Goal: Communication & Community: Answer question/provide support

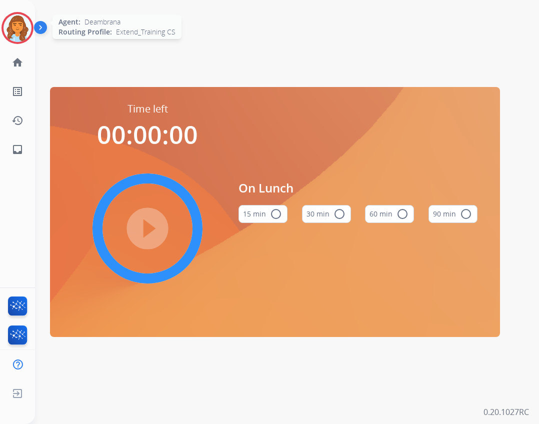
click at [16, 30] on img at bounding box center [17, 28] width 28 height 28
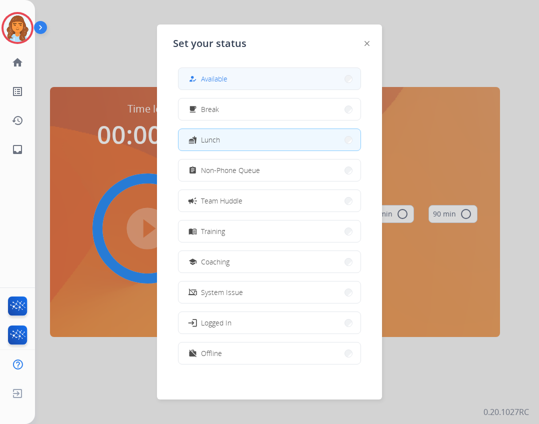
click at [273, 80] on button "how_to_reg Available" at bounding box center [269, 78] width 182 height 21
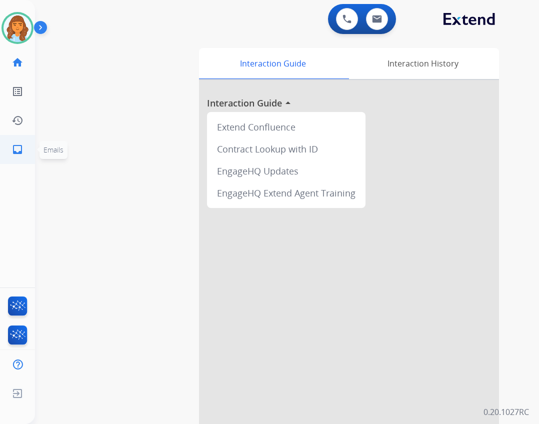
click at [15, 162] on link "inbox Emails" at bounding box center [17, 149] width 28 height 28
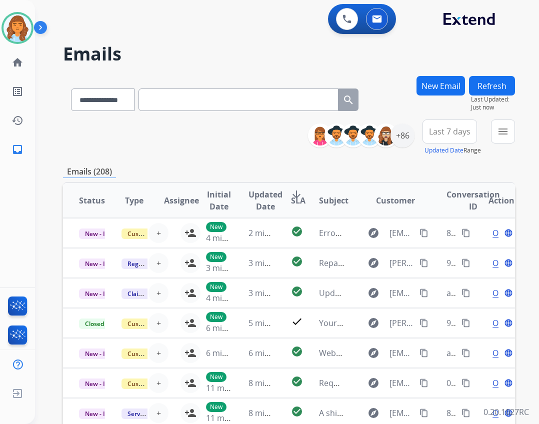
click at [515, 136] on div "**********" at bounding box center [287, 212] width 504 height 424
click at [506, 131] on mat-icon "menu" at bounding box center [503, 131] width 12 height 12
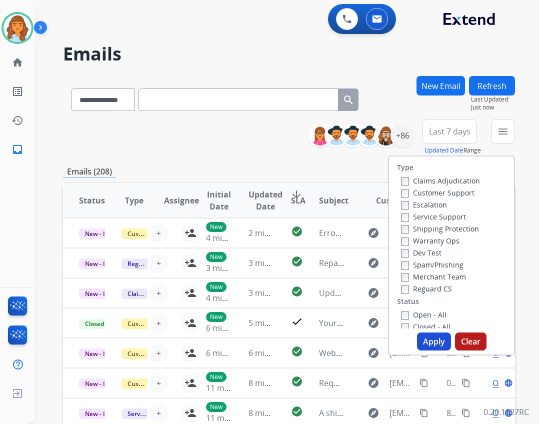
click at [424, 310] on label "Open - All" at bounding box center [423, 314] width 45 height 9
click at [423, 289] on label "Reguard CS" at bounding box center [426, 288] width 51 height 9
click at [427, 228] on label "Shipping Protection" at bounding box center [440, 228] width 78 height 9
click at [415, 190] on label "Customer Support" at bounding box center [437, 192] width 73 height 9
click at [422, 339] on button "Apply" at bounding box center [434, 341] width 34 height 18
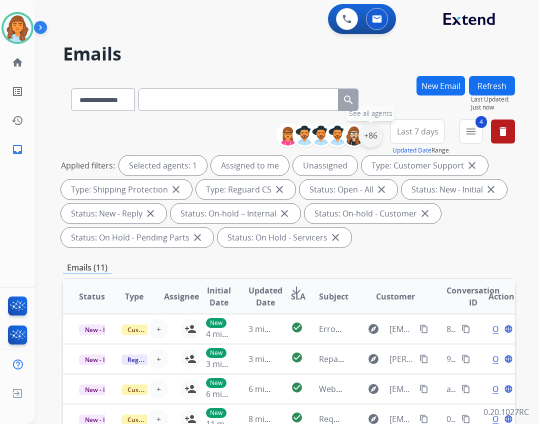
click at [371, 139] on div "+86" at bounding box center [370, 135] width 24 height 24
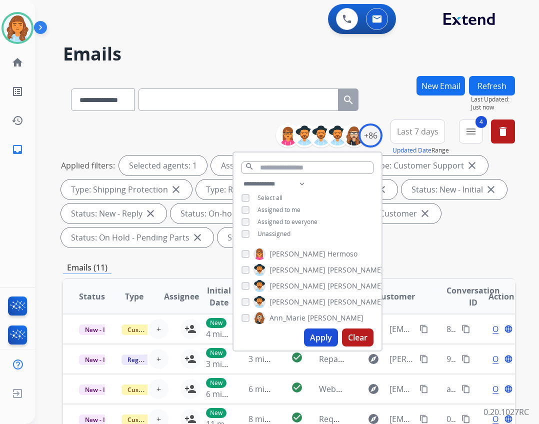
click at [272, 231] on span "Unassigned" at bounding box center [273, 233] width 33 height 8
click at [312, 337] on button "Apply" at bounding box center [321, 337] width 34 height 18
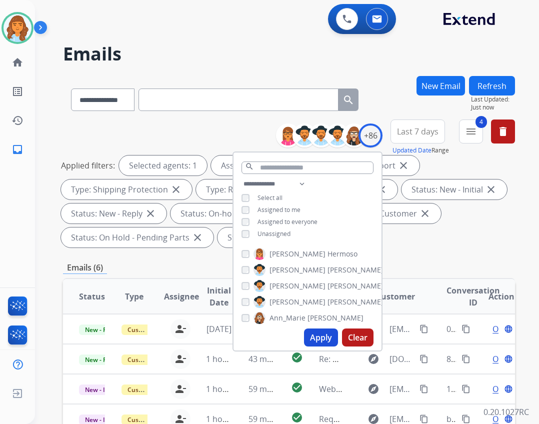
click at [436, 242] on div "Applied filters: Selected agents: 1 Assigned to me Type: Customer Support close…" at bounding box center [287, 201] width 452 height 92
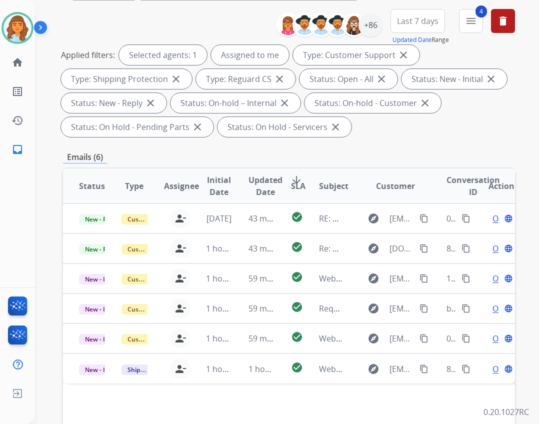
scroll to position [200, 0]
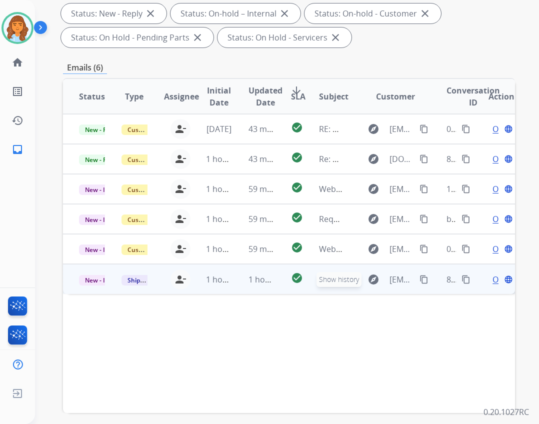
click at [361, 280] on button "explore Show history" at bounding box center [373, 279] width 24 height 16
type input "**********"
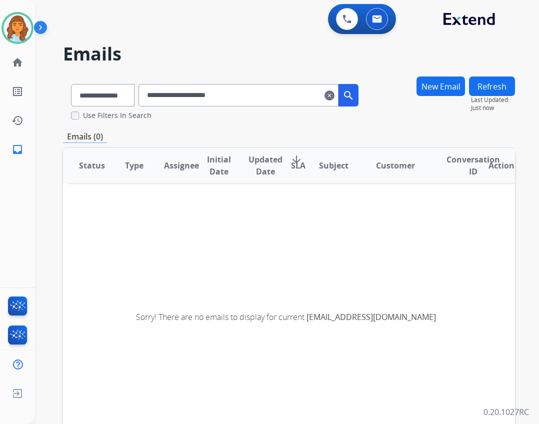
click at [334, 94] on mat-icon "clear" at bounding box center [329, 95] width 10 height 12
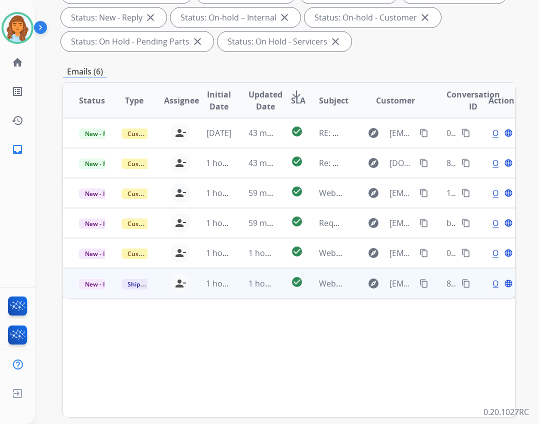
scroll to position [200, 0]
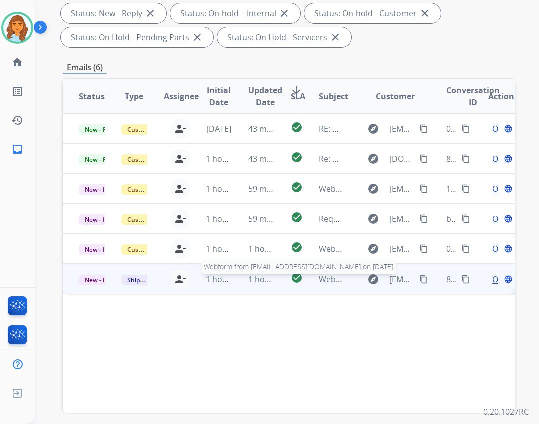
click at [324, 275] on span "Webform from Badmichelle17@yahoo.com on 08/25/2025" at bounding box center [432, 279] width 226 height 11
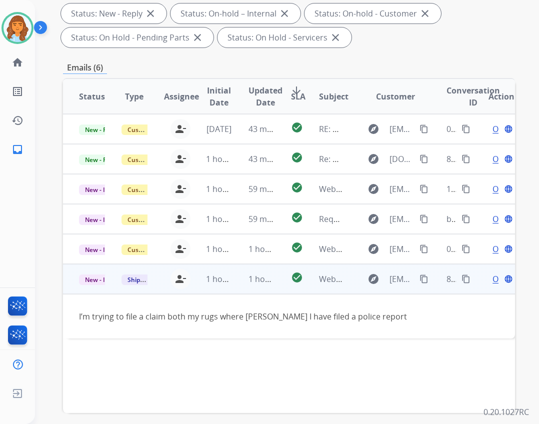
click at [419, 276] on mat-icon "content_copy" at bounding box center [423, 278] width 9 height 9
click at [491, 279] on div "Open language" at bounding box center [501, 279] width 26 height 12
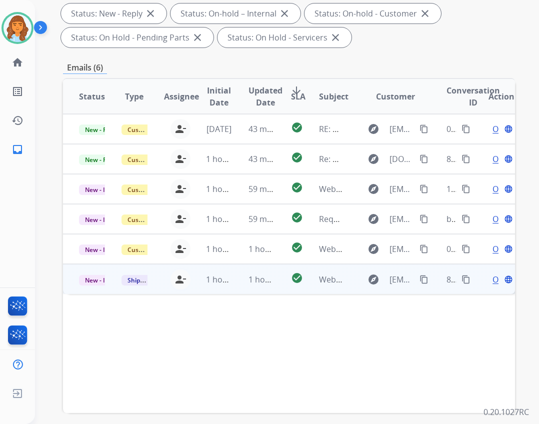
click at [492, 281] on span "Open" at bounding box center [502, 279] width 20 height 12
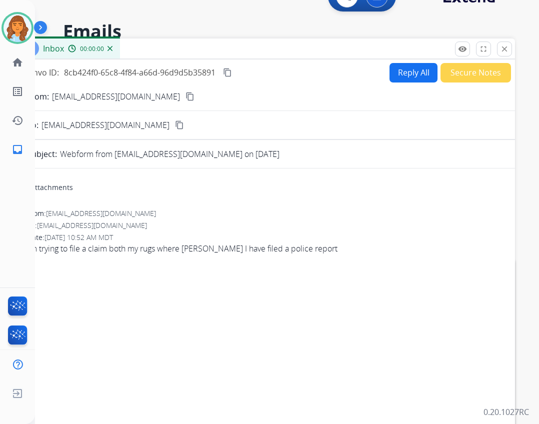
scroll to position [0, 0]
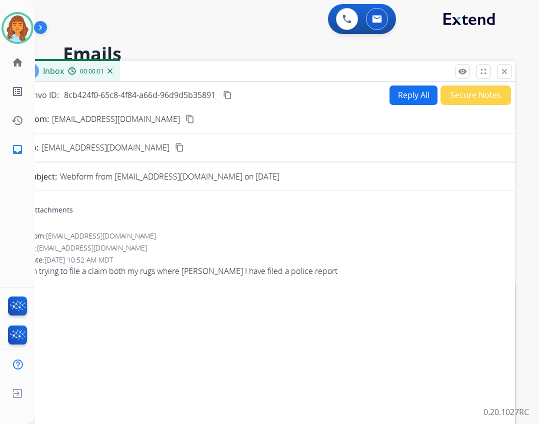
click at [402, 103] on button "Reply All" at bounding box center [413, 94] width 48 height 19
select select "**********"
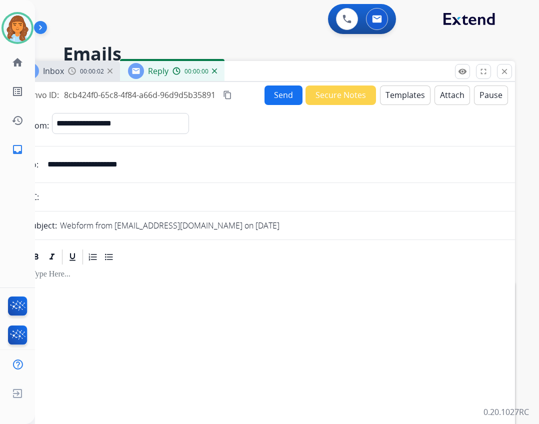
click at [397, 97] on button "Templates" at bounding box center [405, 94] width 50 height 19
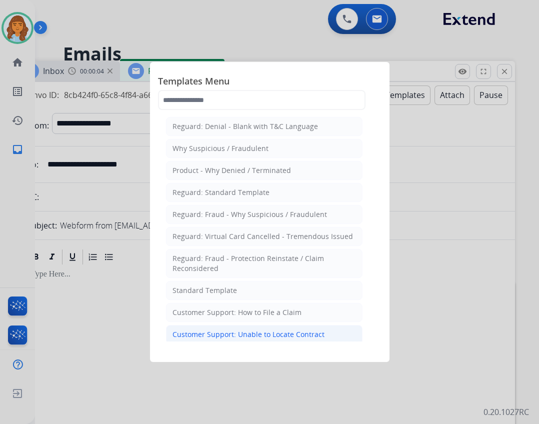
click at [280, 336] on div "Customer Support: Unable to Locate Contract" at bounding box center [248, 334] width 152 height 10
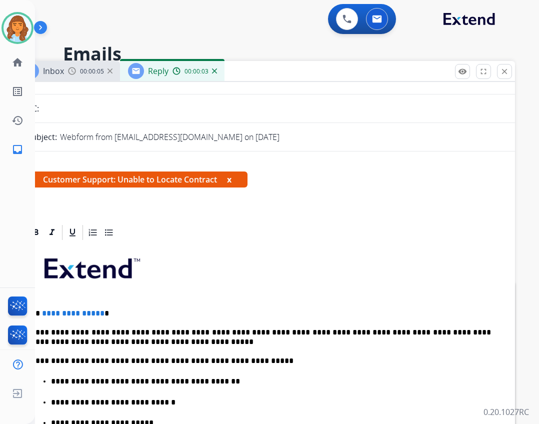
scroll to position [100, 0]
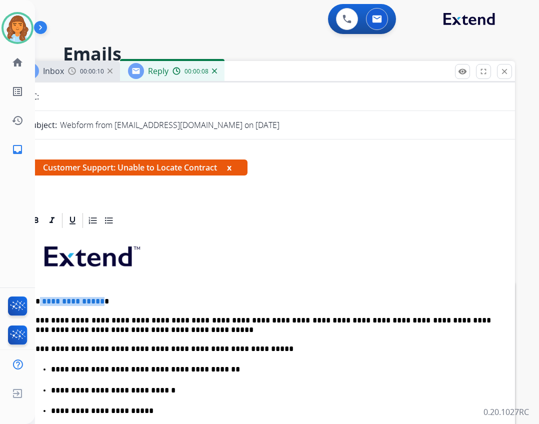
drag, startPoint x: 39, startPoint y: 300, endPoint x: 98, endPoint y: 297, distance: 59.1
click at [98, 297] on p "**********" at bounding box center [261, 301] width 460 height 9
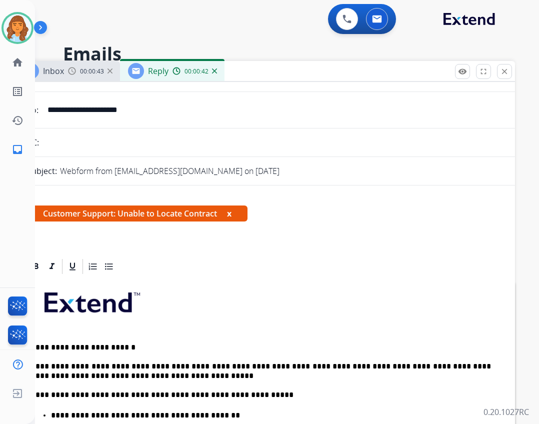
scroll to position [0, 0]
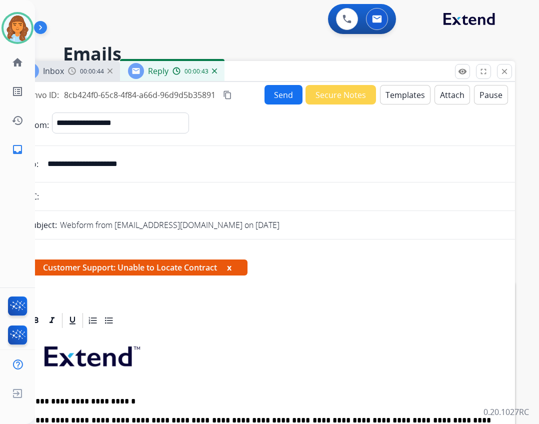
click at [281, 96] on button "Send" at bounding box center [283, 94] width 38 height 19
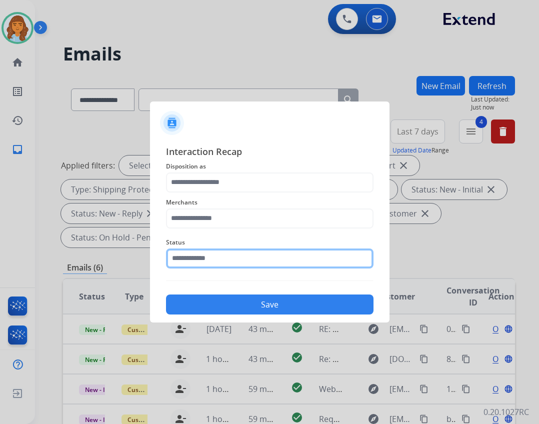
click at [264, 260] on input "text" at bounding box center [269, 258] width 207 height 20
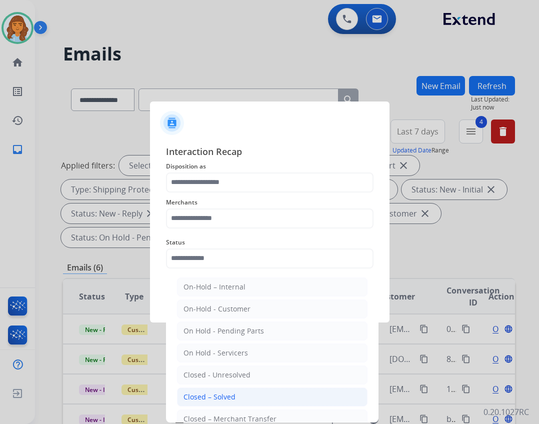
click at [237, 399] on li "Closed – Solved" at bounding box center [272, 396] width 190 height 19
type input "**********"
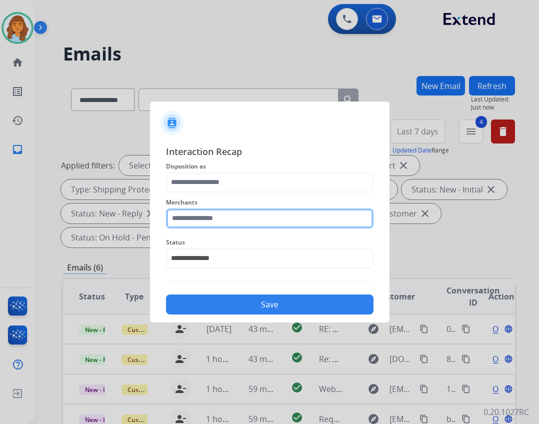
click at [214, 218] on input "text" at bounding box center [269, 218] width 207 height 20
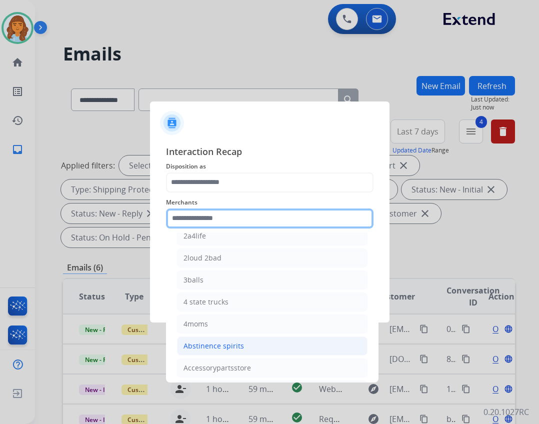
scroll to position [100, 0]
click at [210, 214] on input "text" at bounding box center [269, 218] width 207 height 20
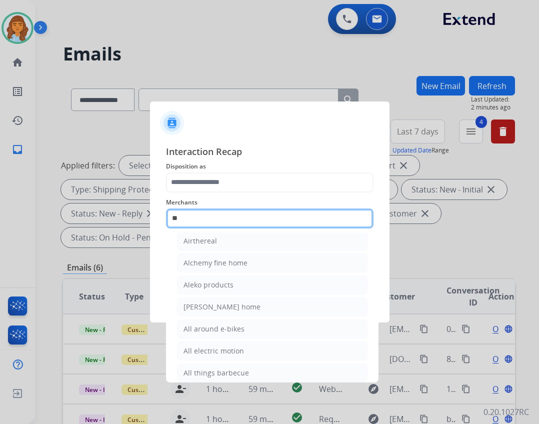
scroll to position [0, 0]
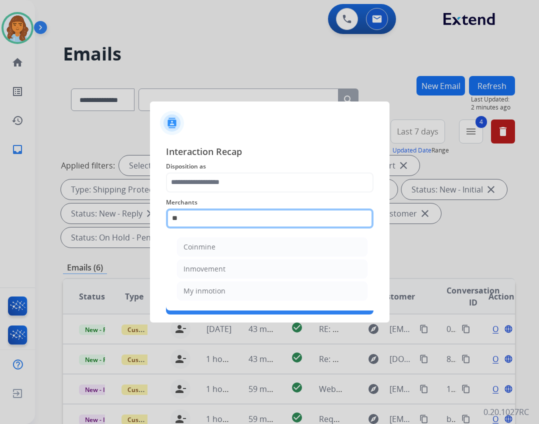
type input "*"
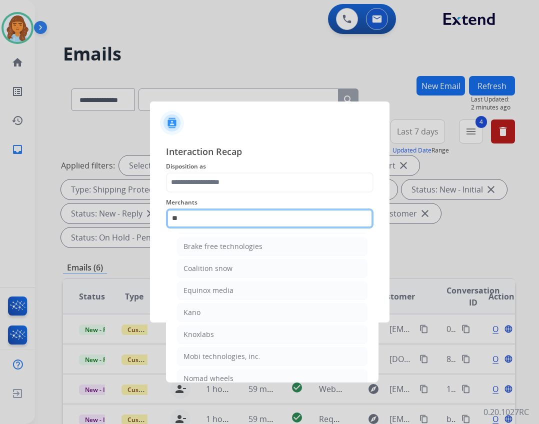
scroll to position [82, 0]
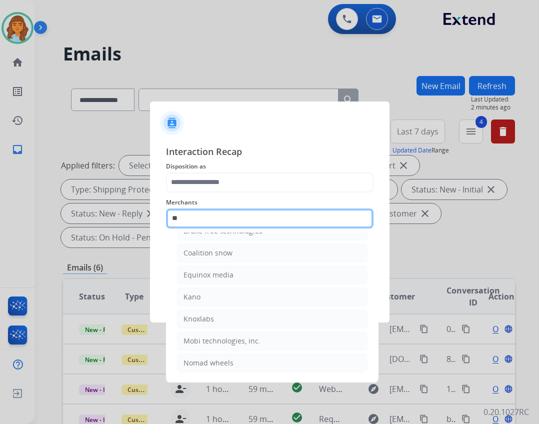
click at [245, 219] on input "**" at bounding box center [269, 218] width 207 height 20
click at [224, 222] on input "**" at bounding box center [269, 218] width 207 height 20
click at [229, 226] on input "**" at bounding box center [269, 218] width 207 height 20
type input "*"
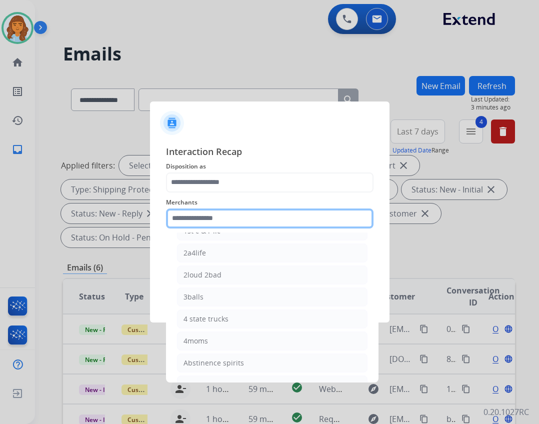
type input "*"
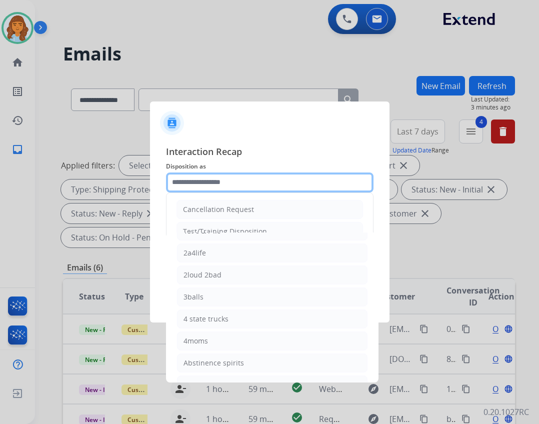
click at [299, 181] on input "text" at bounding box center [269, 182] width 207 height 20
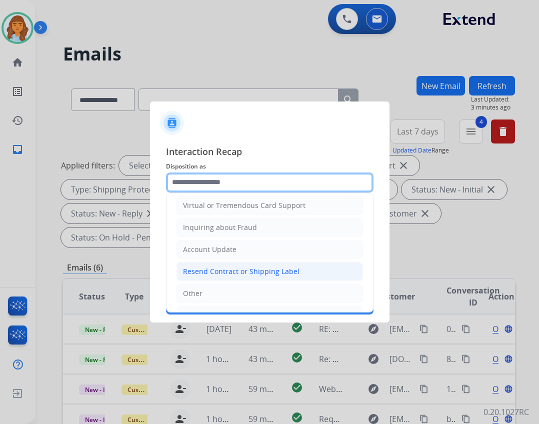
scroll to position [156, 0]
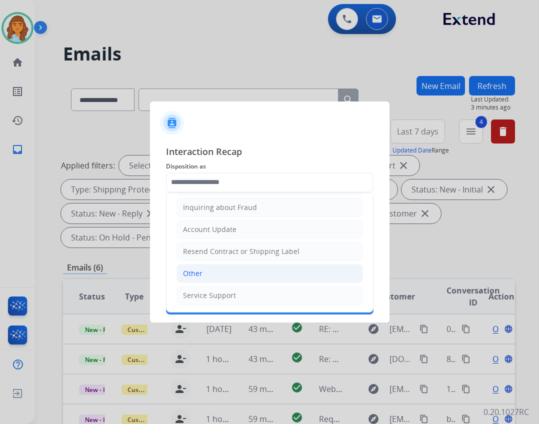
click at [221, 276] on li "Other" at bounding box center [269, 273] width 186 height 19
type input "*****"
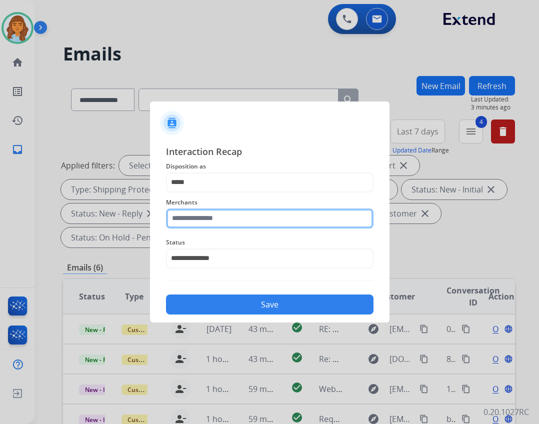
click at [199, 224] on input "text" at bounding box center [269, 218] width 207 height 20
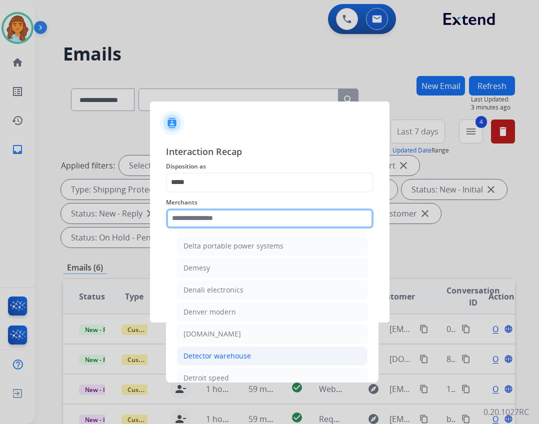
scroll to position [4998, 0]
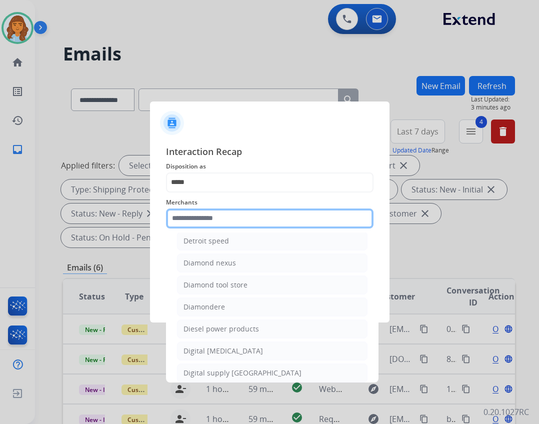
click at [229, 214] on input "text" at bounding box center [269, 218] width 207 height 20
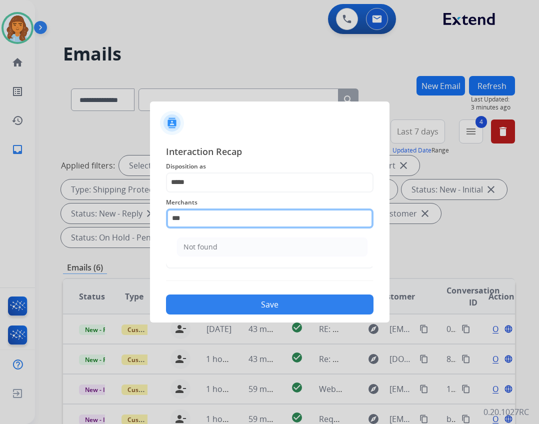
scroll to position [0, 0]
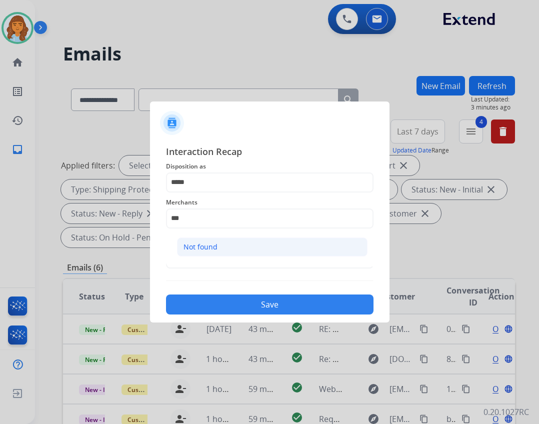
click at [207, 240] on li "Not found" at bounding box center [272, 246] width 190 height 19
type input "*********"
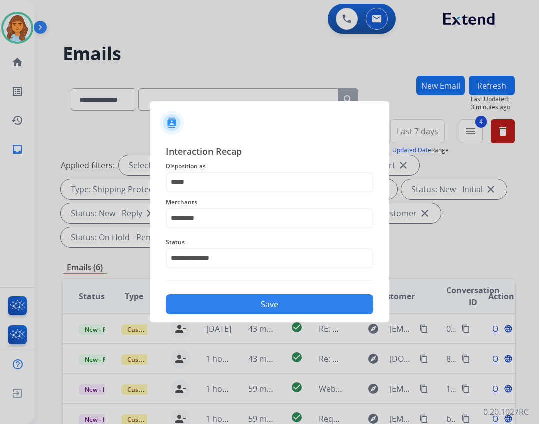
click at [219, 304] on button "Save" at bounding box center [269, 304] width 207 height 20
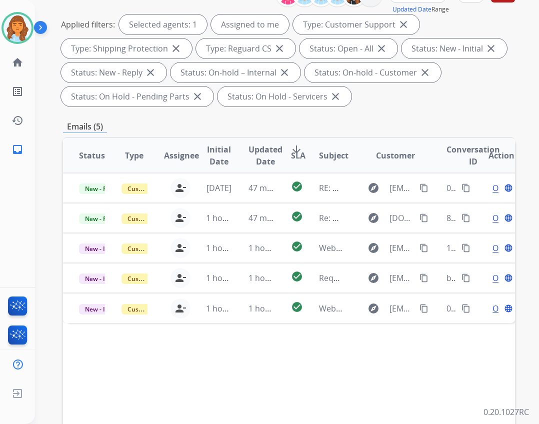
scroll to position [150, 0]
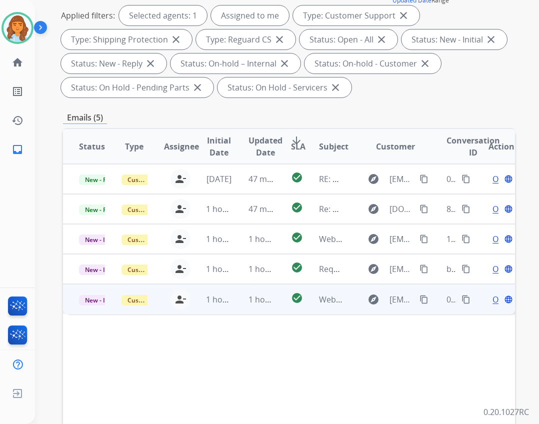
click at [280, 295] on td "check_circle" at bounding box center [289, 299] width 28 height 30
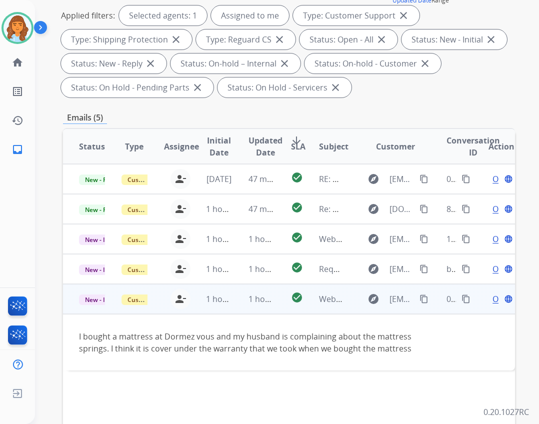
click at [419, 303] on mat-icon "content_copy" at bounding box center [423, 298] width 9 height 9
click at [492, 300] on span "Open" at bounding box center [502, 299] width 20 height 12
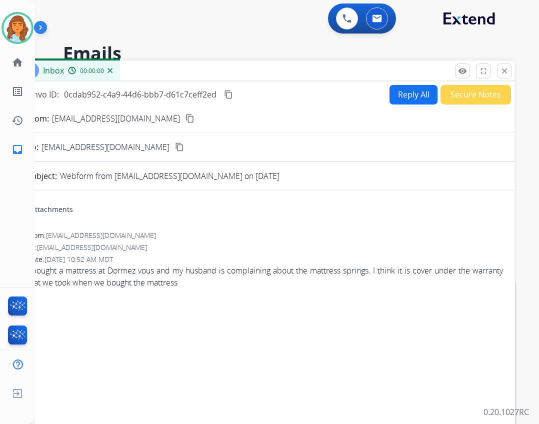
scroll to position [0, 0]
click at [393, 92] on button "Reply All" at bounding box center [413, 94] width 48 height 19
select select "**********"
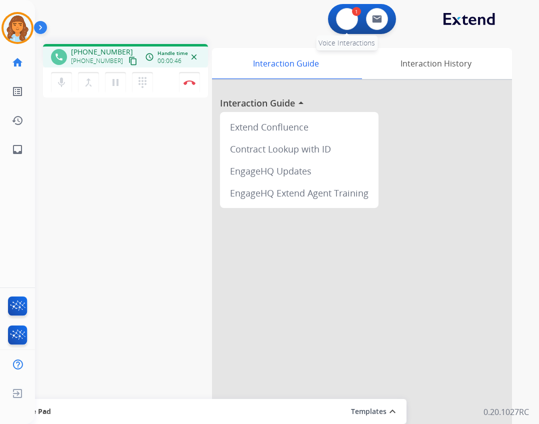
drag, startPoint x: 342, startPoint y: 17, endPoint x: 331, endPoint y: 23, distance: 12.3
click at [341, 17] on button at bounding box center [347, 19] width 22 height 22
click at [351, 20] on button at bounding box center [347, 19] width 22 height 22
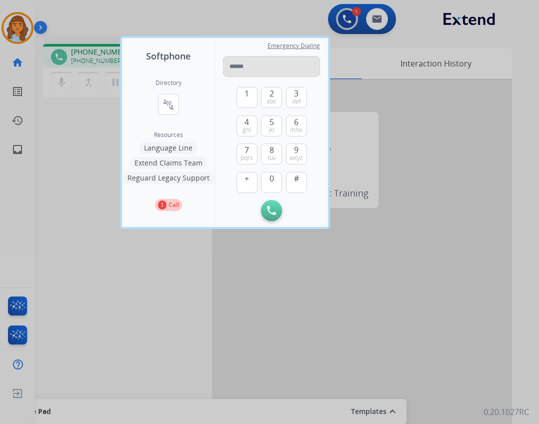
click at [259, 68] on input "tel" at bounding box center [271, 66] width 97 height 21
click at [255, 65] on input "**********" at bounding box center [271, 66] width 97 height 21
click at [242, 66] on input "**********" at bounding box center [271, 66] width 97 height 21
type input "**********"
click at [272, 209] on img at bounding box center [271, 210] width 9 height 9
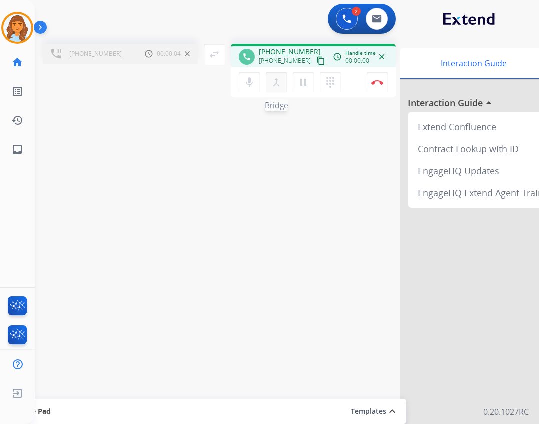
click at [276, 82] on mat-icon "merge_type" at bounding box center [276, 82] width 12 height 12
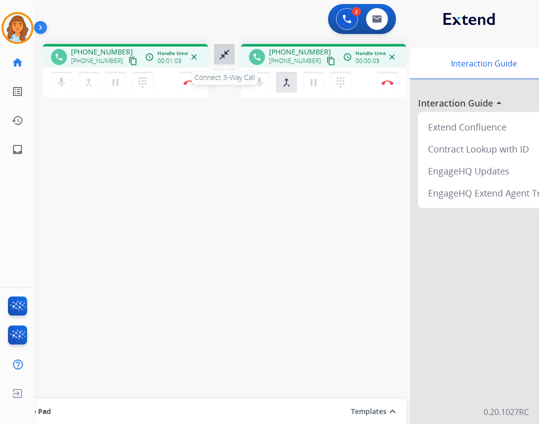
click at [226, 63] on button "close_fullscreen Connect 3-Way Call" at bounding box center [224, 54] width 21 height 21
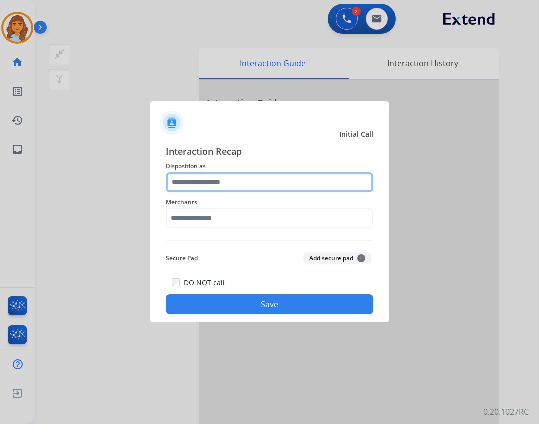
click at [231, 173] on input "text" at bounding box center [269, 182] width 207 height 20
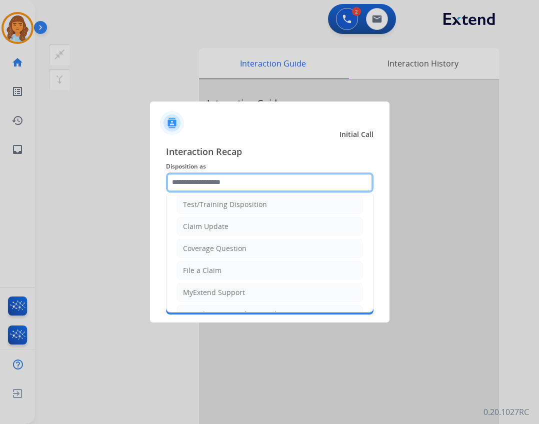
scroll to position [50, 0]
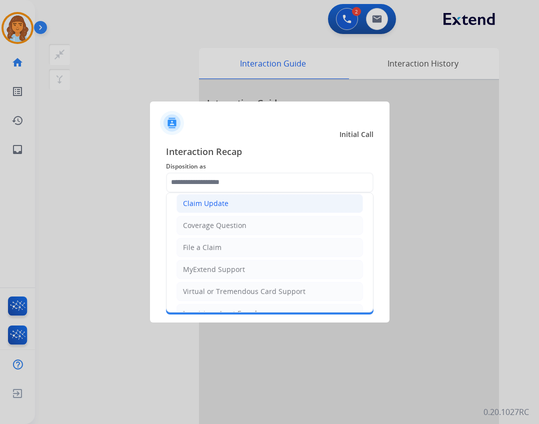
click at [227, 207] on li "Claim Update" at bounding box center [269, 203] width 186 height 19
type input "**********"
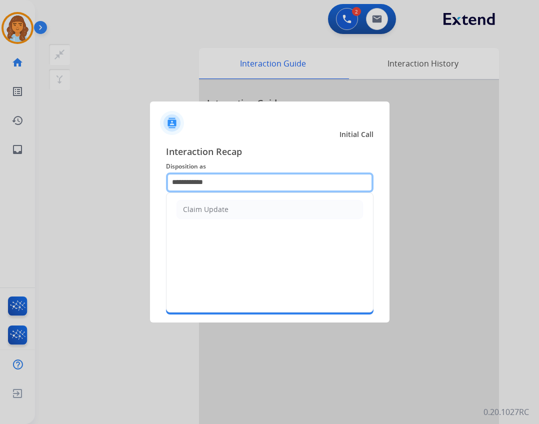
drag, startPoint x: 234, startPoint y: 186, endPoint x: 114, endPoint y: 186, distance: 120.0
click at [0, 186] on app-contact-recap-modal "**********" at bounding box center [0, 212] width 0 height 424
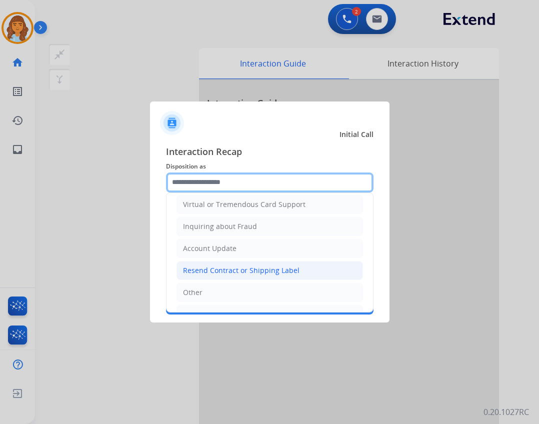
scroll to position [156, 0]
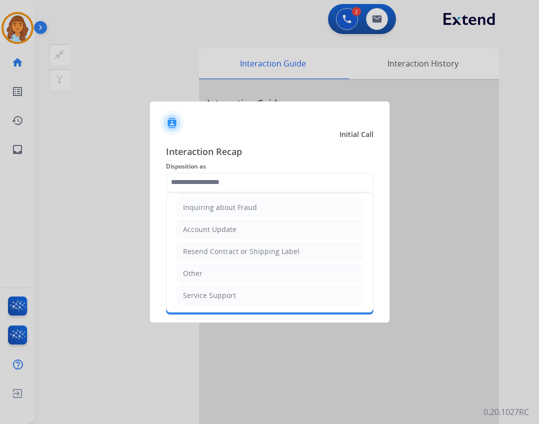
click at [242, 267] on li "Other" at bounding box center [269, 273] width 186 height 19
type input "*****"
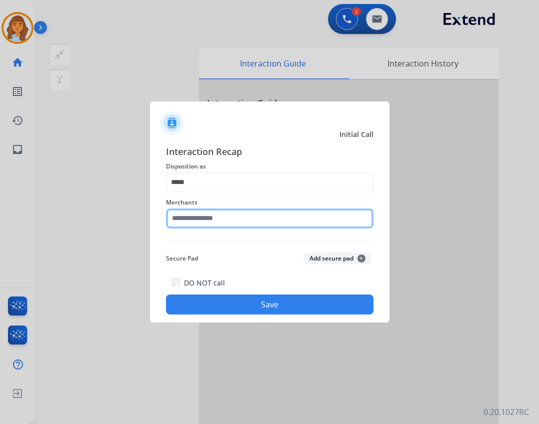
click at [229, 215] on input "text" at bounding box center [269, 218] width 207 height 20
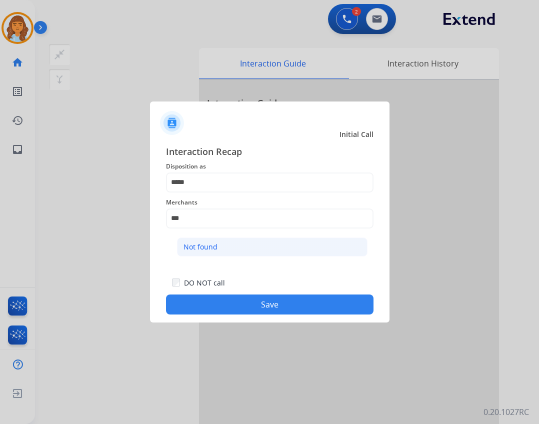
click at [264, 237] on li "Not found" at bounding box center [272, 246] width 190 height 19
type input "*********"
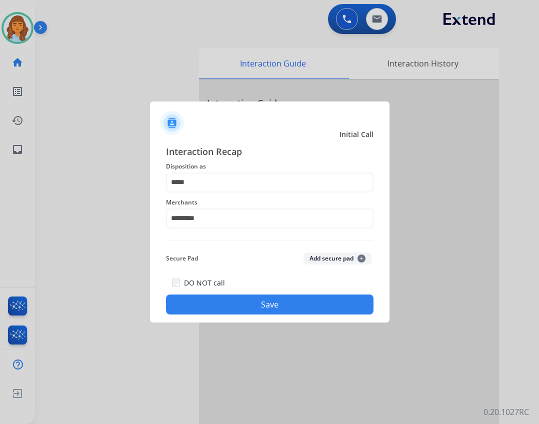
click at [231, 308] on button "Save" at bounding box center [269, 304] width 207 height 20
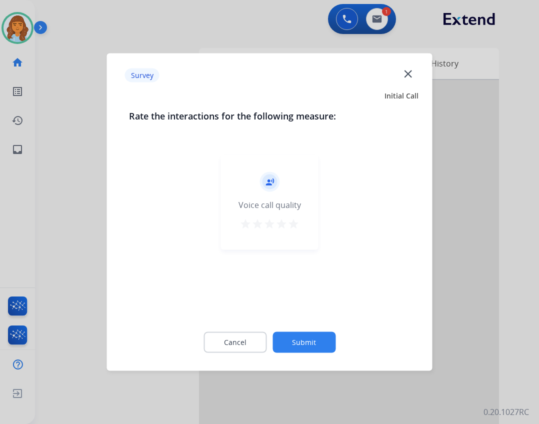
click at [295, 342] on button "Submit" at bounding box center [303, 342] width 63 height 21
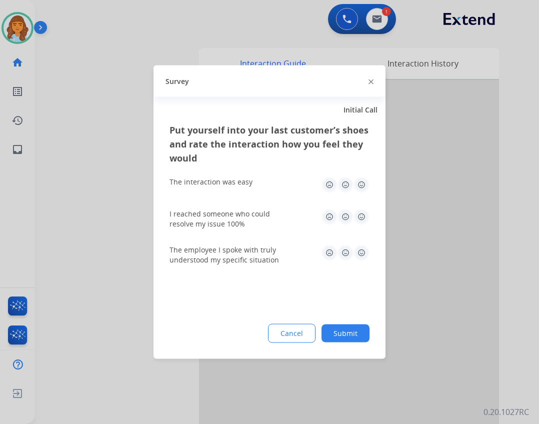
click at [333, 331] on button "Submit" at bounding box center [345, 333] width 48 height 18
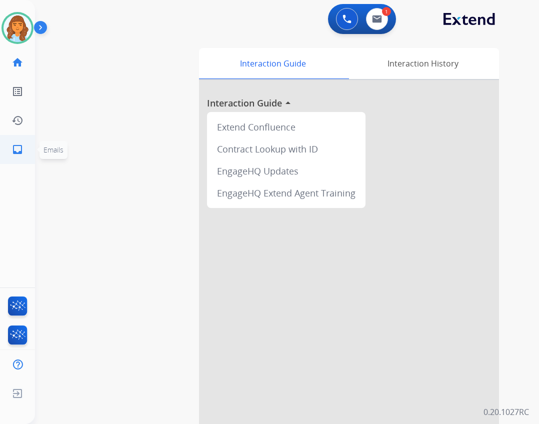
click at [24, 147] on link "inbox Emails" at bounding box center [17, 149] width 28 height 28
select select "**********"
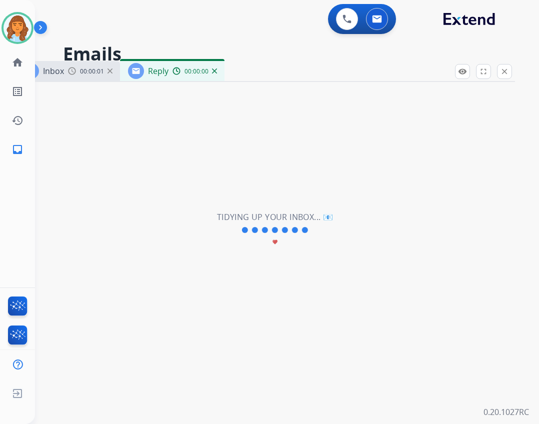
select select "**********"
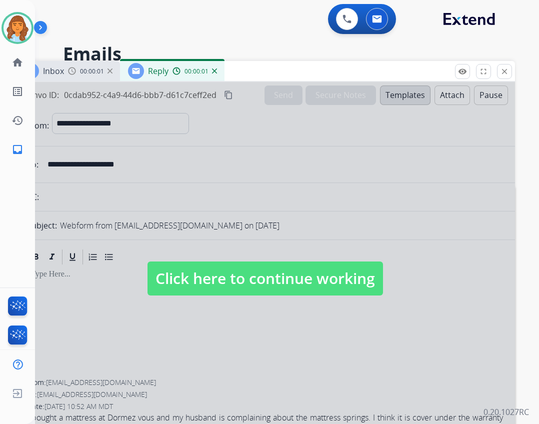
click at [227, 283] on span "Click here to continue working" at bounding box center [264, 278] width 235 height 34
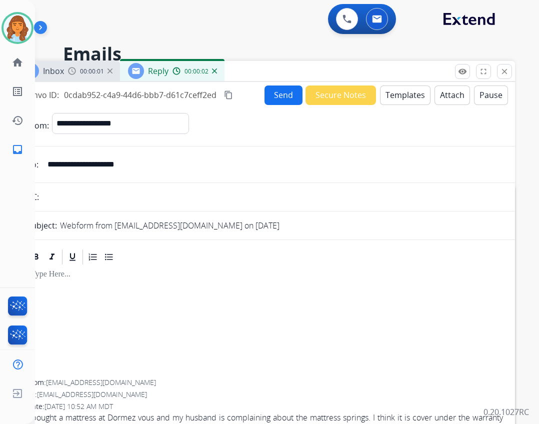
click at [392, 97] on button "Templates" at bounding box center [405, 94] width 50 height 19
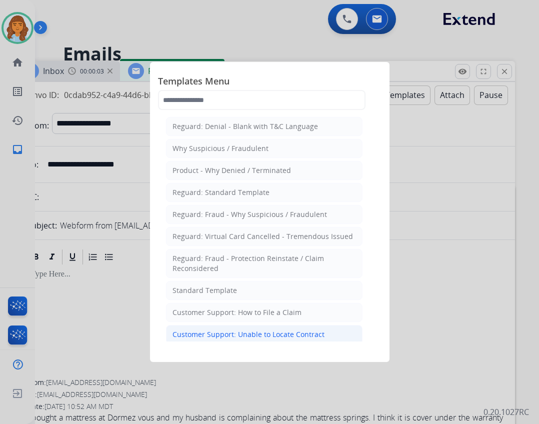
click at [278, 331] on div "Customer Support: Unable to Locate Contract" at bounding box center [248, 334] width 152 height 10
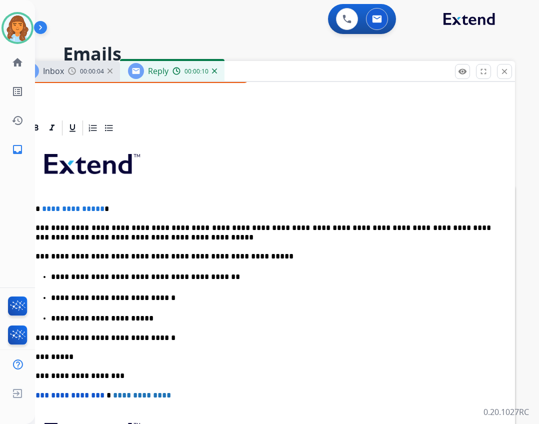
scroll to position [200, 0]
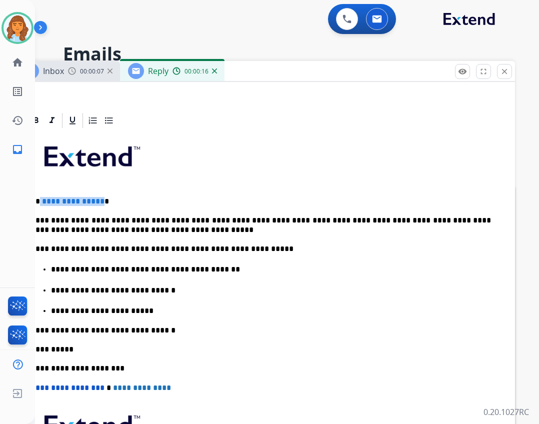
drag, startPoint x: 38, startPoint y: 202, endPoint x: 97, endPoint y: 204, distance: 59.5
click at [97, 204] on p "**********" at bounding box center [261, 201] width 460 height 9
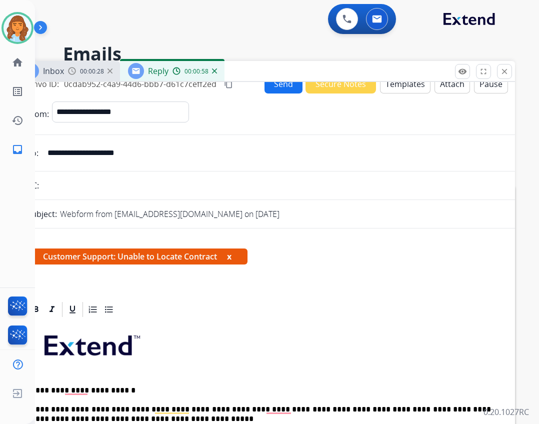
scroll to position [0, 0]
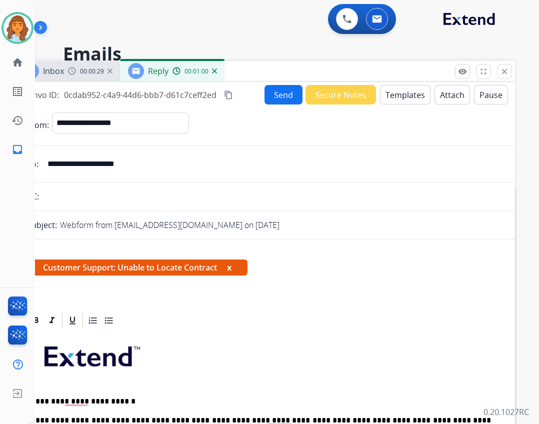
click at [269, 100] on button "Send" at bounding box center [283, 94] width 38 height 19
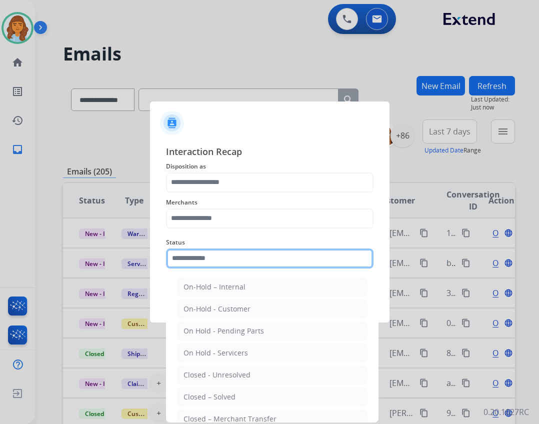
click at [237, 264] on input "text" at bounding box center [269, 258] width 207 height 20
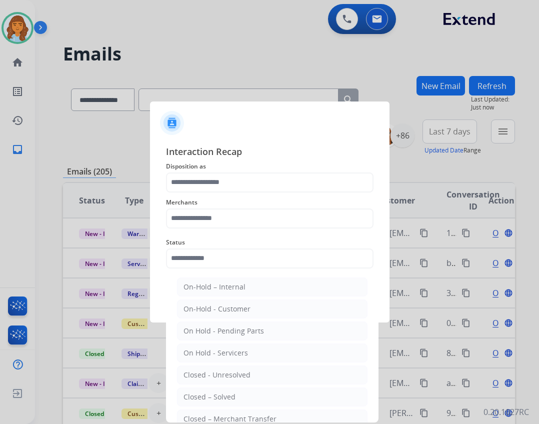
drag, startPoint x: 239, startPoint y: 391, endPoint x: 235, endPoint y: 371, distance: 20.0
click at [238, 391] on li "Closed – Solved" at bounding box center [272, 396] width 190 height 19
type input "**********"
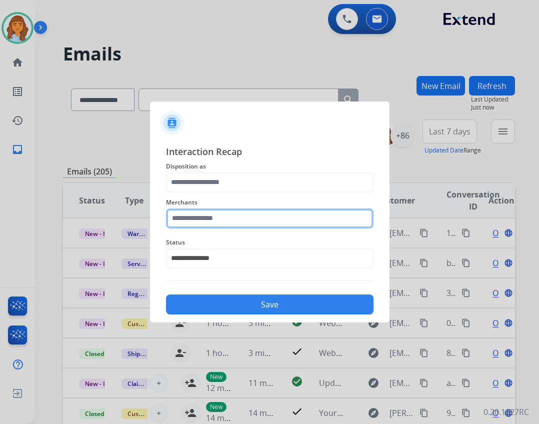
click at [211, 220] on input "text" at bounding box center [269, 218] width 207 height 20
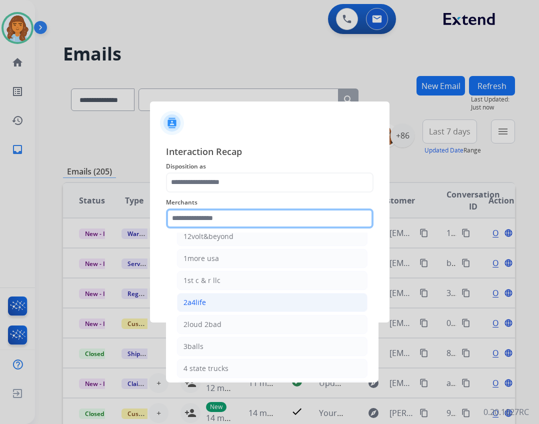
scroll to position [50, 0]
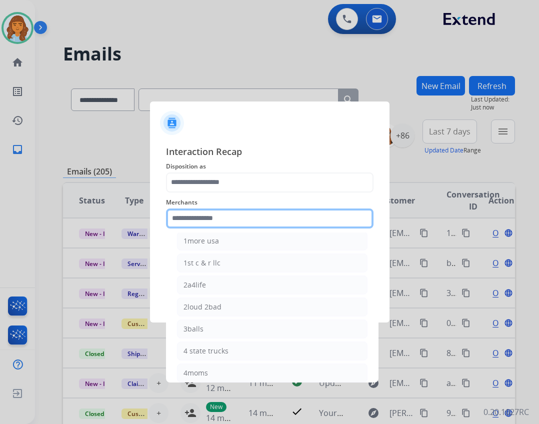
click at [256, 223] on input "text" at bounding box center [269, 218] width 207 height 20
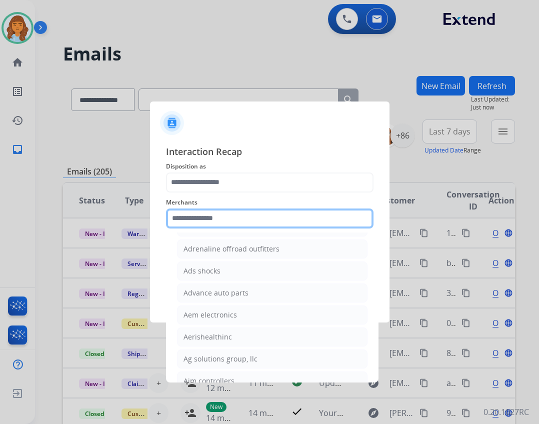
scroll to position [650, 0]
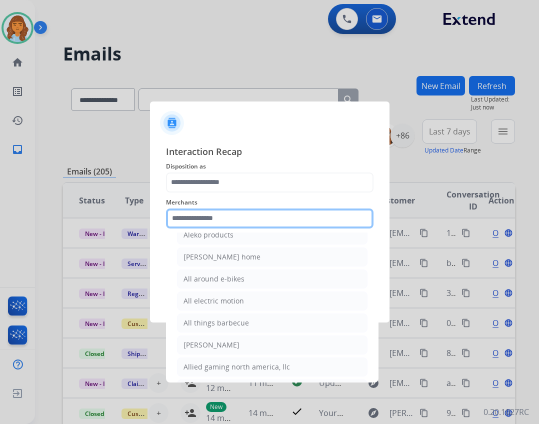
click at [228, 218] on input "text" at bounding box center [269, 218] width 207 height 20
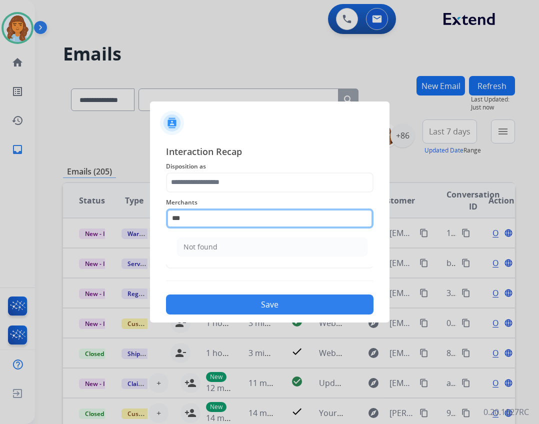
scroll to position [0, 0]
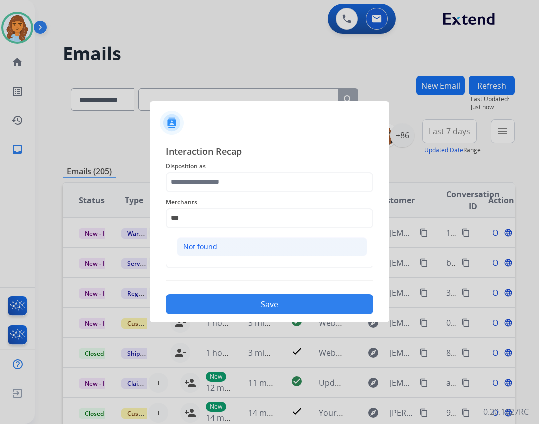
click at [222, 253] on li "Not found" at bounding box center [272, 246] width 190 height 19
type input "*********"
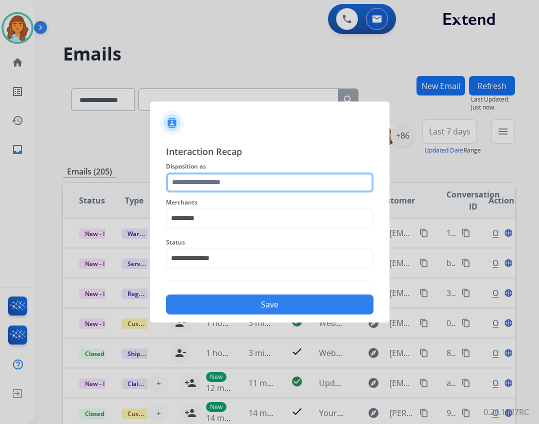
click at [234, 190] on input "text" at bounding box center [269, 182] width 207 height 20
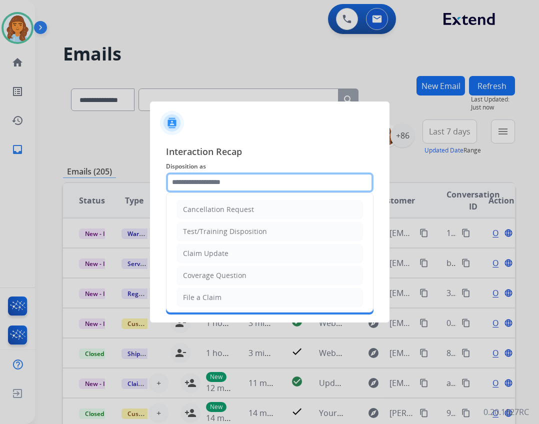
scroll to position [150, 0]
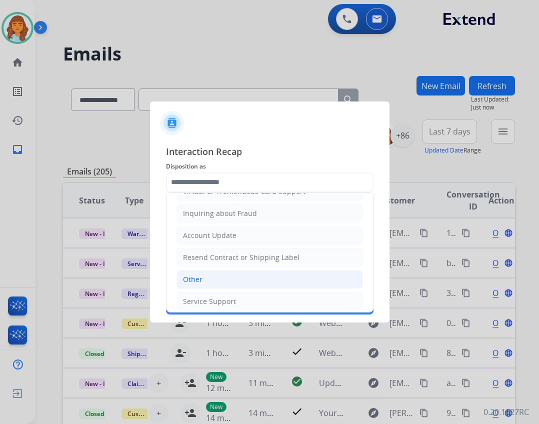
click at [241, 273] on li "Other" at bounding box center [269, 279] width 186 height 19
type input "*****"
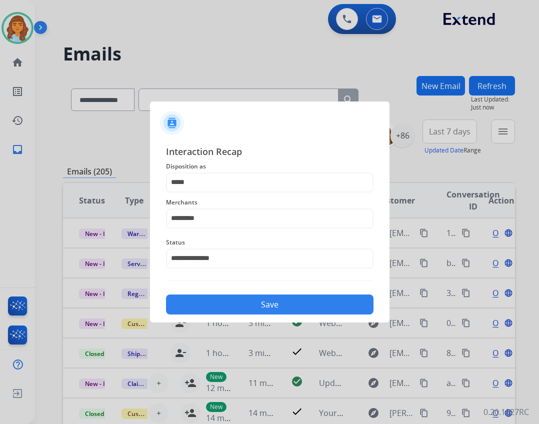
click at [260, 302] on button "Save" at bounding box center [269, 304] width 207 height 20
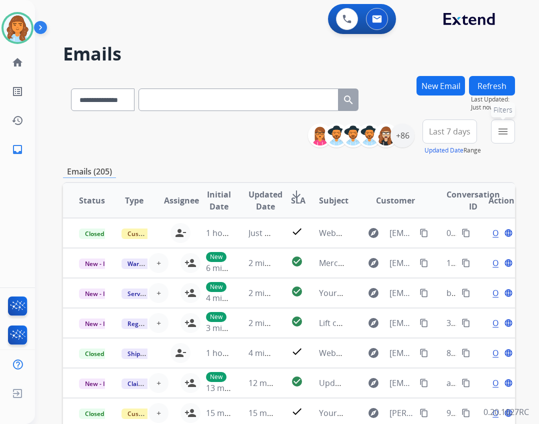
click at [492, 135] on button "menu Filters" at bounding box center [503, 131] width 24 height 24
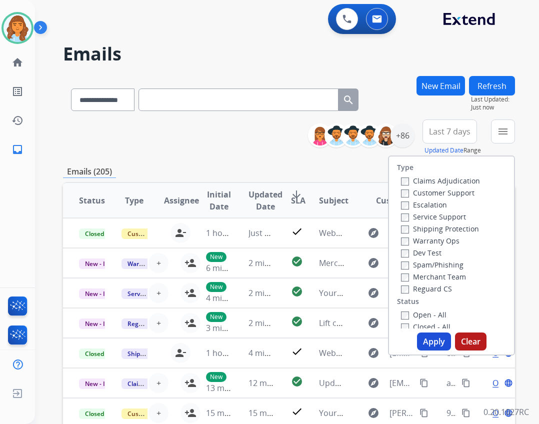
click at [420, 315] on label "Open - All" at bounding box center [423, 314] width 45 height 9
click at [424, 291] on label "Reguard CS" at bounding box center [426, 288] width 51 height 9
click at [419, 226] on label "Shipping Protection" at bounding box center [440, 228] width 78 height 9
click at [420, 192] on label "Customer Support" at bounding box center [437, 192] width 73 height 9
drag, startPoint x: 416, startPoint y: 349, endPoint x: 418, endPoint y: 340, distance: 9.1
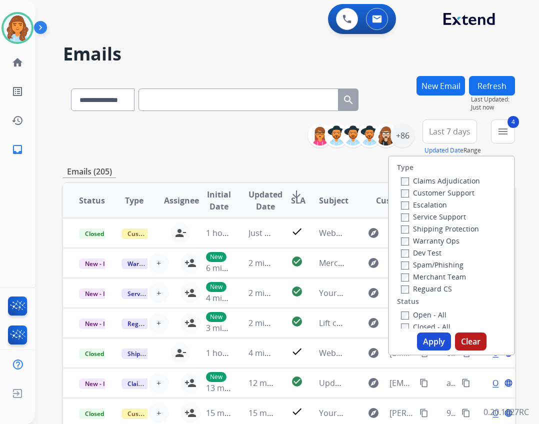
click at [417, 348] on button "Apply" at bounding box center [434, 341] width 34 height 18
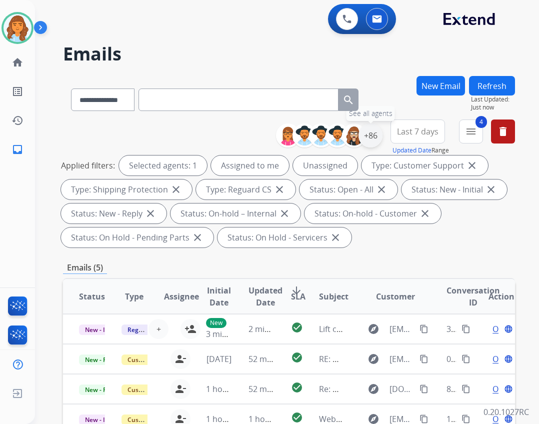
click at [373, 142] on div "+86" at bounding box center [370, 135] width 24 height 24
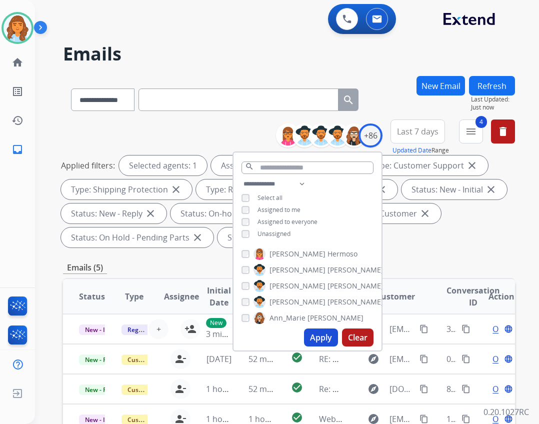
click at [263, 233] on span "Unassigned" at bounding box center [273, 233] width 33 height 8
click at [314, 331] on button "Apply" at bounding box center [321, 337] width 34 height 18
click at [429, 251] on div "**********" at bounding box center [289, 185] width 452 height 132
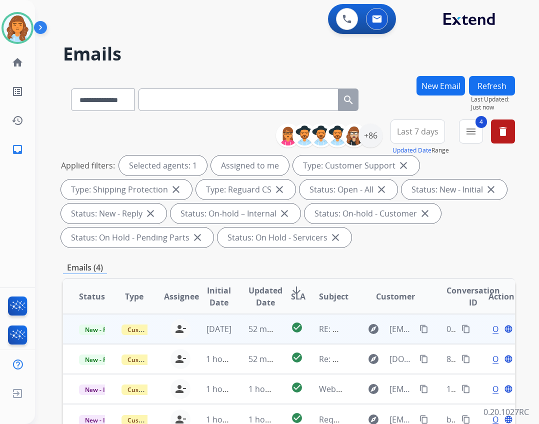
click at [345, 334] on td "explore christian@historicrestore.com content_copy" at bounding box center [387, 329] width 85 height 30
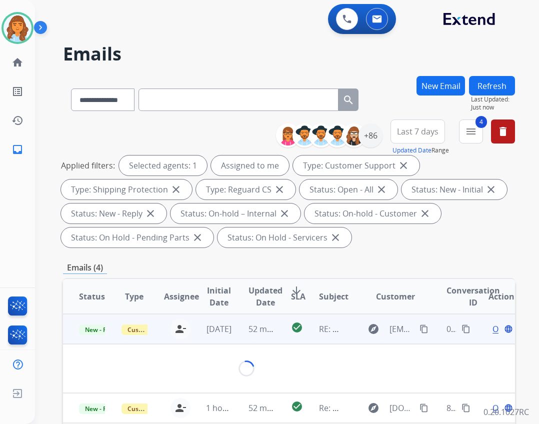
scroll to position [100, 0]
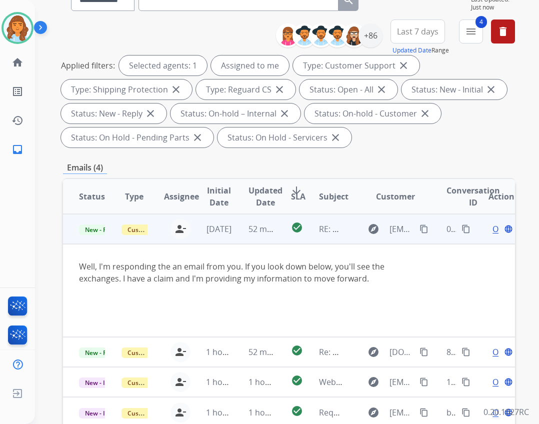
click at [492, 231] on span "Open" at bounding box center [502, 229] width 20 height 12
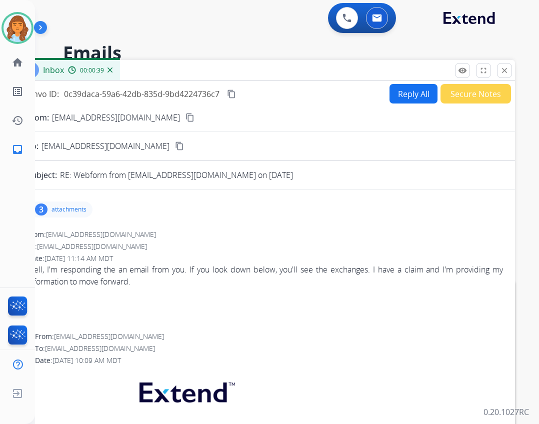
scroll to position [0, 0]
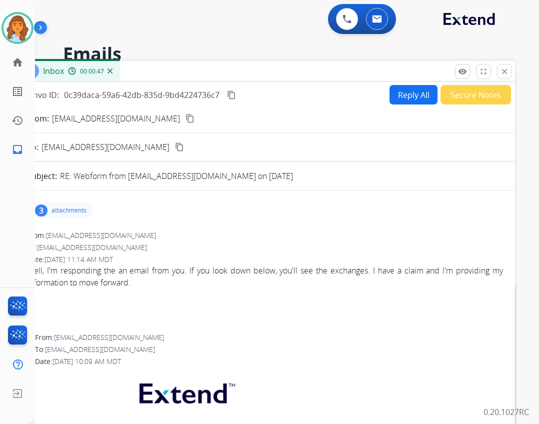
click at [400, 99] on button "Reply All" at bounding box center [413, 94] width 48 height 19
select select "**********"
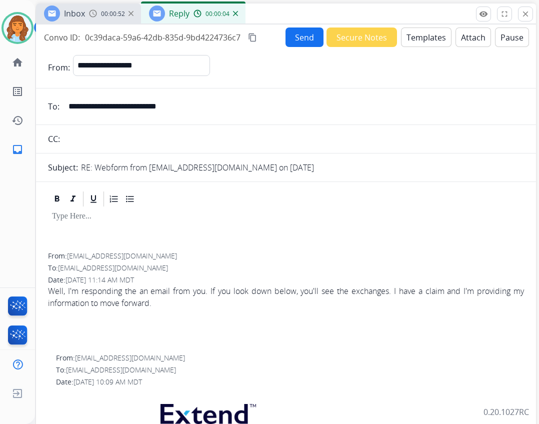
drag, startPoint x: 288, startPoint y: 71, endPoint x: 309, endPoint y: 14, distance: 61.2
click at [309, 14] on div "Inbox 00:00:52 Reply 00:00:04" at bounding box center [286, 13] width 500 height 21
click at [404, 36] on button "Templates" at bounding box center [426, 36] width 50 height 19
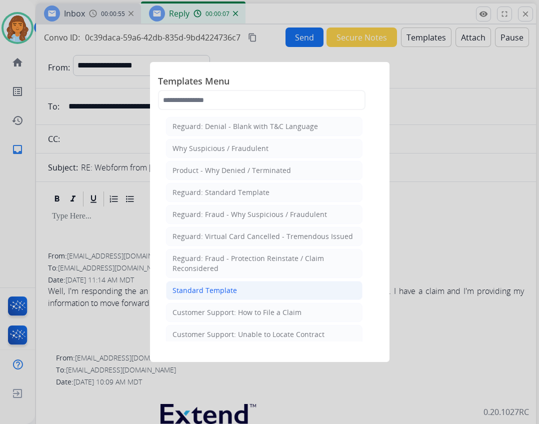
click at [271, 293] on li "Standard Template" at bounding box center [264, 290] width 196 height 19
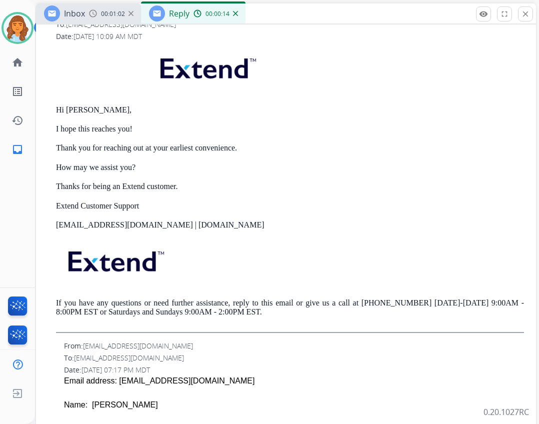
scroll to position [750, 0]
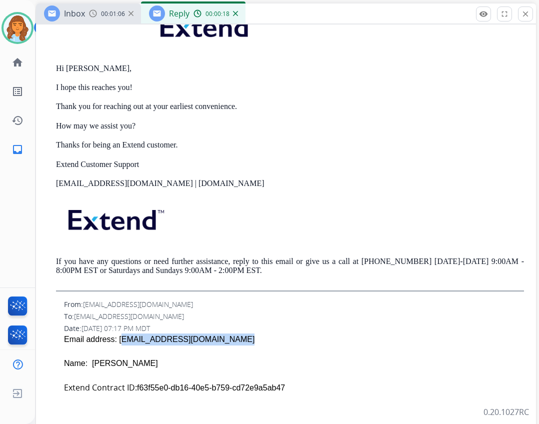
drag, startPoint x: 113, startPoint y: 337, endPoint x: 175, endPoint y: 347, distance: 62.7
click at [175, 347] on span "Email address: justwritechristian@gmail.com Name: Glen C Bullard Extend Contrac…" at bounding box center [294, 407] width 460 height 149
copy span "justwritechristian@gmail.com"
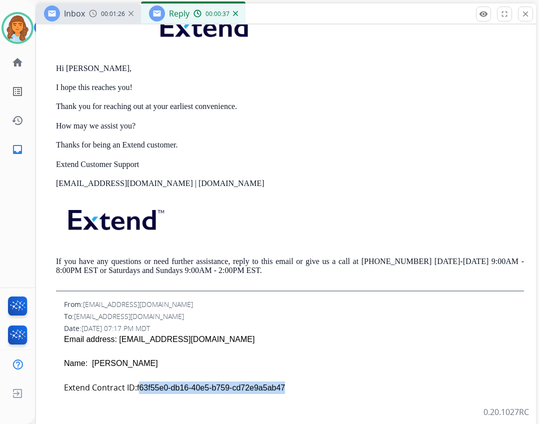
drag, startPoint x: 138, startPoint y: 385, endPoint x: 258, endPoint y: 397, distance: 120.6
click at [258, 397] on span "Email address: justwritechristian@gmail.com Name: Glen C Bullard Extend Contrac…" at bounding box center [294, 407] width 460 height 149
copy span "f63f55e0-db16-40e5-b759- cd72e9a5ab47"
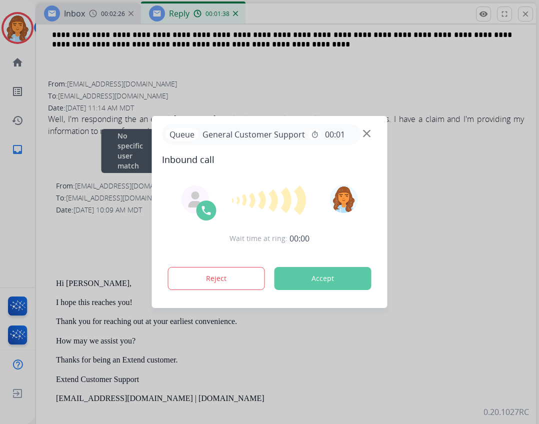
scroll to position [650, 0]
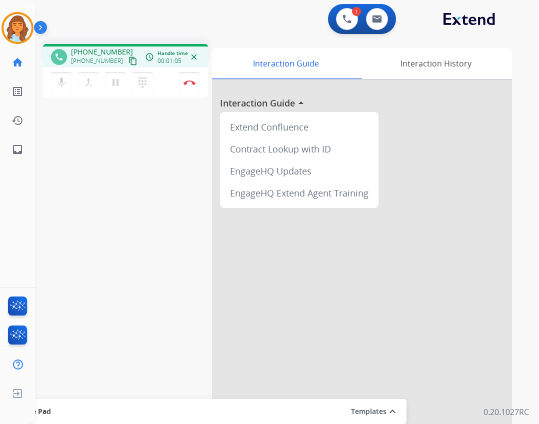
drag, startPoint x: 119, startPoint y: 61, endPoint x: 114, endPoint y: 62, distance: 5.2
click at [128, 61] on mat-icon "content_copy" at bounding box center [132, 60] width 9 height 9
click at [180, 80] on button "Disconnect" at bounding box center [189, 82] width 21 height 21
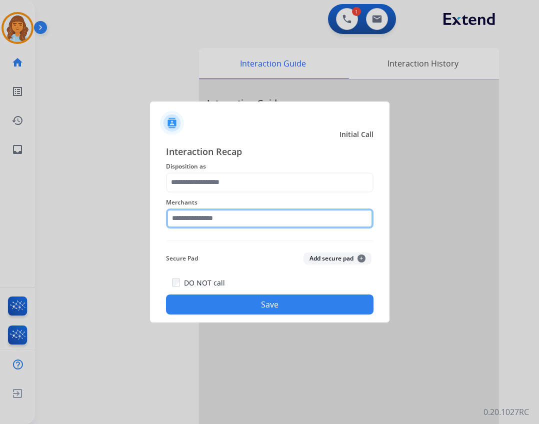
click at [204, 213] on input "text" at bounding box center [269, 218] width 207 height 20
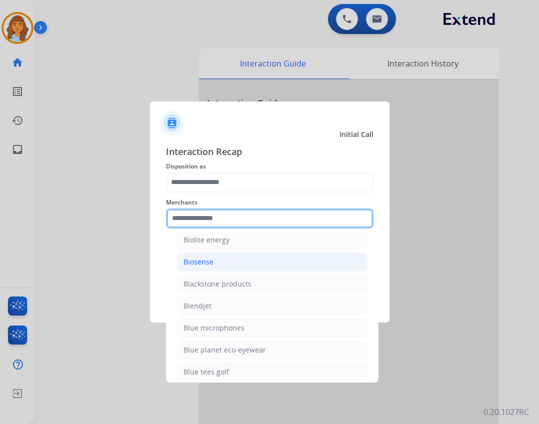
scroll to position [2649, 0]
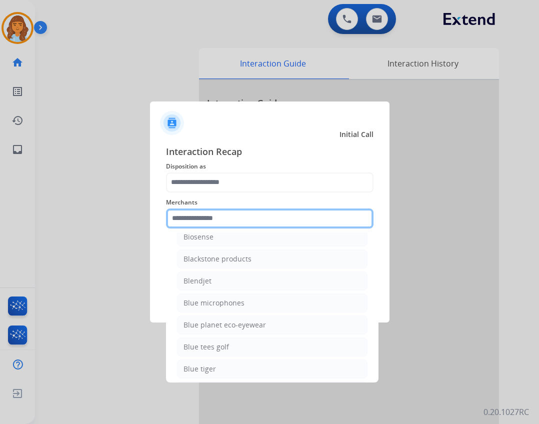
click at [185, 217] on input "text" at bounding box center [269, 218] width 207 height 20
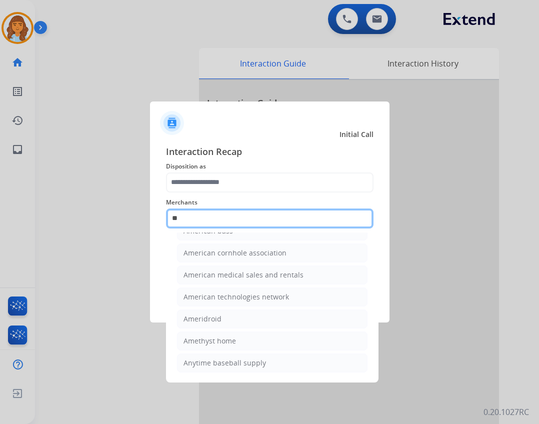
type input "*"
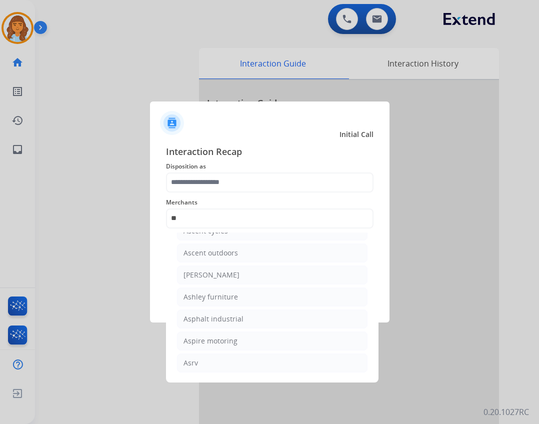
drag, startPoint x: 186, startPoint y: 294, endPoint x: 195, endPoint y: 283, distance: 14.3
click at [189, 294] on div "Ashley furniture" at bounding box center [210, 297] width 54 height 10
type input "**********"
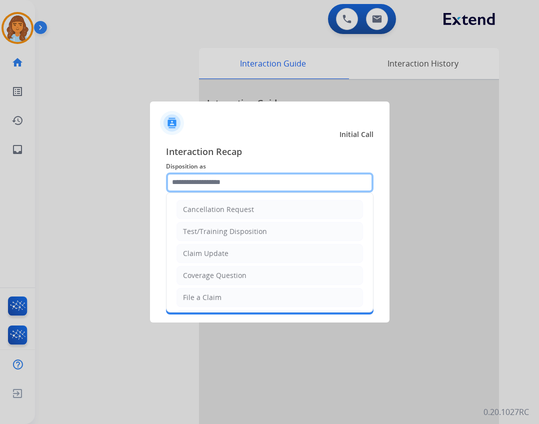
click at [218, 186] on input "text" at bounding box center [269, 182] width 207 height 20
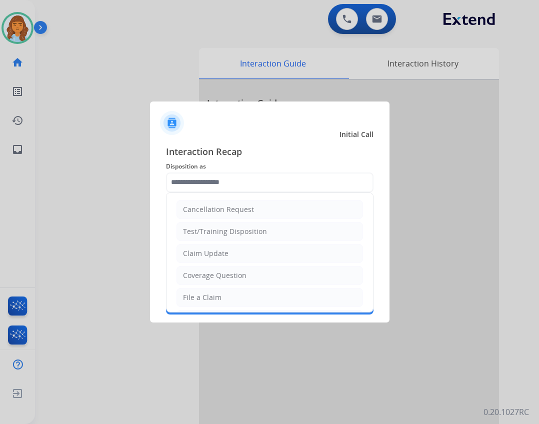
drag, startPoint x: 219, startPoint y: 297, endPoint x: 199, endPoint y: 301, distance: 20.9
click at [219, 297] on div "File a Claim" at bounding box center [202, 297] width 38 height 10
type input "**********"
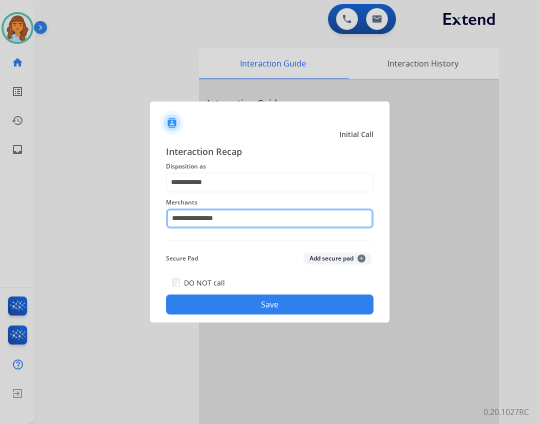
click at [237, 210] on input "**********" at bounding box center [269, 218] width 207 height 20
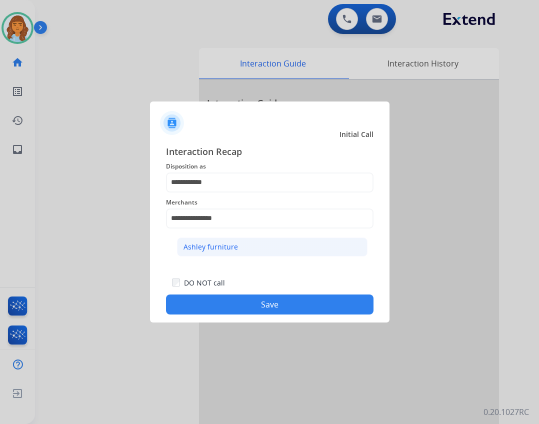
drag, startPoint x: 233, startPoint y: 230, endPoint x: 228, endPoint y: 238, distance: 9.6
click at [229, 232] on div "**********" at bounding box center [269, 212] width 207 height 40
click at [222, 249] on div "Ashley furniture" at bounding box center [210, 247] width 54 height 10
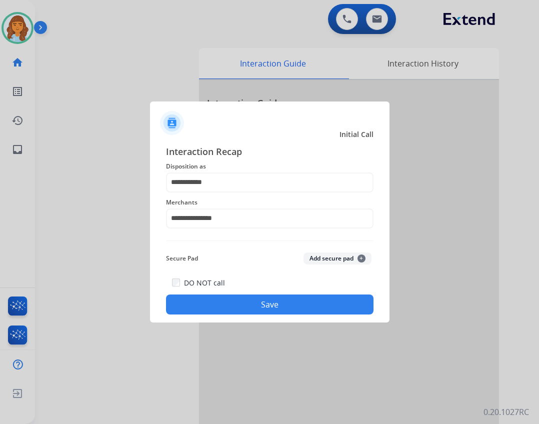
click at [243, 313] on button "Save" at bounding box center [269, 304] width 207 height 20
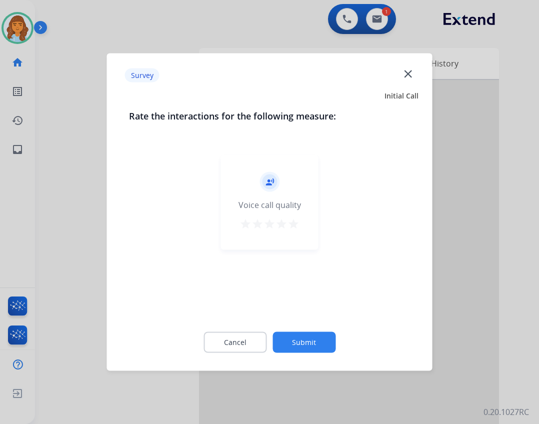
click at [289, 338] on button "Submit" at bounding box center [303, 342] width 63 height 21
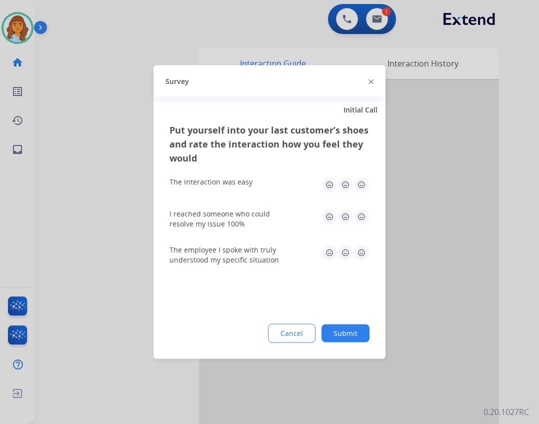
click at [317, 323] on div "Put yourself into your last customer’s shoes and rate the interaction how you f…" at bounding box center [269, 241] width 232 height 236
click at [327, 327] on button "Submit" at bounding box center [345, 333] width 48 height 18
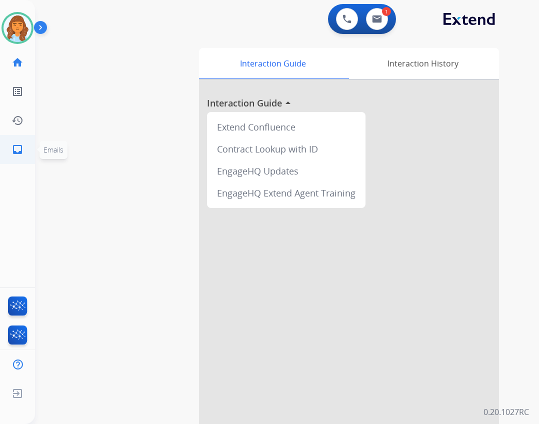
click at [24, 150] on link "inbox Emails" at bounding box center [17, 149] width 28 height 28
select select "**********"
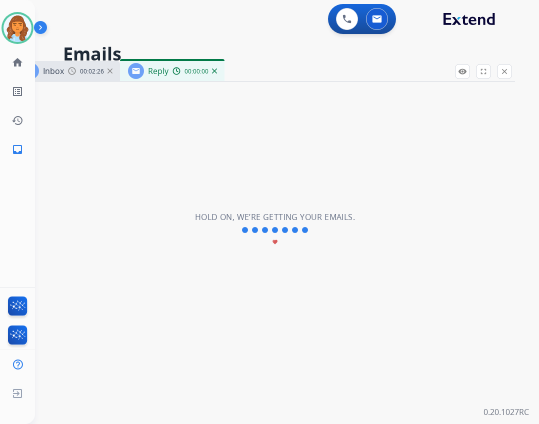
select select "**********"
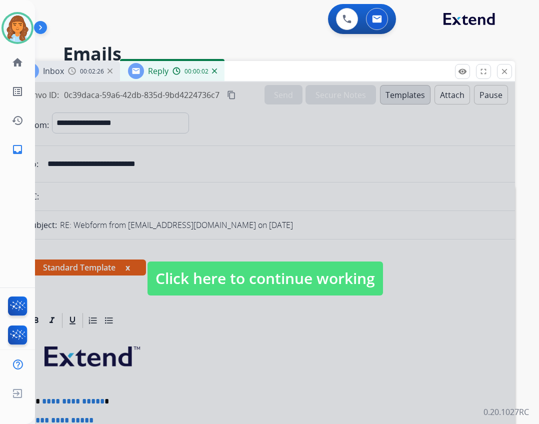
click at [216, 261] on div at bounding box center [265, 268] width 500 height 373
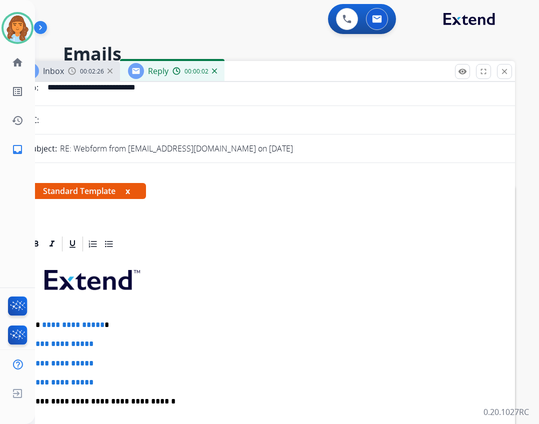
scroll to position [200, 0]
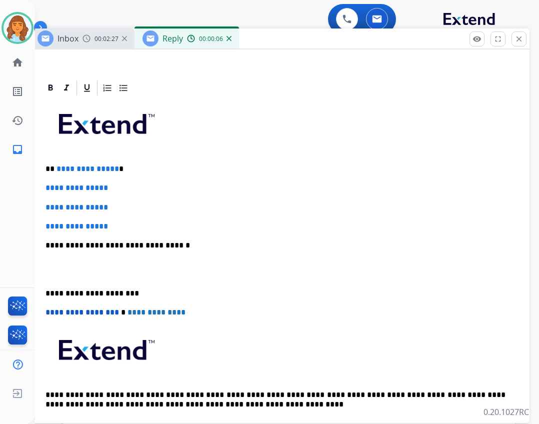
drag, startPoint x: 244, startPoint y: 71, endPoint x: 226, endPoint y: 57, distance: 23.2
click at [256, 42] on div "Inbox 00:02:27 Reply 00:00:06" at bounding box center [279, 38] width 500 height 21
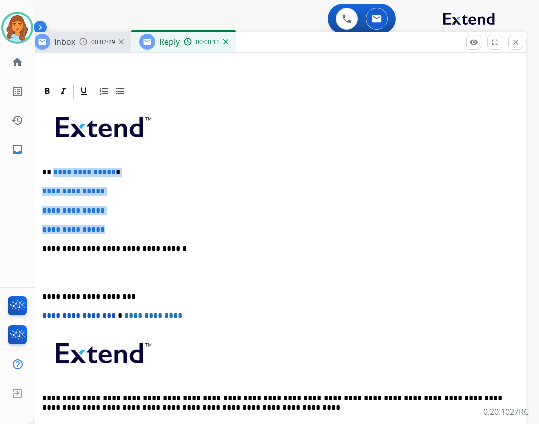
drag, startPoint x: 57, startPoint y: 176, endPoint x: 120, endPoint y: 227, distance: 80.6
click at [120, 227] on div "**********" at bounding box center [276, 272] width 476 height 344
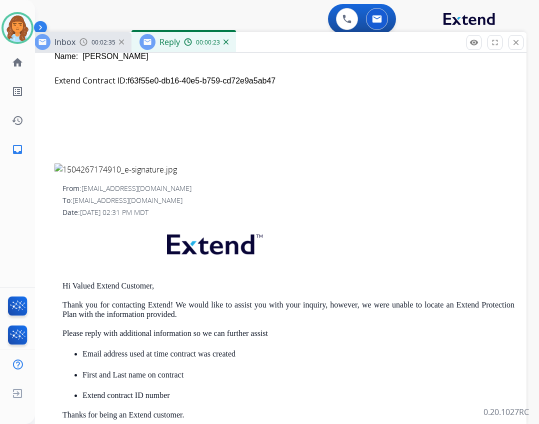
scroll to position [962, 0]
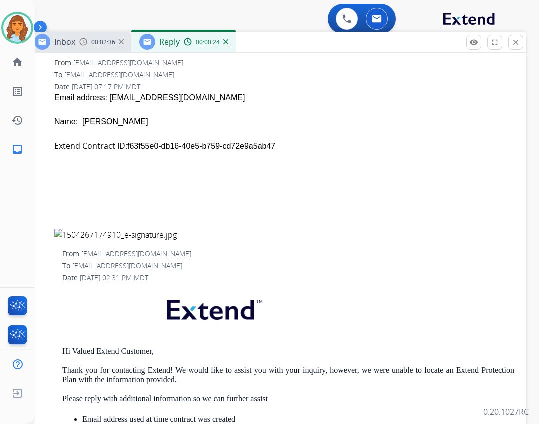
click at [58, 231] on img at bounding box center [284, 235] width 460 height 12
click at [86, 231] on img at bounding box center [284, 235] width 460 height 12
click at [89, 231] on img at bounding box center [284, 235] width 460 height 12
click at [90, 232] on img at bounding box center [284, 235] width 460 height 12
click at [93, 233] on img at bounding box center [284, 235] width 460 height 12
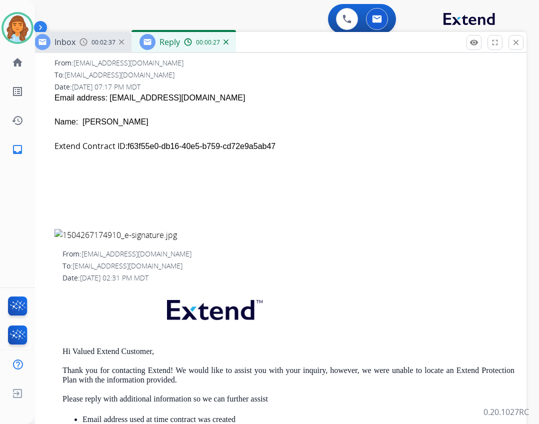
drag, startPoint x: 102, startPoint y: 233, endPoint x: 129, endPoint y: 235, distance: 26.6
click at [106, 233] on img at bounding box center [284, 235] width 460 height 12
drag, startPoint x: 129, startPoint y: 235, endPoint x: 152, endPoint y: 231, distance: 23.8
click at [131, 235] on img at bounding box center [284, 235] width 460 height 12
drag, startPoint x: 152, startPoint y: 231, endPoint x: 163, endPoint y: 230, distance: 11.0
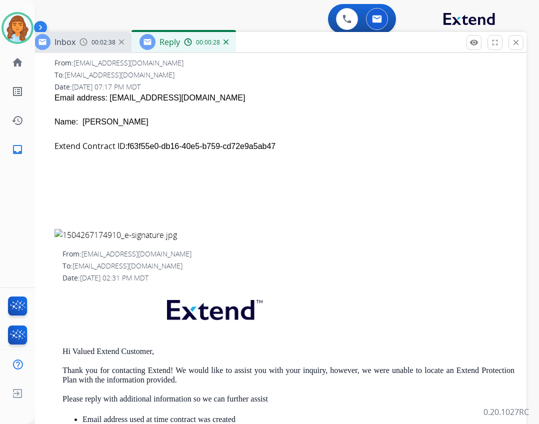
click at [159, 230] on img at bounding box center [284, 235] width 460 height 12
click at [164, 230] on img at bounding box center [284, 235] width 460 height 12
click at [163, 232] on img at bounding box center [284, 235] width 460 height 12
click at [163, 234] on img at bounding box center [284, 235] width 460 height 12
click at [163, 235] on img at bounding box center [284, 235] width 460 height 12
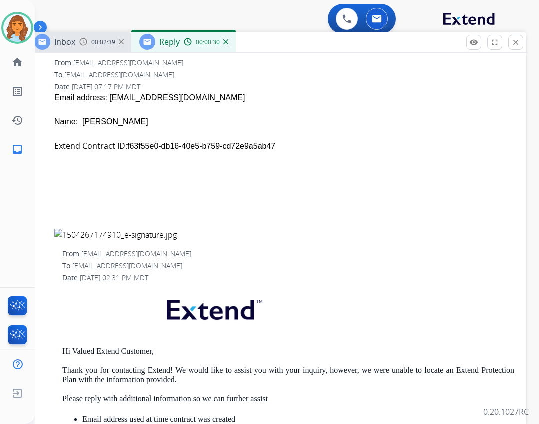
click at [164, 235] on img at bounding box center [284, 235] width 460 height 12
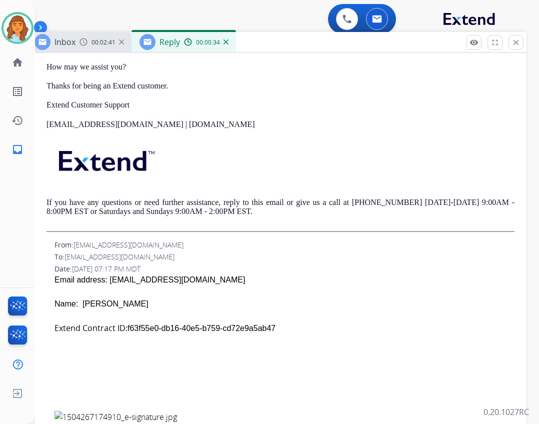
scroll to position [762, 0]
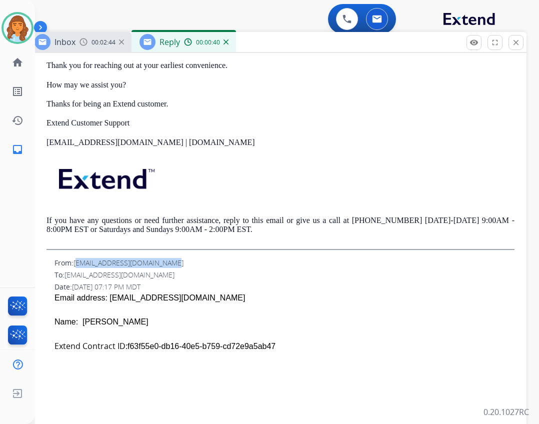
drag, startPoint x: 77, startPoint y: 260, endPoint x: 160, endPoint y: 260, distance: 83.0
click at [160, 260] on span "[EMAIL_ADDRESS][DOMAIN_NAME]" at bounding box center [128, 262] width 110 height 9
drag, startPoint x: 175, startPoint y: 262, endPoint x: 77, endPoint y: 254, distance: 98.3
click at [77, 254] on div "From: christian@historicrestore.com To: support@extend.com Date: 08/25/2025 - 1…" at bounding box center [276, 367] width 476 height 1089
copy span "[EMAIL_ADDRESS][DOMAIN_NAME]"
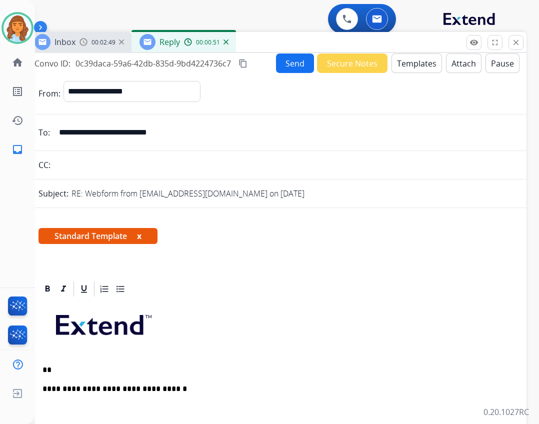
scroll to position [0, 0]
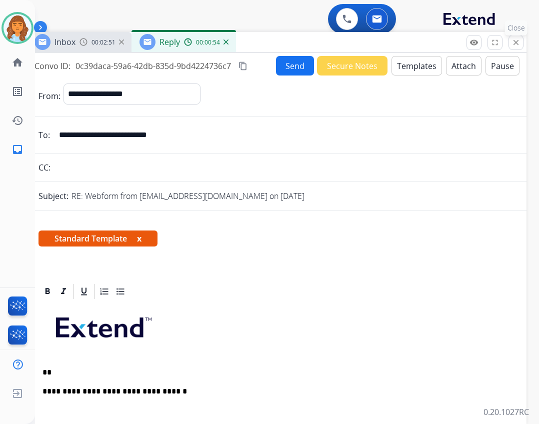
click at [522, 43] on button "close Close" at bounding box center [515, 42] width 15 height 15
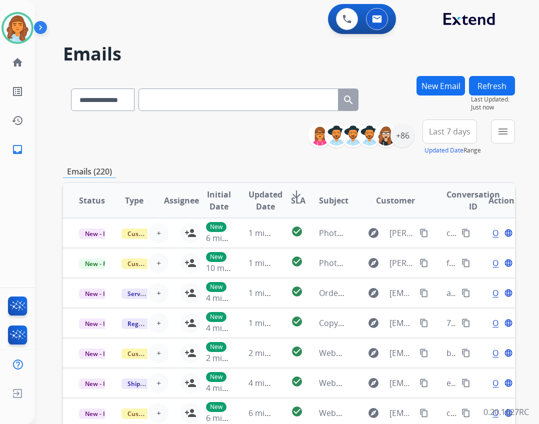
click at [222, 104] on input "text" at bounding box center [238, 99] width 200 height 22
paste input "**********"
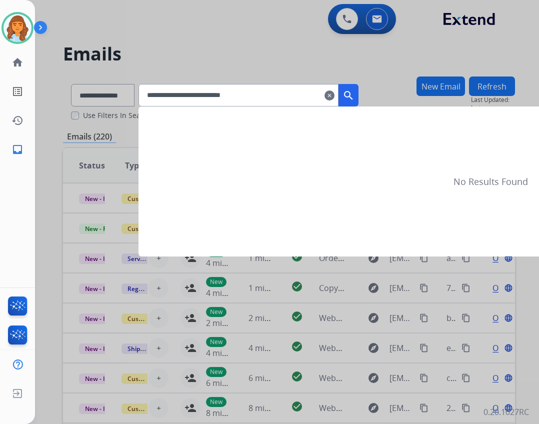
type input "**********"
click at [354, 91] on mat-icon "search" at bounding box center [348, 95] width 12 height 12
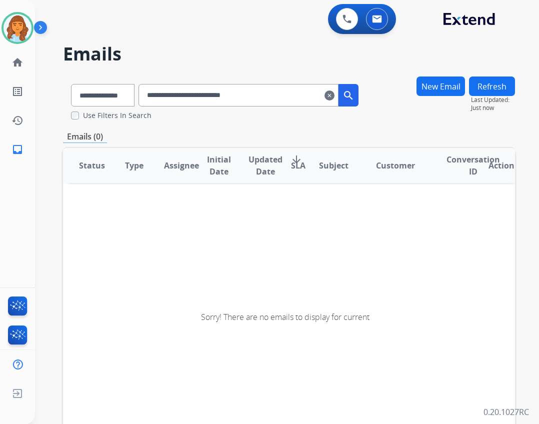
click at [334, 94] on mat-icon "clear" at bounding box center [329, 95] width 10 height 12
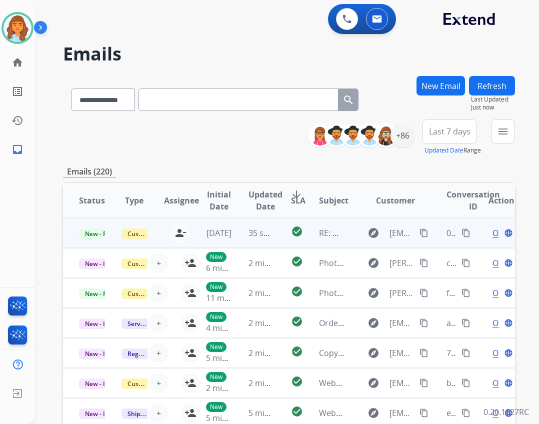
click at [345, 231] on td "explore christian@historicrestore.com content_copy" at bounding box center [387, 233] width 85 height 30
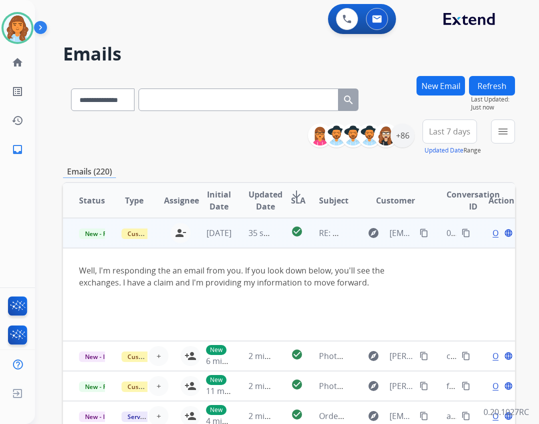
click at [492, 231] on span "Open" at bounding box center [502, 233] width 20 height 12
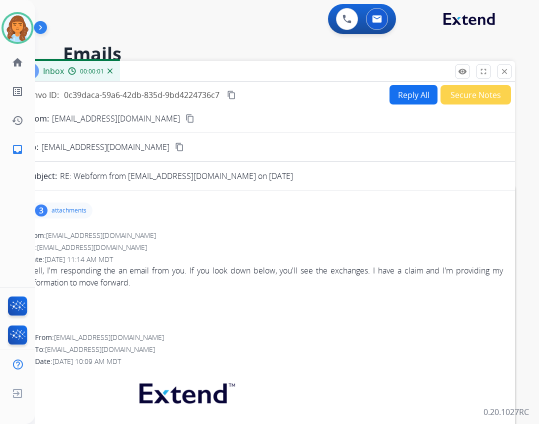
click at [48, 208] on div "3 attachments" at bounding box center [60, 210] width 63 height 16
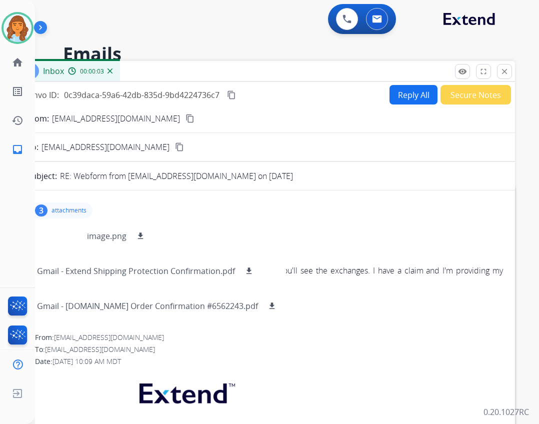
click at [332, 231] on div "From: christian@historicrestore.com" at bounding box center [265, 235] width 476 height 10
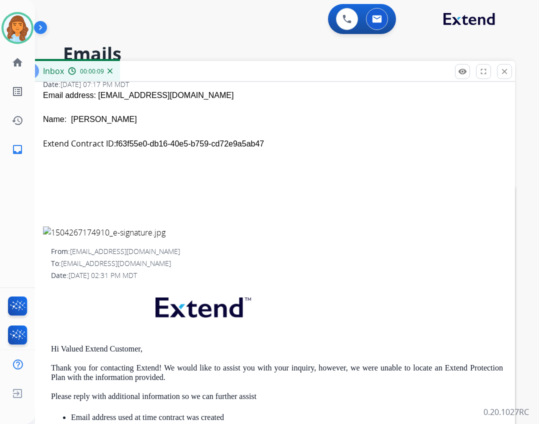
scroll to position [550, 0]
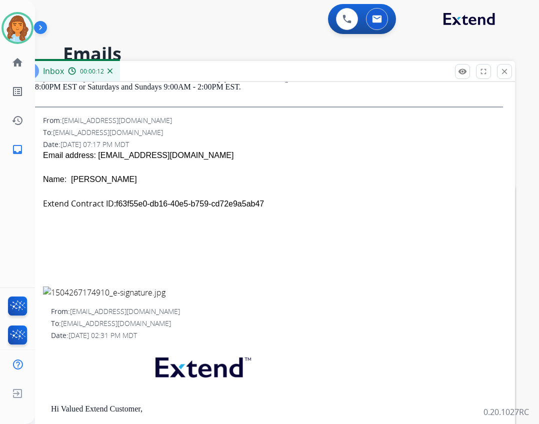
click at [81, 324] on span "[EMAIL_ADDRESS][DOMAIN_NAME]" at bounding box center [116, 322] width 110 height 9
click at [53, 289] on img at bounding box center [273, 292] width 460 height 12
drag, startPoint x: 123, startPoint y: 287, endPoint x: 129, endPoint y: 289, distance: 6.0
click at [124, 287] on img at bounding box center [273, 292] width 460 height 12
click at [142, 292] on img at bounding box center [273, 292] width 460 height 12
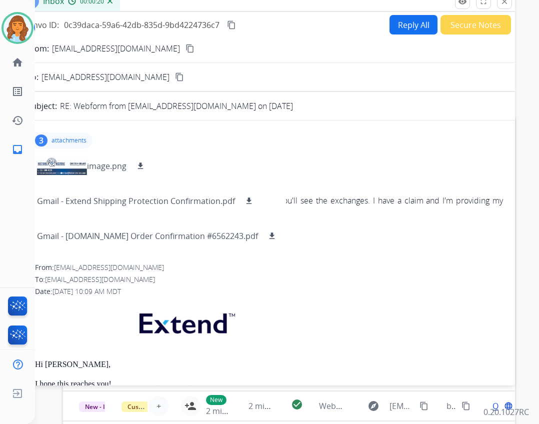
scroll to position [0, 0]
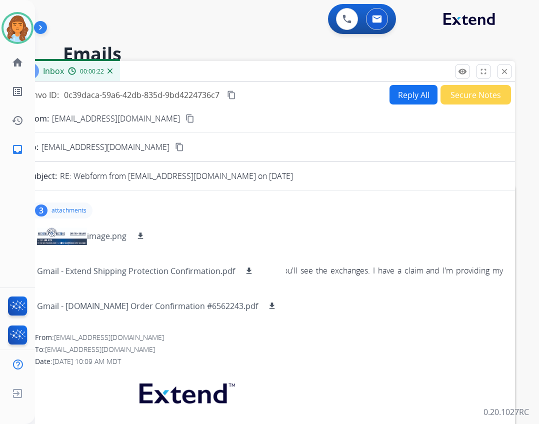
click at [231, 95] on mat-icon "content_copy" at bounding box center [231, 94] width 9 height 9
click at [510, 69] on button "close Close" at bounding box center [504, 71] width 15 height 15
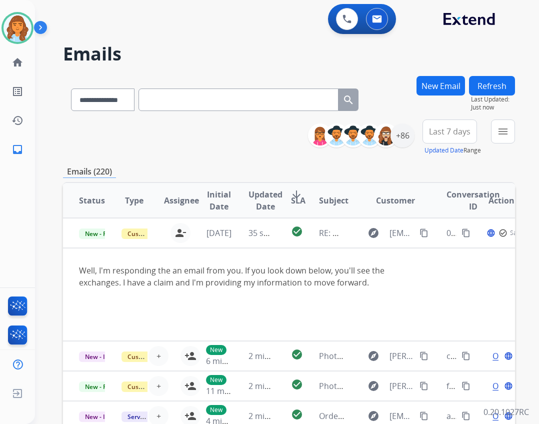
click at [263, 95] on input "text" at bounding box center [238, 99] width 200 height 22
paste input "**********"
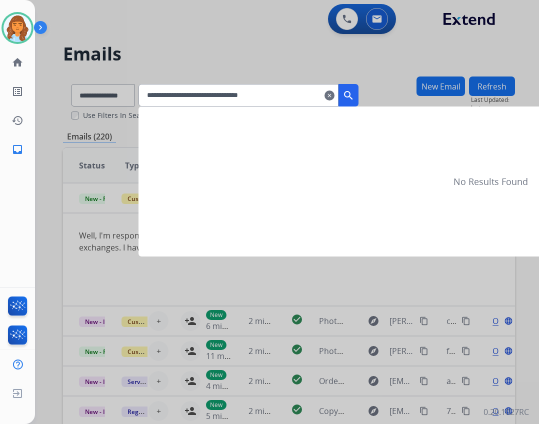
type input "**********"
click at [354, 96] on mat-icon "search" at bounding box center [348, 95] width 12 height 12
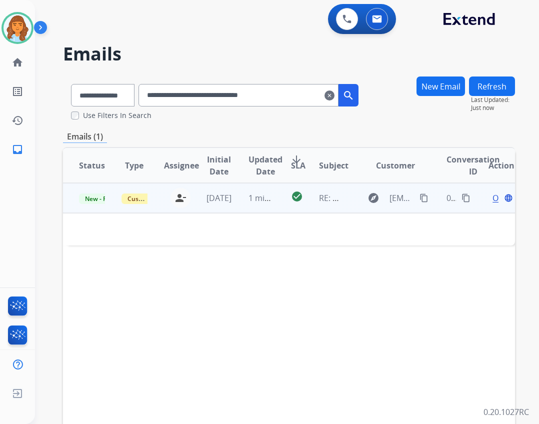
click at [419, 194] on mat-icon "content_copy" at bounding box center [423, 197] width 9 height 9
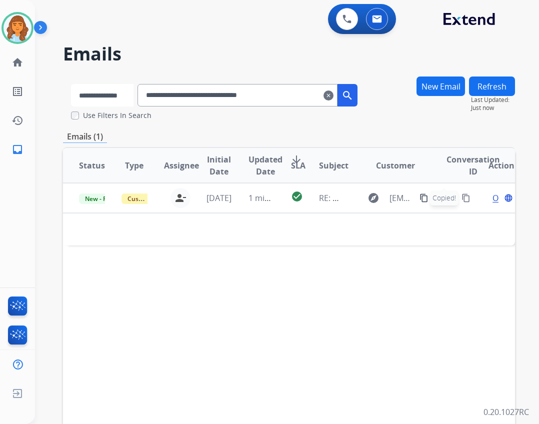
click at [132, 101] on select "**********" at bounding box center [102, 95] width 62 height 22
click at [71, 84] on select "**********" at bounding box center [102, 95] width 62 height 22
click at [334, 94] on mat-icon "clear" at bounding box center [329, 95] width 10 height 12
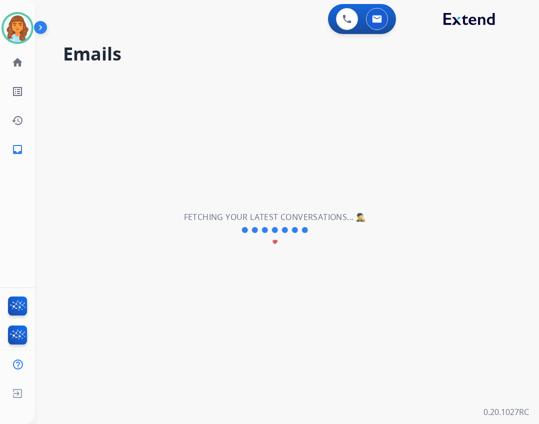
select select "**********"
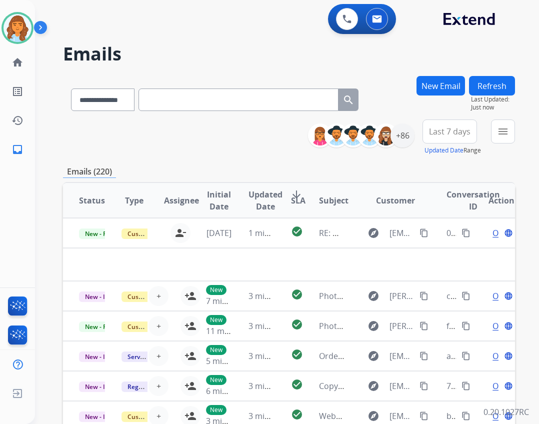
paste input "**********"
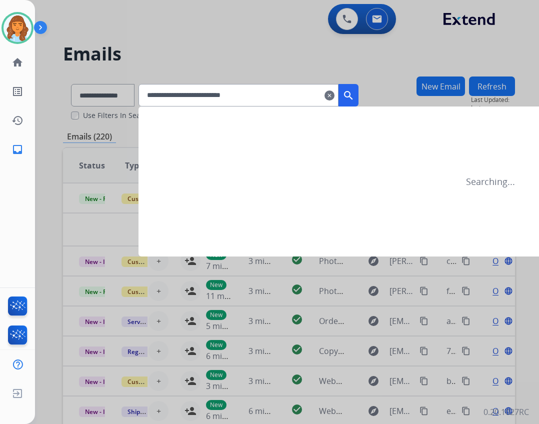
type input "**********"
click at [354, 90] on mat-icon "search" at bounding box center [348, 95] width 12 height 12
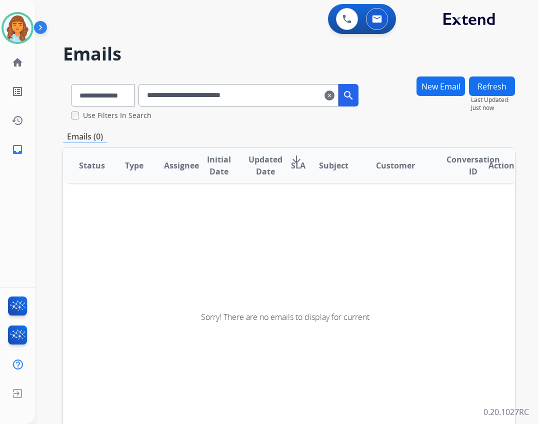
click at [356, 88] on button "search" at bounding box center [348, 95] width 20 height 22
click at [485, 89] on button "Refresh" at bounding box center [492, 85] width 46 height 19
click at [354, 92] on mat-icon "search" at bounding box center [348, 95] width 12 height 12
click at [15, 138] on link "inbox Emails" at bounding box center [17, 149] width 28 height 28
click at [334, 101] on mat-icon "clear" at bounding box center [329, 95] width 10 height 12
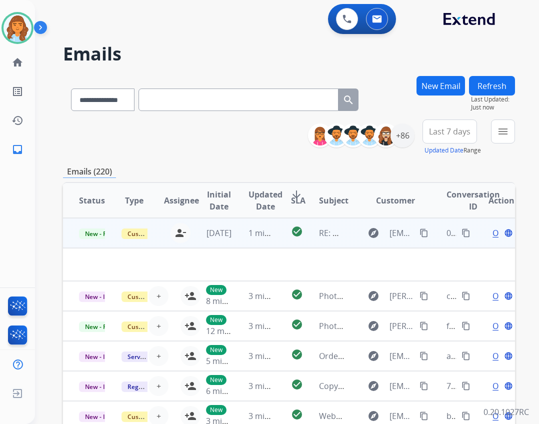
click at [492, 233] on span "Open" at bounding box center [502, 233] width 20 height 12
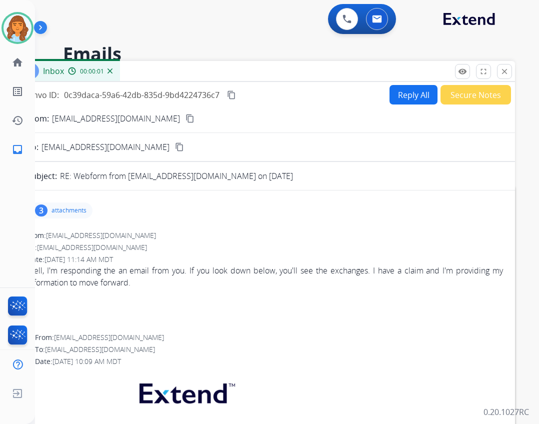
click at [394, 90] on button "Reply All" at bounding box center [413, 94] width 48 height 19
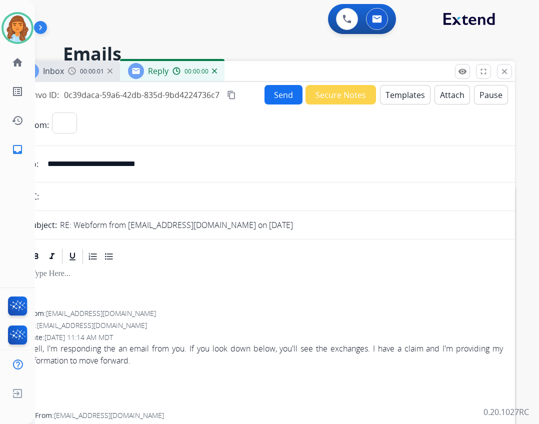
select select "**********"
click at [396, 89] on button "Templates" at bounding box center [405, 94] width 50 height 19
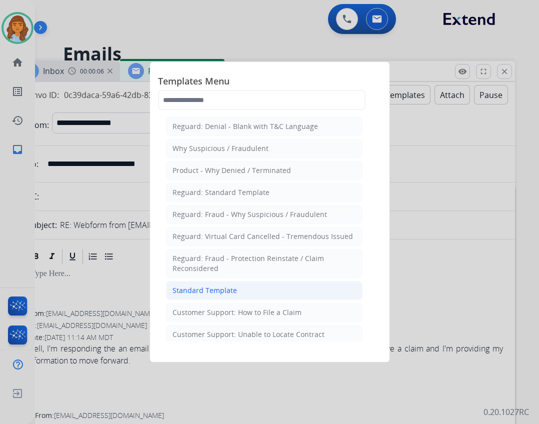
click at [255, 295] on li "Standard Template" at bounding box center [264, 290] width 196 height 19
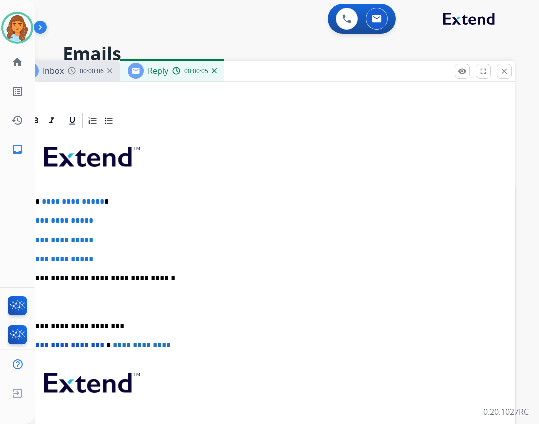
scroll to position [200, 0]
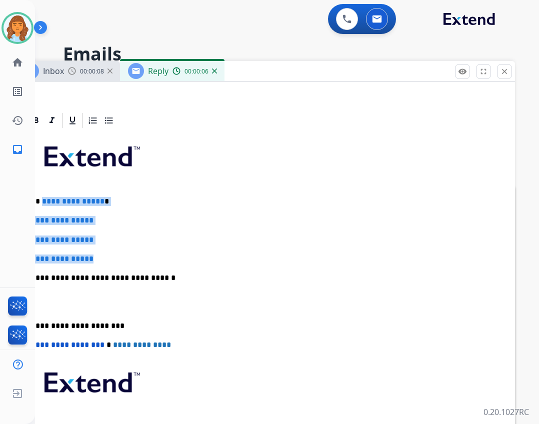
drag, startPoint x: 41, startPoint y: 199, endPoint x: 97, endPoint y: 252, distance: 77.4
click at [97, 252] on div "**********" at bounding box center [265, 301] width 476 height 344
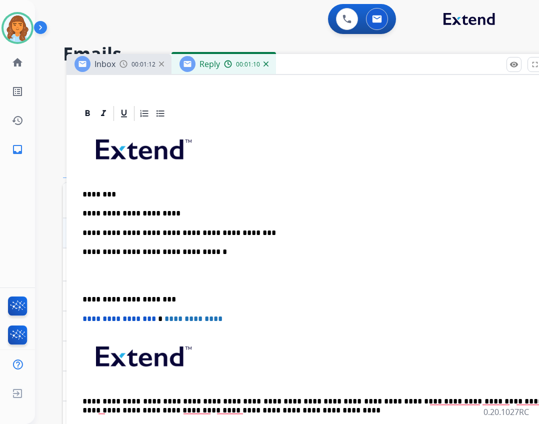
drag, startPoint x: 245, startPoint y: 70, endPoint x: 296, endPoint y: 63, distance: 52.0
click at [296, 63] on div "Inbox 00:01:12 Reply 00:01:10" at bounding box center [316, 64] width 500 height 21
click at [81, 298] on div "**********" at bounding box center [316, 284] width 476 height 325
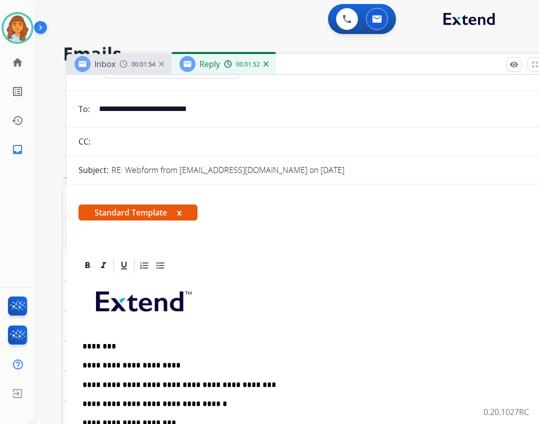
scroll to position [0, 0]
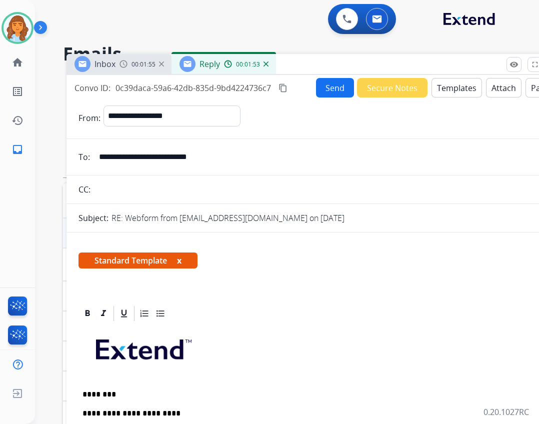
click at [329, 91] on button "Send" at bounding box center [335, 87] width 38 height 19
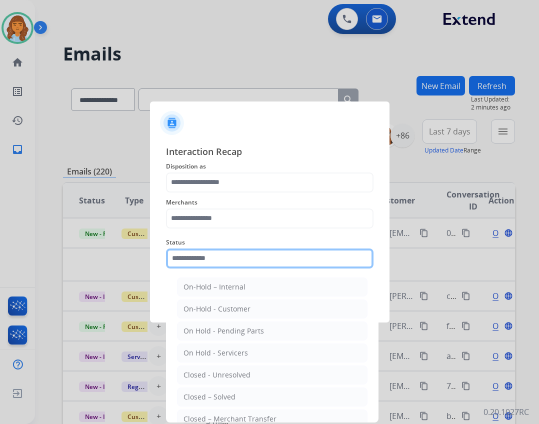
click at [242, 264] on input "text" at bounding box center [269, 258] width 207 height 20
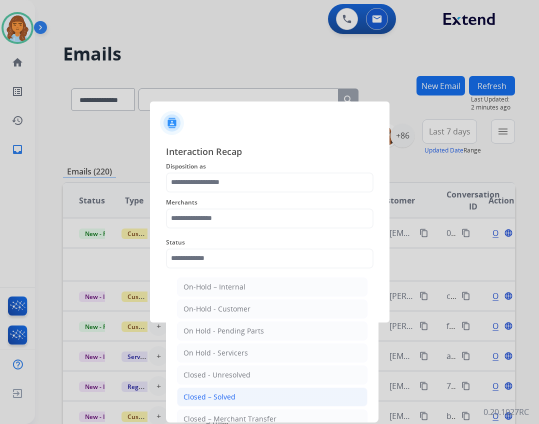
click at [229, 398] on div "Closed – Solved" at bounding box center [209, 397] width 52 height 10
type input "**********"
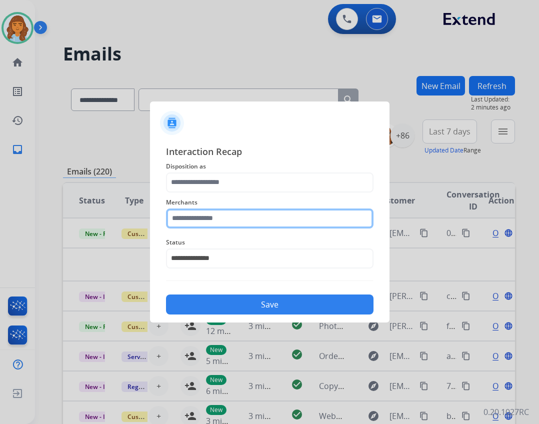
click at [207, 224] on input "text" at bounding box center [269, 218] width 207 height 20
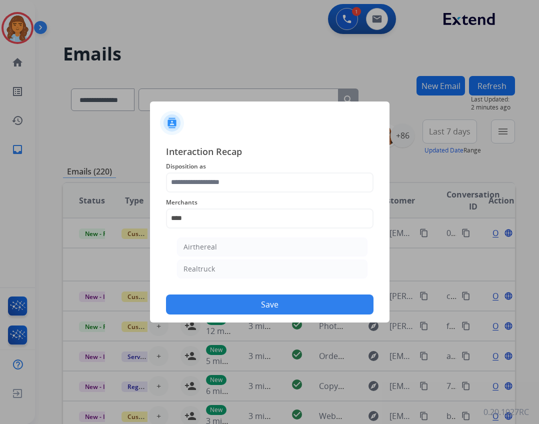
drag, startPoint x: 219, startPoint y: 276, endPoint x: 216, endPoint y: 270, distance: 6.7
click at [218, 275] on li "Realtruck" at bounding box center [272, 268] width 190 height 19
type input "*********"
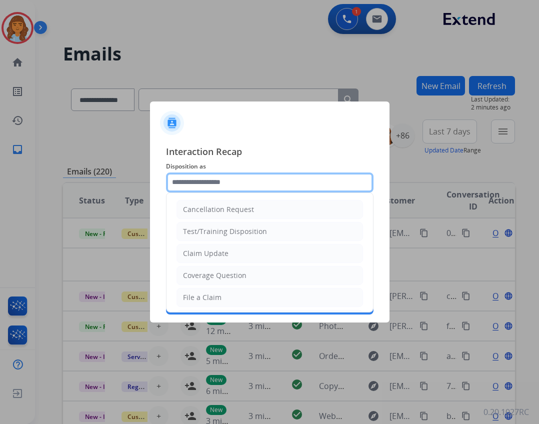
click at [212, 183] on input "text" at bounding box center [269, 182] width 207 height 20
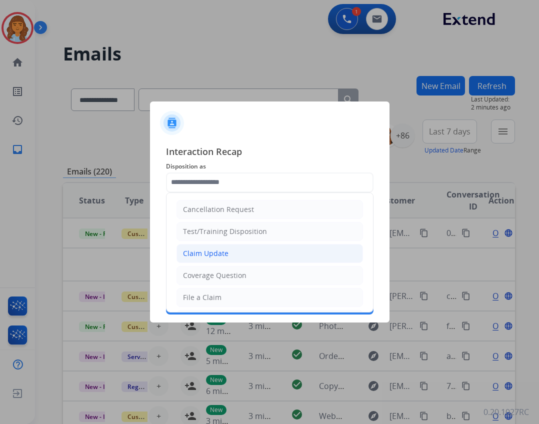
click at [227, 259] on li "Claim Update" at bounding box center [269, 253] width 186 height 19
type input "**********"
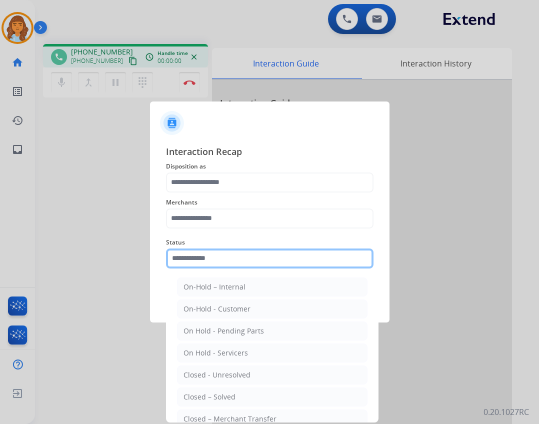
click at [238, 264] on input "text" at bounding box center [269, 258] width 207 height 20
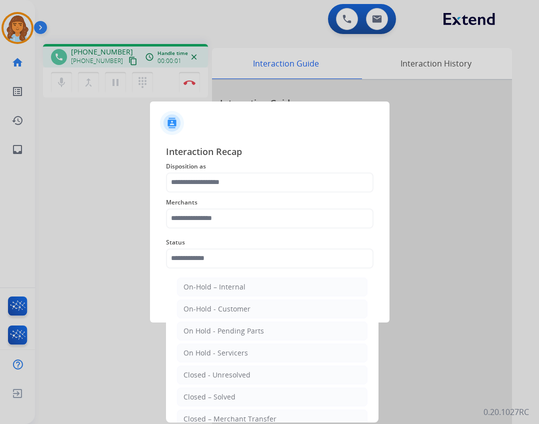
drag, startPoint x: 233, startPoint y: 400, endPoint x: 213, endPoint y: 286, distance: 115.8
click at [231, 395] on div "Closed – Solved" at bounding box center [209, 397] width 52 height 10
type input "**********"
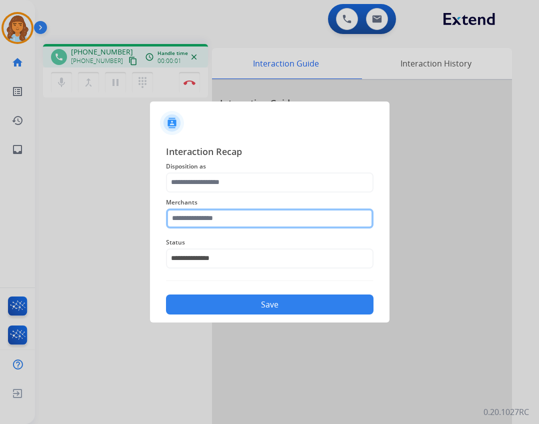
click at [199, 220] on input "text" at bounding box center [269, 218] width 207 height 20
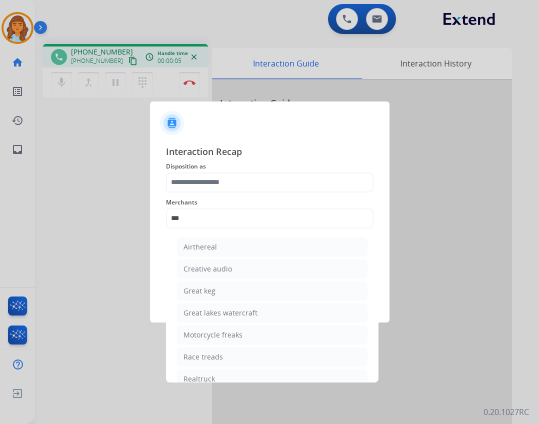
drag, startPoint x: 233, startPoint y: 373, endPoint x: 225, endPoint y: 298, distance: 74.9
click at [232, 371] on li "Realtruck" at bounding box center [272, 378] width 190 height 19
type input "*********"
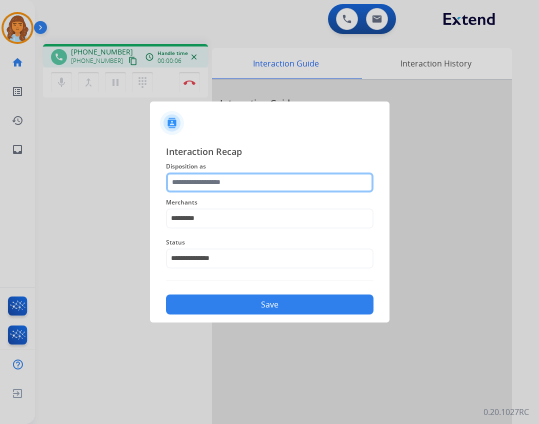
click at [204, 186] on input "text" at bounding box center [269, 182] width 207 height 20
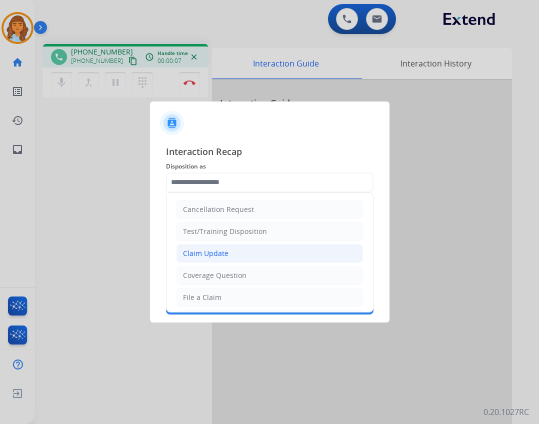
click at [229, 258] on li "Claim Update" at bounding box center [269, 253] width 186 height 19
type input "**********"
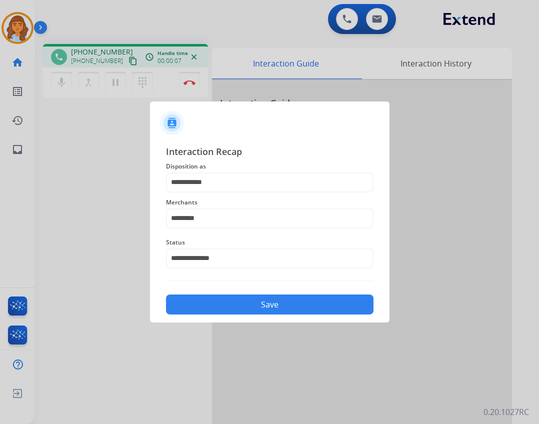
click at [246, 297] on button "Save" at bounding box center [269, 304] width 207 height 20
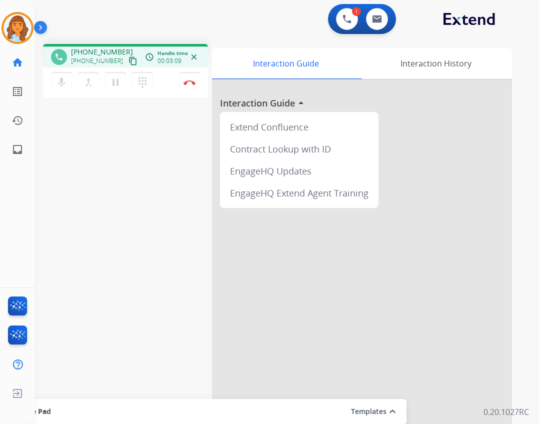
click at [128, 62] on mat-icon "content_copy" at bounding box center [132, 60] width 9 height 9
click at [187, 83] on img at bounding box center [189, 82] width 12 height 5
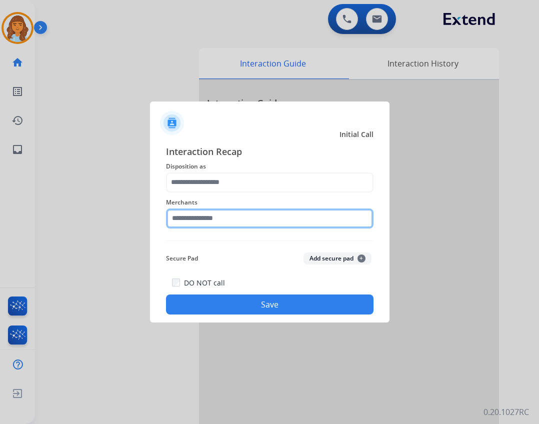
click at [226, 217] on input "text" at bounding box center [269, 218] width 207 height 20
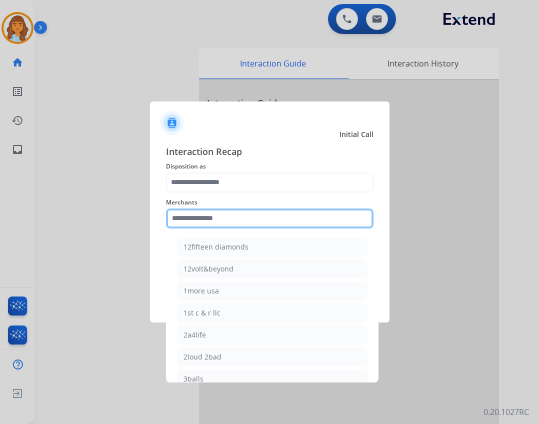
click at [235, 224] on input "text" at bounding box center [269, 218] width 207 height 20
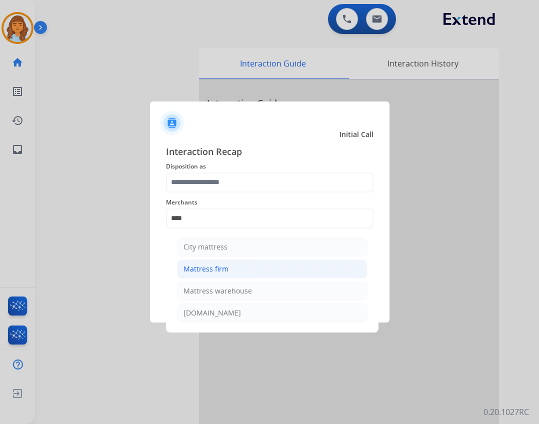
click at [265, 268] on li "Mattress firm" at bounding box center [272, 268] width 190 height 19
type input "**********"
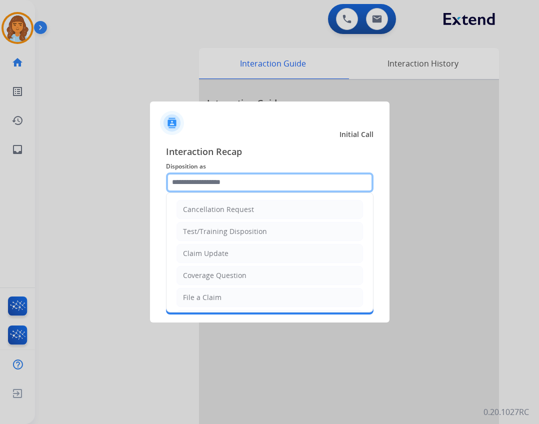
click at [216, 183] on input "text" at bounding box center [269, 182] width 207 height 20
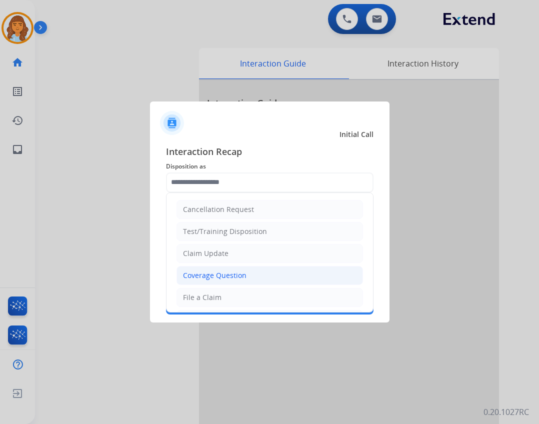
click at [212, 278] on div "Coverage Question" at bounding box center [214, 275] width 63 height 10
type input "**********"
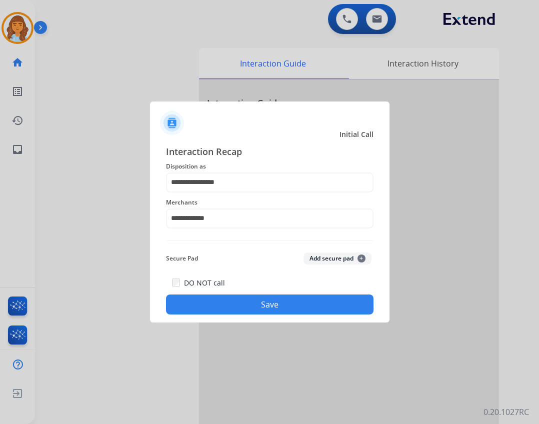
click at [229, 297] on button "Save" at bounding box center [269, 304] width 207 height 20
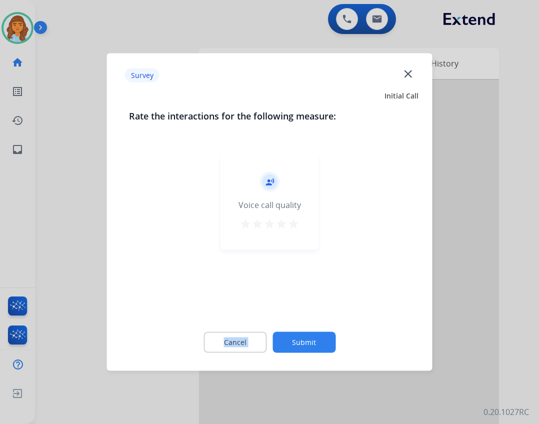
drag, startPoint x: 293, startPoint y: 317, endPoint x: 293, endPoint y: 329, distance: 11.5
click at [293, 327] on div "Rate the interactions for the following measure: record_voice_over Voice call q…" at bounding box center [269, 237] width 313 height 256
click at [293, 329] on div "Cancel Submit" at bounding box center [269, 342] width 281 height 45
drag, startPoint x: 297, startPoint y: 344, endPoint x: 302, endPoint y: 341, distance: 5.8
click at [302, 341] on button "Submit" at bounding box center [303, 342] width 63 height 21
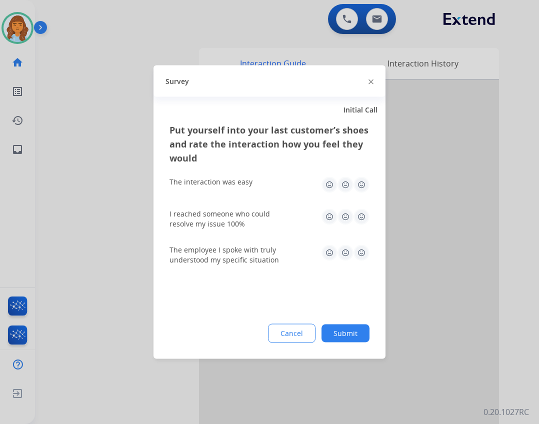
click at [342, 325] on button "Submit" at bounding box center [345, 333] width 48 height 18
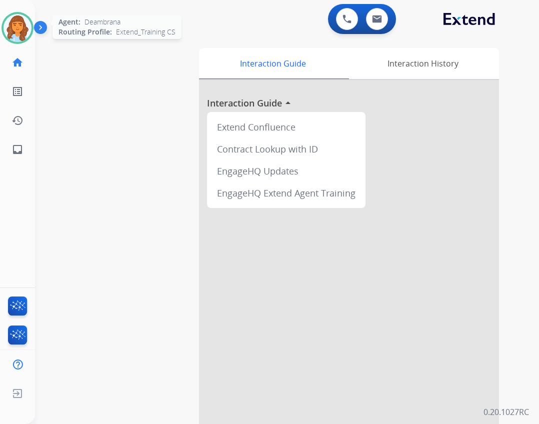
click at [16, 19] on img at bounding box center [17, 28] width 28 height 28
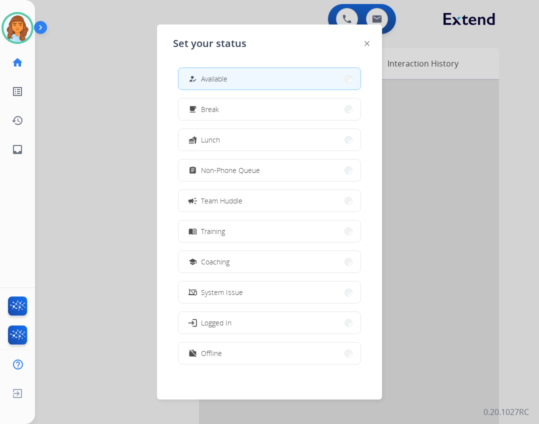
drag, startPoint x: 71, startPoint y: 88, endPoint x: 67, endPoint y: 92, distance: 5.3
click at [70, 88] on div at bounding box center [269, 212] width 539 height 424
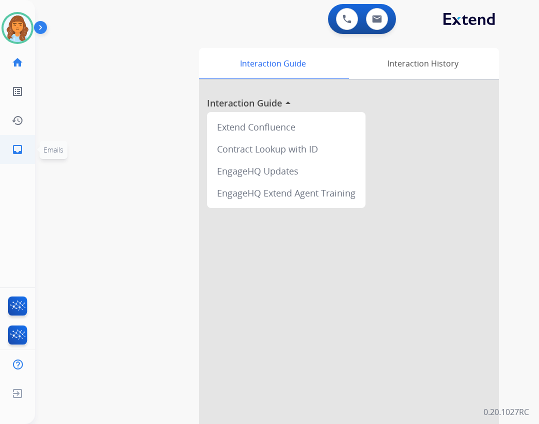
click at [23, 142] on link "inbox Emails" at bounding box center [17, 149] width 28 height 28
select select "**********"
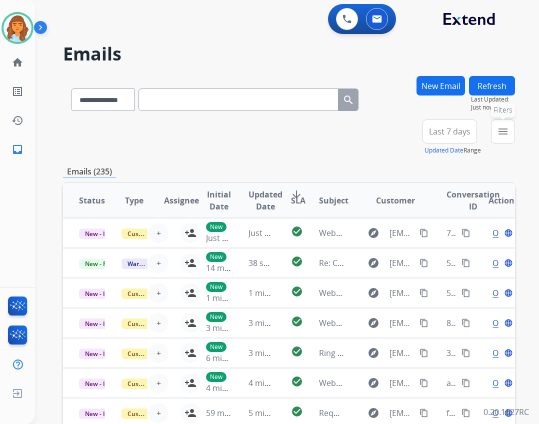
click at [498, 135] on mat-icon "menu" at bounding box center [503, 131] width 12 height 12
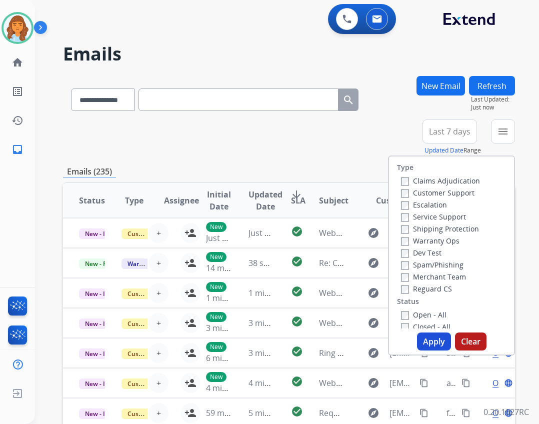
click at [433, 290] on label "Reguard CS" at bounding box center [426, 288] width 51 height 9
click at [418, 225] on label "Shipping Protection" at bounding box center [440, 228] width 78 height 9
click at [425, 192] on label "Customer Support" at bounding box center [437, 192] width 73 height 9
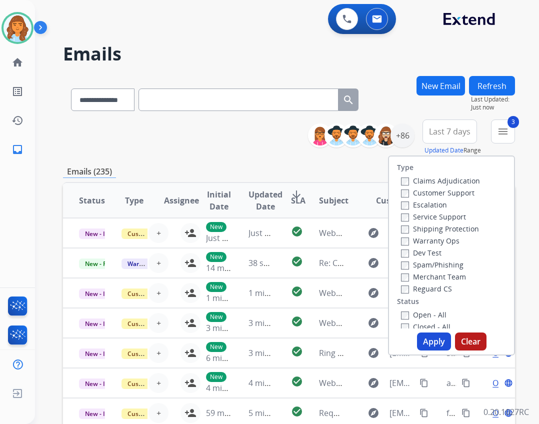
click at [427, 341] on button "Apply" at bounding box center [434, 341] width 34 height 18
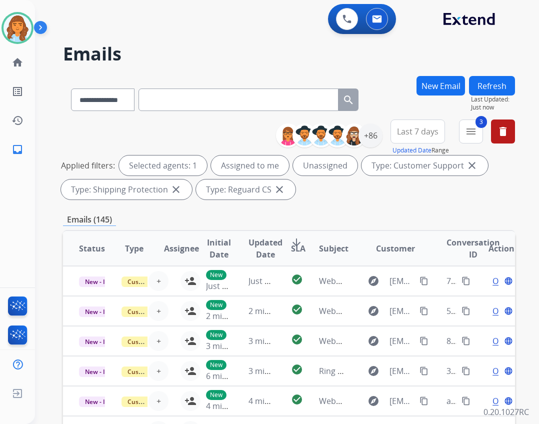
click at [467, 133] on mat-icon "menu" at bounding box center [471, 131] width 12 height 12
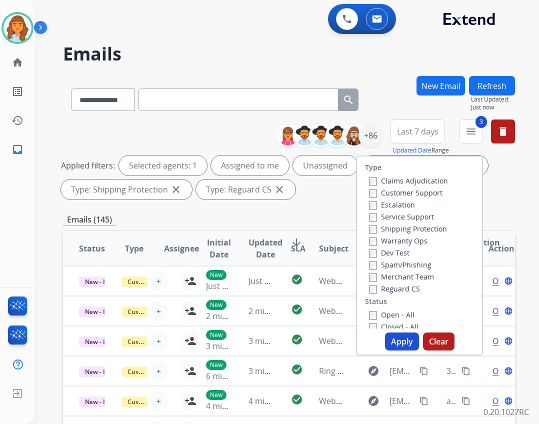
click at [394, 311] on label "Open - All" at bounding box center [391, 314] width 45 height 9
click at [385, 340] on button "Apply" at bounding box center [402, 341] width 34 height 18
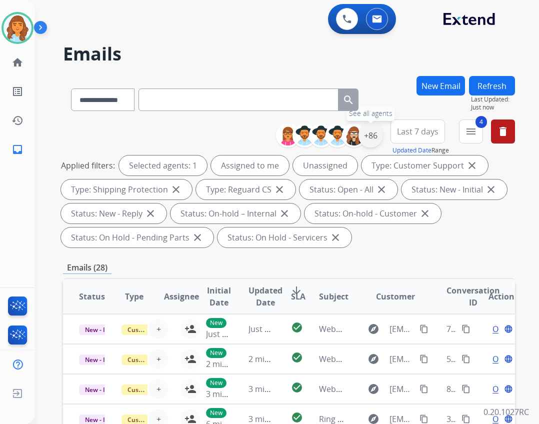
click at [370, 142] on div "+86" at bounding box center [370, 135] width 24 height 24
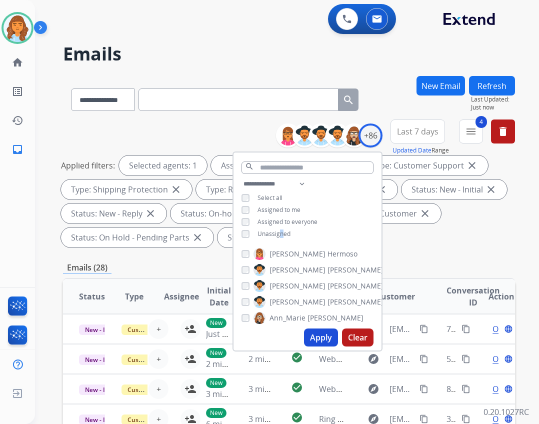
drag, startPoint x: 280, startPoint y: 229, endPoint x: 279, endPoint y: 243, distance: 14.0
click at [278, 232] on span "Unassigned" at bounding box center [273, 233] width 33 height 8
click at [316, 334] on button "Apply" at bounding box center [321, 337] width 34 height 18
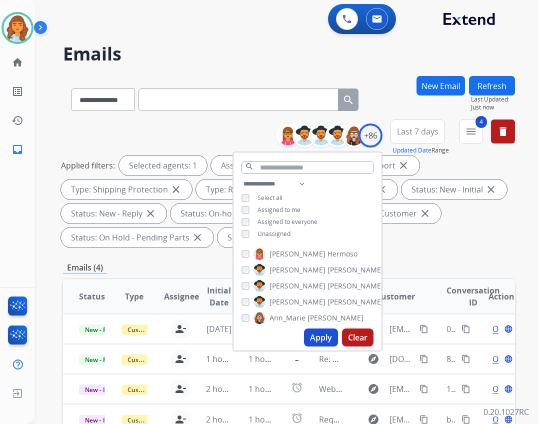
click at [392, 261] on div "**********" at bounding box center [289, 370] width 452 height 589
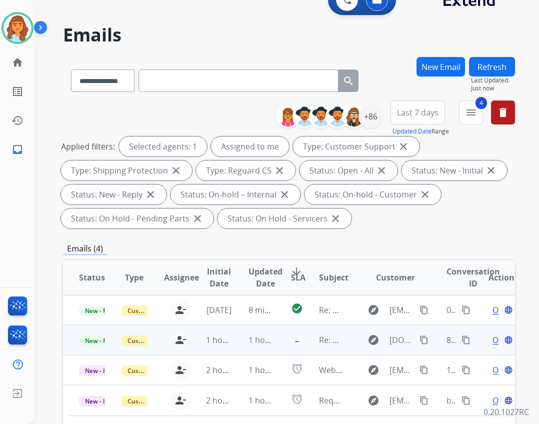
scroll to position [100, 0]
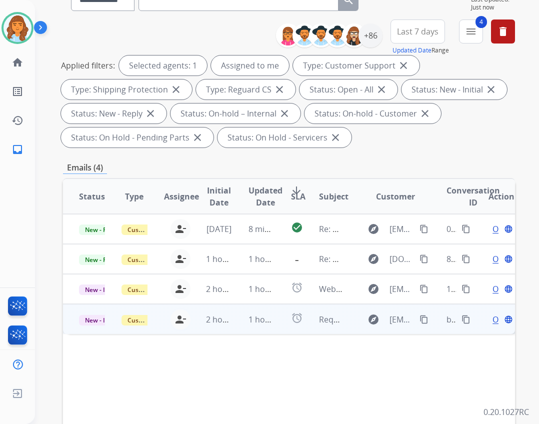
click at [349, 309] on td "explore merchant-support@extend.com content_copy" at bounding box center [387, 319] width 85 height 30
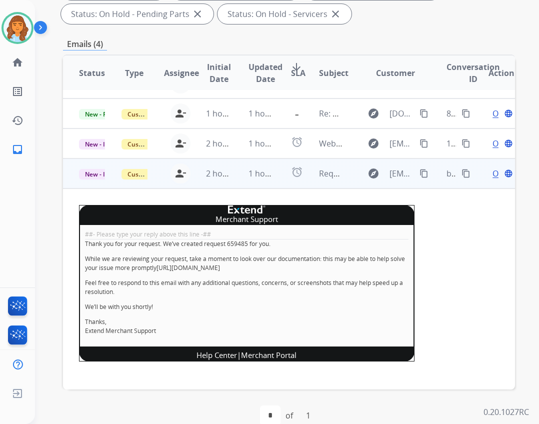
scroll to position [241, 0]
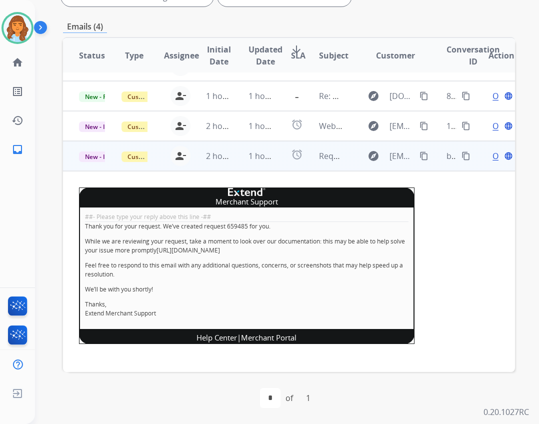
click at [492, 152] on span "Open" at bounding box center [502, 156] width 20 height 12
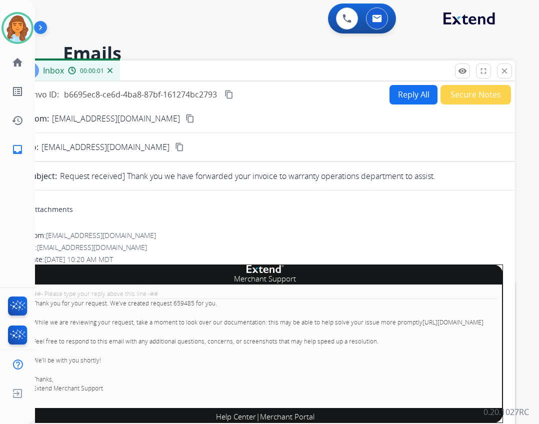
scroll to position [0, 0]
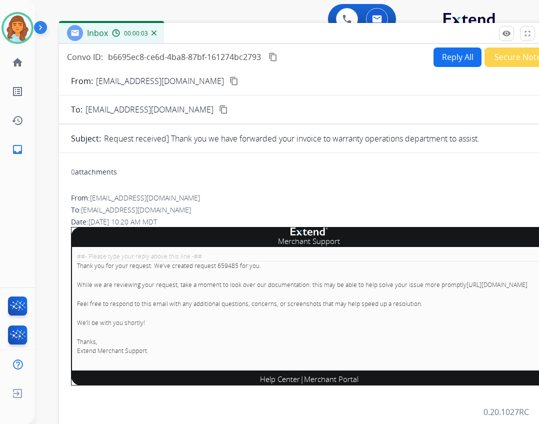
drag, startPoint x: 197, startPoint y: 73, endPoint x: 241, endPoint y: 35, distance: 58.1
click at [241, 35] on div "Inbox 00:00:03" at bounding box center [309, 33] width 500 height 21
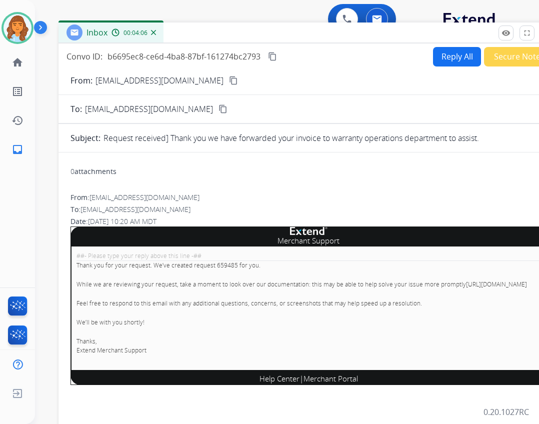
click at [229, 81] on mat-icon "content_copy" at bounding box center [233, 80] width 9 height 9
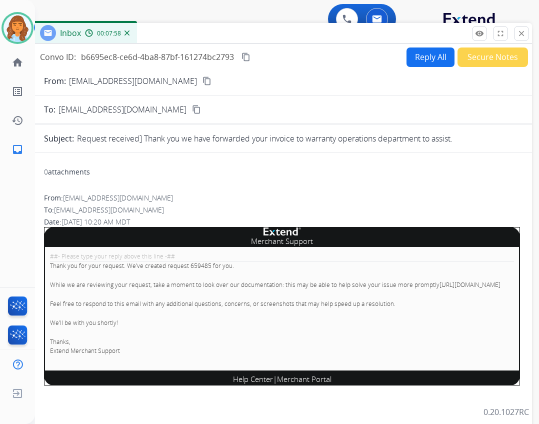
drag, startPoint x: 464, startPoint y: 28, endPoint x: 481, endPoint y: 31, distance: 17.3
click at [449, 27] on div "Inbox 00:07:58" at bounding box center [282, 33] width 500 height 21
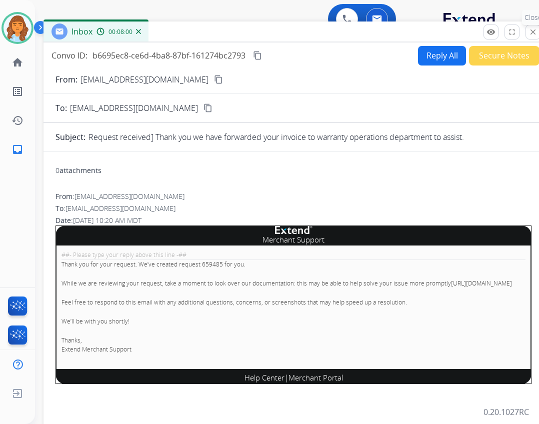
click at [534, 38] on button "close Close" at bounding box center [532, 31] width 15 height 15
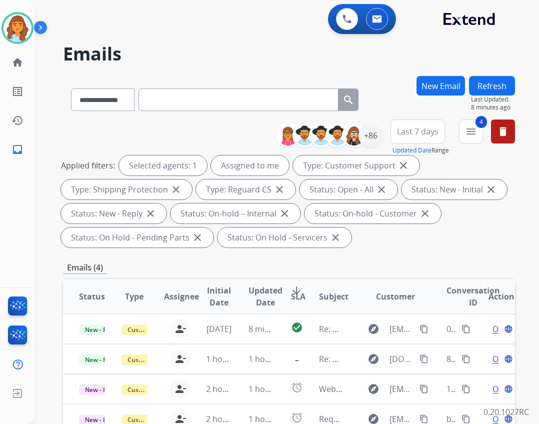
click at [499, 82] on button "Refresh" at bounding box center [492, 85] width 46 height 19
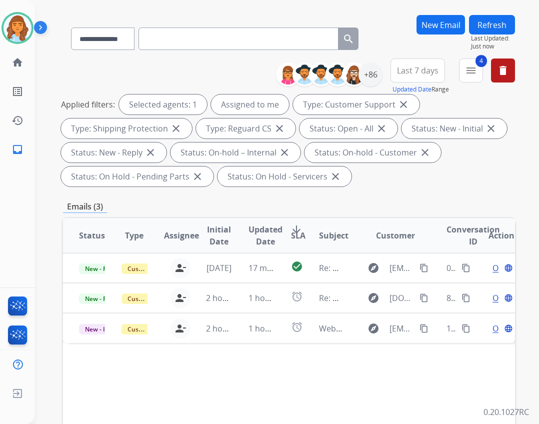
scroll to position [150, 0]
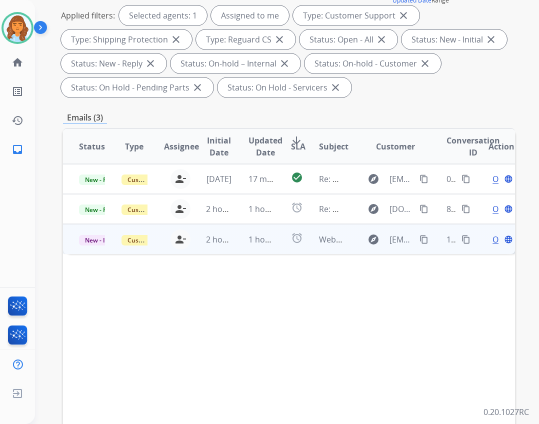
click at [311, 231] on td "Webform from bbarrar@gmail.com on 08/25/2025" at bounding box center [324, 239] width 42 height 30
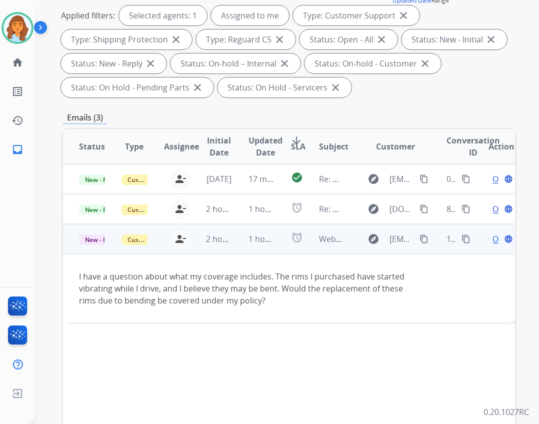
click at [419, 238] on mat-icon "content_copy" at bounding box center [423, 238] width 9 height 9
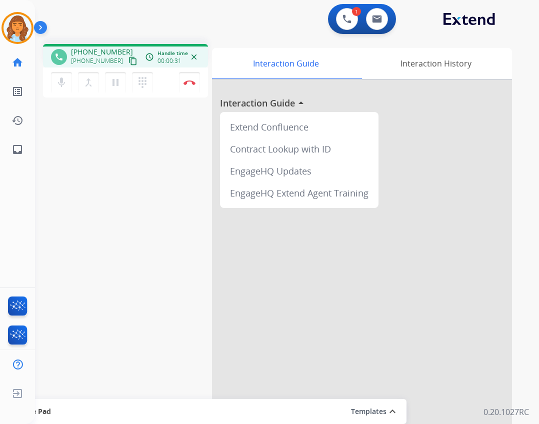
click at [128, 62] on mat-icon "content_copy" at bounding box center [132, 60] width 9 height 9
click at [15, 148] on mat-icon "inbox" at bounding box center [17, 149] width 12 height 12
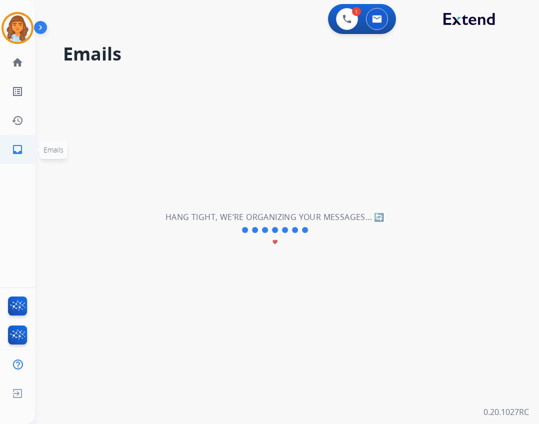
click at [23, 147] on link "inbox Emails" at bounding box center [17, 149] width 28 height 28
click at [32, 68] on ul "home Home Home" at bounding box center [17, 62] width 35 height 29
click at [14, 147] on mat-icon "inbox" at bounding box center [17, 149] width 12 height 12
click at [24, 63] on link "home Home" at bounding box center [17, 62] width 28 height 28
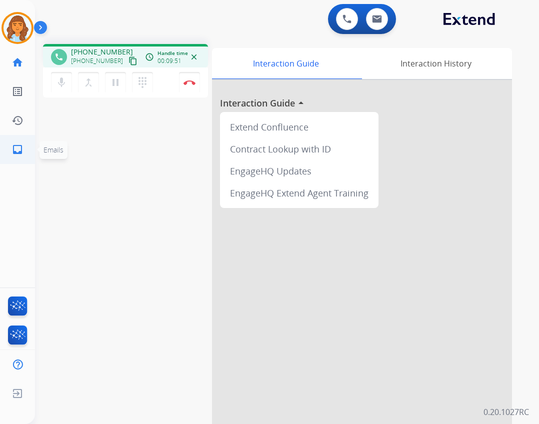
click at [30, 149] on link "inbox Emails" at bounding box center [17, 149] width 28 height 28
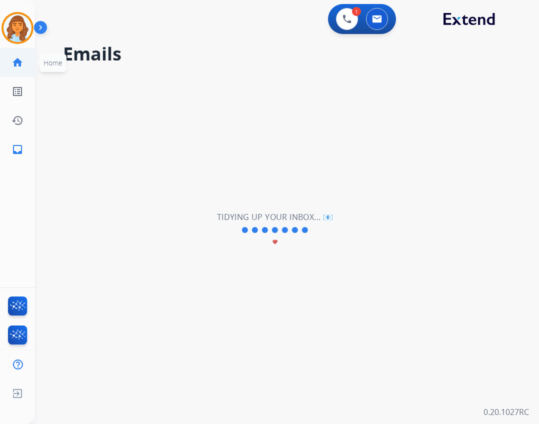
click at [16, 70] on link "home Home" at bounding box center [17, 62] width 28 height 28
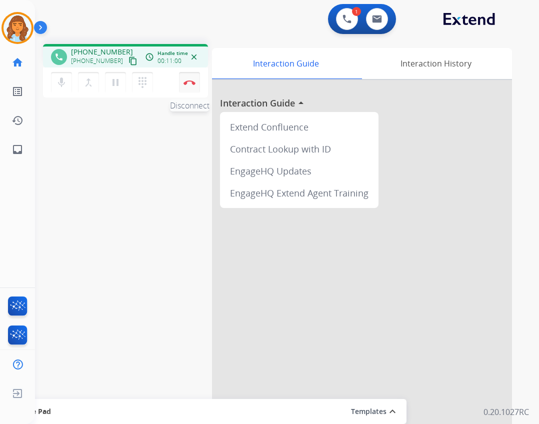
click at [185, 86] on button "Disconnect" at bounding box center [189, 82] width 21 height 21
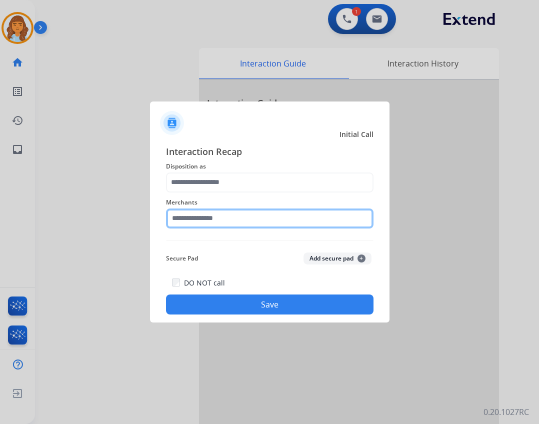
click at [175, 219] on input "text" at bounding box center [269, 218] width 207 height 20
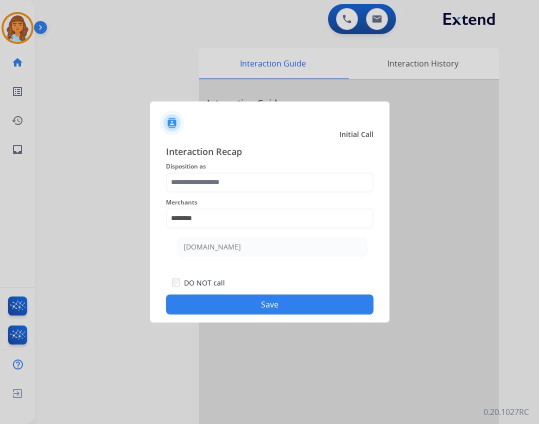
drag, startPoint x: 236, startPoint y: 251, endPoint x: 233, endPoint y: 245, distance: 6.7
click at [236, 250] on li "[DOMAIN_NAME]" at bounding box center [272, 246] width 190 height 19
type input "**********"
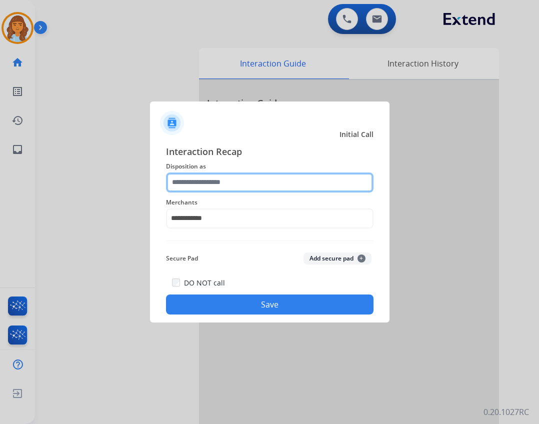
click at [230, 183] on input "text" at bounding box center [269, 182] width 207 height 20
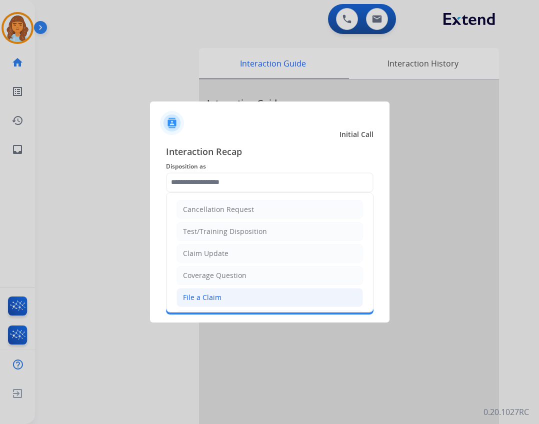
click at [219, 294] on div "File a Claim" at bounding box center [202, 297] width 38 height 10
type input "**********"
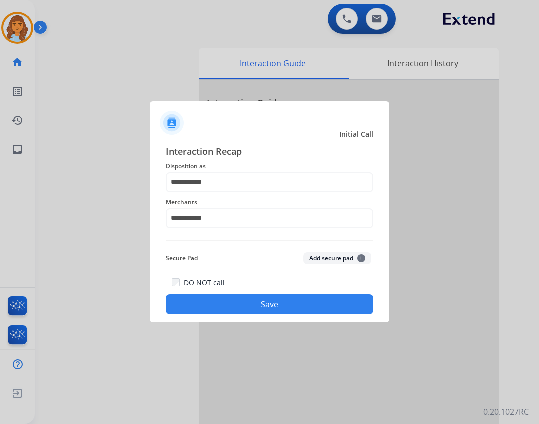
click at [249, 295] on button "Save" at bounding box center [269, 304] width 207 height 20
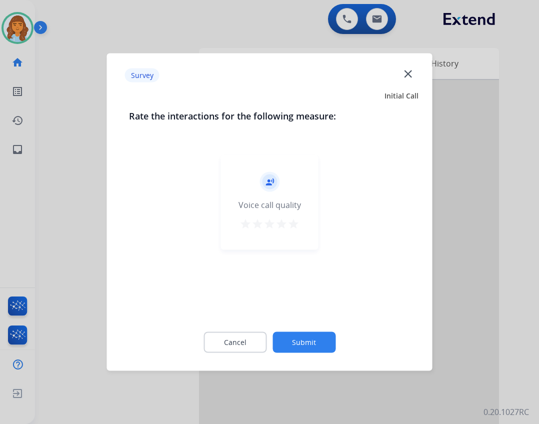
click at [322, 343] on button "Submit" at bounding box center [303, 342] width 63 height 21
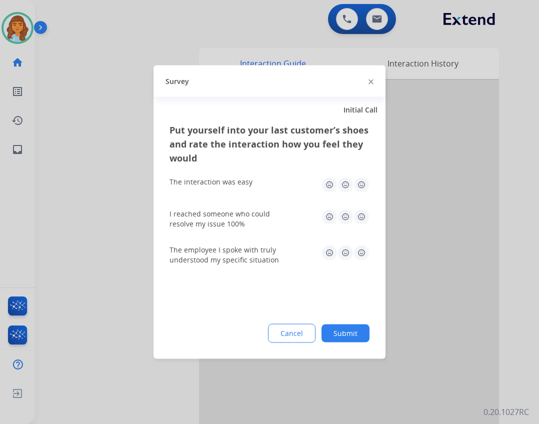
click at [340, 332] on button "Submit" at bounding box center [345, 333] width 48 height 18
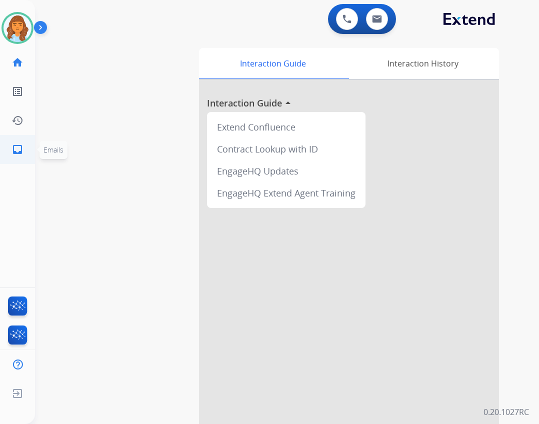
click at [23, 148] on link "inbox Emails" at bounding box center [17, 149] width 28 height 28
select select "**********"
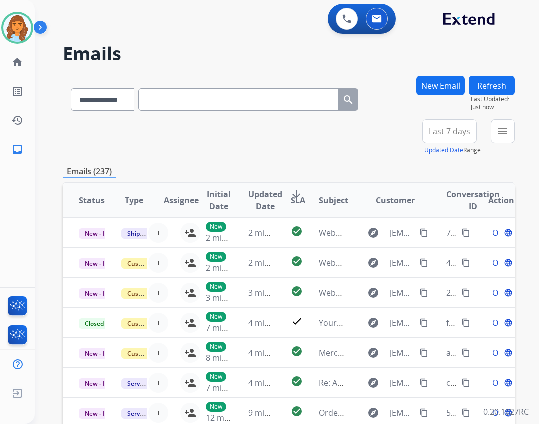
click at [507, 121] on button "menu" at bounding box center [503, 131] width 24 height 24
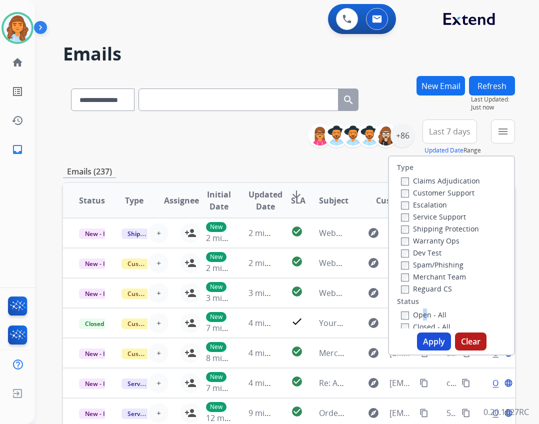
click at [414, 312] on label "Open - All" at bounding box center [423, 314] width 45 height 9
click at [406, 315] on label "Open - All" at bounding box center [423, 314] width 45 height 9
click at [401, 311] on label "Open - All" at bounding box center [423, 314] width 45 height 9
click at [401, 287] on label "Reguard CS" at bounding box center [426, 288] width 51 height 9
click at [404, 226] on label "Shipping Protection" at bounding box center [440, 228] width 78 height 9
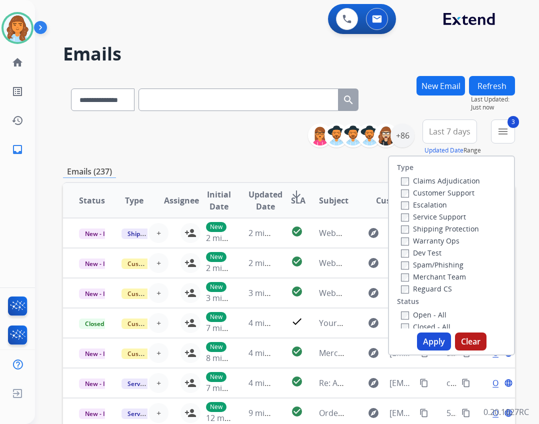
click at [418, 191] on label "Customer Support" at bounding box center [437, 192] width 73 height 9
click at [424, 337] on button "Apply" at bounding box center [434, 341] width 34 height 18
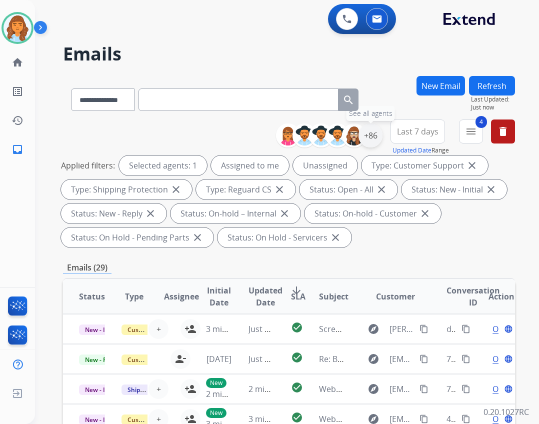
click at [368, 131] on div "+86" at bounding box center [370, 135] width 24 height 24
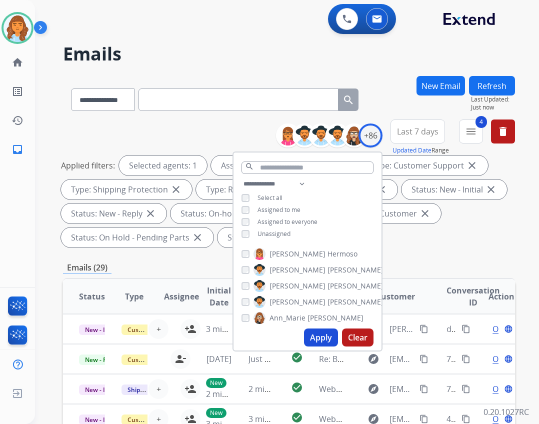
click at [279, 234] on div "**********" at bounding box center [307, 210] width 148 height 64
click at [284, 229] on span "Unassigned" at bounding box center [273, 233] width 33 height 8
click at [312, 333] on button "Apply" at bounding box center [321, 337] width 34 height 18
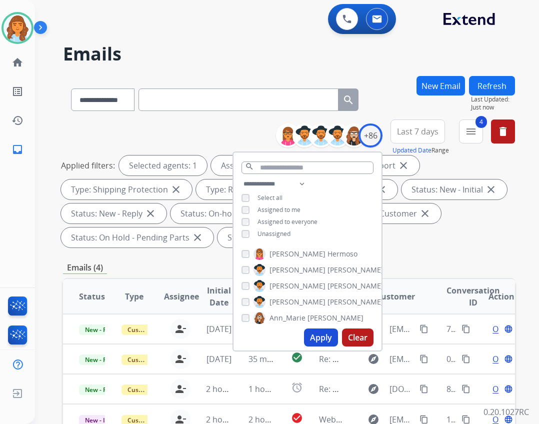
drag, startPoint x: 408, startPoint y: 239, endPoint x: 408, endPoint y: 244, distance: 5.5
click at [408, 241] on div "Applied filters: Selected agents: 1 Assigned to me Type: Customer Support close…" at bounding box center [287, 201] width 452 height 92
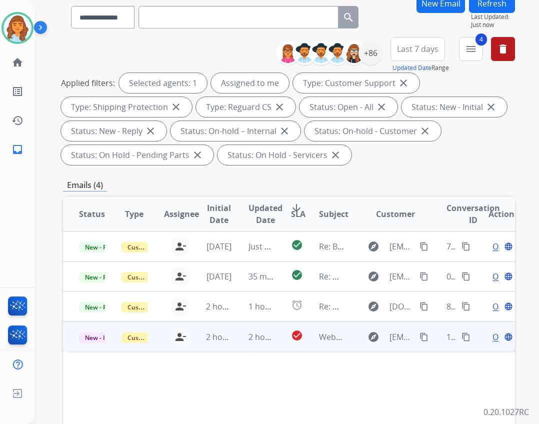
scroll to position [150, 0]
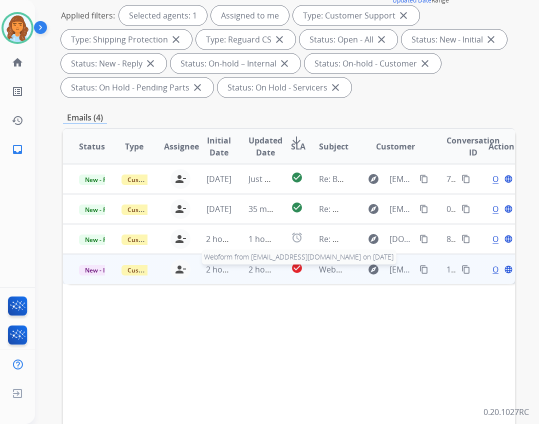
click at [328, 273] on span "Webform from bbarrar@gmail.com on 08/25/2025" at bounding box center [432, 269] width 226 height 11
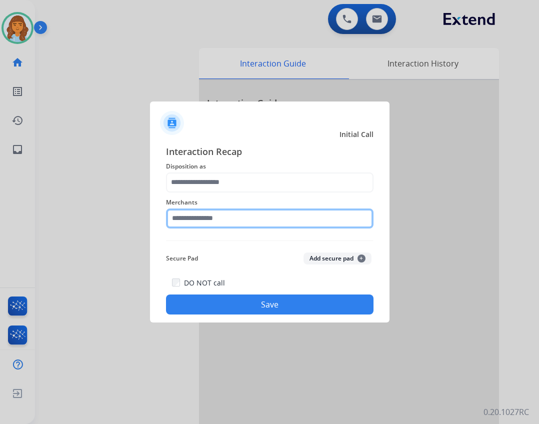
click at [199, 212] on input "text" at bounding box center [269, 218] width 207 height 20
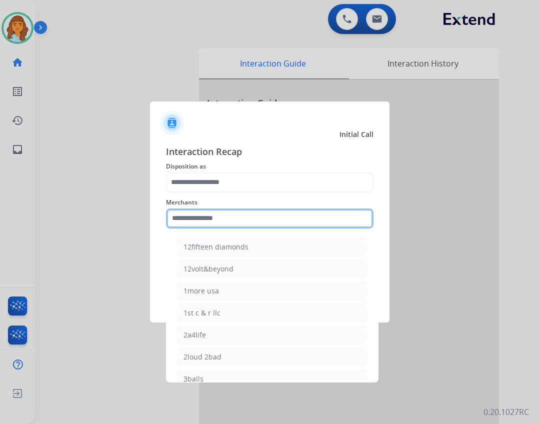
click at [201, 222] on input "text" at bounding box center [269, 218] width 207 height 20
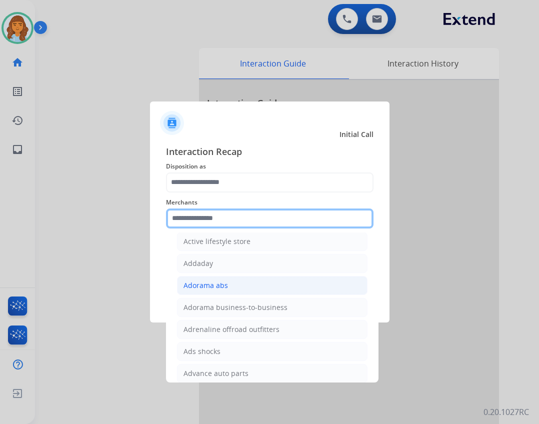
scroll to position [300, 0]
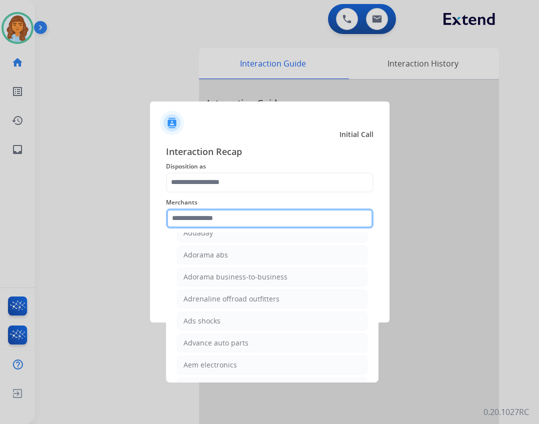
click at [277, 221] on input "text" at bounding box center [269, 218] width 207 height 20
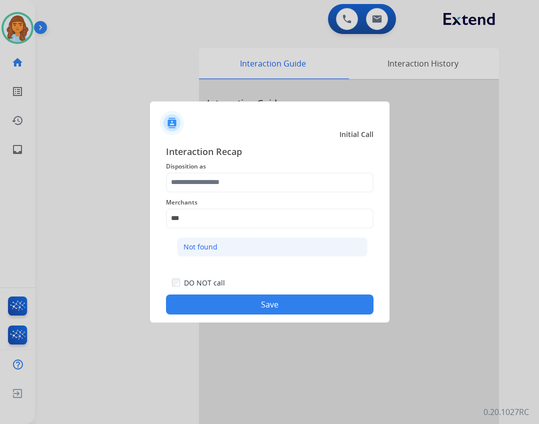
drag, startPoint x: 222, startPoint y: 243, endPoint x: 221, endPoint y: 195, distance: 48.0
click at [222, 241] on li "Not found" at bounding box center [272, 246] width 190 height 19
type input "*********"
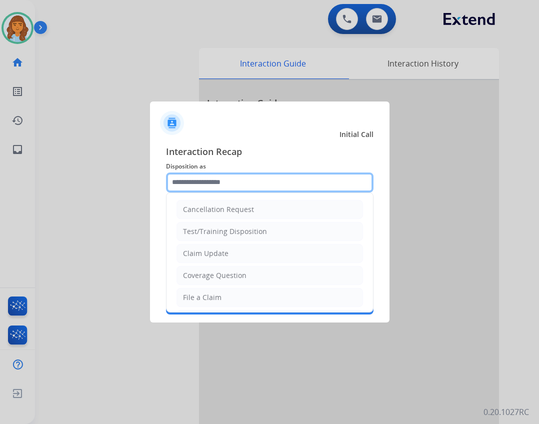
click at [219, 183] on input "text" at bounding box center [269, 182] width 207 height 20
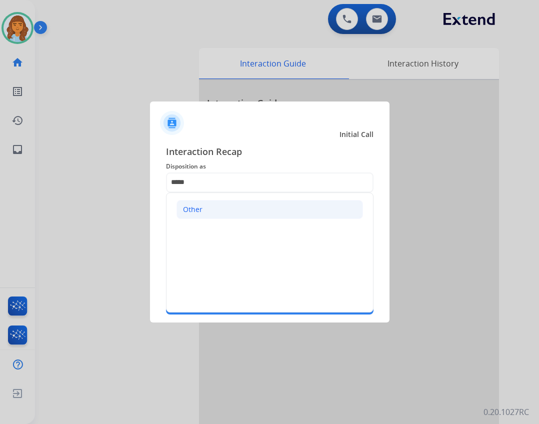
click at [256, 208] on li "Other" at bounding box center [269, 209] width 186 height 19
type input "*****"
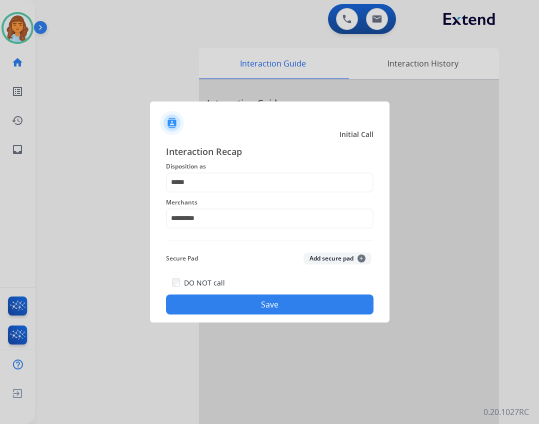
click at [284, 300] on button "Save" at bounding box center [269, 304] width 207 height 20
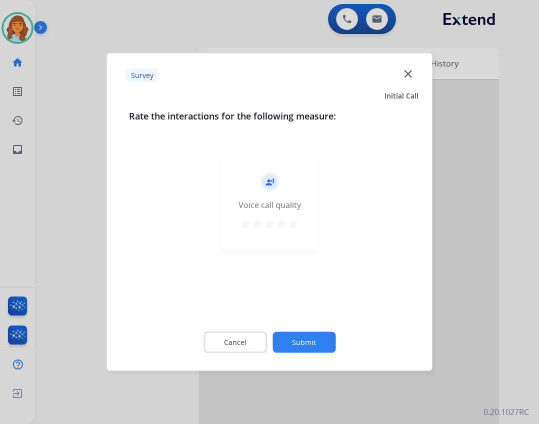
click at [296, 334] on button "Submit" at bounding box center [303, 342] width 63 height 21
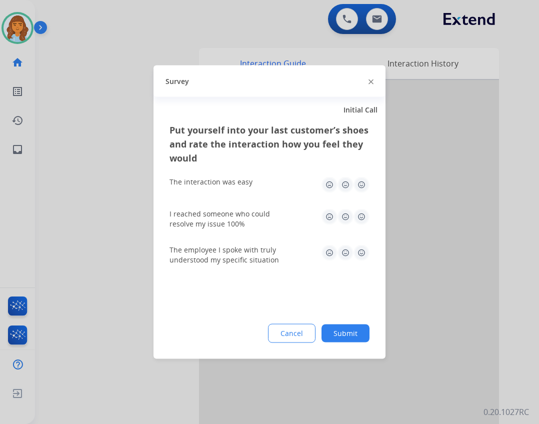
click at [331, 334] on button "Submit" at bounding box center [345, 333] width 48 height 18
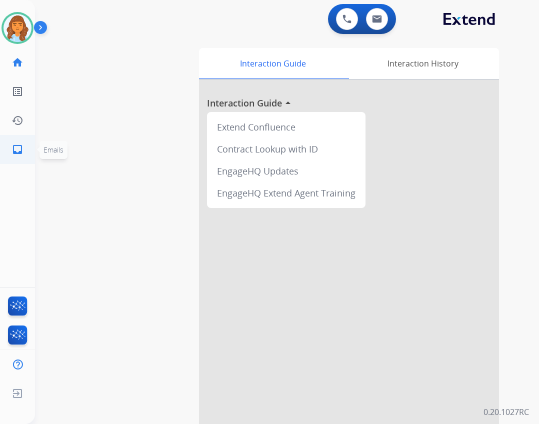
click at [27, 150] on link "inbox Emails" at bounding box center [17, 149] width 28 height 28
select select "**********"
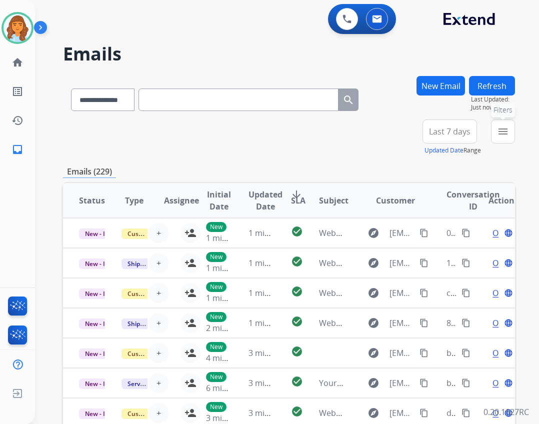
click at [502, 133] on mat-icon "menu" at bounding box center [503, 131] width 12 height 12
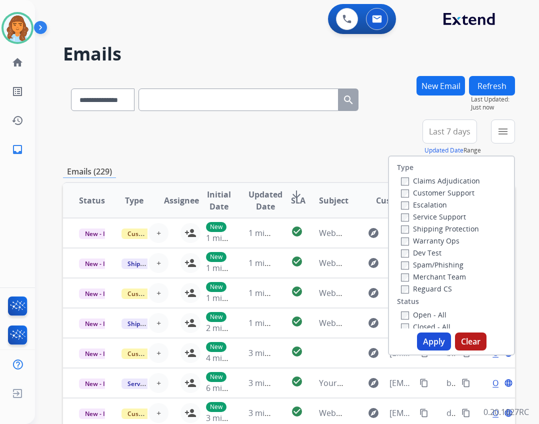
click at [430, 314] on label "Open - All" at bounding box center [423, 314] width 45 height 9
click at [426, 291] on label "Reguard CS" at bounding box center [426, 288] width 51 height 9
click at [443, 230] on label "Shipping Protection" at bounding box center [440, 228] width 78 height 9
click at [443, 190] on label "Customer Support" at bounding box center [437, 192] width 73 height 9
click at [423, 338] on button "Apply" at bounding box center [434, 341] width 34 height 18
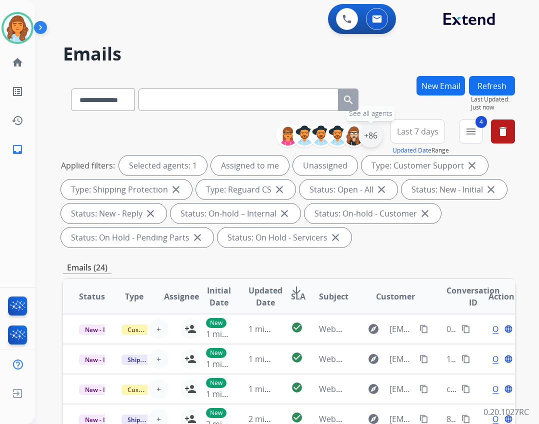
click at [369, 138] on div "+86" at bounding box center [370, 135] width 24 height 24
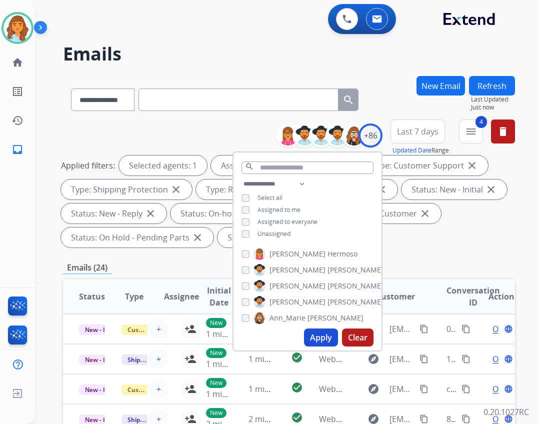
click at [284, 231] on span "Unassigned" at bounding box center [273, 233] width 33 height 8
click at [315, 338] on button "Apply" at bounding box center [321, 337] width 34 height 18
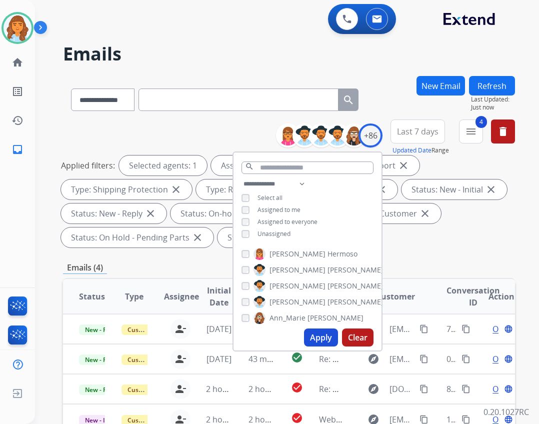
click at [428, 266] on div "Emails (4)" at bounding box center [289, 267] width 452 height 12
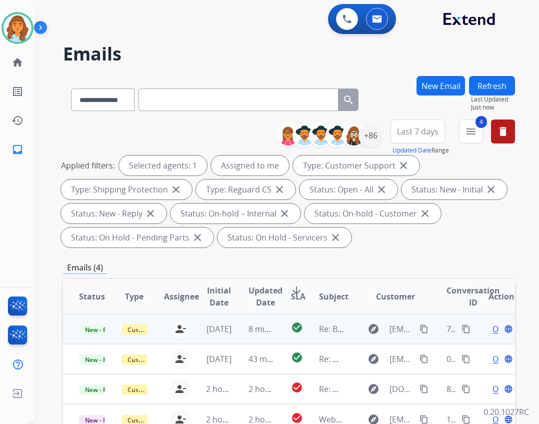
scroll to position [150, 0]
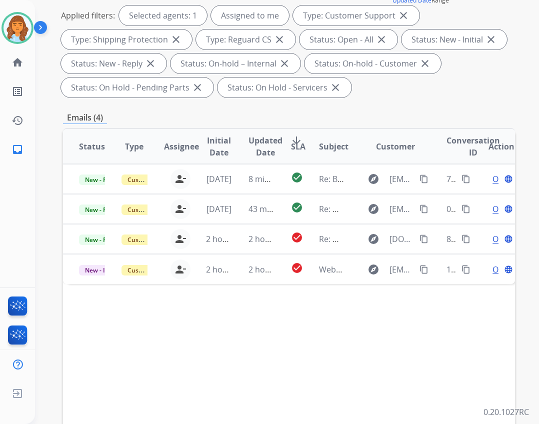
click at [397, 273] on span "bbarrar@gmail.com" at bounding box center [401, 269] width 24 height 12
type input "**********"
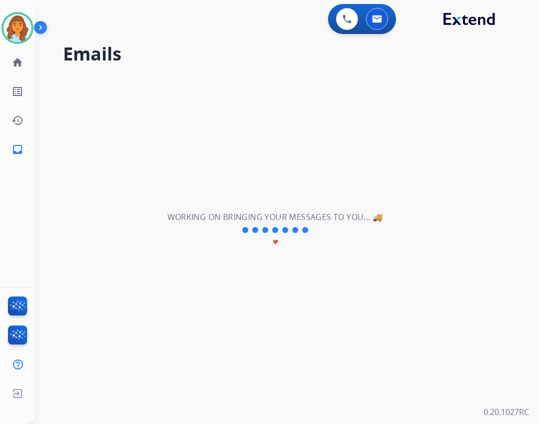
scroll to position [0, 0]
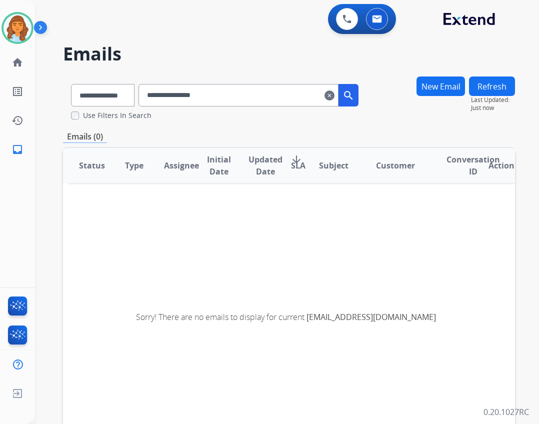
click at [336, 96] on input "**********" at bounding box center [238, 95] width 200 height 22
click at [334, 94] on mat-icon "clear" at bounding box center [329, 95] width 10 height 12
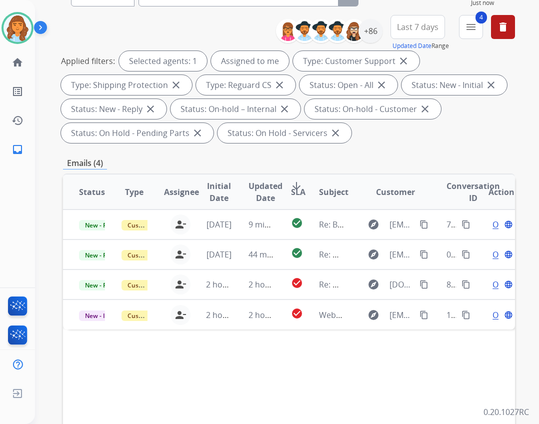
scroll to position [150, 0]
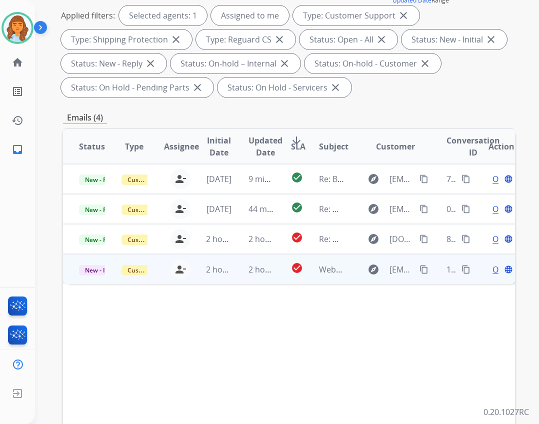
click at [349, 268] on td "explore bbarrar@gmail.com content_copy" at bounding box center [387, 269] width 85 height 30
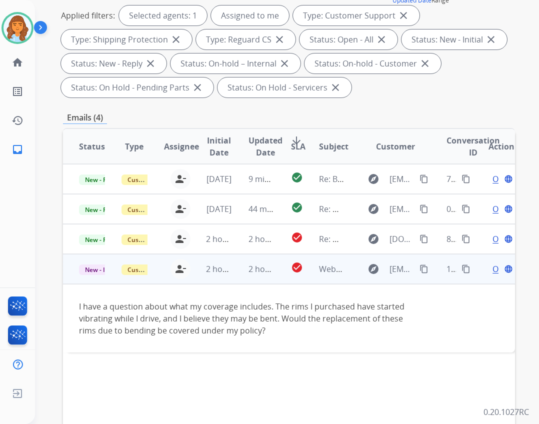
click at [492, 274] on span "Open" at bounding box center [502, 269] width 20 height 12
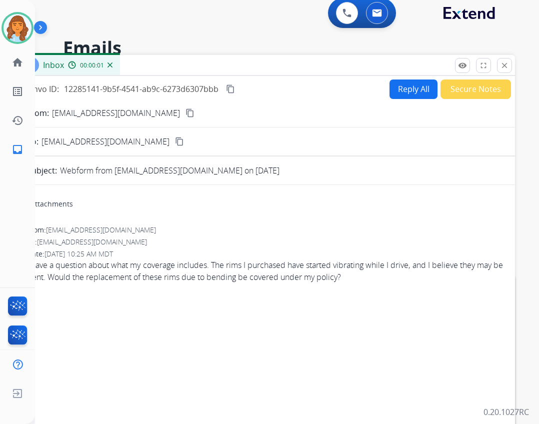
scroll to position [0, 0]
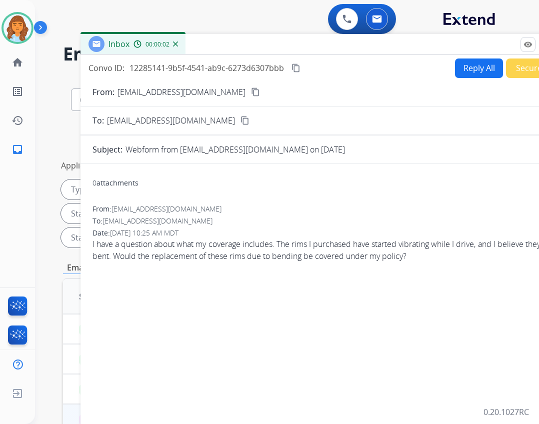
drag, startPoint x: 328, startPoint y: 69, endPoint x: 394, endPoint y: 42, distance: 70.8
click at [394, 42] on div "Inbox 00:00:02" at bounding box center [330, 44] width 500 height 21
click at [475, 65] on button "Reply All" at bounding box center [479, 67] width 48 height 19
select select "**********"
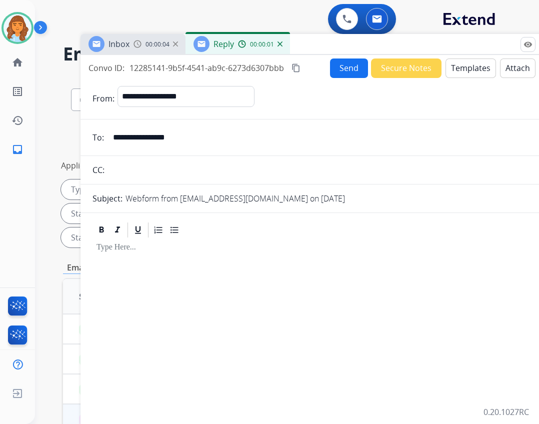
click at [450, 64] on button "Templates" at bounding box center [470, 67] width 50 height 19
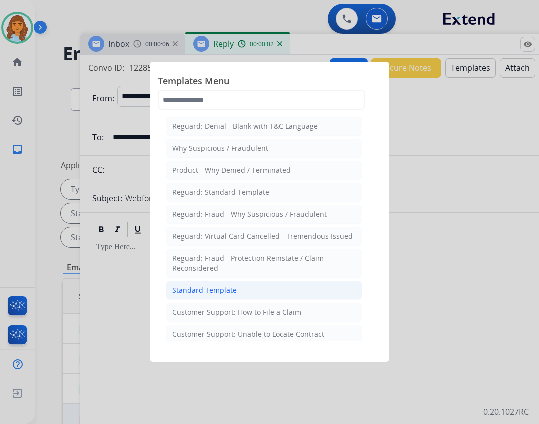
click at [225, 290] on div "Standard Template" at bounding box center [204, 290] width 64 height 10
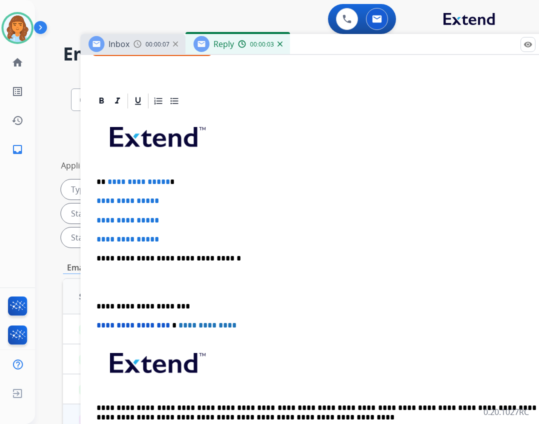
scroll to position [212, 0]
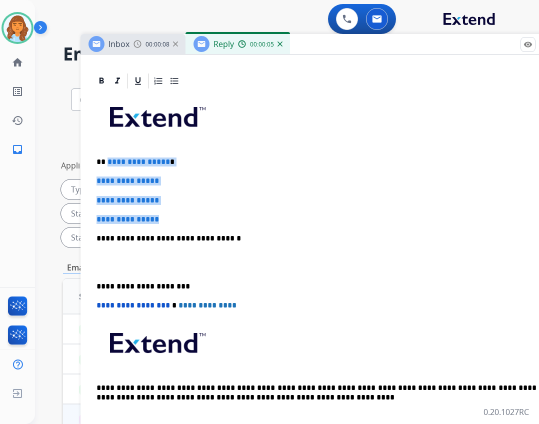
drag, startPoint x: 113, startPoint y: 163, endPoint x: 174, endPoint y: 211, distance: 77.9
click at [174, 211] on div "**********" at bounding box center [330, 262] width 476 height 344
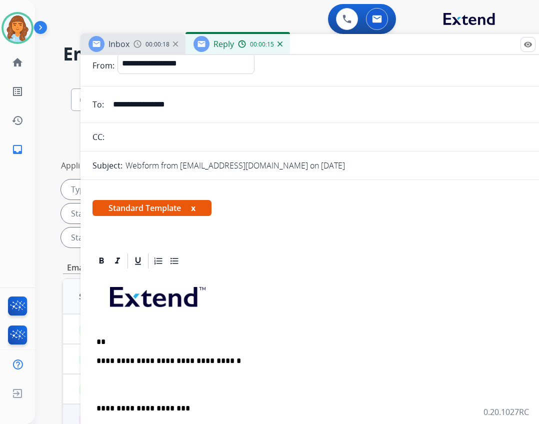
scroll to position [50, 0]
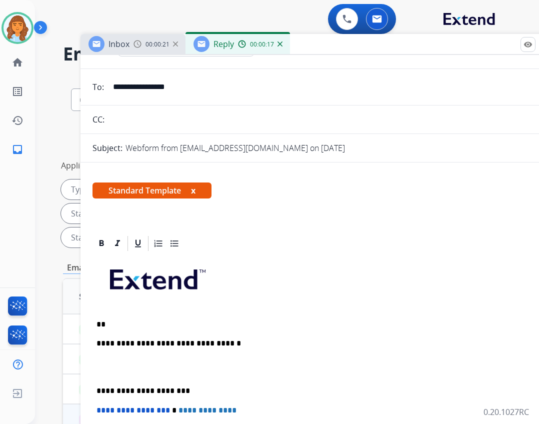
drag, startPoint x: 199, startPoint y: 88, endPoint x: 113, endPoint y: 79, distance: 86.9
click at [113, 79] on input "**********" at bounding box center [337, 87] width 461 height 20
click at [123, 318] on div "**********" at bounding box center [330, 395] width 476 height 286
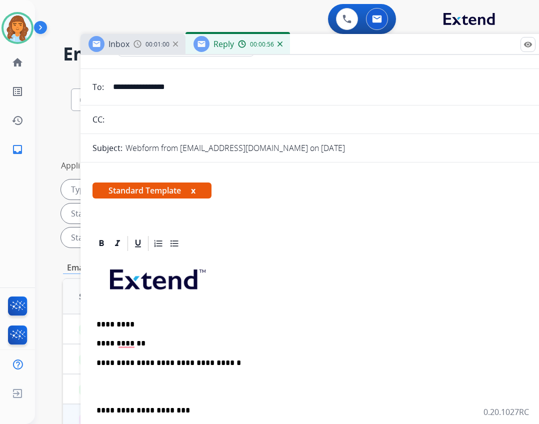
click at [146, 335] on div "**********" at bounding box center [330, 404] width 476 height 305
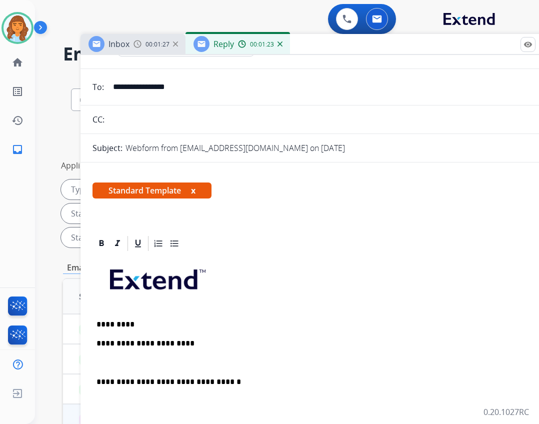
click at [184, 348] on div "**********" at bounding box center [330, 414] width 476 height 325
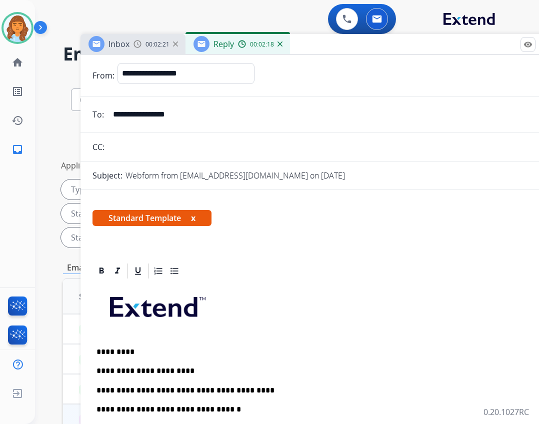
scroll to position [0, 0]
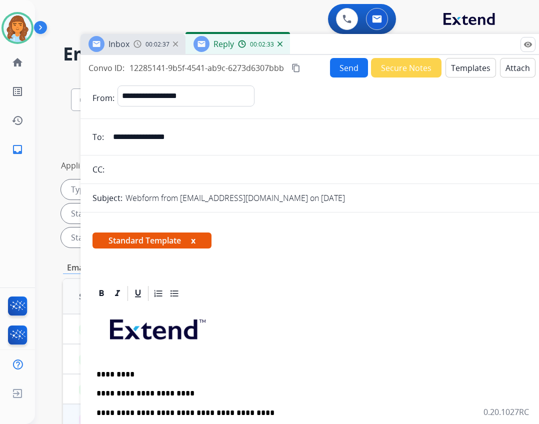
click at [452, 65] on button "Templates" at bounding box center [470, 67] width 50 height 19
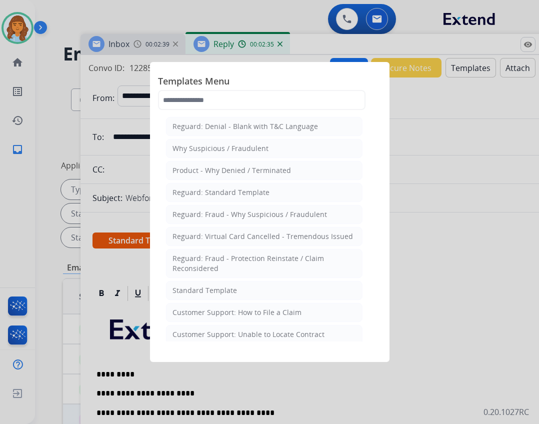
click at [499, 188] on div at bounding box center [269, 212] width 539 height 424
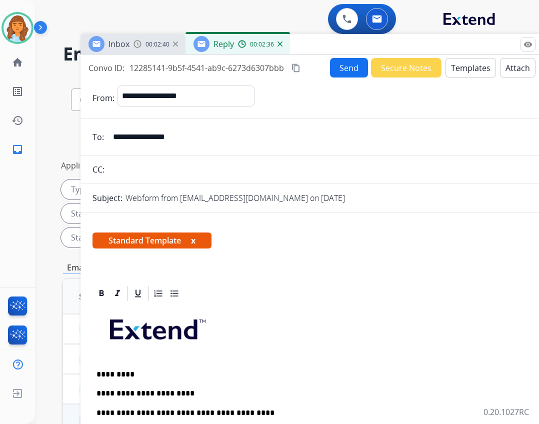
click at [513, 72] on button "Attach" at bounding box center [517, 67] width 35 height 19
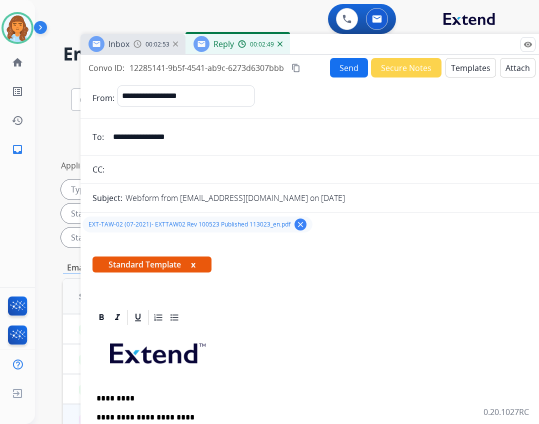
click at [333, 70] on button "Send" at bounding box center [349, 67] width 38 height 19
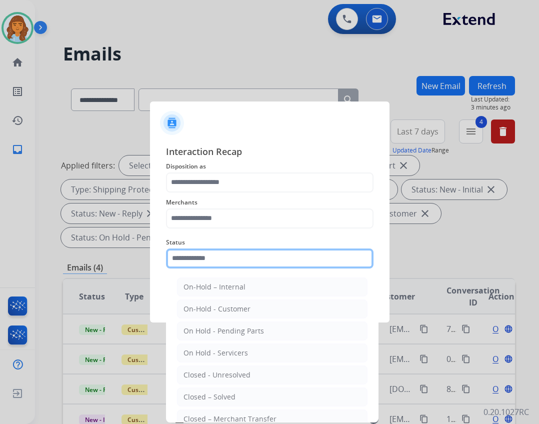
click at [188, 256] on input "text" at bounding box center [269, 258] width 207 height 20
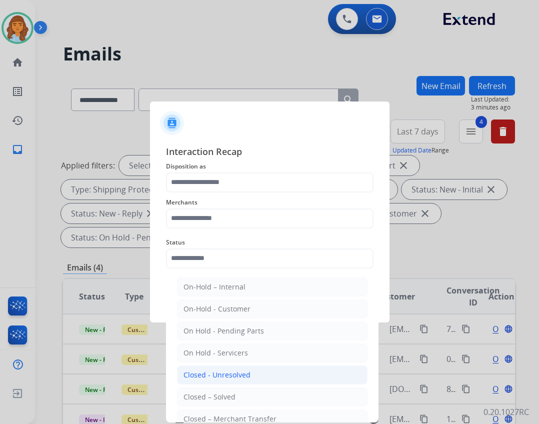
drag, startPoint x: 228, startPoint y: 388, endPoint x: 235, endPoint y: 378, distance: 12.2
click at [234, 380] on ul "On-Hold – Internal On-Hold - Customer On Hold - Pending Parts On Hold - Service…" at bounding box center [272, 377] width 196 height 210
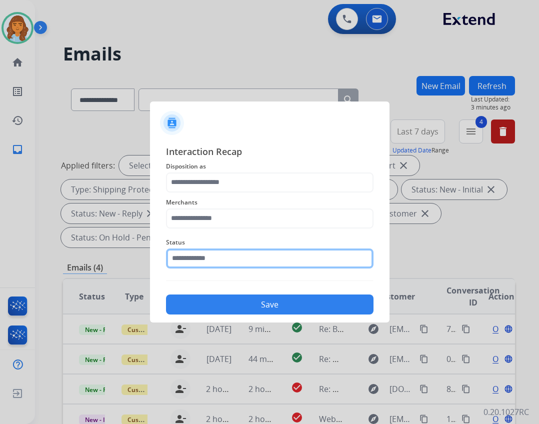
click at [224, 256] on input "text" at bounding box center [269, 258] width 207 height 20
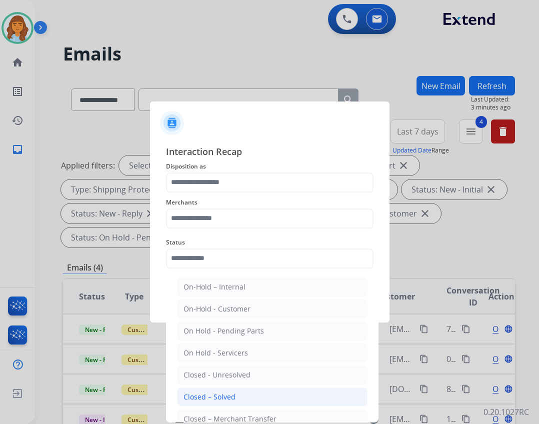
click at [233, 398] on div "Closed – Solved" at bounding box center [209, 397] width 52 height 10
type input "**********"
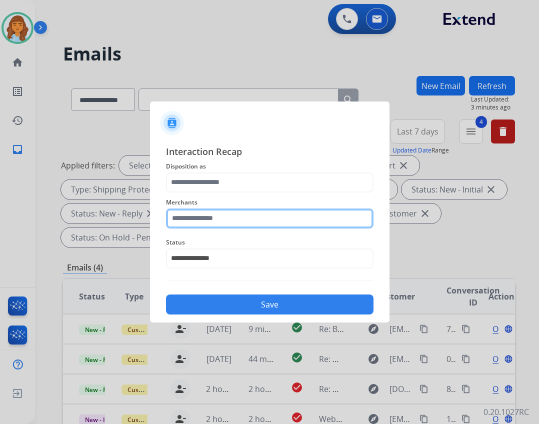
click at [226, 209] on input "text" at bounding box center [269, 218] width 207 height 20
click at [235, 219] on input "******" at bounding box center [269, 218] width 207 height 20
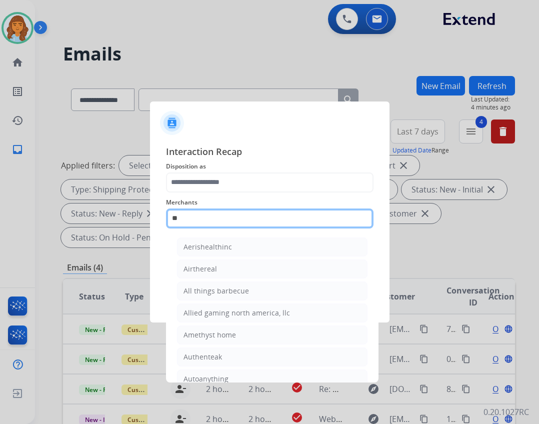
type input "*"
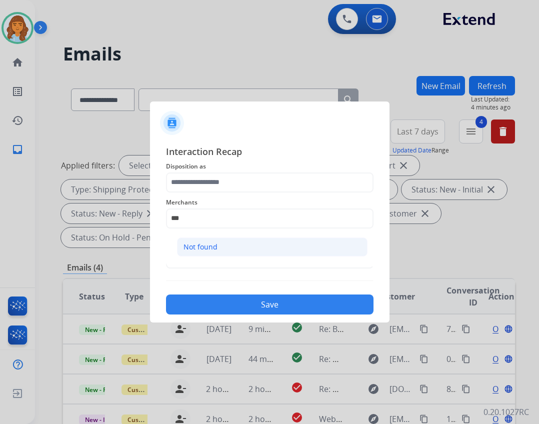
click at [234, 239] on li "Not found" at bounding box center [272, 246] width 190 height 19
type input "*********"
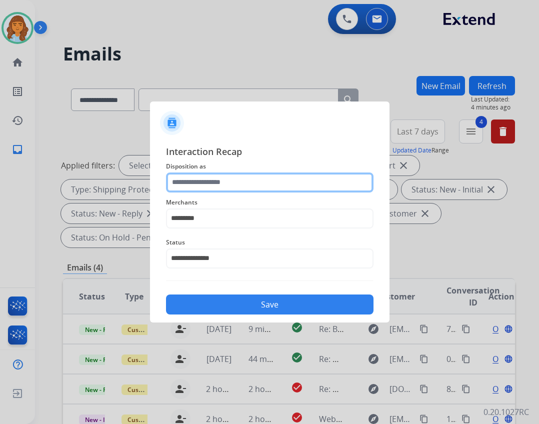
click at [222, 179] on input "text" at bounding box center [269, 182] width 207 height 20
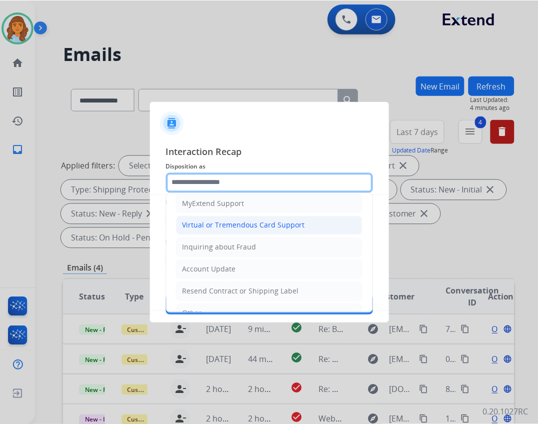
scroll to position [56, 0]
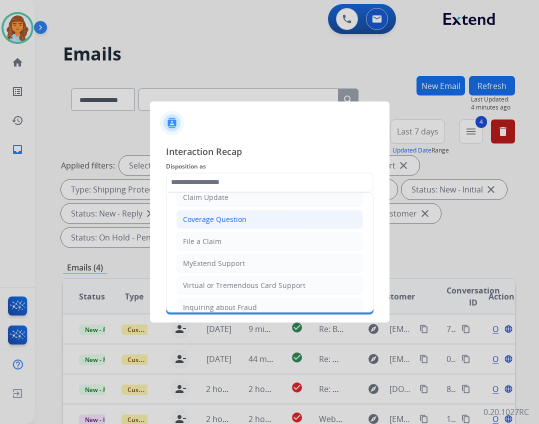
click at [251, 224] on li "Coverage Question" at bounding box center [269, 219] width 186 height 19
type input "**********"
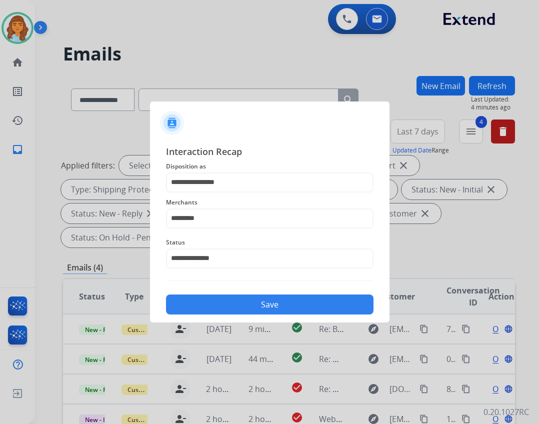
click at [272, 307] on button "Save" at bounding box center [269, 304] width 207 height 20
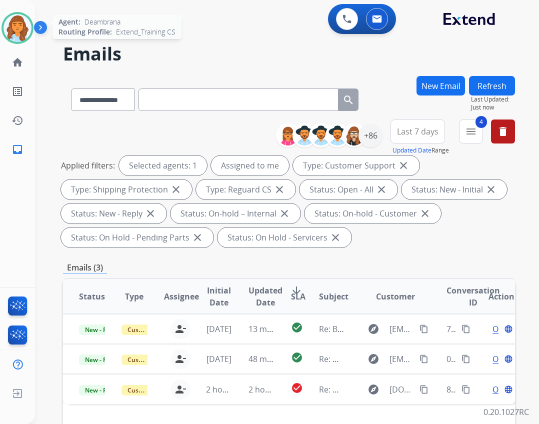
click at [17, 31] on img at bounding box center [17, 28] width 28 height 28
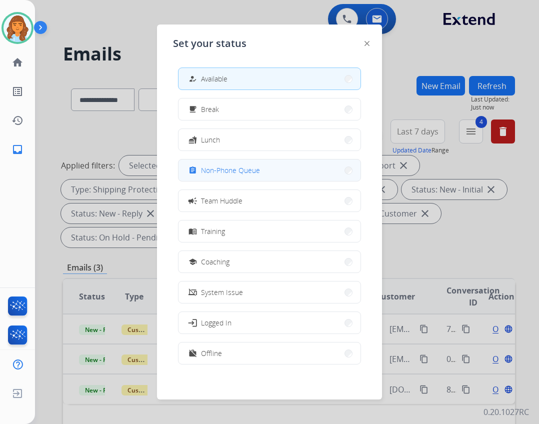
click at [267, 173] on button "assignment Non-Phone Queue" at bounding box center [269, 169] width 182 height 21
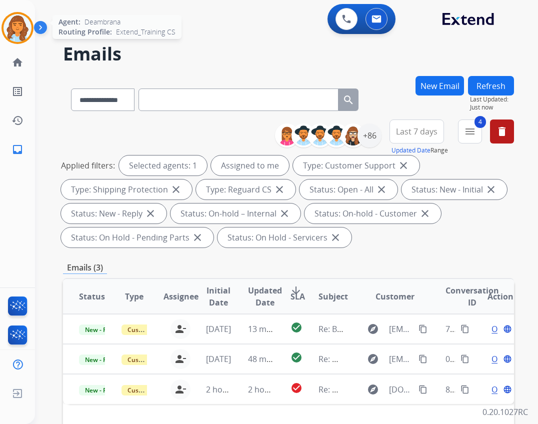
click at [10, 34] on img at bounding box center [17, 28] width 28 height 28
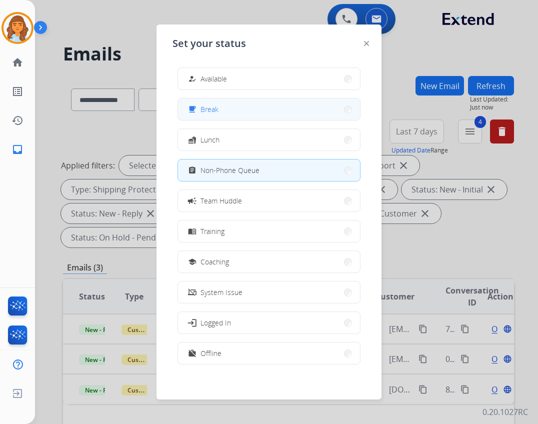
click at [241, 118] on button "free_breakfast Break" at bounding box center [269, 108] width 182 height 21
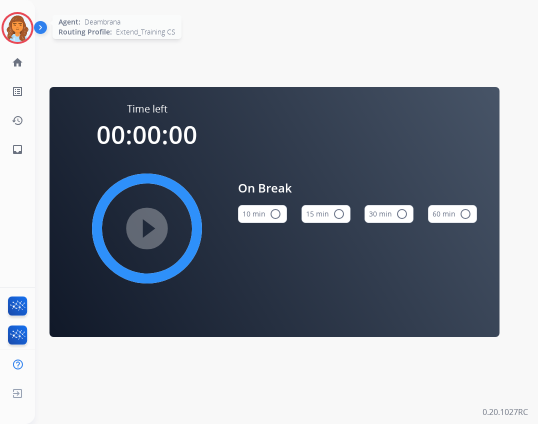
click at [20, 32] on img at bounding box center [17, 28] width 28 height 28
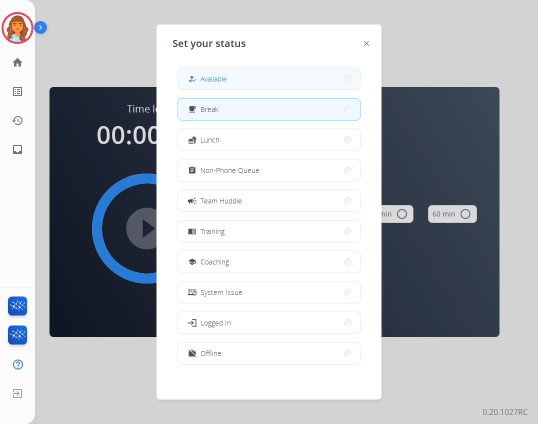
click at [186, 76] on button "how_to_reg Available" at bounding box center [269, 78] width 182 height 21
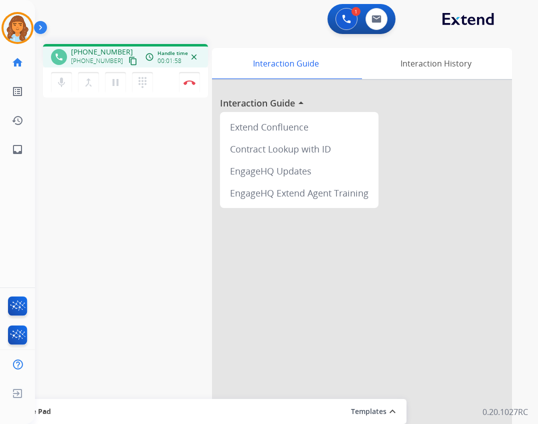
click at [128, 60] on mat-icon "content_copy" at bounding box center [132, 60] width 9 height 9
click at [128, 58] on mat-icon "content_copy" at bounding box center [132, 60] width 9 height 9
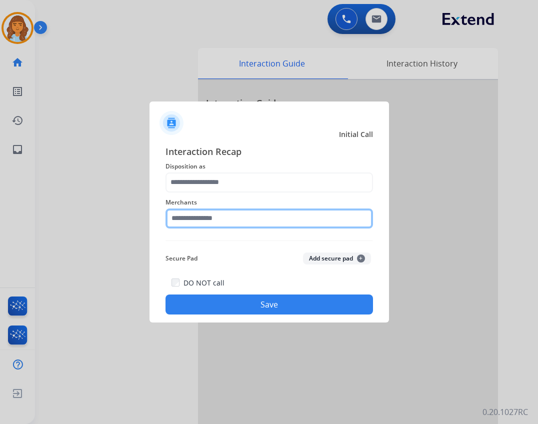
click at [209, 217] on input "text" at bounding box center [268, 218] width 207 height 20
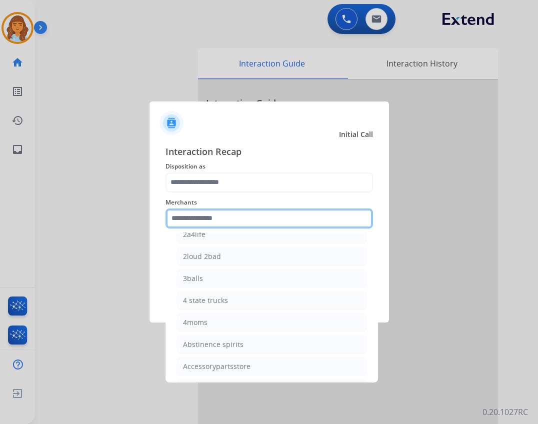
scroll to position [100, 0]
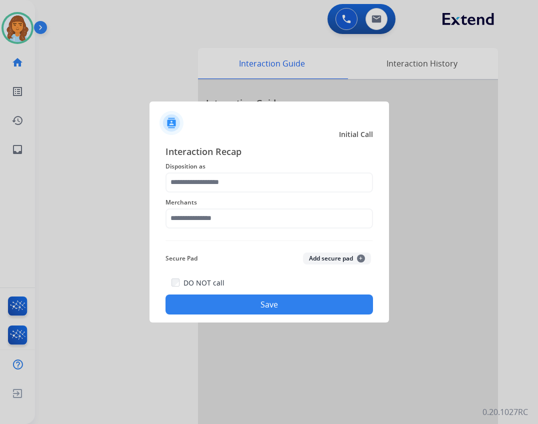
drag, startPoint x: 219, startPoint y: 230, endPoint x: 217, endPoint y: 225, distance: 5.1
click at [219, 230] on div "Merchants" at bounding box center [268, 212] width 207 height 40
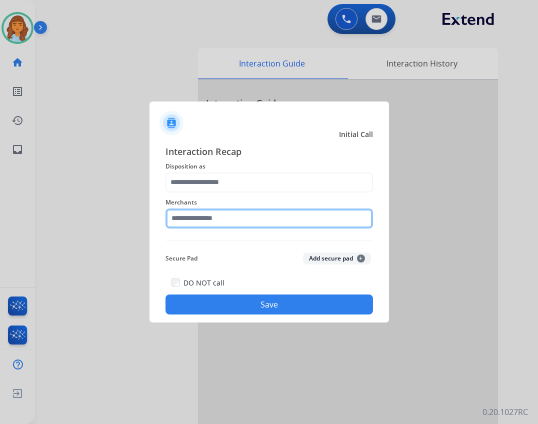
click at [265, 211] on input "text" at bounding box center [268, 218] width 207 height 20
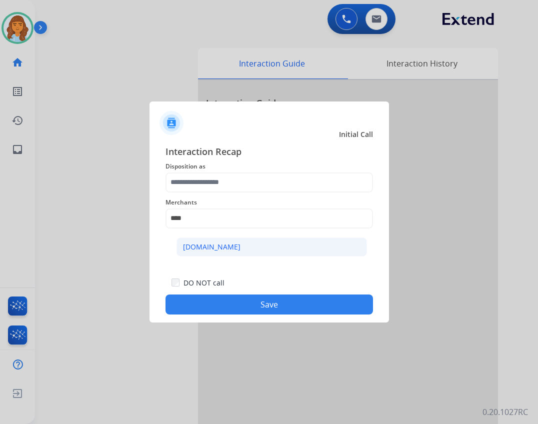
click at [253, 245] on li "[DOMAIN_NAME]" at bounding box center [271, 246] width 190 height 19
type input "**********"
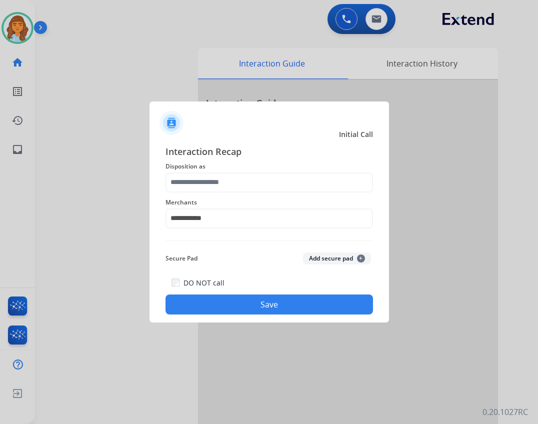
click at [263, 305] on button "Save" at bounding box center [268, 304] width 207 height 20
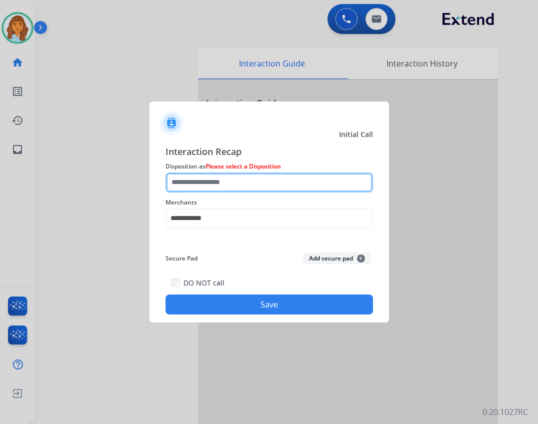
click at [251, 181] on input "text" at bounding box center [268, 182] width 207 height 20
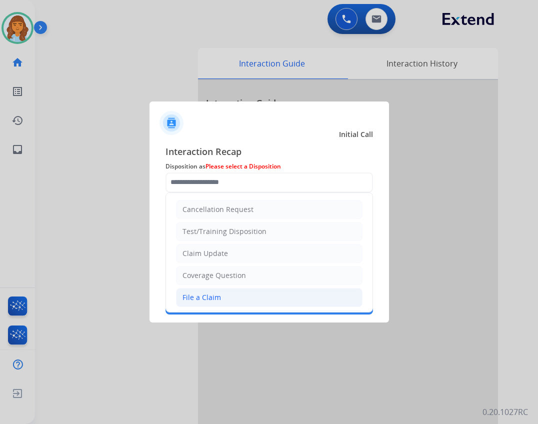
click at [210, 299] on div "File a Claim" at bounding box center [201, 297] width 38 height 10
type input "**********"
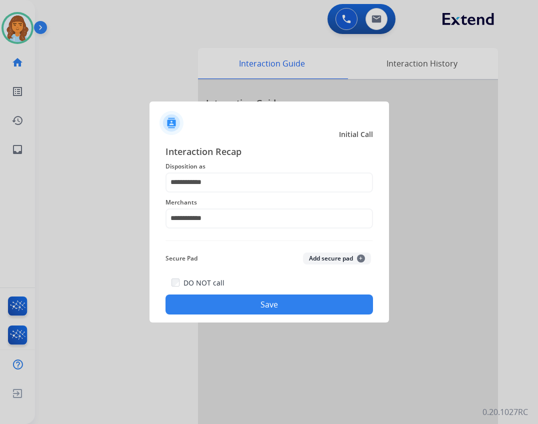
click at [240, 304] on button "Save" at bounding box center [268, 304] width 207 height 20
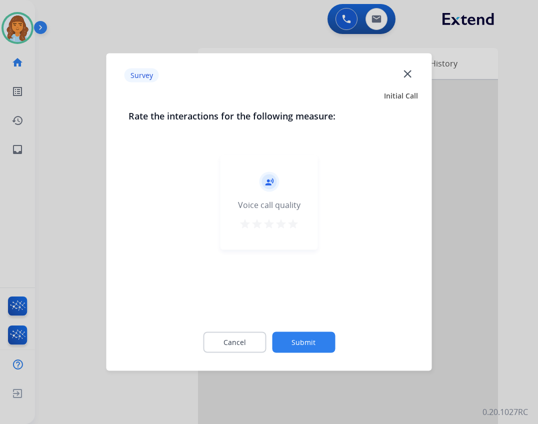
click at [316, 348] on button "Submit" at bounding box center [303, 342] width 63 height 21
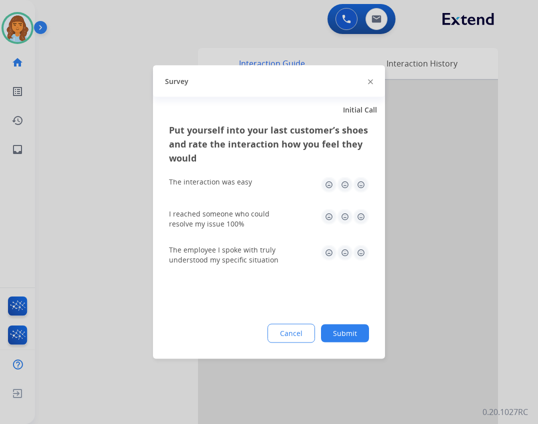
click at [328, 331] on button "Submit" at bounding box center [345, 333] width 48 height 18
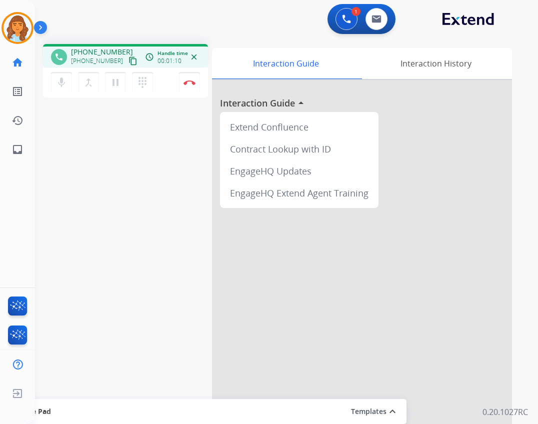
click at [128, 60] on mat-icon "content_copy" at bounding box center [132, 60] width 9 height 9
click at [193, 77] on button "Disconnect" at bounding box center [189, 82] width 21 height 21
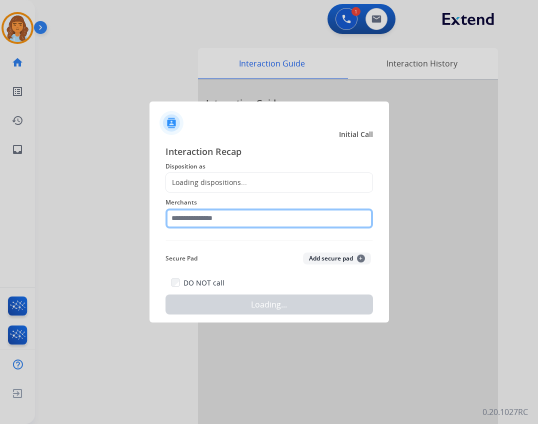
click at [243, 214] on input "text" at bounding box center [268, 218] width 207 height 20
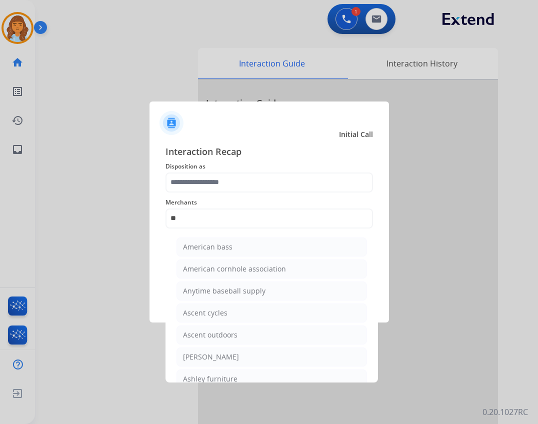
click at [237, 375] on li "Ashley furniture" at bounding box center [271, 378] width 190 height 19
type input "**********"
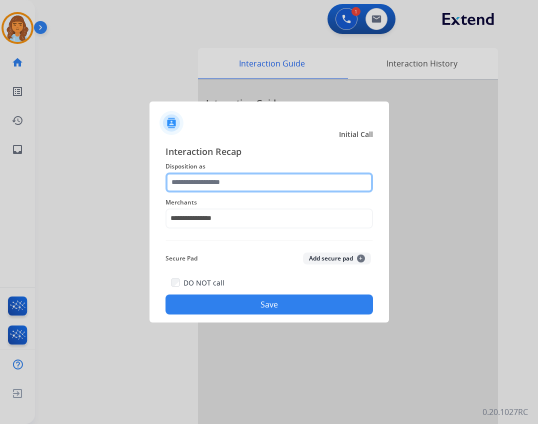
click at [237, 185] on input "text" at bounding box center [268, 182] width 207 height 20
click at [230, 173] on input "text" at bounding box center [268, 182] width 207 height 20
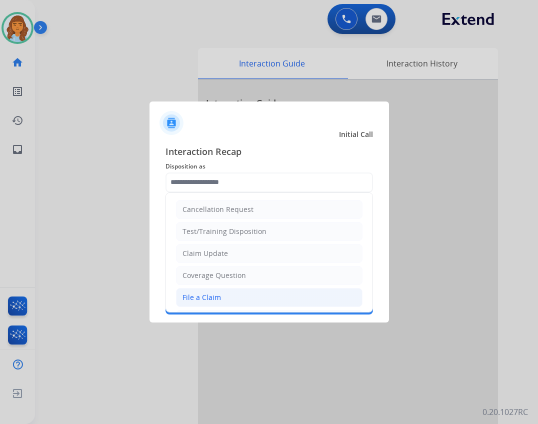
click at [218, 294] on div "File a Claim" at bounding box center [201, 297] width 38 height 10
type input "**********"
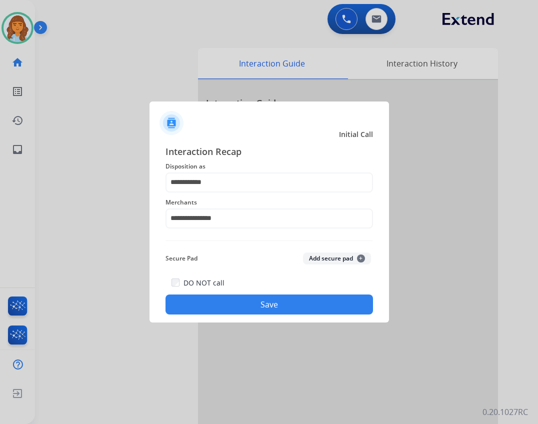
click at [245, 292] on div "DO NOT call Save" at bounding box center [268, 295] width 207 height 38
click at [249, 300] on button "Save" at bounding box center [268, 304] width 207 height 20
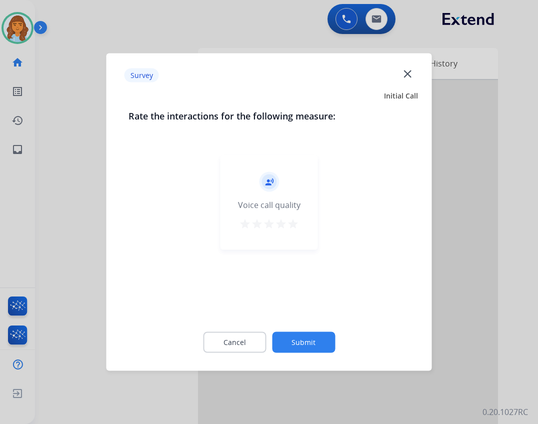
click at [297, 343] on button "Submit" at bounding box center [303, 342] width 63 height 21
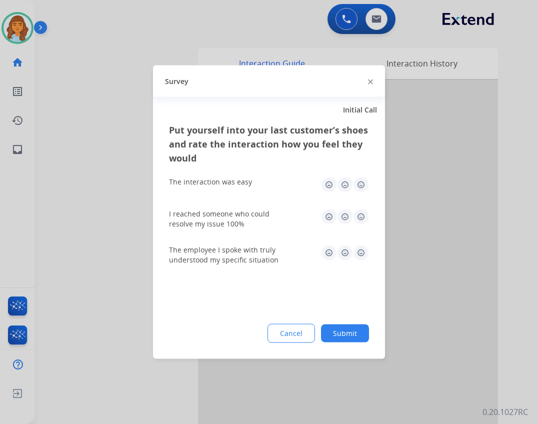
click at [355, 338] on button "Submit" at bounding box center [345, 333] width 48 height 18
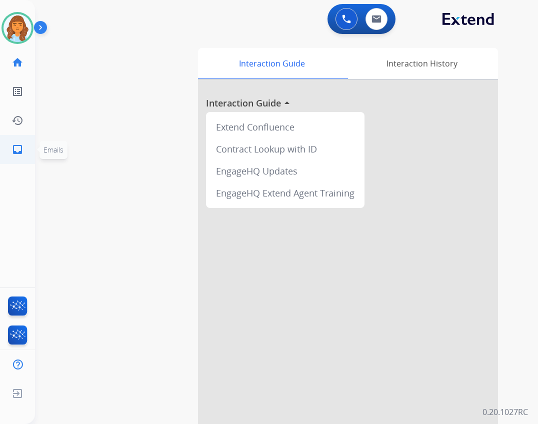
click at [22, 144] on mat-icon "inbox" at bounding box center [17, 149] width 12 height 12
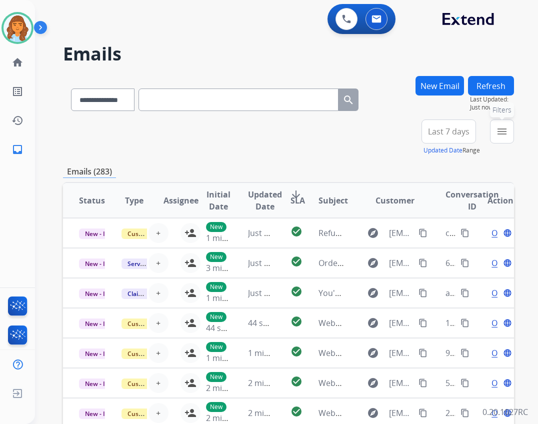
click at [499, 123] on button "menu Filters" at bounding box center [502, 131] width 24 height 24
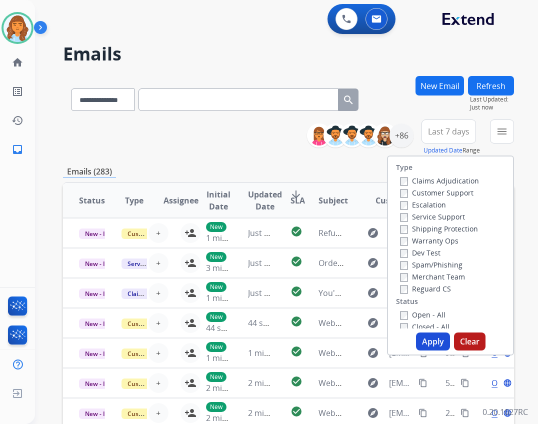
click at [421, 311] on label "Open - All" at bounding box center [422, 314] width 45 height 9
click at [422, 288] on label "Reguard CS" at bounding box center [425, 288] width 51 height 9
click at [433, 225] on label "Shipping Protection" at bounding box center [439, 228] width 78 height 9
click at [435, 190] on label "Customer Support" at bounding box center [436, 192] width 73 height 9
click at [432, 342] on button "Apply" at bounding box center [433, 341] width 34 height 18
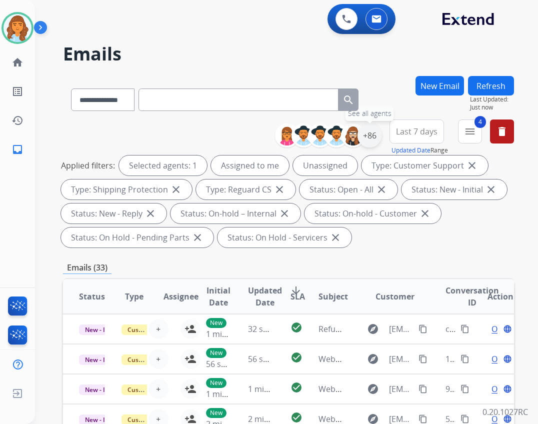
click at [373, 139] on div "+86" at bounding box center [369, 135] width 24 height 24
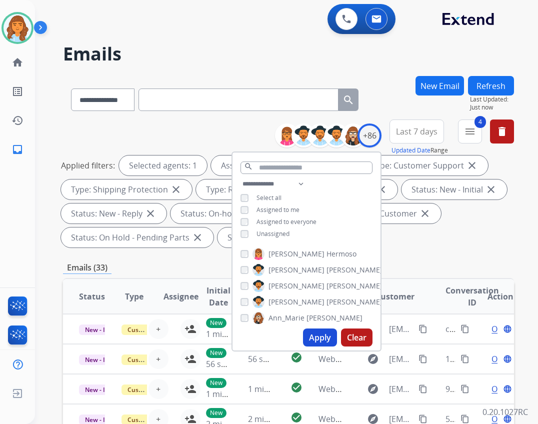
click at [270, 229] on span "Unassigned" at bounding box center [272, 233] width 33 height 8
click at [307, 334] on button "Apply" at bounding box center [320, 337] width 34 height 18
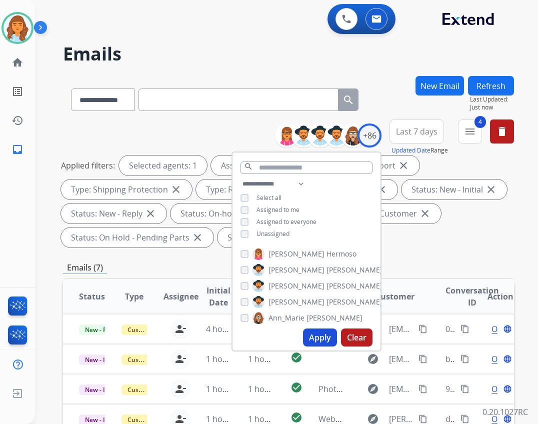
click at [403, 252] on div "**********" at bounding box center [288, 370] width 451 height 589
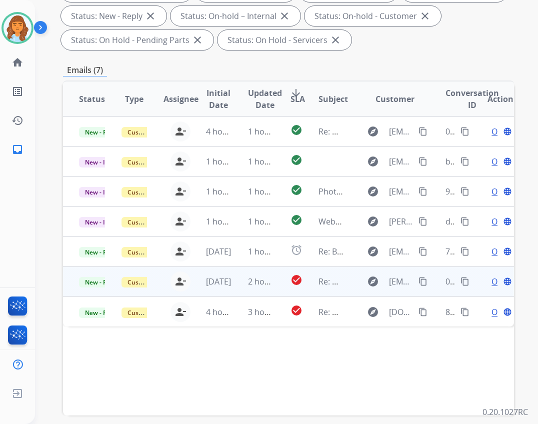
scroll to position [200, 0]
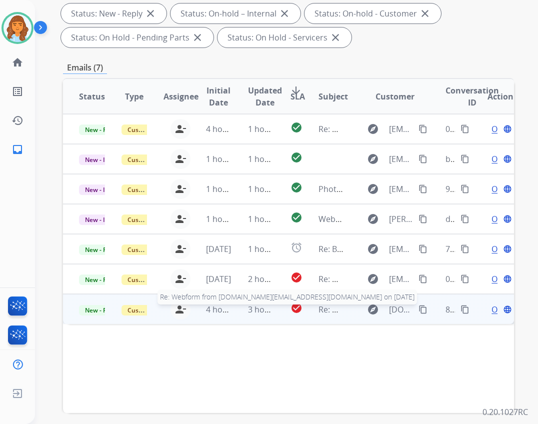
click at [318, 306] on span "Re: Webform from pinkgirl2011.lr@gmail.com on 08/25/2025" at bounding box center [469, 309] width 303 height 11
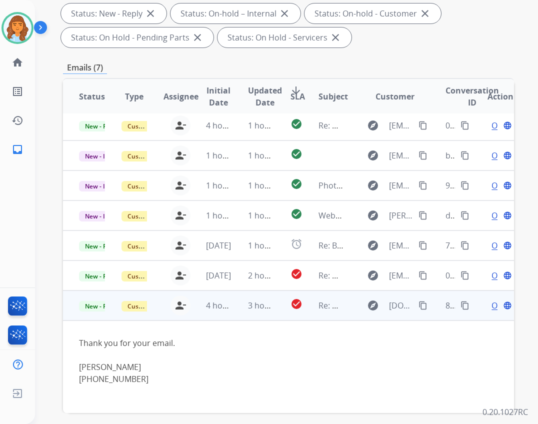
click at [491, 301] on span "Open" at bounding box center [501, 305] width 20 height 12
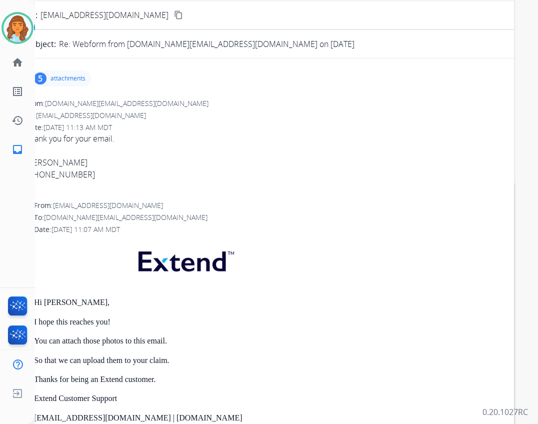
scroll to position [50, 0]
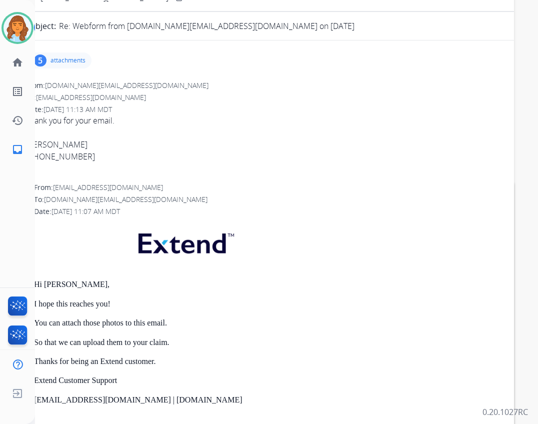
click at [81, 61] on p "attachments" at bounding box center [67, 60] width 35 height 8
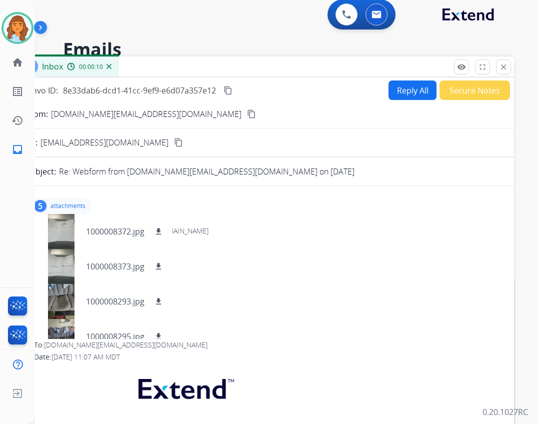
scroll to position [0, 0]
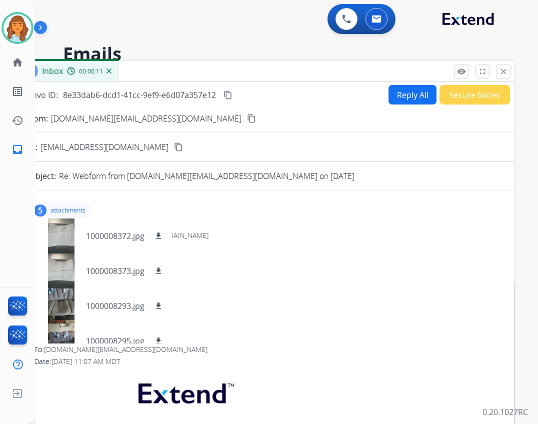
click at [247, 115] on mat-icon "content_copy" at bounding box center [251, 118] width 9 height 9
click at [105, 237] on p "1000008372.jpg" at bounding box center [115, 236] width 58 height 12
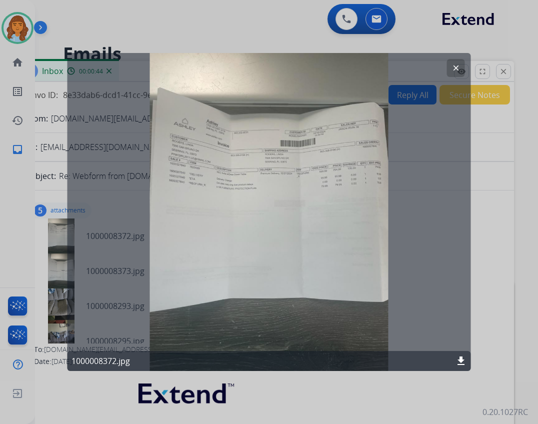
click at [462, 68] on button "clear" at bounding box center [456, 68] width 18 height 18
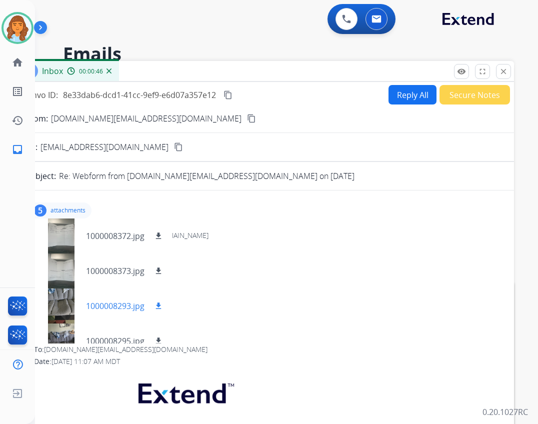
click at [51, 297] on div at bounding box center [61, 305] width 50 height 35
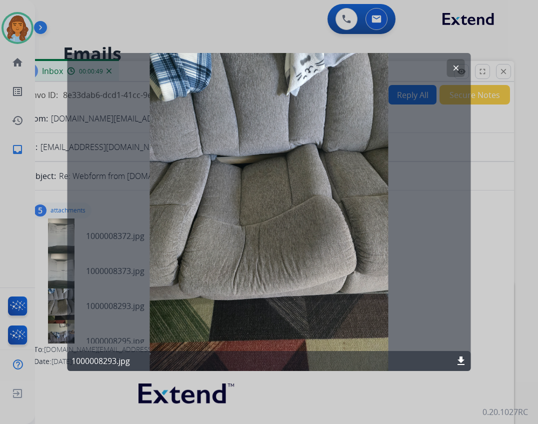
click at [457, 364] on mat-icon "download" at bounding box center [461, 361] width 12 height 12
click at [458, 64] on mat-icon "clear" at bounding box center [455, 67] width 9 height 9
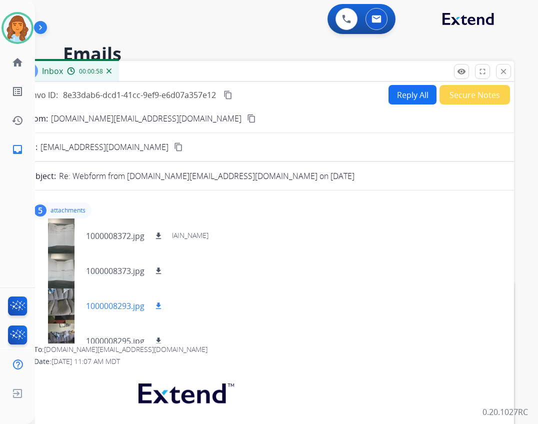
scroll to position [50, 0]
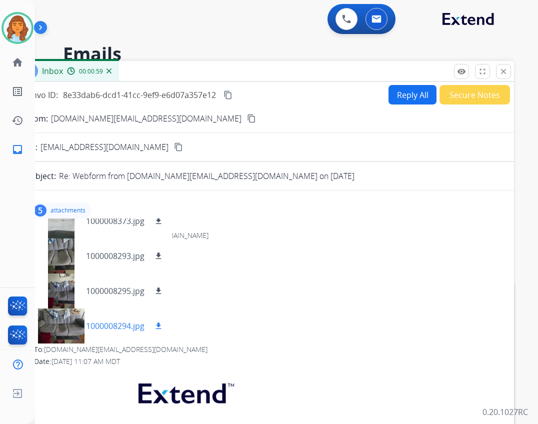
click at [66, 321] on div at bounding box center [61, 325] width 50 height 35
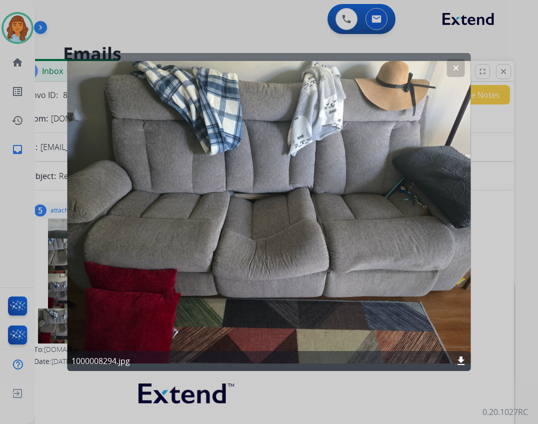
click at [457, 360] on mat-icon "download" at bounding box center [461, 361] width 12 height 12
click at [455, 69] on mat-icon "clear" at bounding box center [455, 67] width 9 height 9
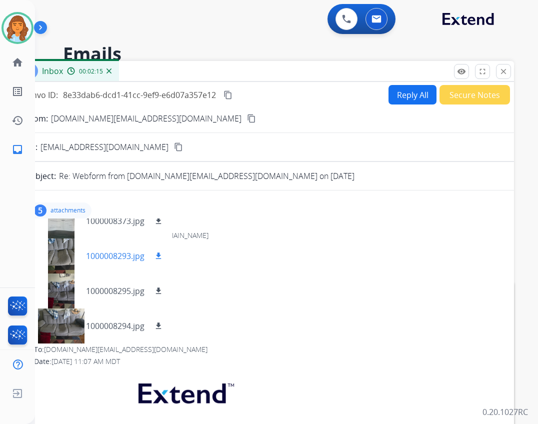
click at [152, 255] on div "1000008293.jpg download" at bounding box center [125, 256] width 78 height 12
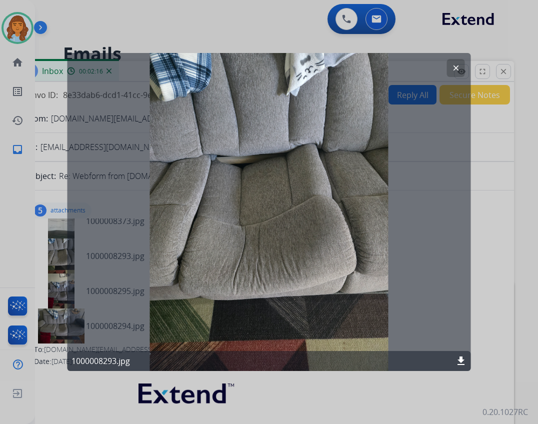
click at [463, 355] on mat-icon "download" at bounding box center [461, 361] width 12 height 12
click at [454, 68] on mat-icon "clear" at bounding box center [455, 67] width 9 height 9
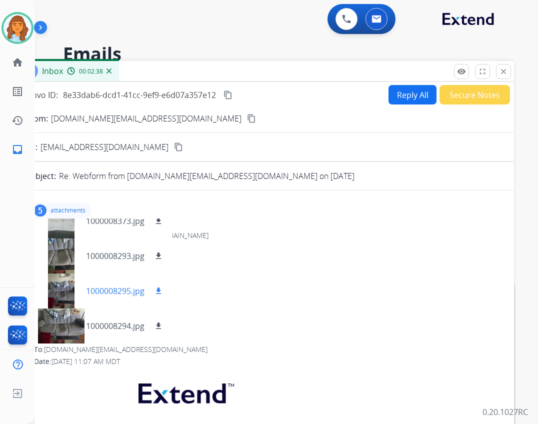
click at [62, 295] on div at bounding box center [61, 290] width 50 height 35
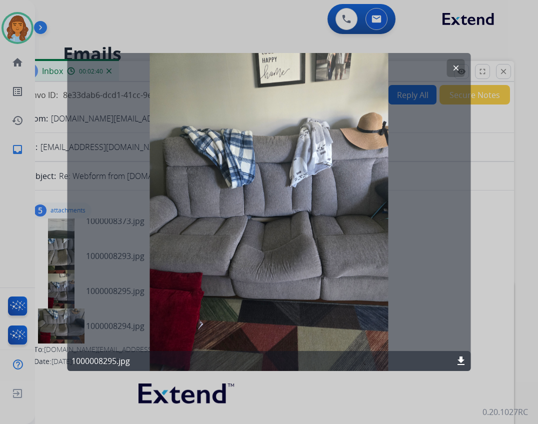
click at [459, 363] on mat-icon "download" at bounding box center [461, 361] width 12 height 12
click at [455, 70] on mat-icon "clear" at bounding box center [455, 67] width 9 height 9
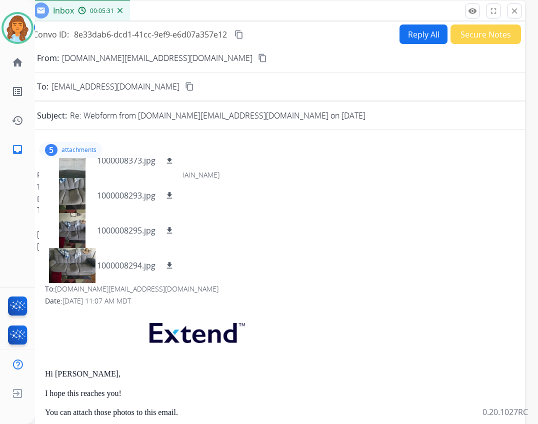
drag, startPoint x: 269, startPoint y: 81, endPoint x: 280, endPoint y: 19, distance: 63.4
click at [280, 19] on div "Inbox 00:05:31" at bounding box center [275, 10] width 500 height 21
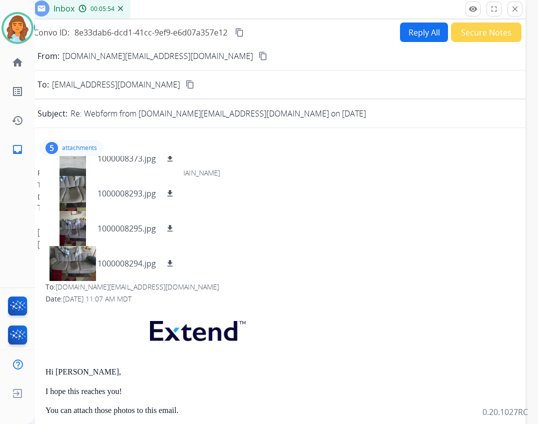
click at [426, 41] on button "Reply All" at bounding box center [424, 31] width 48 height 19
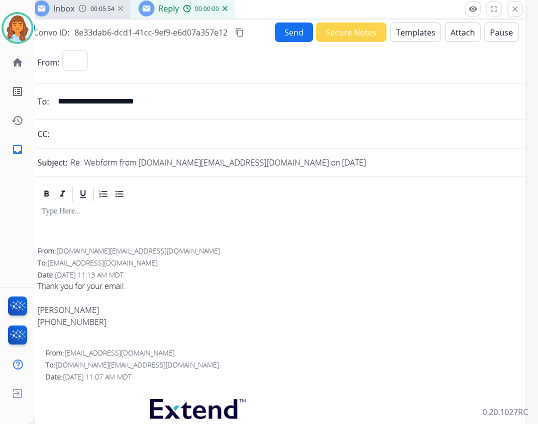
select select "**********"
click at [407, 32] on button "Templates" at bounding box center [415, 31] width 50 height 19
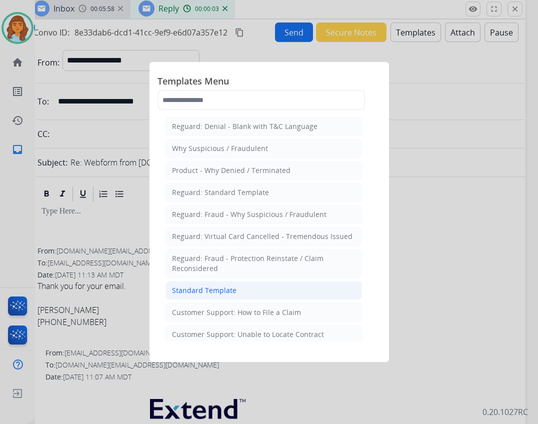
click at [218, 298] on li "Standard Template" at bounding box center [263, 290] width 196 height 19
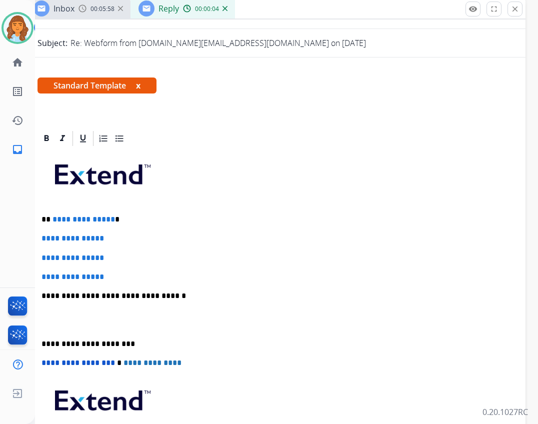
scroll to position [150, 0]
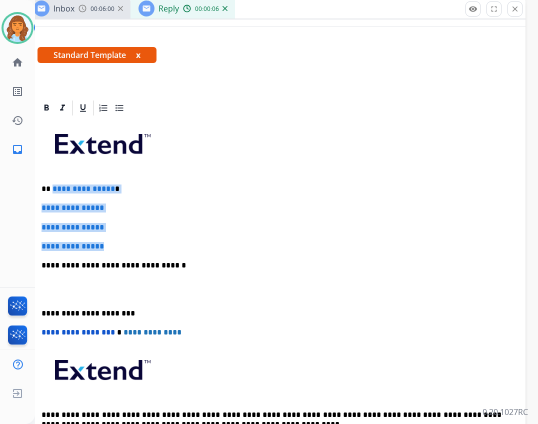
drag, startPoint x: 52, startPoint y: 187, endPoint x: 111, endPoint y: 243, distance: 81.7
click at [111, 243] on div "**********" at bounding box center [275, 289] width 476 height 344
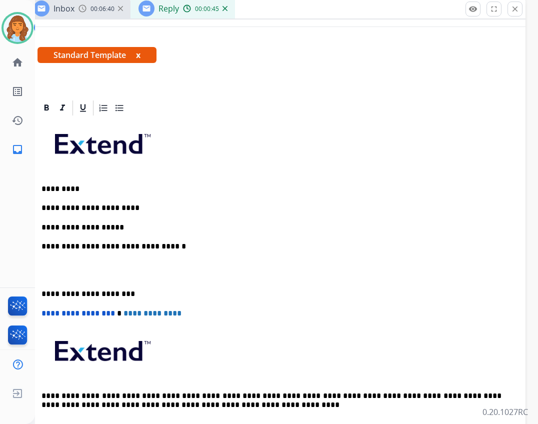
click at [96, 227] on p "**********" at bounding box center [271, 227] width 460 height 9
click at [81, 227] on p "**********" at bounding box center [271, 227] width 460 height 9
click at [136, 230] on p "**********" at bounding box center [271, 227] width 460 height 9
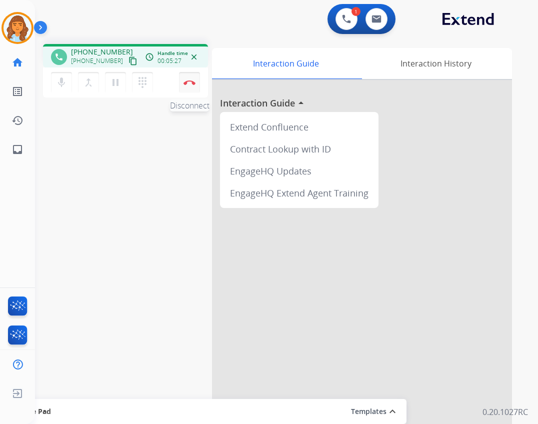
click at [189, 81] on img at bounding box center [189, 82] width 12 height 5
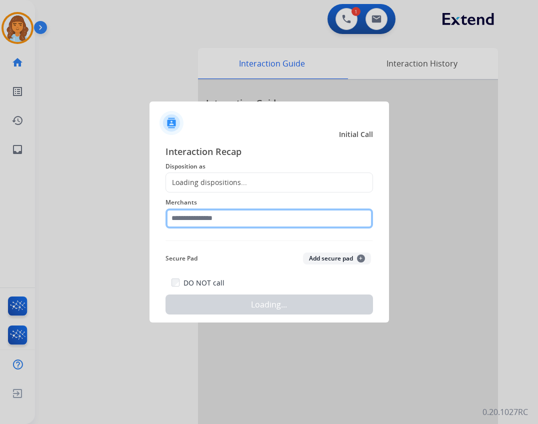
click at [232, 216] on input "text" at bounding box center [268, 218] width 207 height 20
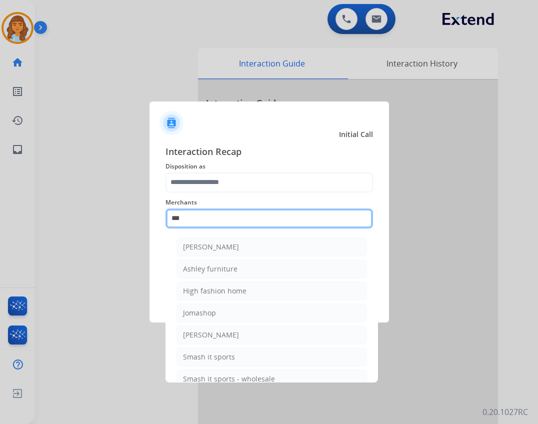
click at [272, 226] on input "***" at bounding box center [268, 218] width 207 height 20
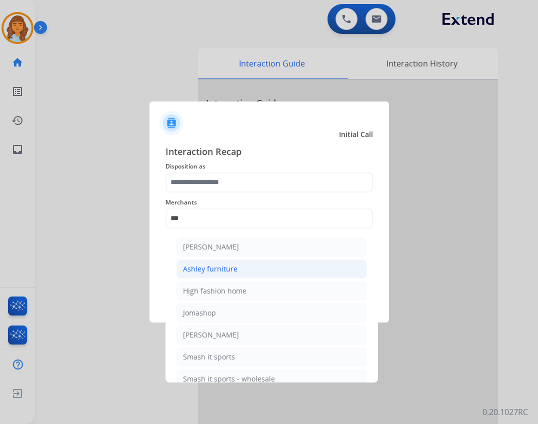
click at [255, 263] on li "Ashley furniture" at bounding box center [271, 268] width 190 height 19
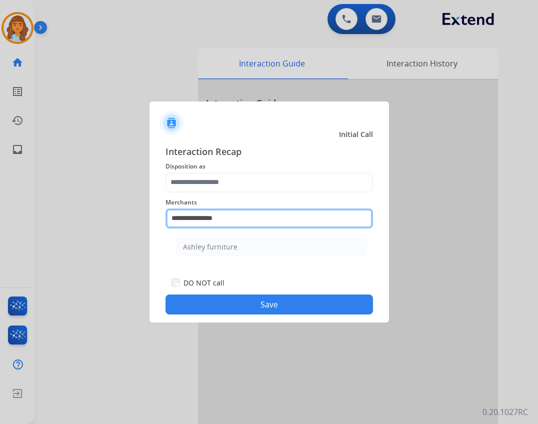
click at [238, 213] on input "**********" at bounding box center [268, 218] width 207 height 20
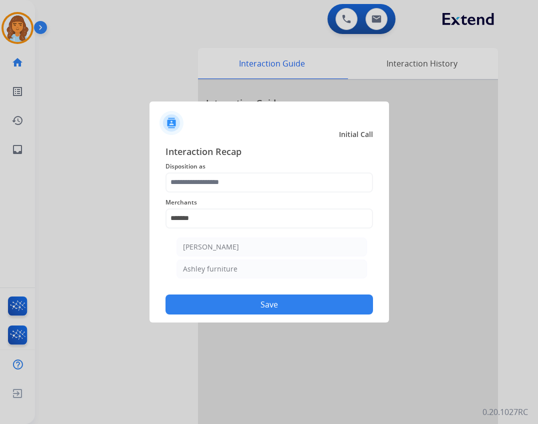
click at [240, 244] on li "[PERSON_NAME]" at bounding box center [271, 246] width 190 height 19
type input "**********"
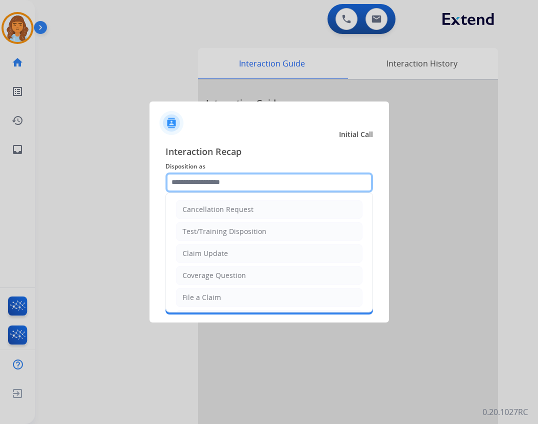
click at [215, 180] on input "text" at bounding box center [268, 182] width 207 height 20
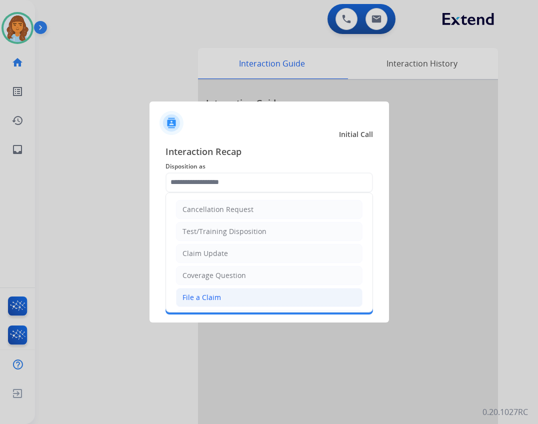
click at [218, 301] on div "File a Claim" at bounding box center [201, 297] width 38 height 10
type input "**********"
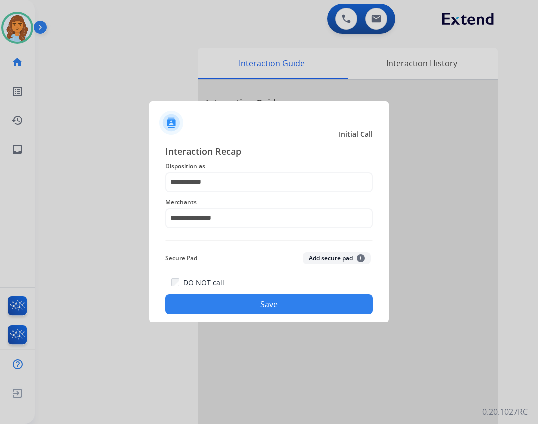
click at [261, 300] on button "Save" at bounding box center [268, 304] width 207 height 20
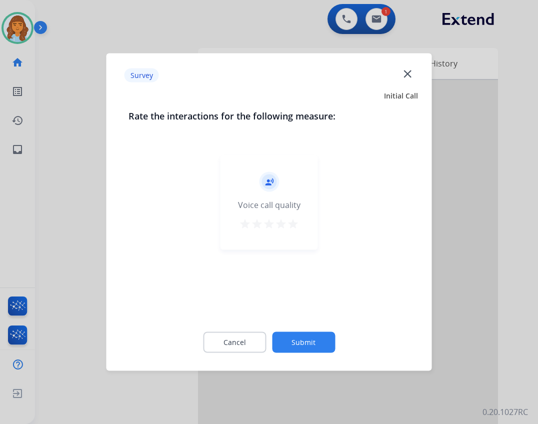
click at [312, 338] on button "Submit" at bounding box center [303, 342] width 63 height 21
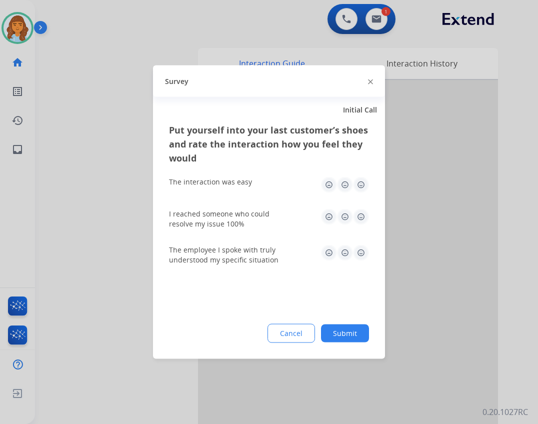
click at [346, 332] on button "Submit" at bounding box center [345, 333] width 48 height 18
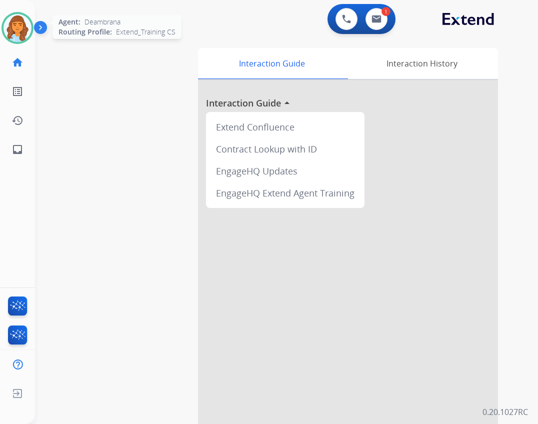
click at [22, 35] on img at bounding box center [17, 28] width 28 height 28
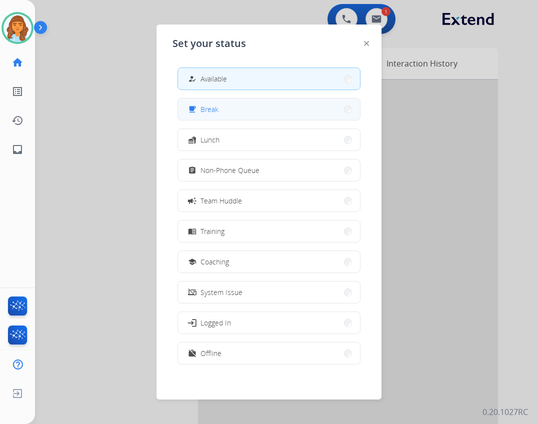
click at [221, 114] on button "free_breakfast Break" at bounding box center [269, 108] width 182 height 21
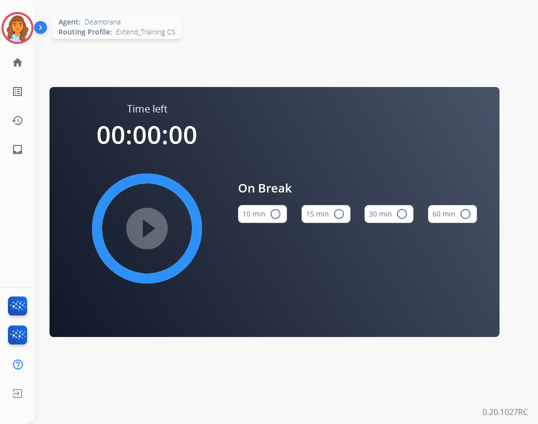
click at [21, 24] on img at bounding box center [17, 28] width 28 height 28
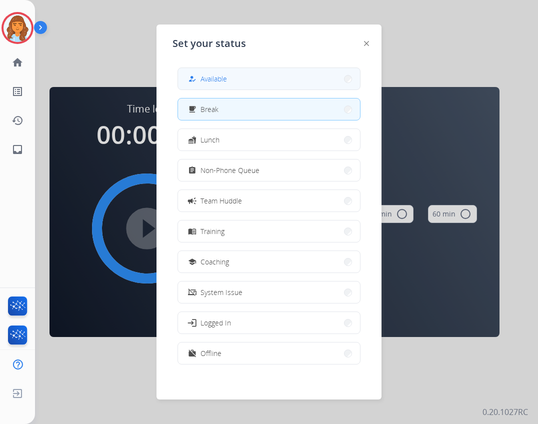
click at [259, 83] on button "how_to_reg Available" at bounding box center [269, 78] width 182 height 21
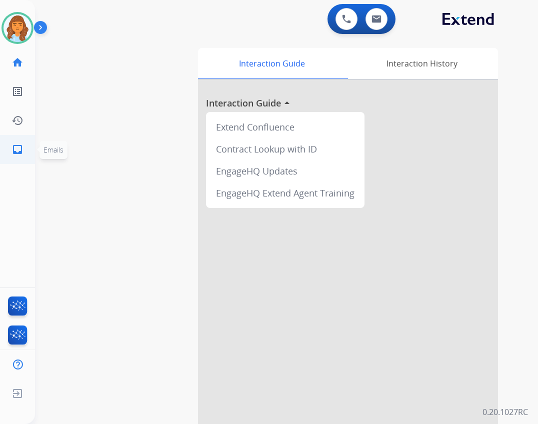
click at [23, 146] on link "inbox Emails" at bounding box center [17, 149] width 28 height 28
select select "**********"
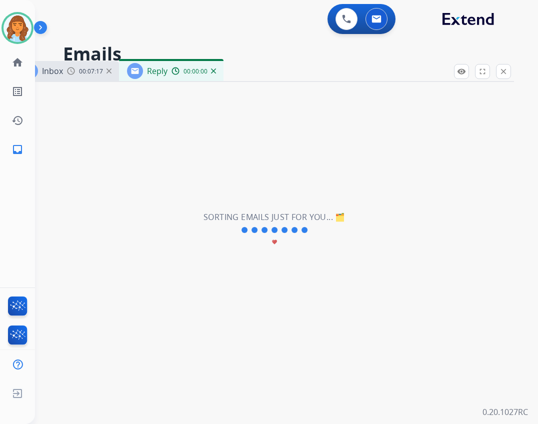
select select "**********"
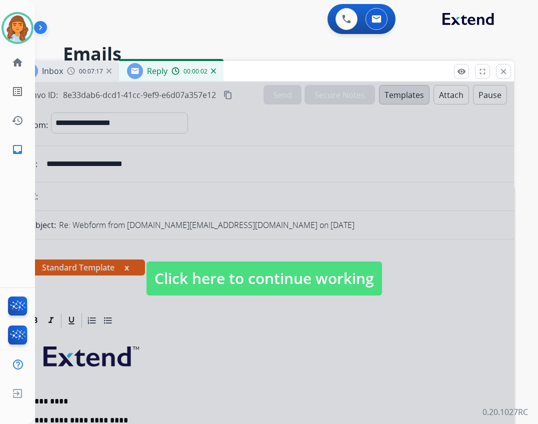
click at [289, 267] on span "Click here to continue working" at bounding box center [263, 278] width 235 height 34
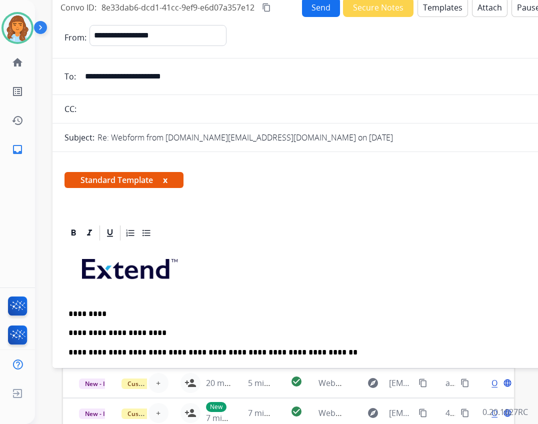
drag, startPoint x: 244, startPoint y: 71, endPoint x: 281, endPoint y: -16, distance: 95.2
click at [281, 0] on html "**********" at bounding box center [269, 212] width 538 height 424
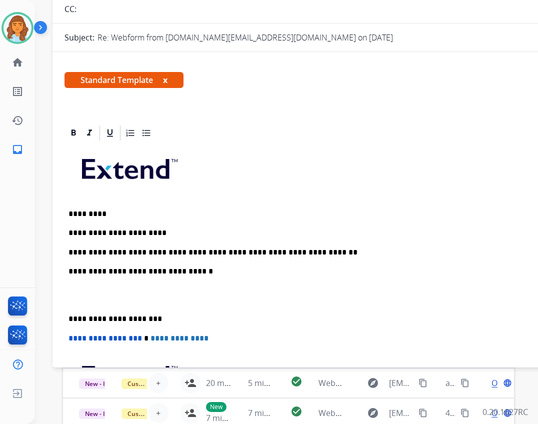
scroll to position [100, 0]
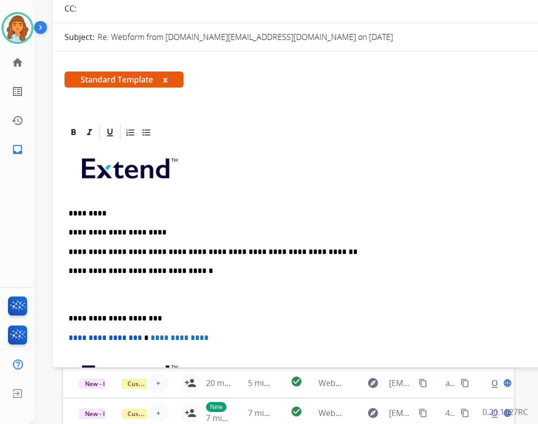
click at [334, 253] on p "**********" at bounding box center [298, 251] width 460 height 9
click at [68, 316] on div "**********" at bounding box center [302, 303] width 476 height 325
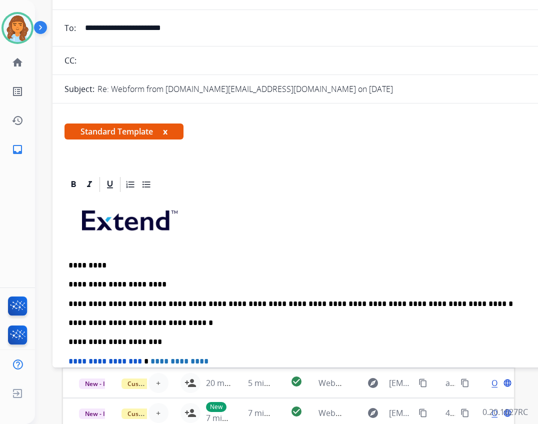
scroll to position [0, 0]
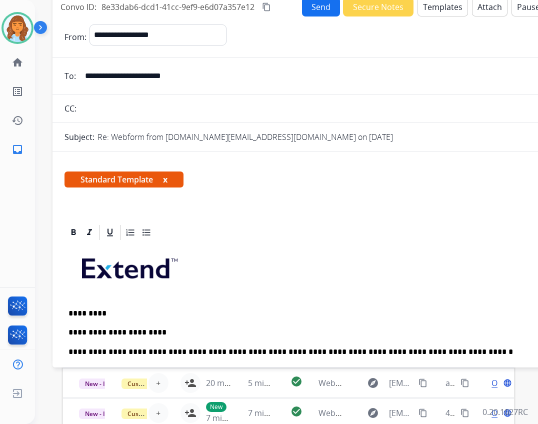
click at [322, 11] on button "Send" at bounding box center [321, 6] width 38 height 19
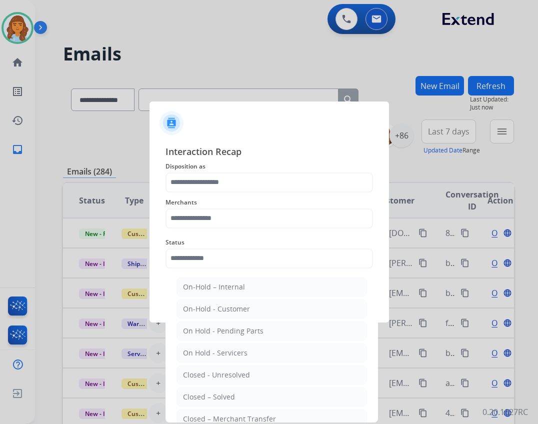
click at [272, 254] on input "text" at bounding box center [268, 258] width 207 height 20
click at [250, 396] on li "Closed – Solved" at bounding box center [271, 396] width 190 height 19
type input "**********"
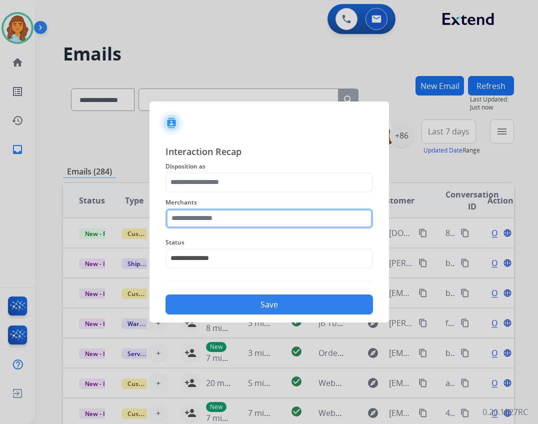
click at [216, 220] on input "text" at bounding box center [268, 218] width 207 height 20
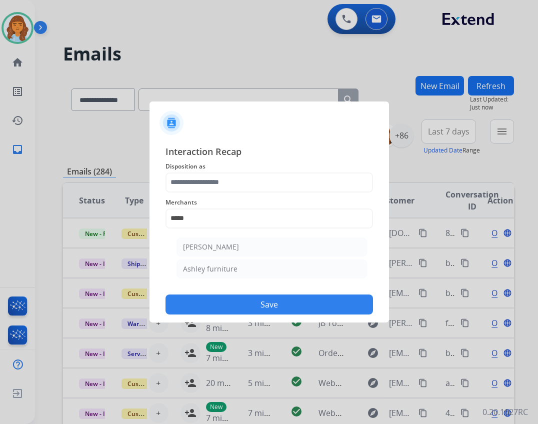
click at [265, 245] on li "[PERSON_NAME]" at bounding box center [271, 246] width 190 height 19
type input "**********"
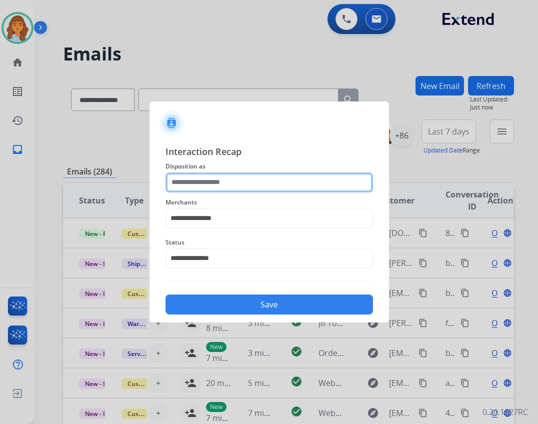
click at [239, 178] on input "text" at bounding box center [268, 182] width 207 height 20
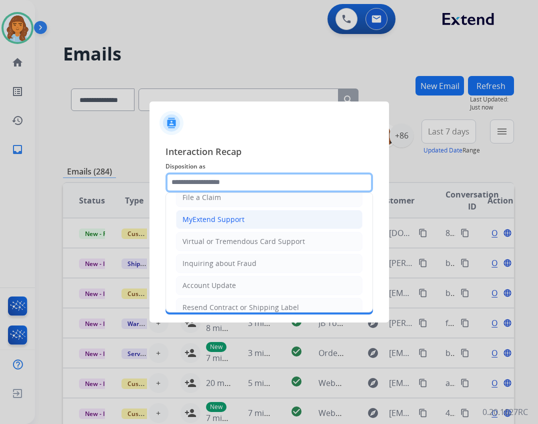
scroll to position [50, 0]
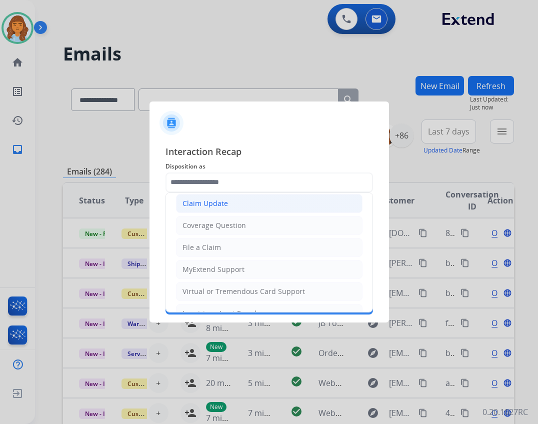
click at [207, 199] on div "Claim Update" at bounding box center [204, 203] width 45 height 10
type input "**********"
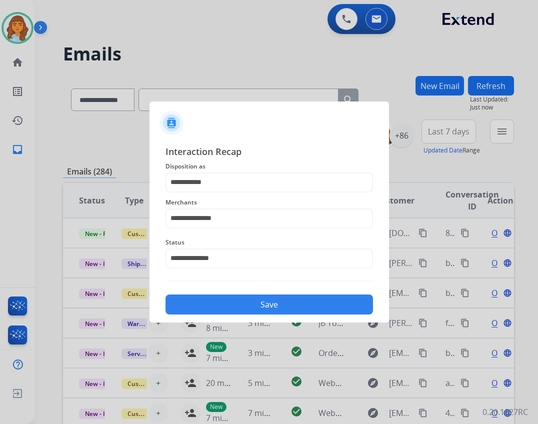
click at [276, 298] on button "Save" at bounding box center [268, 304] width 207 height 20
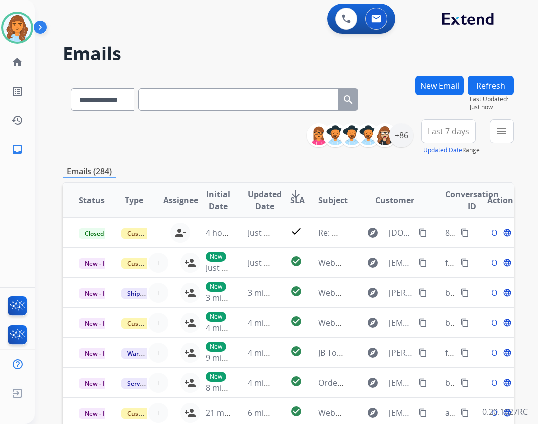
click at [494, 128] on button "menu" at bounding box center [502, 131] width 24 height 24
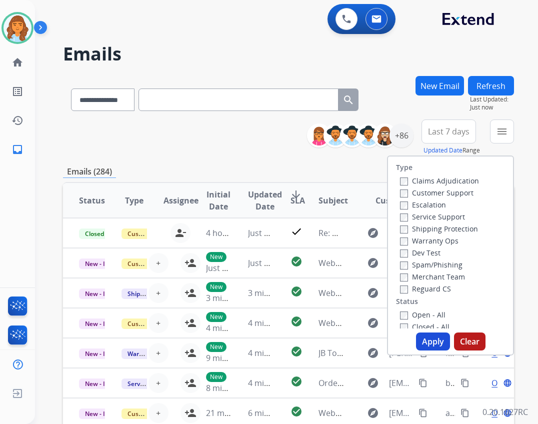
click at [433, 309] on div "Open - All" at bounding box center [452, 314] width 105 height 12
drag, startPoint x: 430, startPoint y: 315, endPoint x: 413, endPoint y: 275, distance: 43.6
click at [430, 315] on label "Open - All" at bounding box center [422, 314] width 45 height 9
click at [430, 347] on button "Apply" at bounding box center [433, 341] width 34 height 18
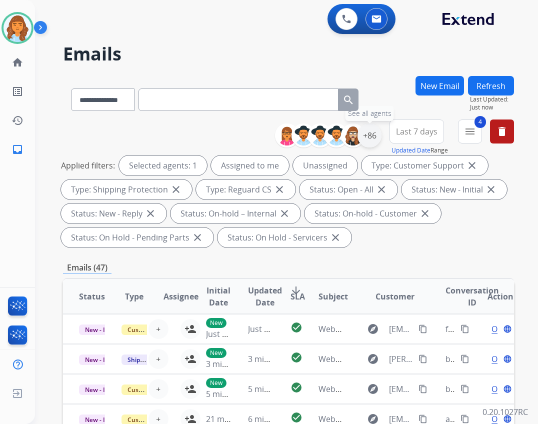
click at [375, 140] on div "+86" at bounding box center [369, 135] width 24 height 24
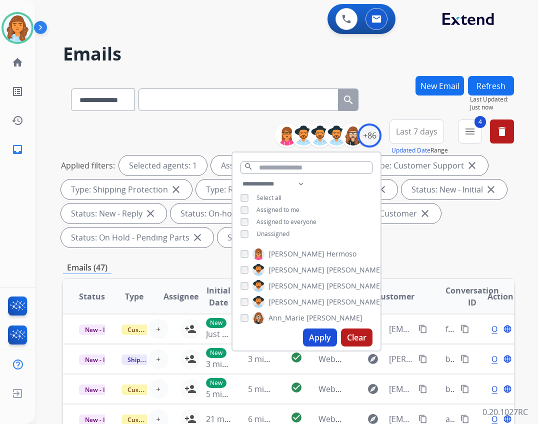
click at [268, 208] on span "Assigned to me" at bounding box center [277, 209] width 43 height 8
click at [279, 208] on span "Assigned to me" at bounding box center [277, 209] width 43 height 8
click at [280, 235] on span "Unassigned" at bounding box center [272, 233] width 33 height 8
click at [321, 341] on button "Apply" at bounding box center [320, 337] width 34 height 18
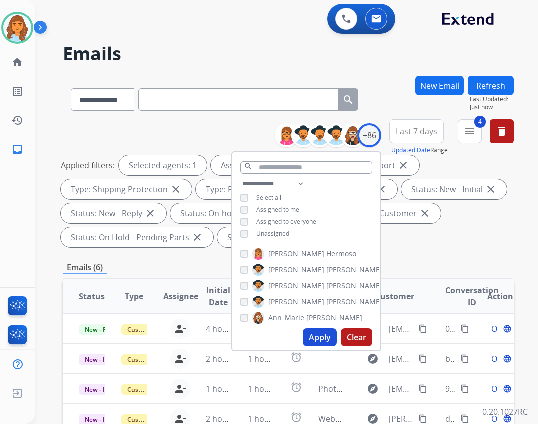
click at [396, 251] on div "**********" at bounding box center [288, 185] width 451 height 132
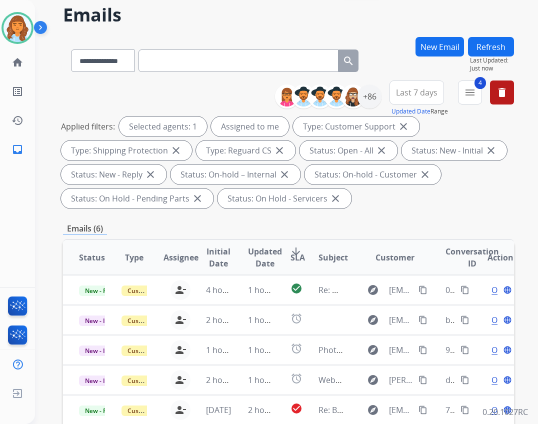
scroll to position [200, 0]
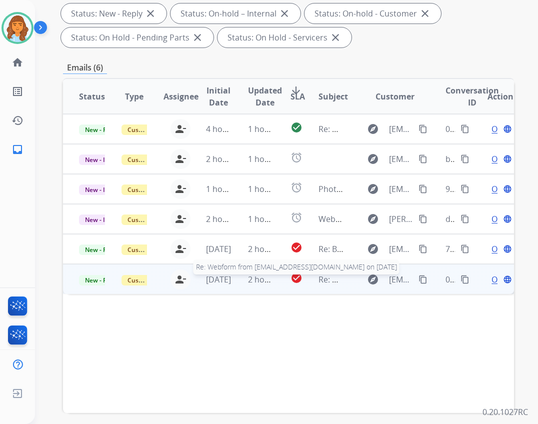
click at [338, 276] on span "Re: Webform from christian@historicrestore.com on 08/22/2025" at bounding box center [438, 279] width 240 height 11
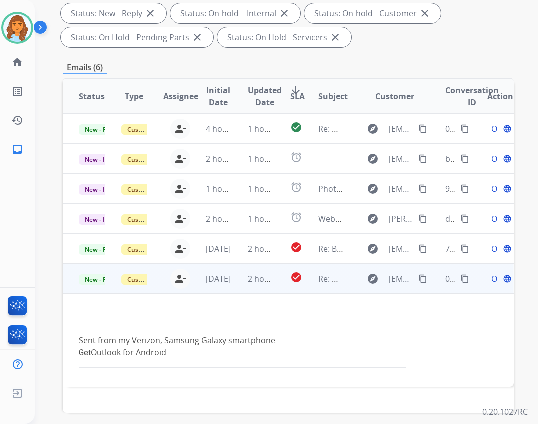
click at [491, 278] on span "Open" at bounding box center [501, 279] width 20 height 12
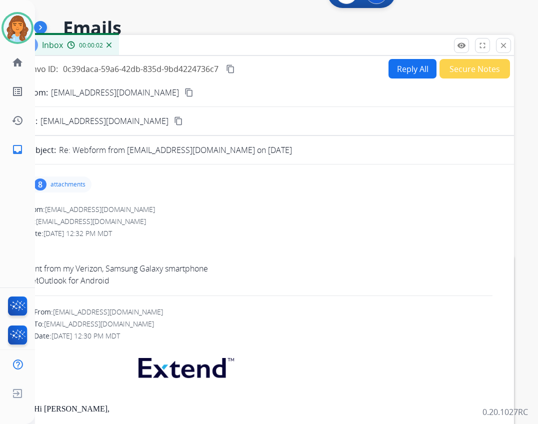
scroll to position [0, 0]
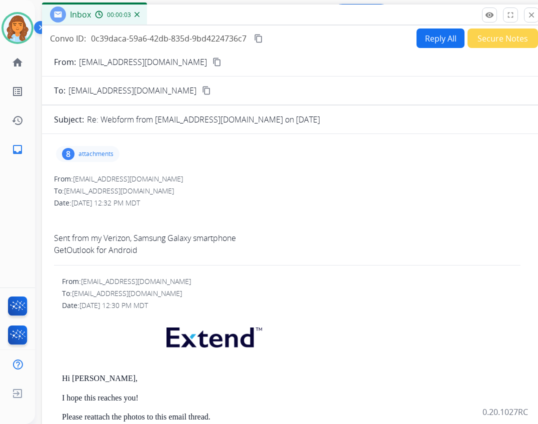
drag, startPoint x: 253, startPoint y: 71, endPoint x: 281, endPoint y: 15, distance: 63.0
click at [281, 15] on div "Inbox 00:00:03" at bounding box center [292, 14] width 500 height 21
click at [212, 58] on mat-icon "content_copy" at bounding box center [216, 61] width 9 height 9
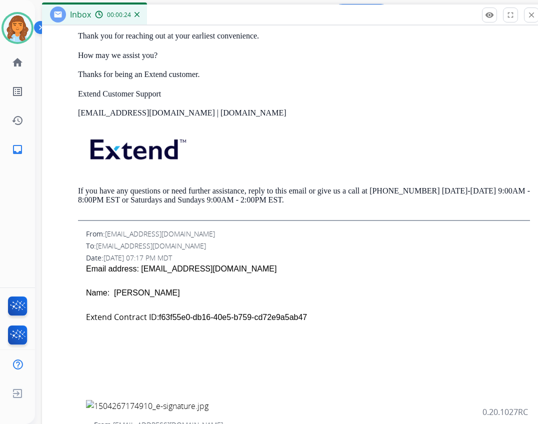
scroll to position [800, 0]
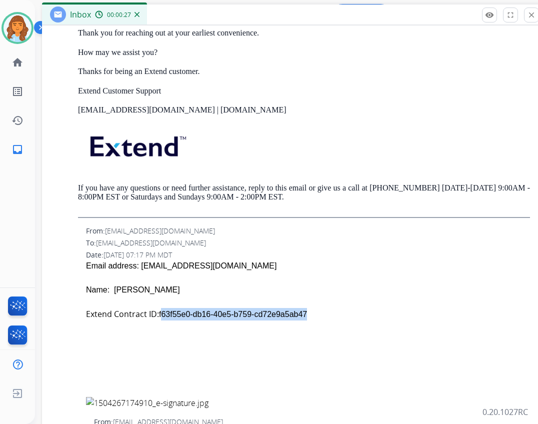
drag, startPoint x: 160, startPoint y: 314, endPoint x: 296, endPoint y: 316, distance: 136.5
click at [296, 316] on div "Extend Contract ID: f63f55e0-db16-40e5-b759- cd72e9a5ab47" at bounding box center [308, 314] width 444 height 12
copy div "f63f55e0-db16-40e5-b759- cd72e9a5ab47"
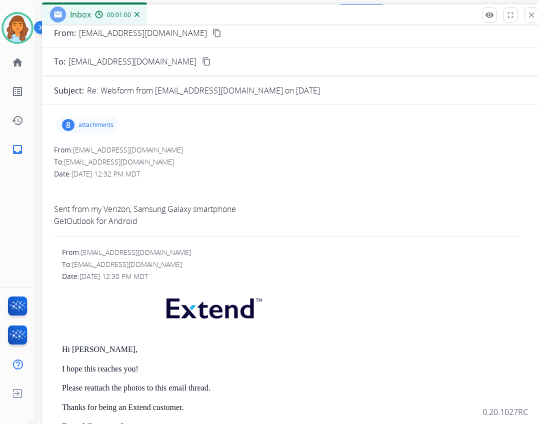
scroll to position [0, 0]
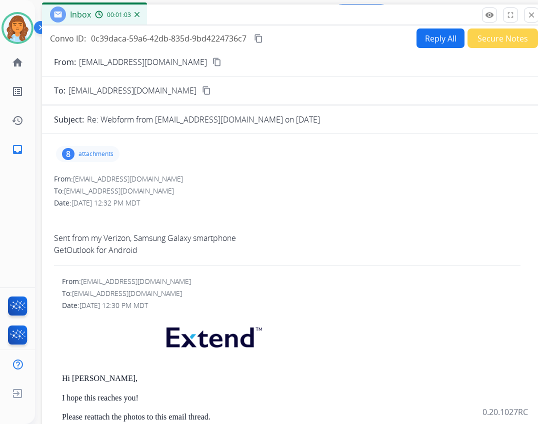
click at [119, 155] on div "8 attachments" at bounding box center [87, 154] width 63 height 16
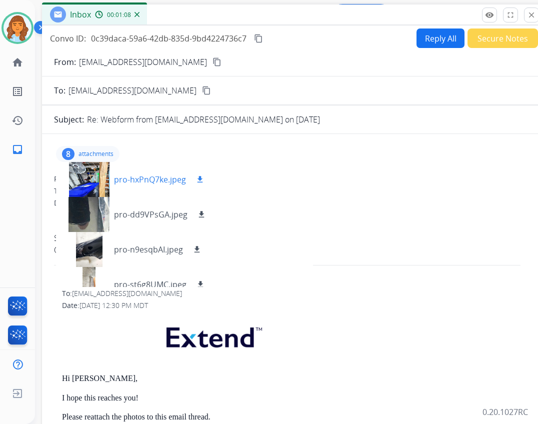
click at [95, 184] on div at bounding box center [89, 179] width 50 height 35
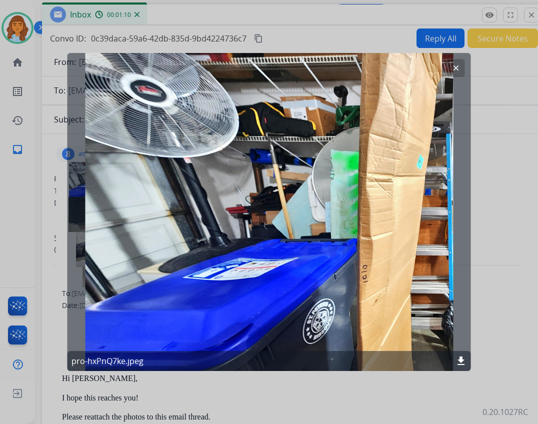
click at [456, 72] on button "clear" at bounding box center [456, 68] width 18 height 18
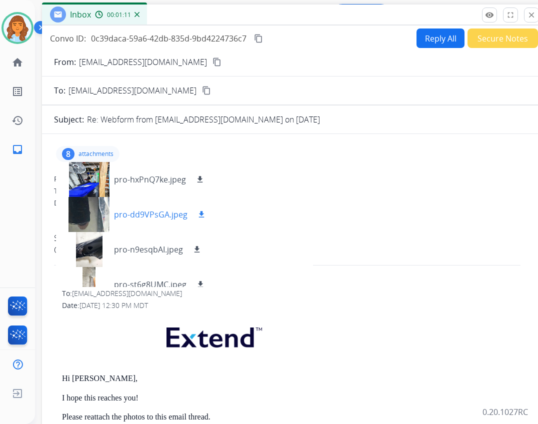
click at [93, 215] on div at bounding box center [89, 214] width 50 height 35
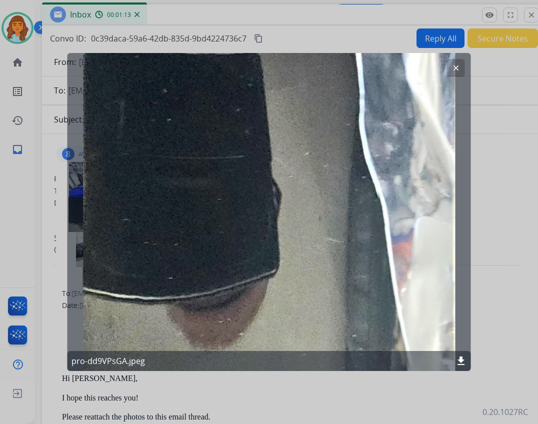
click at [457, 69] on mat-icon "clear" at bounding box center [455, 67] width 9 height 9
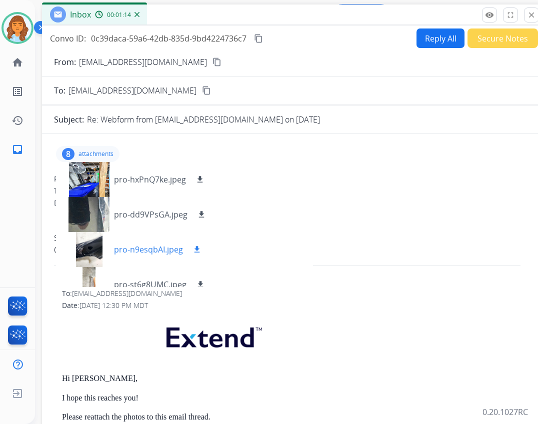
click at [91, 260] on div at bounding box center [89, 249] width 50 height 35
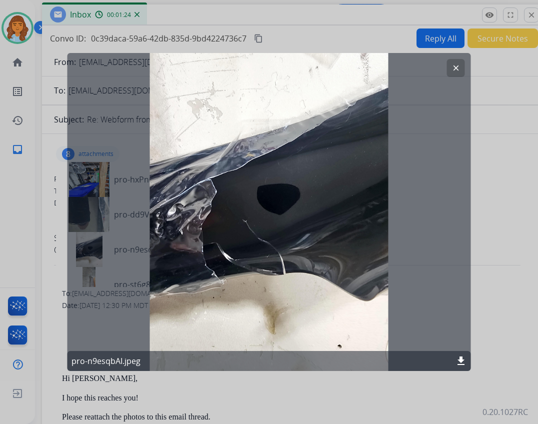
drag, startPoint x: 449, startPoint y: 71, endPoint x: 444, endPoint y: 78, distance: 9.3
click at [449, 70] on button "clear" at bounding box center [456, 68] width 18 height 18
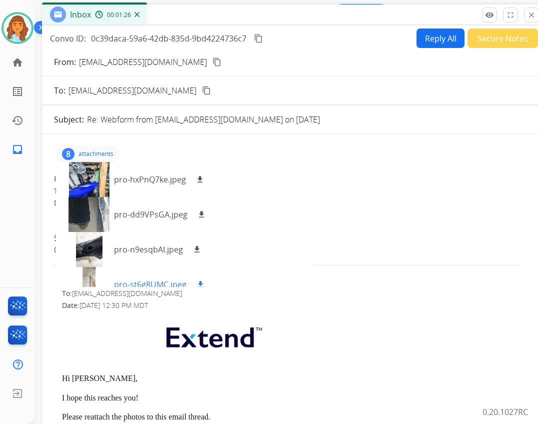
click at [92, 274] on div at bounding box center [89, 284] width 50 height 35
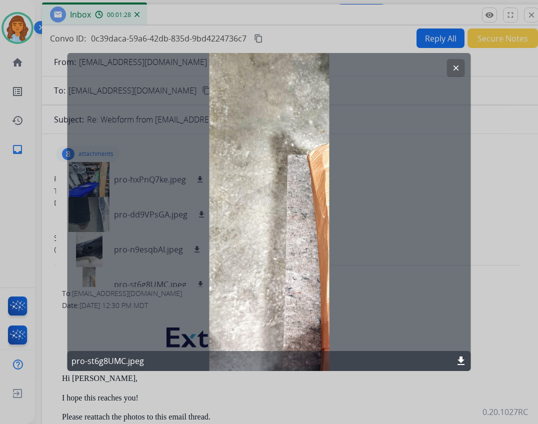
drag, startPoint x: 455, startPoint y: 73, endPoint x: 447, endPoint y: 76, distance: 8.7
click at [455, 74] on button "clear" at bounding box center [456, 68] width 18 height 18
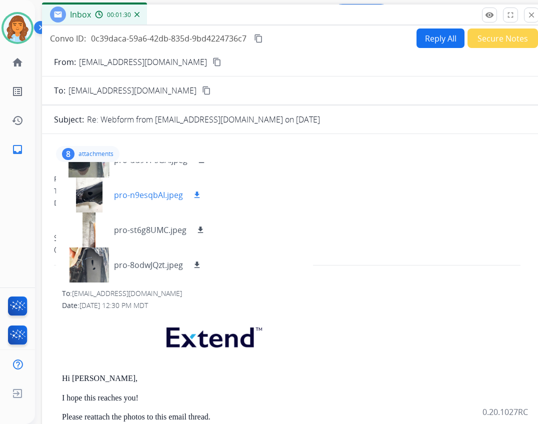
scroll to position [41, 0]
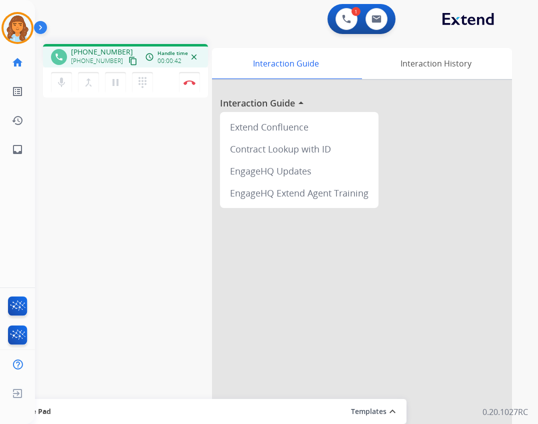
click at [128, 61] on mat-icon "content_copy" at bounding box center [132, 60] width 9 height 9
click at [109, 80] on button "pause Hold" at bounding box center [115, 82] width 21 height 21
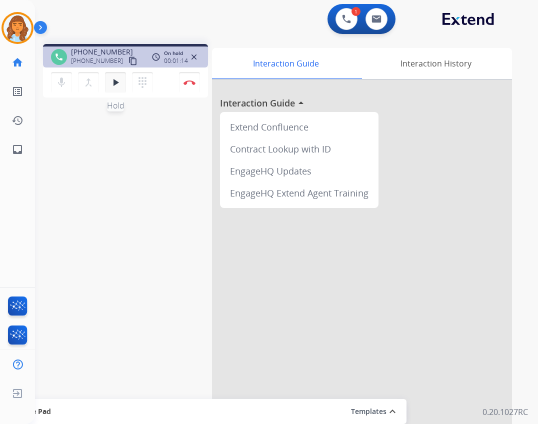
click at [111, 86] on mat-icon "play_arrow" at bounding box center [115, 82] width 12 height 12
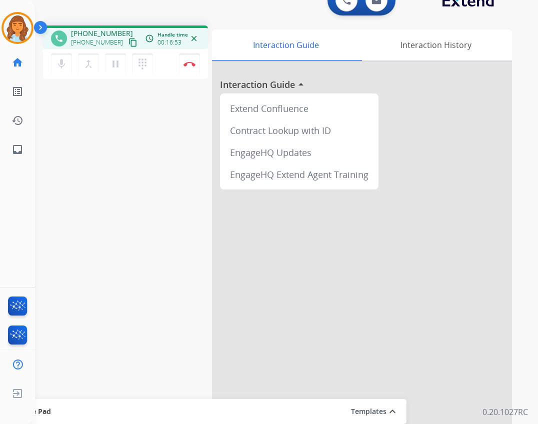
scroll to position [29, 0]
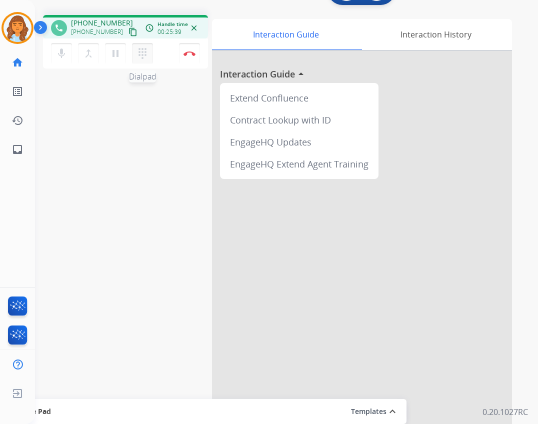
click at [150, 49] on button "dialpad Dialpad" at bounding box center [142, 53] width 21 height 21
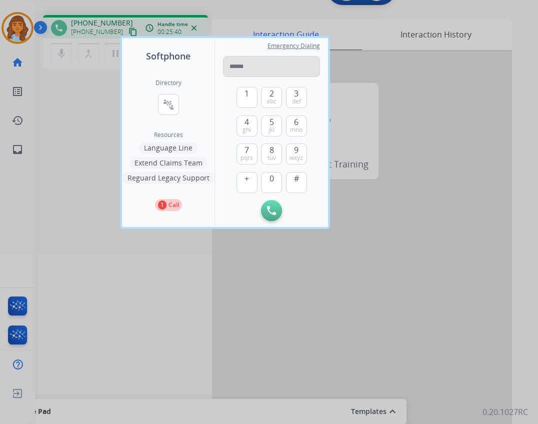
click at [243, 64] on input "tel" at bounding box center [271, 66] width 97 height 21
type input "**********"
click at [269, 208] on img at bounding box center [271, 210] width 9 height 9
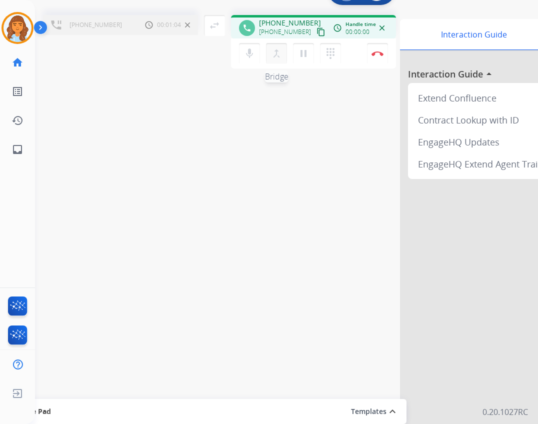
click at [278, 52] on mat-icon "merge_type" at bounding box center [276, 53] width 12 height 12
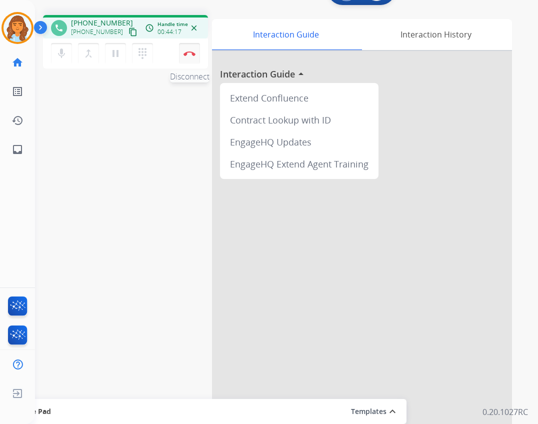
click at [192, 56] on button "Disconnect" at bounding box center [189, 53] width 21 height 21
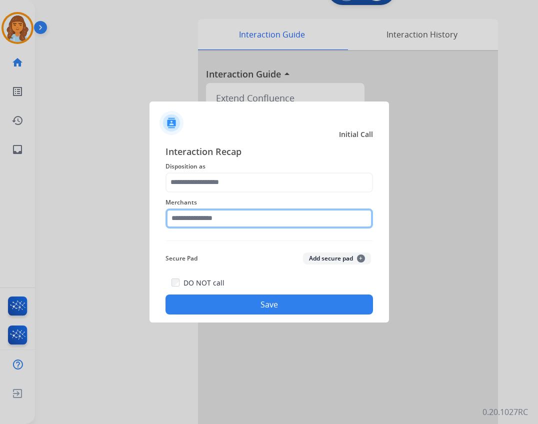
click at [207, 221] on input "text" at bounding box center [268, 218] width 207 height 20
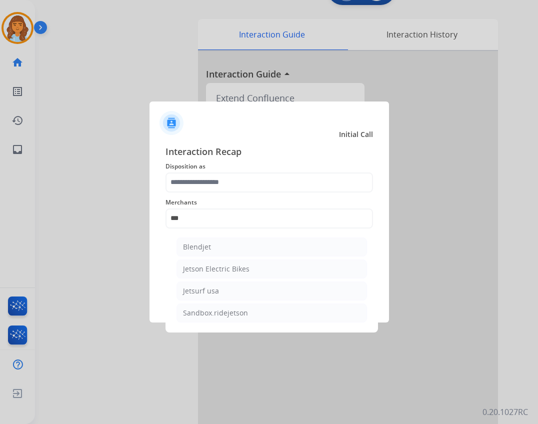
click at [210, 272] on div "Jetson Electric Bikes" at bounding box center [216, 269] width 66 height 10
type input "**********"
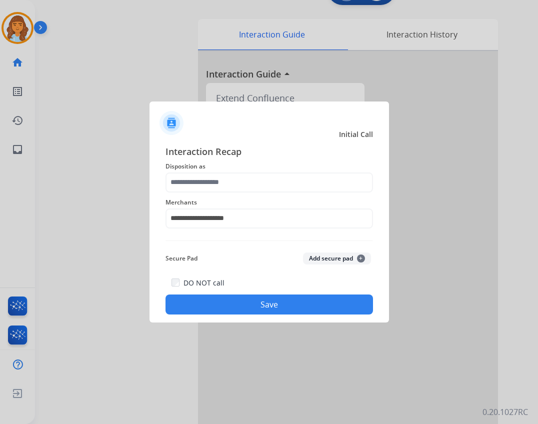
drag, startPoint x: 200, startPoint y: 194, endPoint x: 196, endPoint y: 186, distance: 9.4
click at [198, 190] on div "**********" at bounding box center [268, 229] width 207 height 170
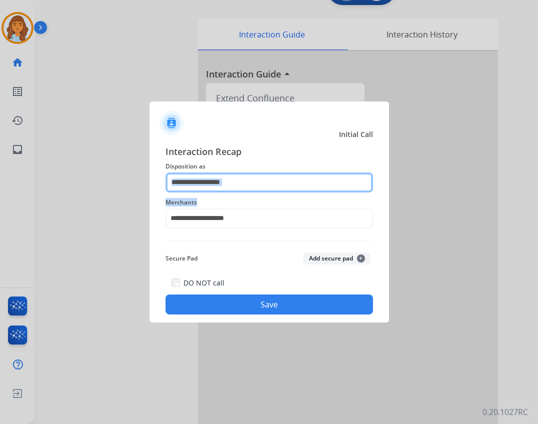
click at [208, 182] on input "text" at bounding box center [268, 182] width 207 height 20
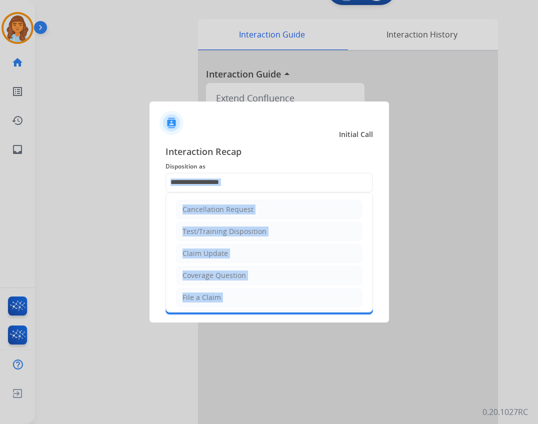
click at [207, 289] on li "File a Claim" at bounding box center [269, 297] width 186 height 19
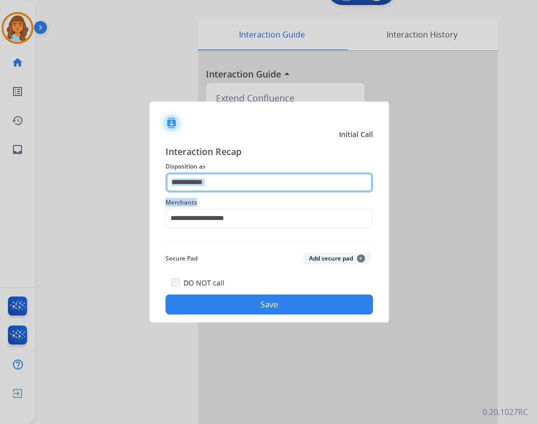
drag, startPoint x: 3, startPoint y: 240, endPoint x: 239, endPoint y: 181, distance: 243.7
click at [239, 181] on input "**********" at bounding box center [268, 182] width 207 height 20
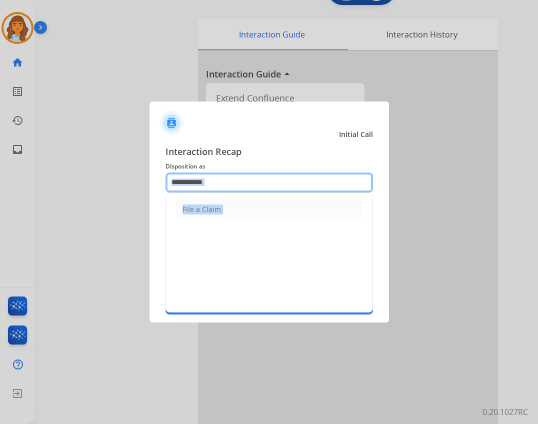
click at [236, 189] on input "**********" at bounding box center [268, 182] width 207 height 20
click at [234, 183] on input "**********" at bounding box center [268, 182] width 207 height 20
type input "*"
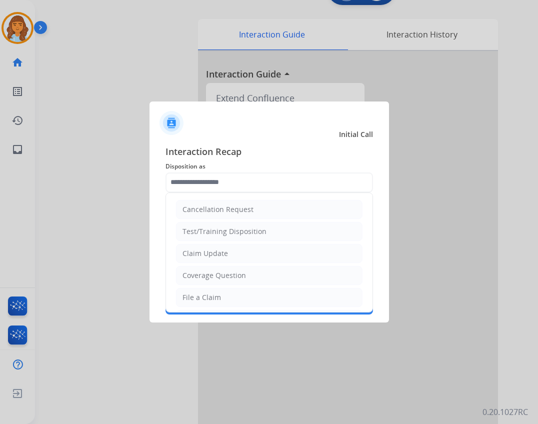
click at [231, 257] on li "Claim Update" at bounding box center [269, 253] width 186 height 19
type input "**********"
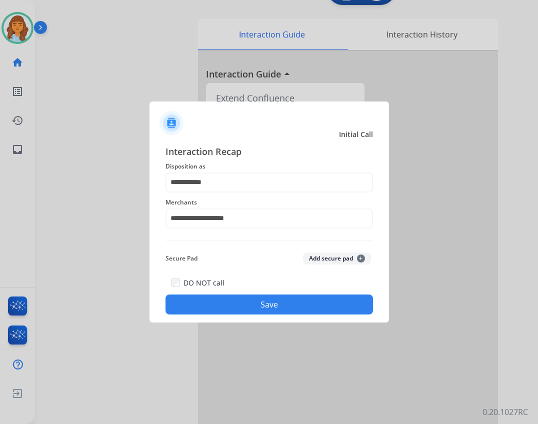
click at [256, 305] on button "Save" at bounding box center [268, 304] width 207 height 20
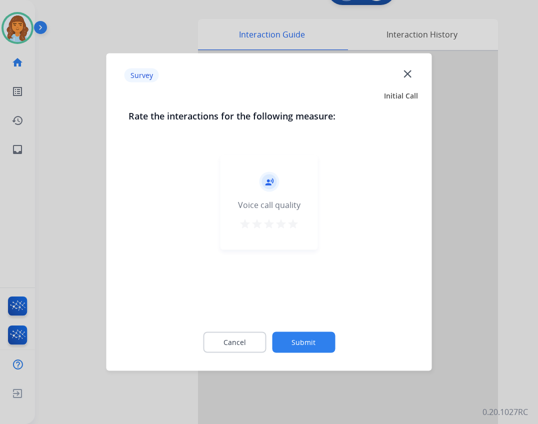
click at [309, 355] on div "Cancel Submit" at bounding box center [268, 342] width 281 height 45
click at [300, 343] on button "Submit" at bounding box center [303, 342] width 63 height 21
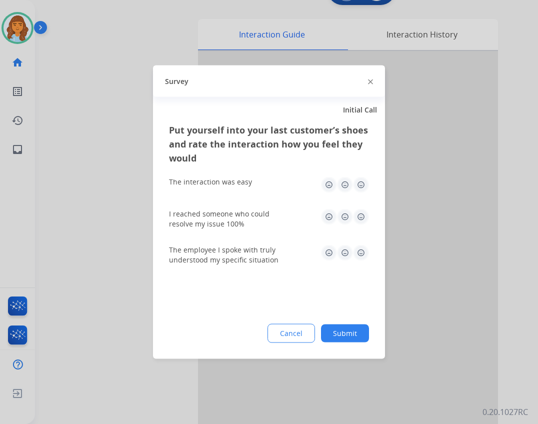
click at [343, 334] on button "Submit" at bounding box center [345, 333] width 48 height 18
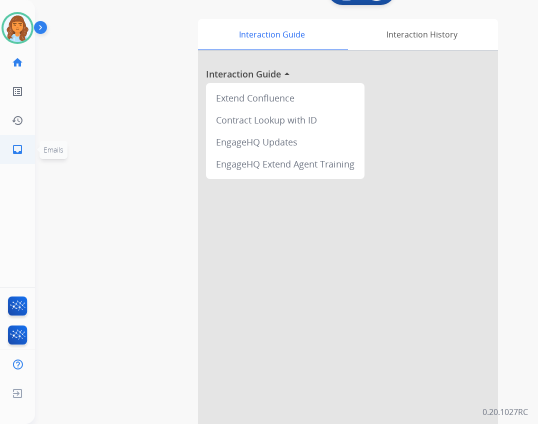
click at [32, 155] on ul "inbox Emails Emails" at bounding box center [17, 149] width 35 height 29
drag, startPoint x: 15, startPoint y: 152, endPoint x: 11, endPoint y: 133, distance: 19.4
click at [11, 133] on div "Deambrana Available Edit Avatar Agent: Deambrana Routing Profile: Extend_Traini…" at bounding box center [17, 82] width 35 height 164
click at [23, 144] on mat-icon "inbox" at bounding box center [17, 149] width 12 height 12
select select "**********"
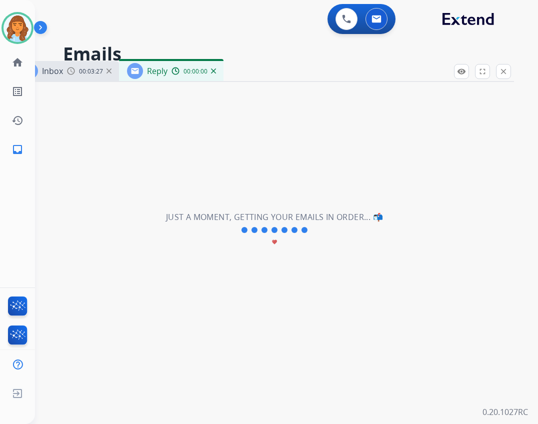
select select "**********"
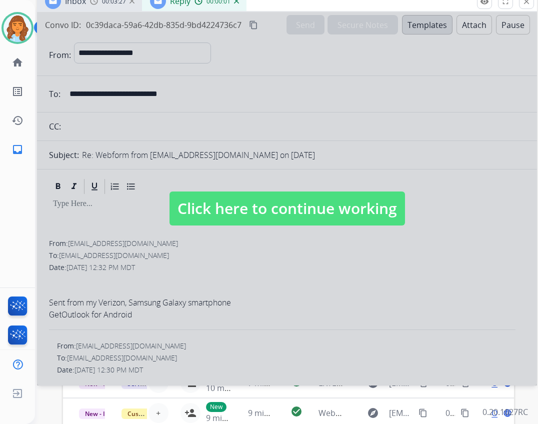
drag, startPoint x: 308, startPoint y: 69, endPoint x: 333, endPoint y: -2, distance: 75.4
click at [333, 0] on html "**********" at bounding box center [269, 212] width 538 height 424
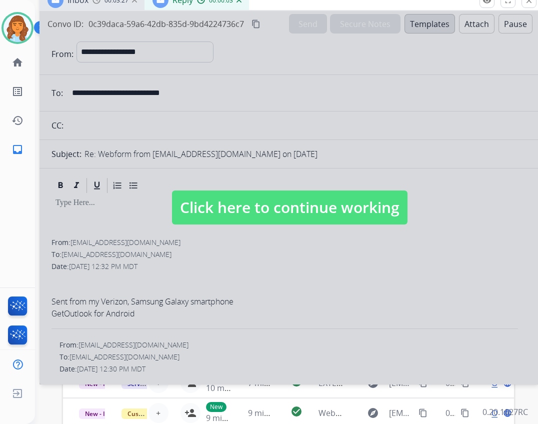
click at [241, 206] on span "Click here to continue working" at bounding box center [289, 207] width 235 height 34
select select
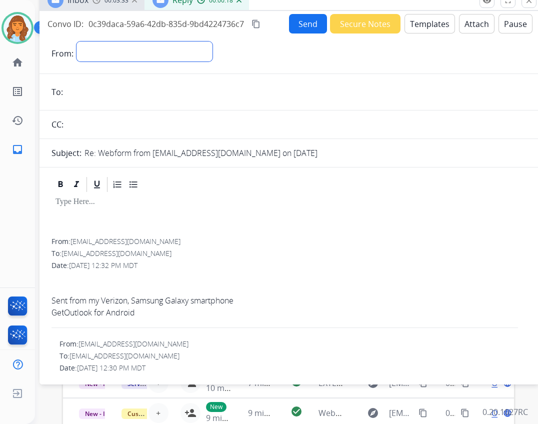
click at [180, 49] on select "**********" at bounding box center [144, 51] width 136 height 20
select select "**********"
click at [76, 41] on select "**********" at bounding box center [144, 51] width 136 height 20
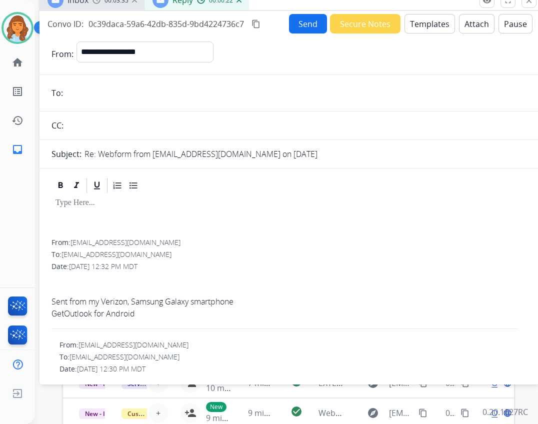
click at [138, 88] on input "email" at bounding box center [296, 93] width 461 height 20
click at [100, 95] on input "email" at bounding box center [296, 93] width 461 height 20
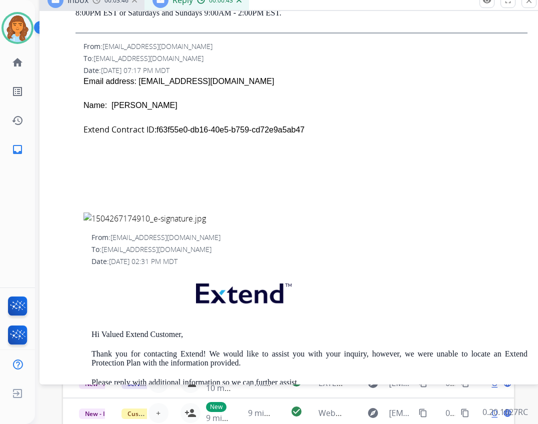
scroll to position [1052, 0]
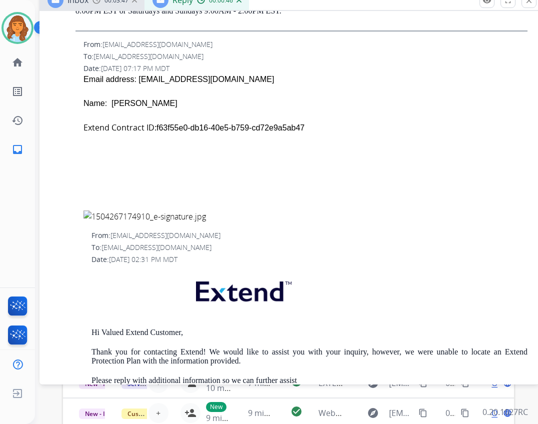
drag, startPoint x: 131, startPoint y: 80, endPoint x: 226, endPoint y: 83, distance: 95.5
click at [228, 83] on div "Email address: justwritechristian@gmail.com" at bounding box center [305, 79] width 444 height 12
copy div "justwritechristian@gmail.com"
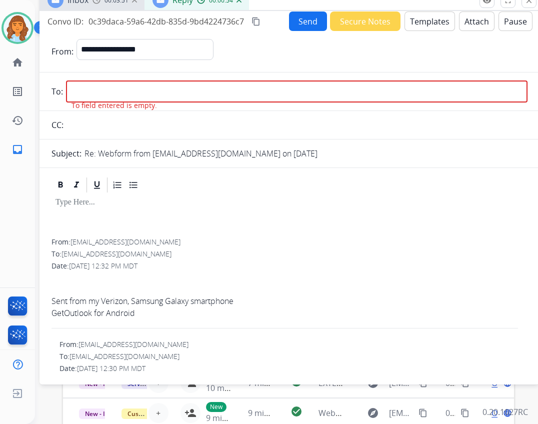
scroll to position [0, 0]
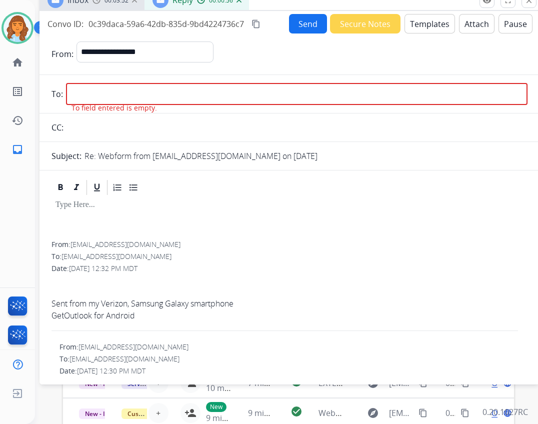
click at [93, 91] on input "email" at bounding box center [296, 94] width 461 height 22
paste input "**********"
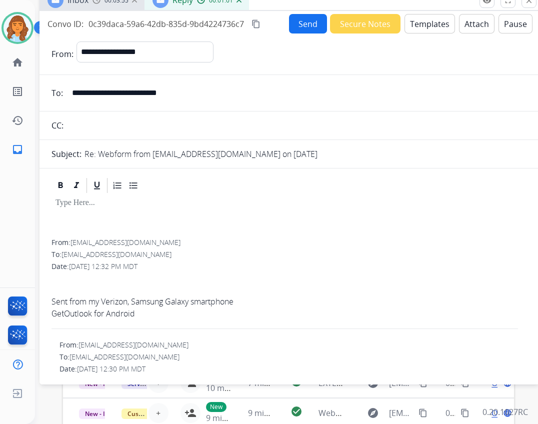
type input "**********"
click at [413, 24] on button "Templates" at bounding box center [429, 23] width 50 height 19
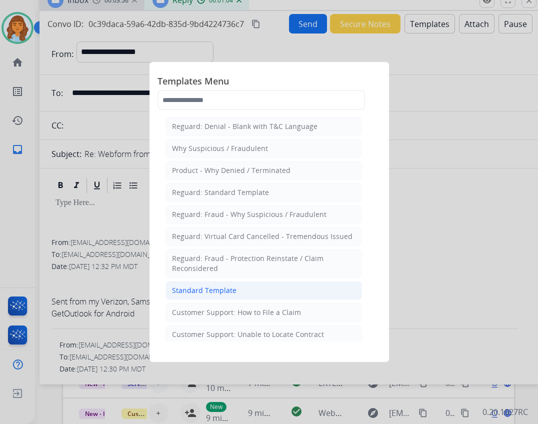
click at [219, 293] on div "Standard Template" at bounding box center [204, 290] width 64 height 10
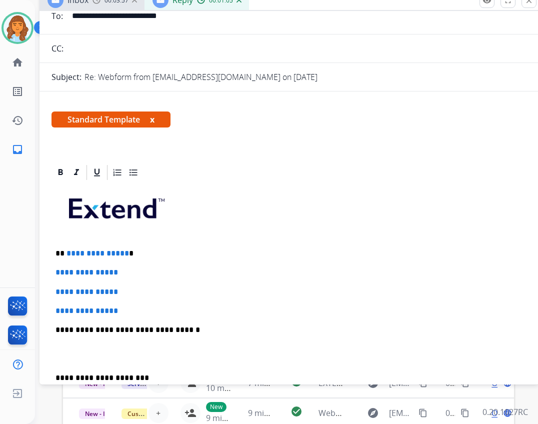
scroll to position [200, 0]
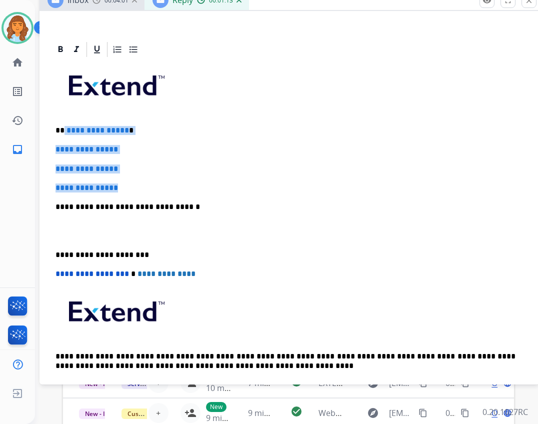
drag, startPoint x: 63, startPoint y: 131, endPoint x: 124, endPoint y: 182, distance: 79.8
click at [124, 182] on div "**********" at bounding box center [289, 230] width 476 height 344
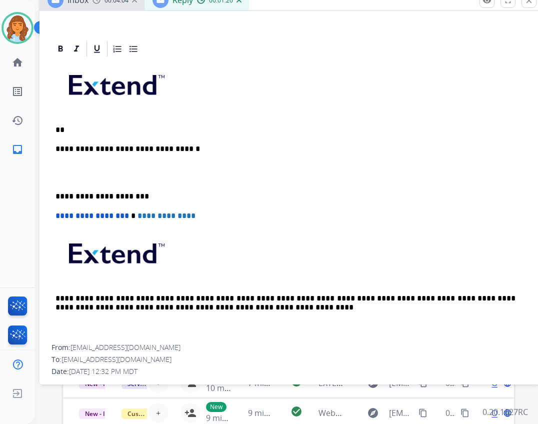
scroll to position [150, 0]
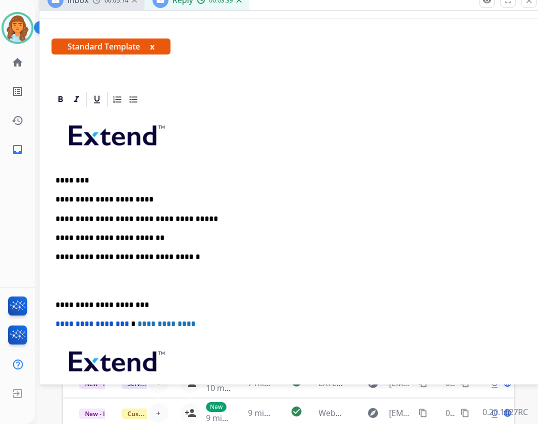
click at [152, 238] on p "**********" at bounding box center [285, 237] width 460 height 9
click at [55, 301] on div "**********" at bounding box center [289, 280] width 476 height 344
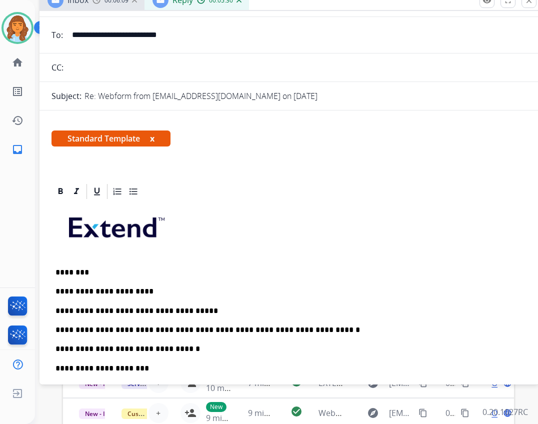
scroll to position [0, 0]
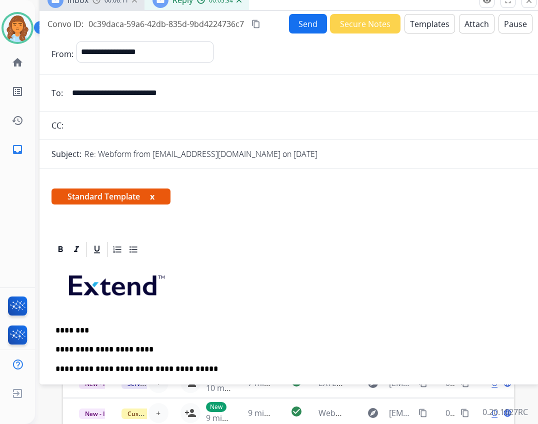
click at [314, 26] on button "Send" at bounding box center [308, 23] width 38 height 19
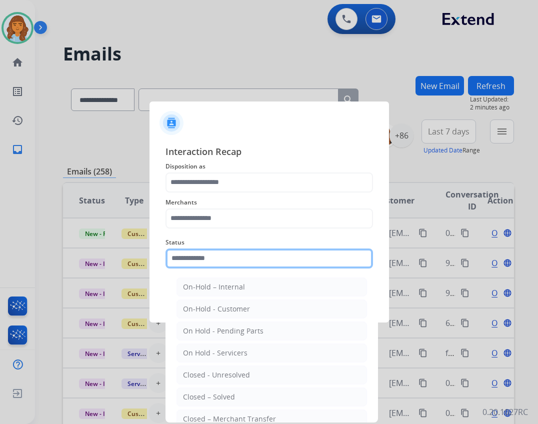
click at [252, 256] on input "text" at bounding box center [268, 258] width 207 height 20
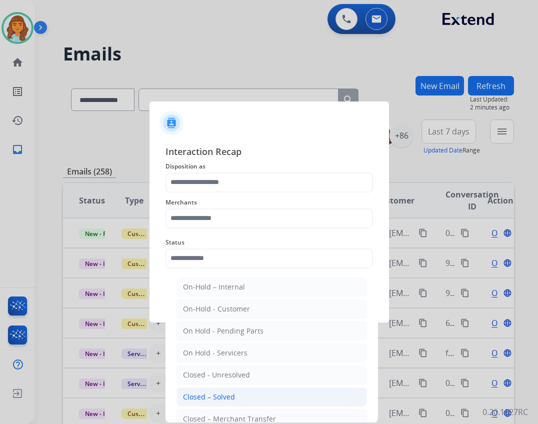
click at [226, 396] on div "Closed – Solved" at bounding box center [209, 397] width 52 height 10
type input "**********"
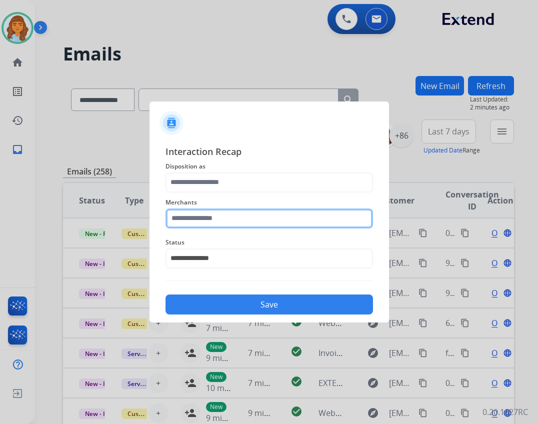
click at [216, 216] on input "text" at bounding box center [268, 218] width 207 height 20
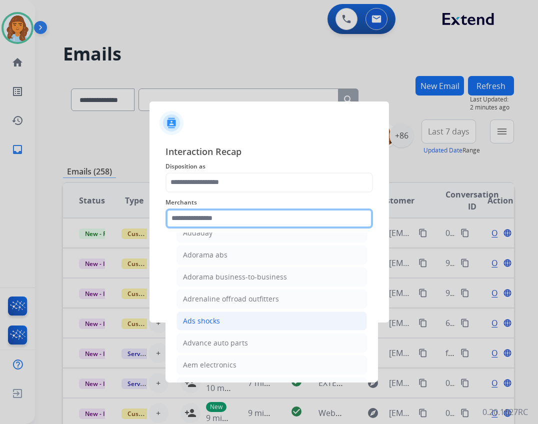
scroll to position [450, 0]
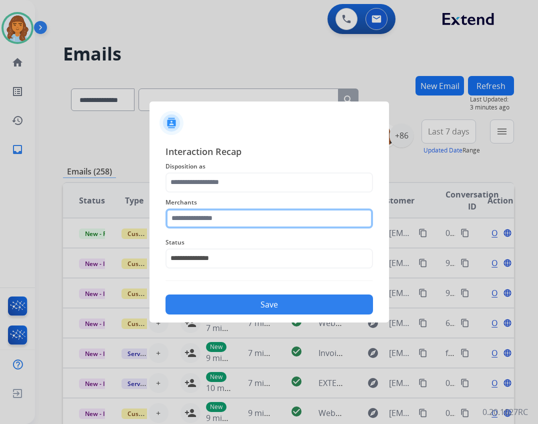
click at [241, 219] on input "text" at bounding box center [268, 218] width 207 height 20
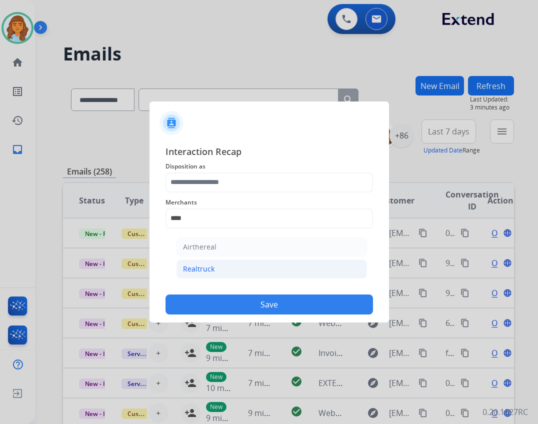
click at [254, 260] on li "Realtruck" at bounding box center [271, 268] width 190 height 19
type input "*********"
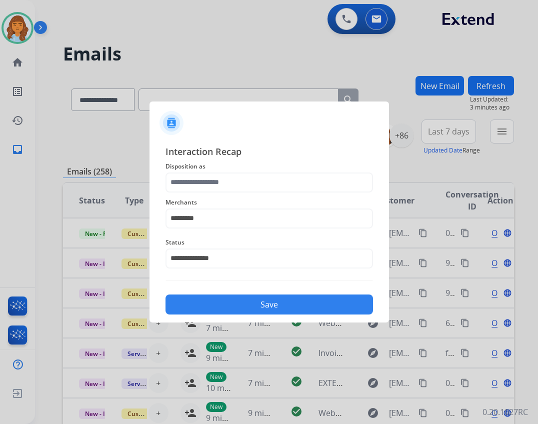
click at [236, 169] on span "Disposition as" at bounding box center [268, 166] width 207 height 12
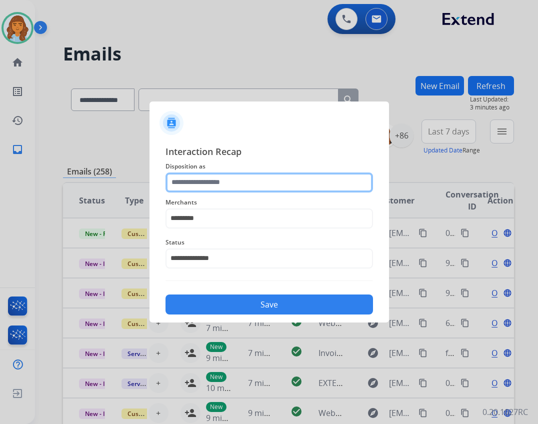
click at [234, 177] on input "text" at bounding box center [268, 182] width 207 height 20
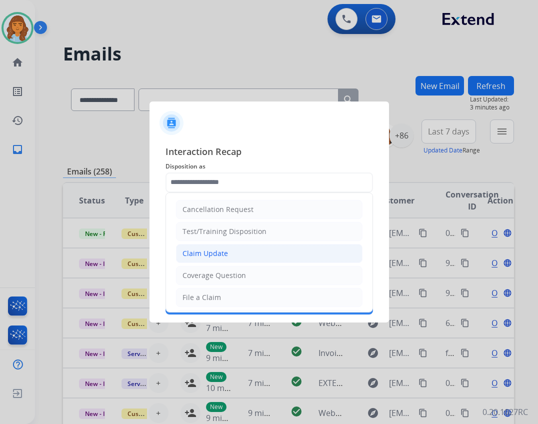
click at [222, 253] on div "Claim Update" at bounding box center [204, 253] width 45 height 10
type input "**********"
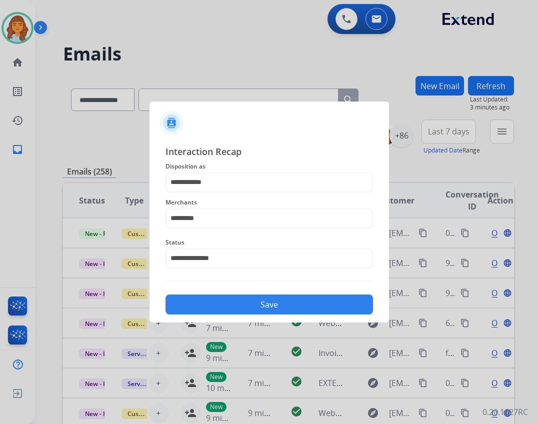
click at [256, 302] on button "Save" at bounding box center [268, 304] width 207 height 20
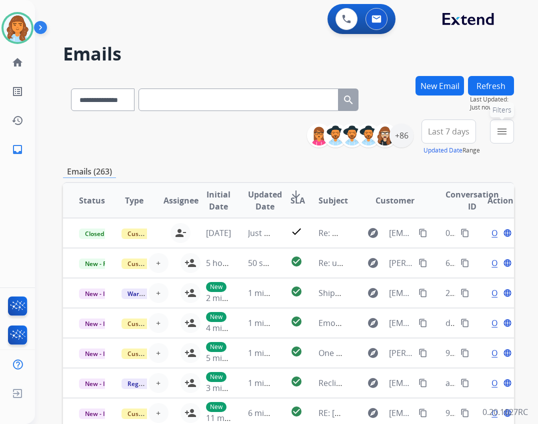
click at [496, 126] on mat-icon "menu" at bounding box center [502, 131] width 12 height 12
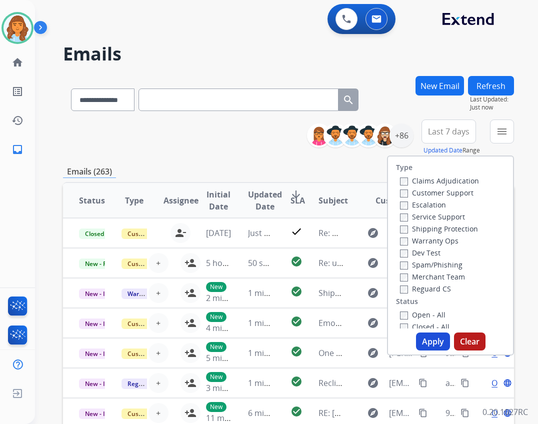
click at [415, 318] on label "Open - All" at bounding box center [422, 314] width 45 height 9
click at [429, 287] on label "Reguard CS" at bounding box center [425, 288] width 51 height 9
click at [429, 226] on label "Shipping Protection" at bounding box center [439, 228] width 78 height 9
click at [430, 190] on label "Customer Support" at bounding box center [436, 192] width 73 height 9
click at [432, 345] on button "Apply" at bounding box center [433, 341] width 34 height 18
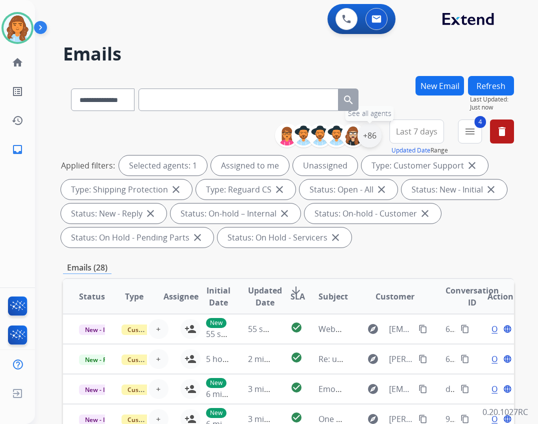
click at [367, 129] on div "+86" at bounding box center [369, 135] width 24 height 24
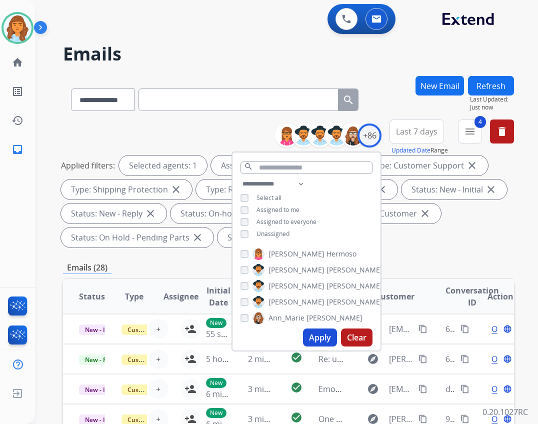
click at [256, 235] on span "Unassigned" at bounding box center [272, 233] width 33 height 8
click at [314, 344] on button "Apply" at bounding box center [320, 337] width 34 height 18
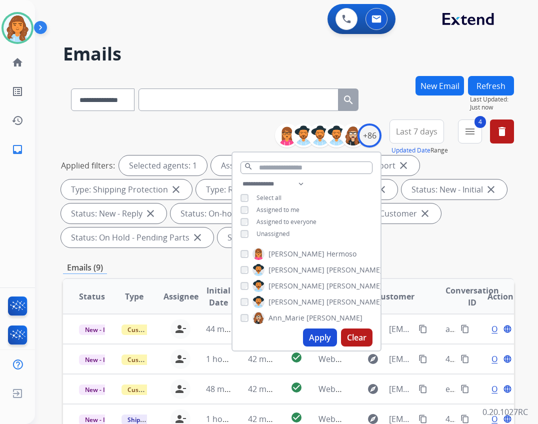
click at [421, 246] on div "Applied filters: Selected agents: 1 Assigned to me Type: Customer Support close…" at bounding box center [286, 201] width 451 height 92
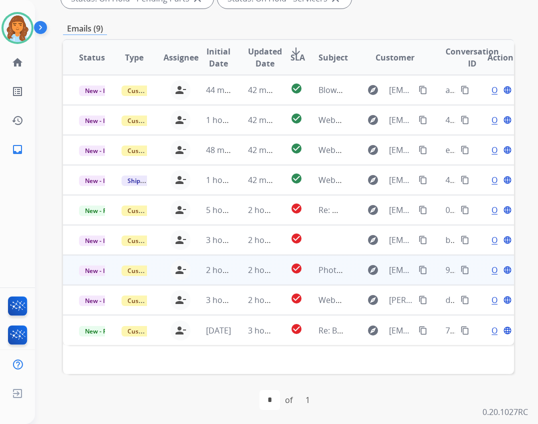
scroll to position [241, 0]
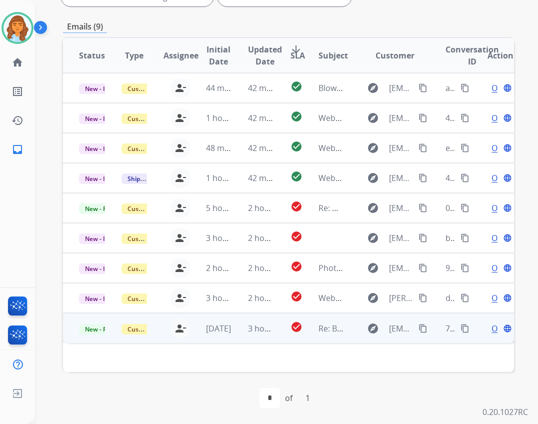
click at [345, 323] on td "explore tisinusa@aol.com content_copy" at bounding box center [387, 328] width 84 height 30
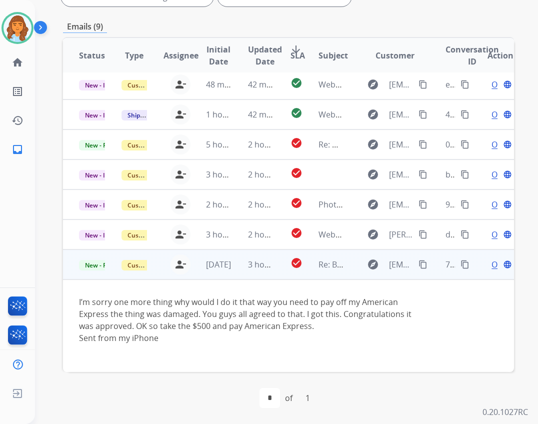
click at [491, 262] on span "Open" at bounding box center [501, 264] width 20 height 12
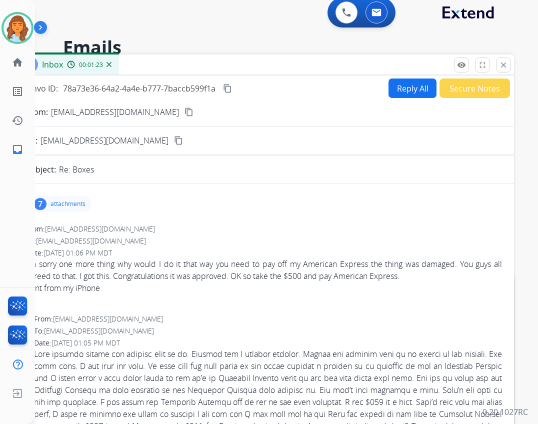
scroll to position [0, 0]
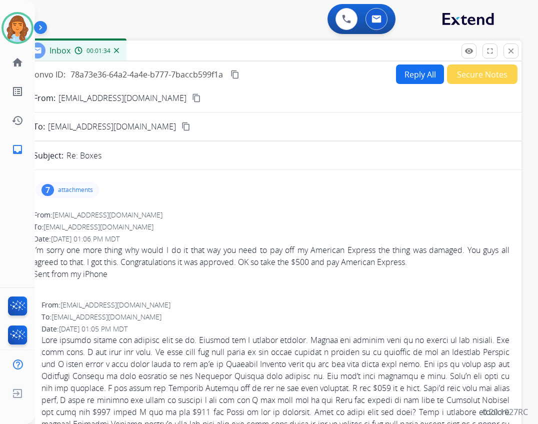
drag, startPoint x: 179, startPoint y: 78, endPoint x: 187, endPoint y: 58, distance: 21.8
click at [187, 58] on div "Inbox 00:01:34" at bounding box center [271, 50] width 500 height 21
click at [78, 186] on p "attachments" at bounding box center [75, 190] width 35 height 8
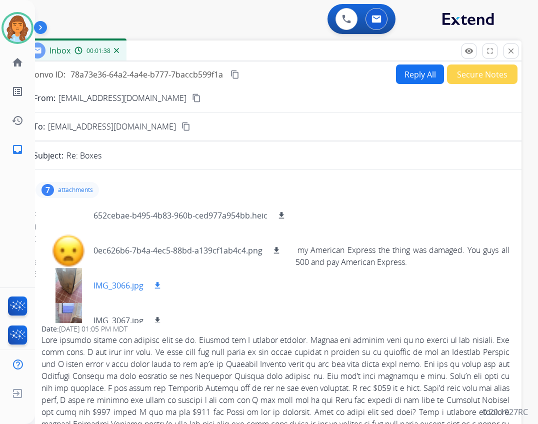
click at [74, 288] on div at bounding box center [68, 285] width 50 height 35
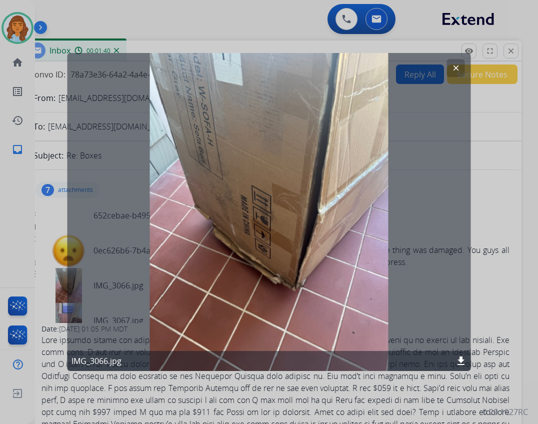
click at [460, 63] on button "clear" at bounding box center [456, 68] width 18 height 18
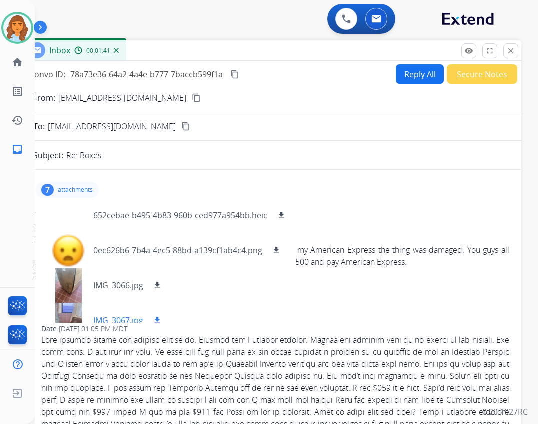
click at [68, 305] on div at bounding box center [68, 320] width 50 height 35
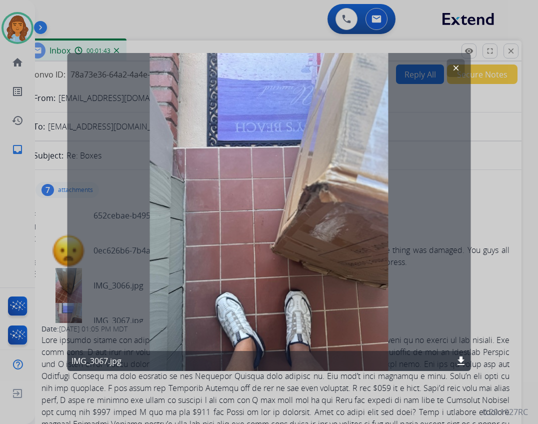
click at [450, 67] on button "clear" at bounding box center [456, 68] width 18 height 18
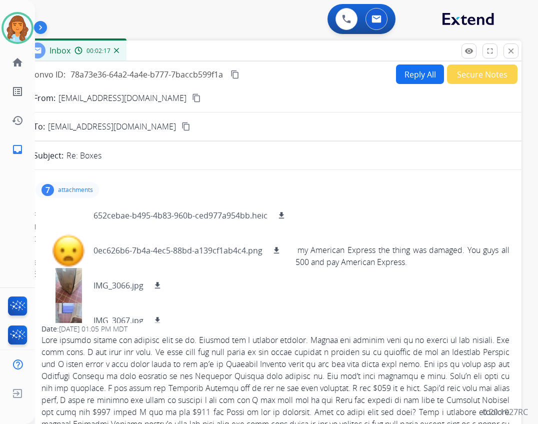
click at [400, 75] on button "Reply All" at bounding box center [420, 73] width 48 height 19
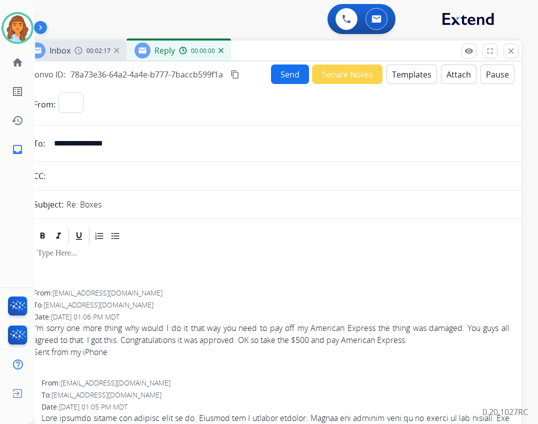
select select "**********"
click at [395, 71] on button "Templates" at bounding box center [411, 73] width 50 height 19
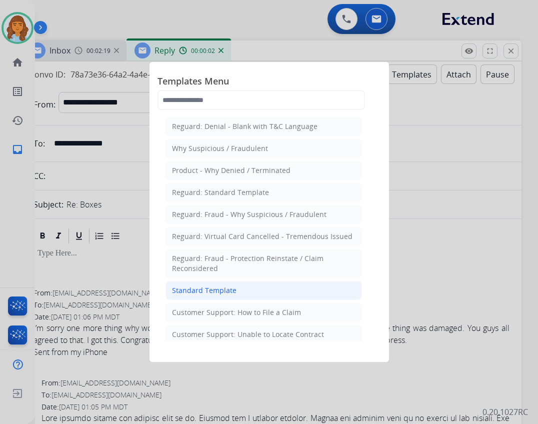
click at [256, 288] on li "Standard Template" at bounding box center [263, 290] width 196 height 19
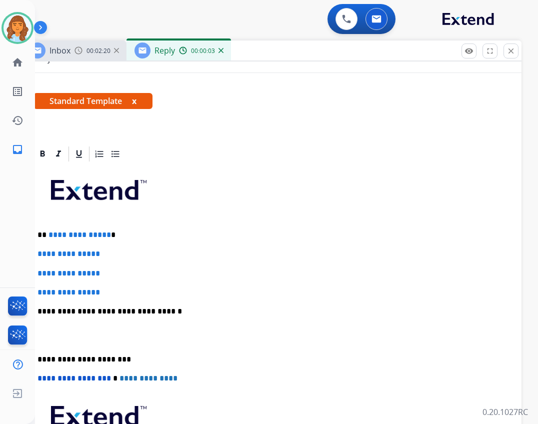
scroll to position [150, 0]
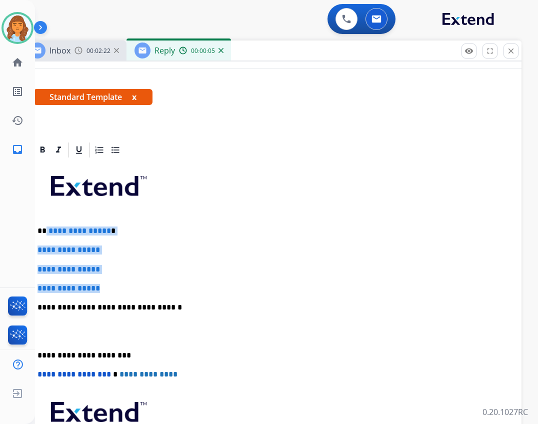
drag, startPoint x: 46, startPoint y: 228, endPoint x: 119, endPoint y: 275, distance: 86.5
click at [119, 275] on div "**********" at bounding box center [271, 331] width 476 height 344
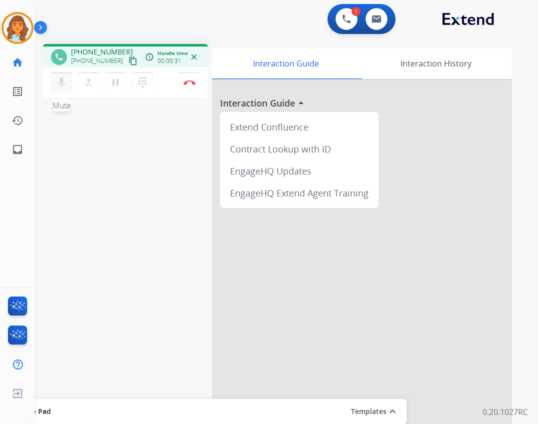
click at [64, 85] on mat-icon "mic" at bounding box center [61, 82] width 12 height 12
click at [64, 85] on mat-icon "mic_off" at bounding box center [61, 82] width 12 height 12
click at [192, 83] on img at bounding box center [189, 82] width 12 height 5
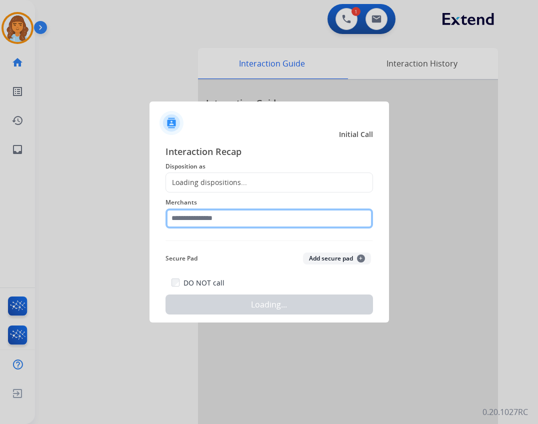
click at [251, 221] on input "text" at bounding box center [268, 218] width 207 height 20
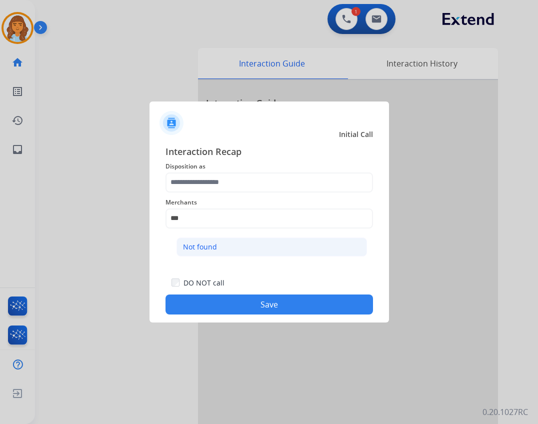
click at [216, 242] on div "Not found" at bounding box center [200, 247] width 34 height 10
type input "*********"
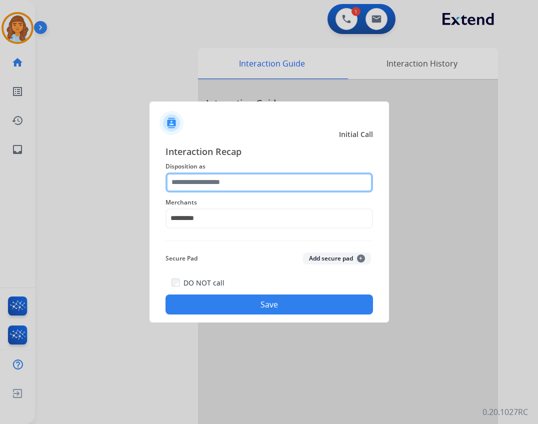
click at [221, 184] on input "text" at bounding box center [268, 182] width 207 height 20
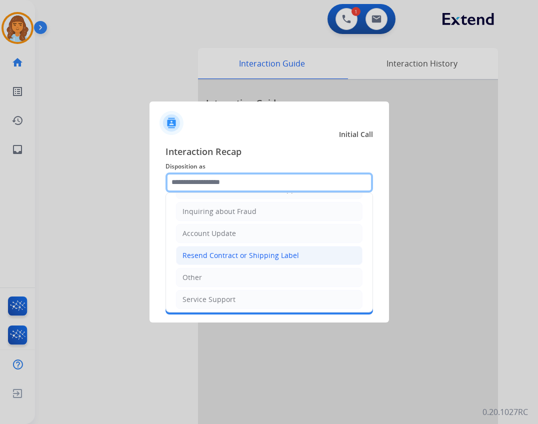
scroll to position [156, 0]
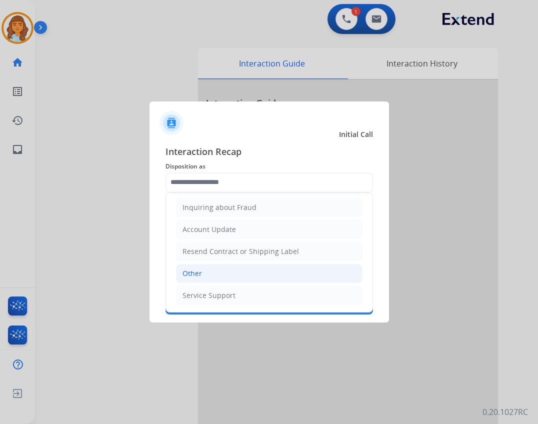
click at [215, 268] on li "Other" at bounding box center [269, 273] width 186 height 19
type input "*****"
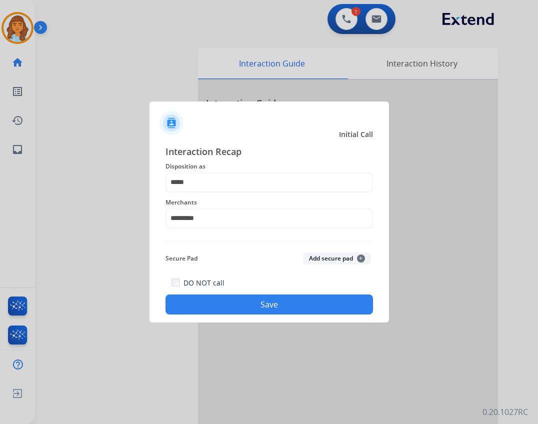
click at [263, 307] on button "Save" at bounding box center [268, 304] width 207 height 20
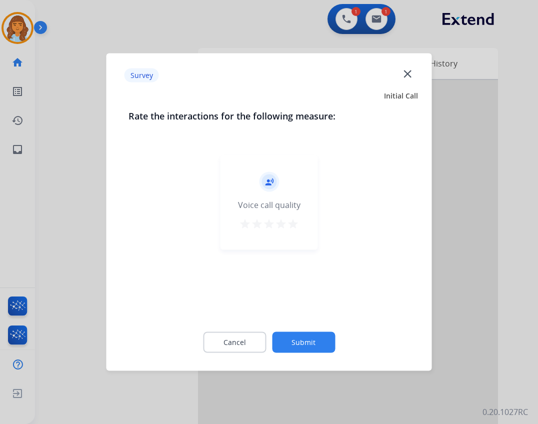
drag, startPoint x: 332, startPoint y: 342, endPoint x: 325, endPoint y: 345, distance: 7.0
click at [325, 345] on button "Submit" at bounding box center [303, 342] width 63 height 21
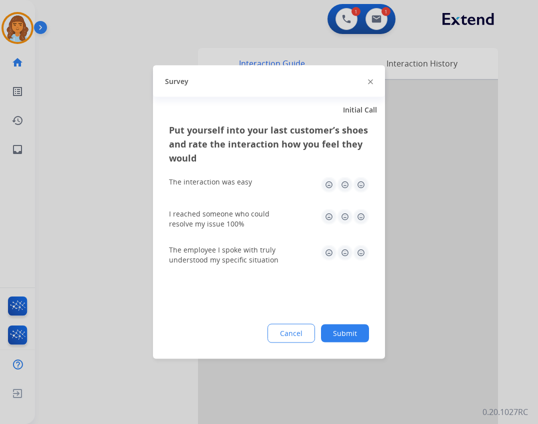
click at [336, 337] on button "Submit" at bounding box center [345, 333] width 48 height 18
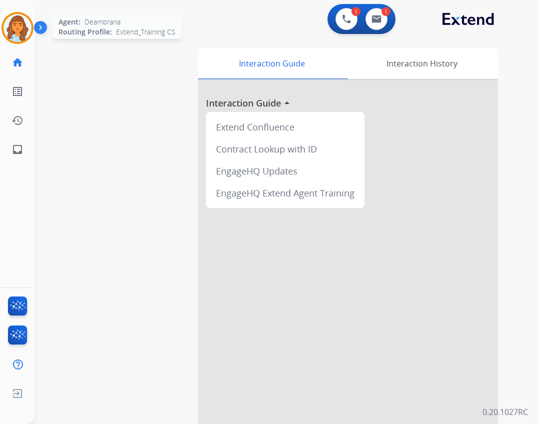
click at [21, 35] on img at bounding box center [17, 28] width 28 height 28
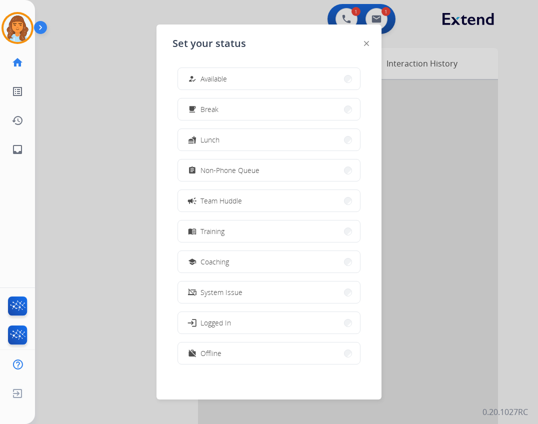
drag, startPoint x: 218, startPoint y: 74, endPoint x: 134, endPoint y: 109, distance: 90.8
click at [218, 75] on span "Available" at bounding box center [213, 78] width 26 height 10
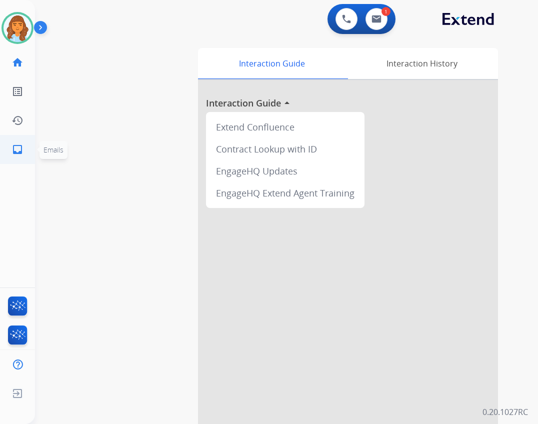
click at [19, 151] on mat-icon "inbox" at bounding box center [17, 149] width 12 height 12
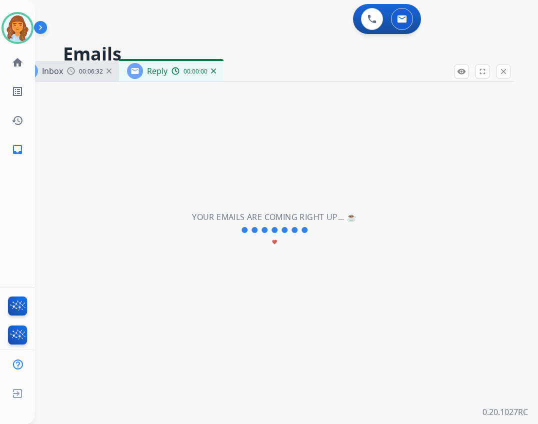
select select "**********"
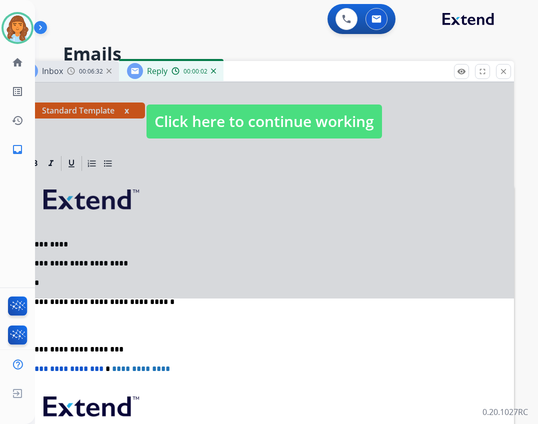
scroll to position [200, 0]
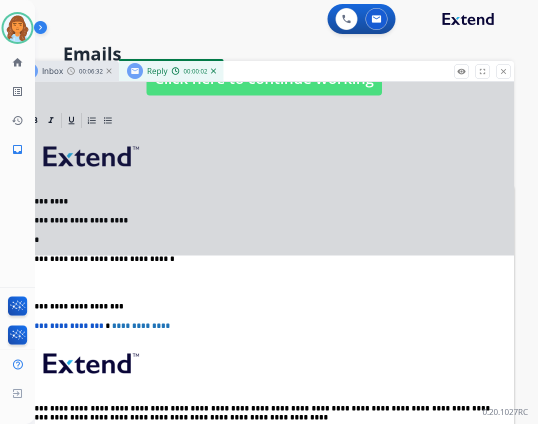
click at [222, 89] on span "Click here to continue working" at bounding box center [263, 78] width 235 height 34
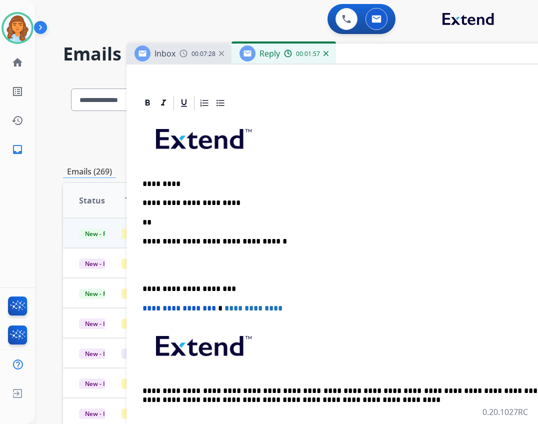
drag, startPoint x: 327, startPoint y: 67, endPoint x: 400, endPoint y: 46, distance: 75.5
click at [407, 45] on div "Inbox 00:07:28 Reply 00:01:57" at bounding box center [376, 53] width 500 height 21
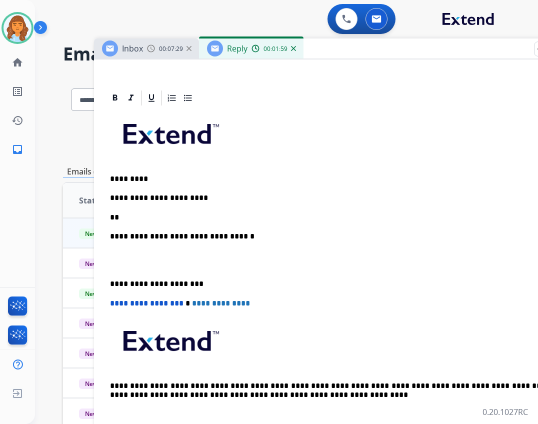
click at [248, 222] on div "**********" at bounding box center [344, 269] width 476 height 325
click at [206, 211] on div "**********" at bounding box center [344, 269] width 476 height 325
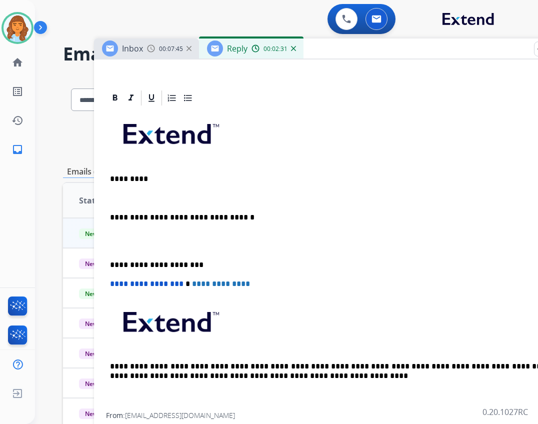
click at [120, 200] on p at bounding box center [340, 197] width 460 height 9
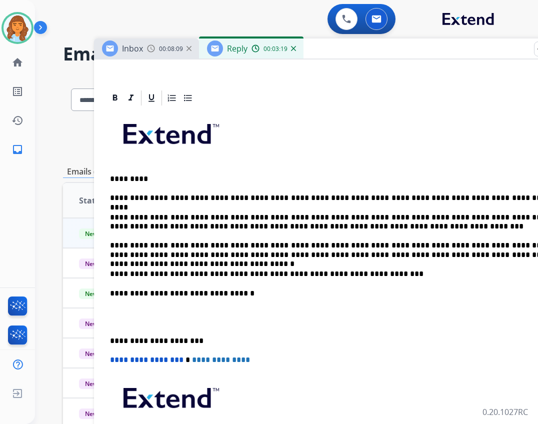
click at [107, 335] on div "**********" at bounding box center [344, 297] width 476 height 381
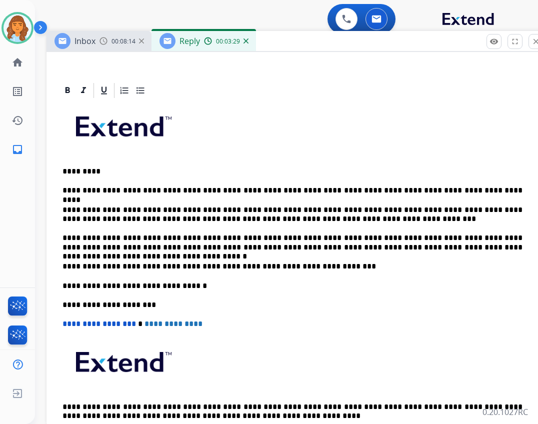
drag, startPoint x: 340, startPoint y: 53, endPoint x: 293, endPoint y: 45, distance: 48.1
click at [293, 45] on div "Inbox 00:08:14 Reply 00:03:29" at bounding box center [296, 41] width 500 height 21
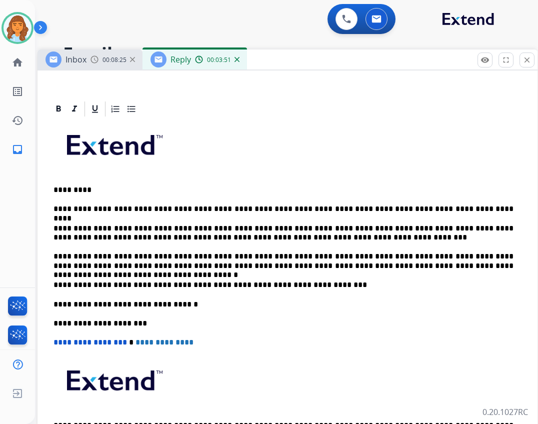
drag, startPoint x: 295, startPoint y: 45, endPoint x: 286, endPoint y: 63, distance: 20.6
click at [286, 63] on div "Inbox 00:08:25 Reply 00:03:51" at bounding box center [287, 59] width 500 height 21
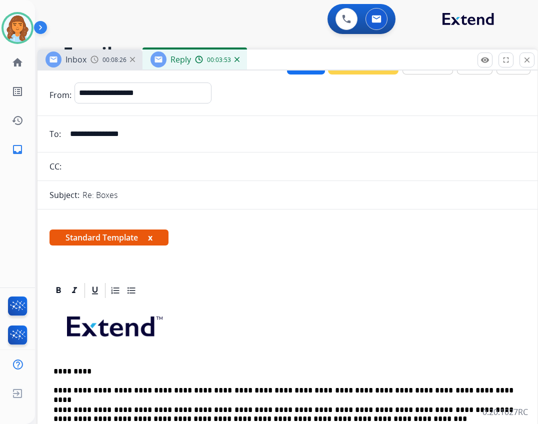
scroll to position [0, 0]
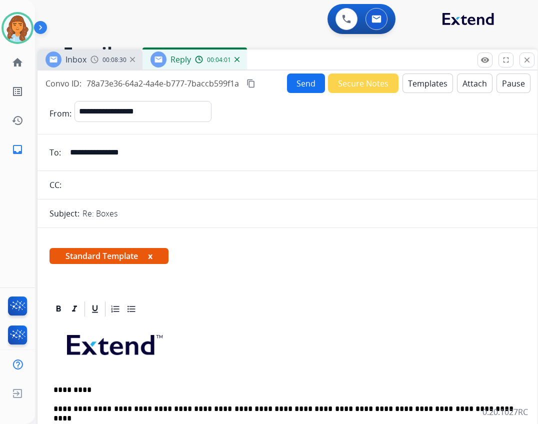
click at [310, 85] on button "Send" at bounding box center [306, 82] width 38 height 19
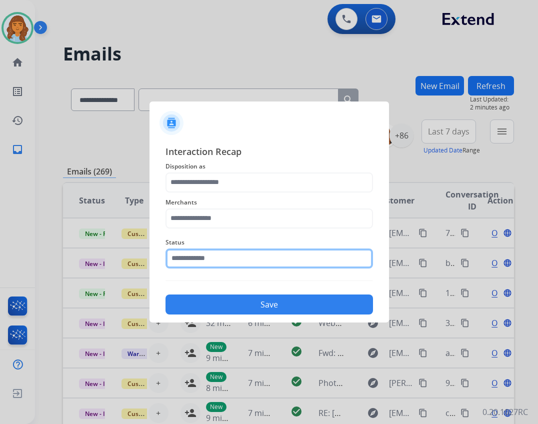
click at [282, 258] on input "text" at bounding box center [268, 258] width 207 height 20
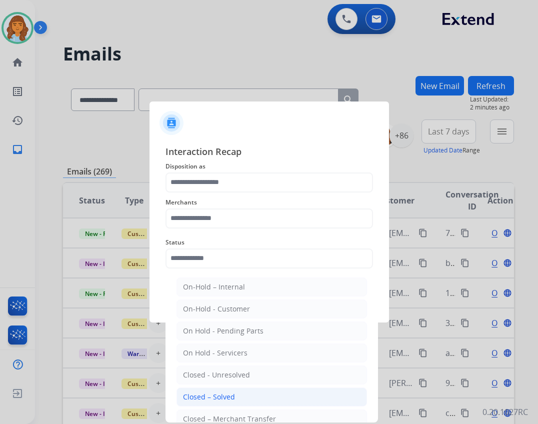
click at [250, 394] on li "Closed – Solved" at bounding box center [271, 396] width 190 height 19
type input "**********"
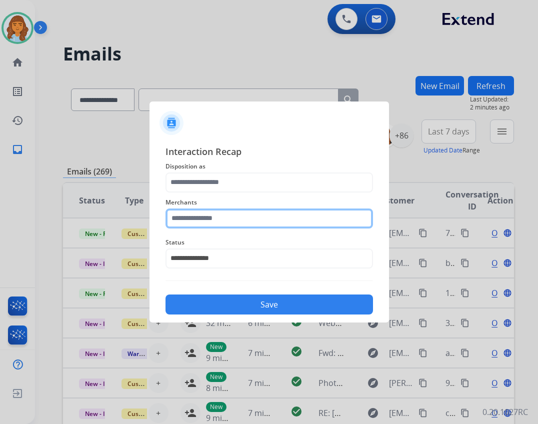
click at [229, 223] on input "text" at bounding box center [268, 218] width 207 height 20
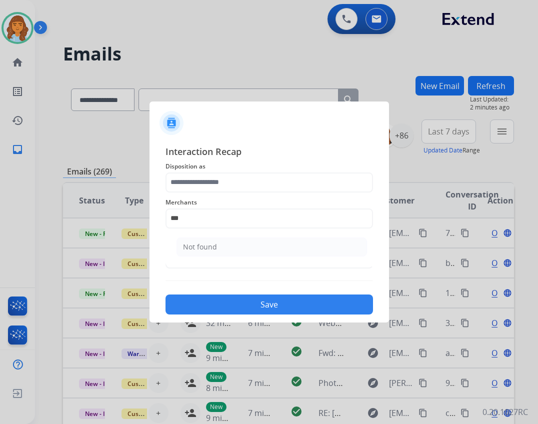
click at [175, 248] on ul "Not found" at bounding box center [271, 249] width 196 height 34
click at [212, 245] on div "Not found" at bounding box center [200, 247] width 34 height 10
type input "*********"
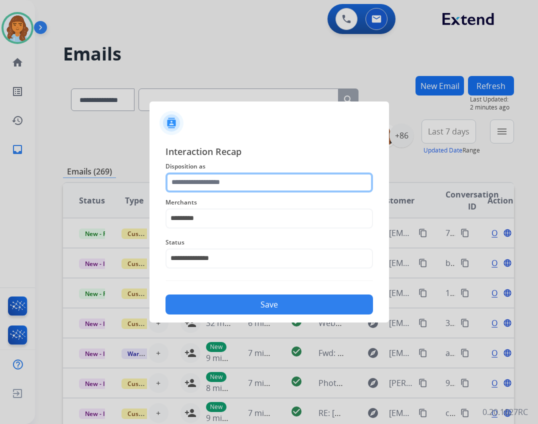
click at [189, 185] on input "text" at bounding box center [268, 182] width 207 height 20
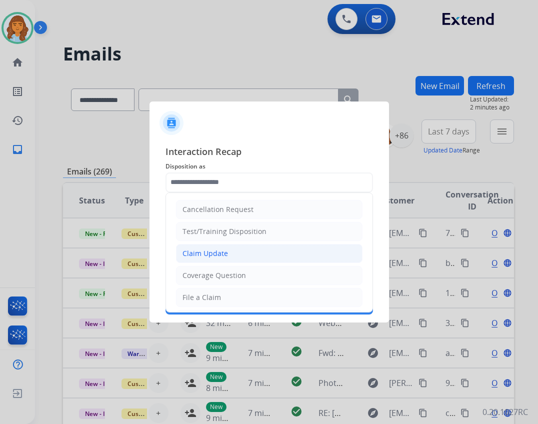
click at [242, 253] on li "Claim Update" at bounding box center [269, 253] width 186 height 19
type input "**********"
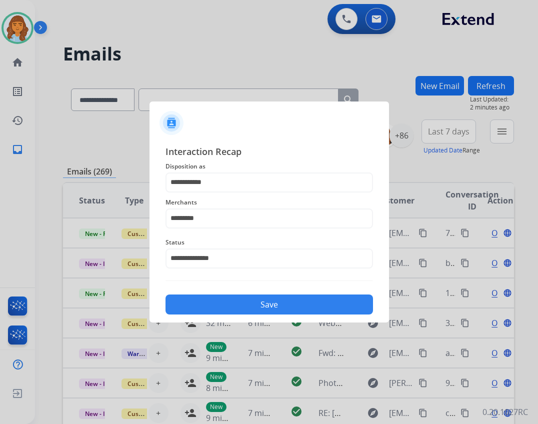
click at [254, 304] on button "Save" at bounding box center [268, 304] width 207 height 20
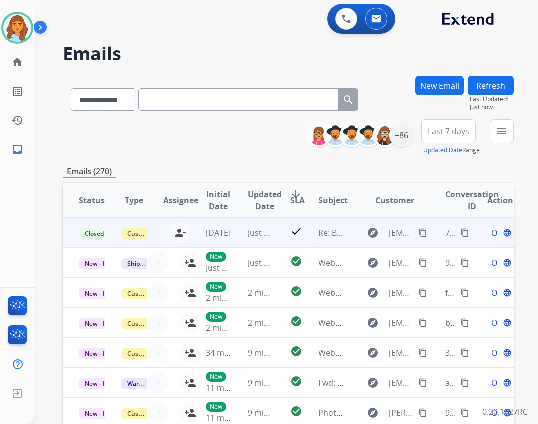
scroll to position [1, 0]
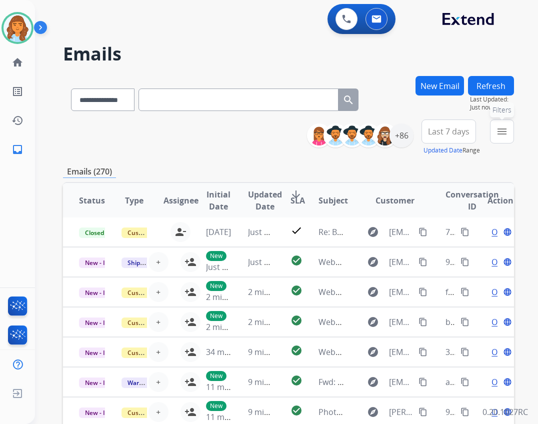
click at [510, 131] on button "menu Filters" at bounding box center [502, 131] width 24 height 24
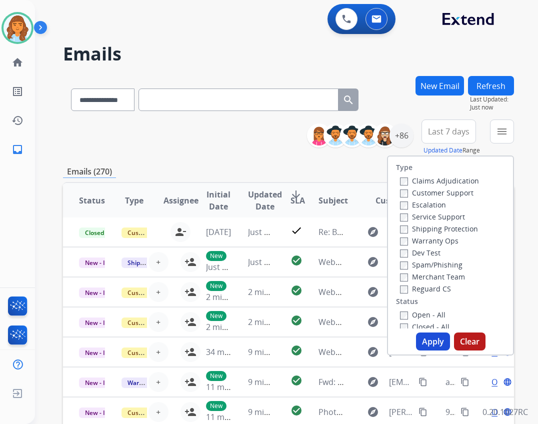
click at [426, 312] on label "Open - All" at bounding box center [422, 314] width 45 height 9
drag, startPoint x: 428, startPoint y: 286, endPoint x: 407, endPoint y: 270, distance: 26.7
click at [427, 286] on label "Reguard CS" at bounding box center [425, 288] width 51 height 9
click at [432, 229] on label "Shipping Protection" at bounding box center [439, 228] width 78 height 9
click at [397, 142] on div "+86" at bounding box center [401, 135] width 24 height 24
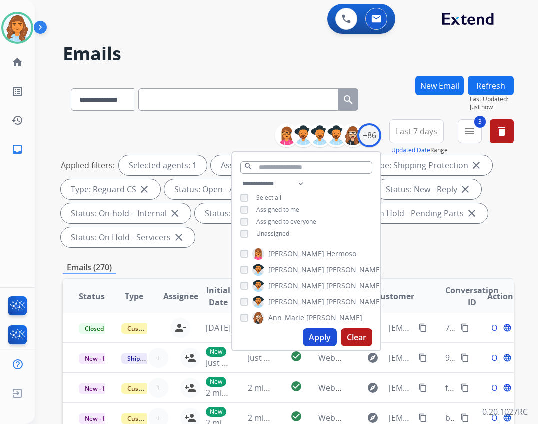
click at [275, 234] on span "Unassigned" at bounding box center [272, 233] width 33 height 8
click at [326, 336] on button "Apply" at bounding box center [320, 337] width 34 height 18
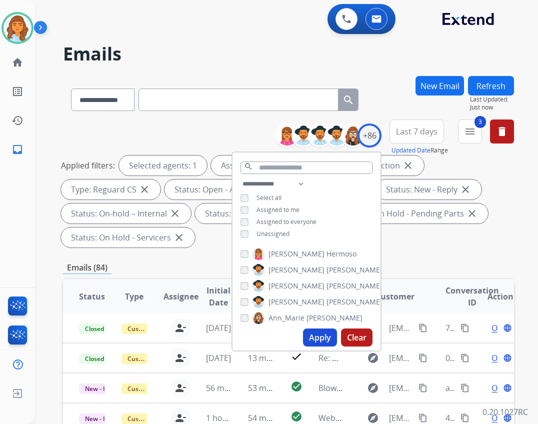
click at [504, 222] on div "Applied filters: Selected agents: 1 Assigned to me Type: Shipping Protection cl…" at bounding box center [286, 201] width 451 height 92
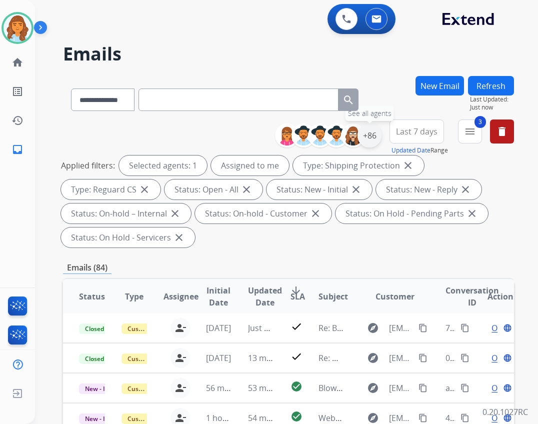
click at [372, 137] on div "+86" at bounding box center [369, 135] width 24 height 24
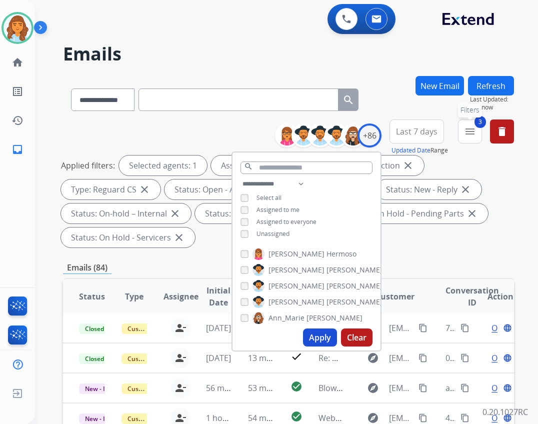
click at [476, 131] on button "3 menu Filters" at bounding box center [470, 131] width 24 height 24
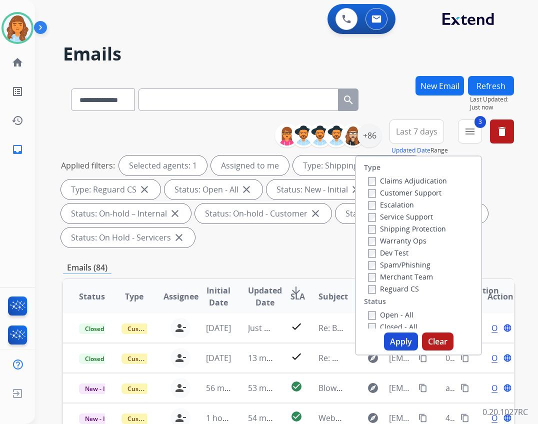
click at [388, 191] on label "Customer Support" at bounding box center [404, 192] width 73 height 9
click at [407, 339] on button "Apply" at bounding box center [401, 341] width 34 height 18
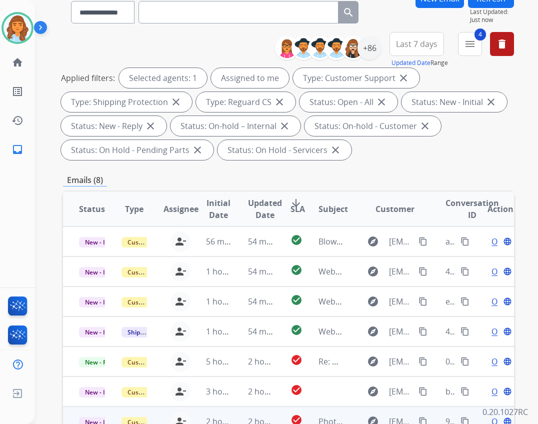
scroll to position [241, 0]
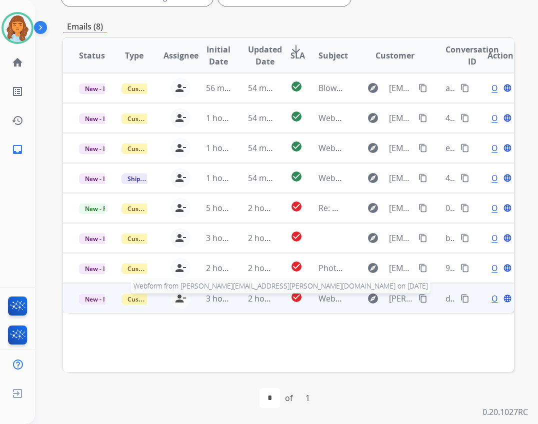
click at [326, 298] on span "Webform from VELAGA.PRUTHVI@GMAIL.COM on 08/25/2025" at bounding box center [493, 298] width 350 height 11
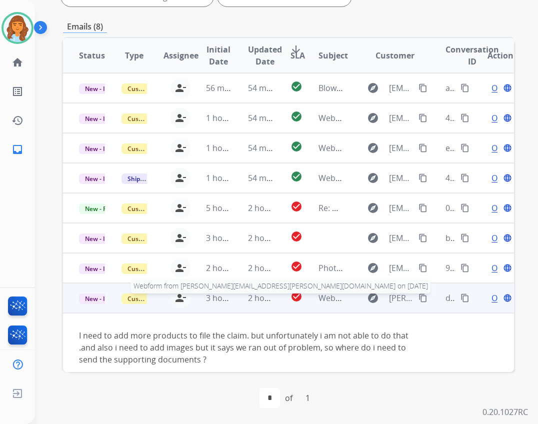
scroll to position [9, 0]
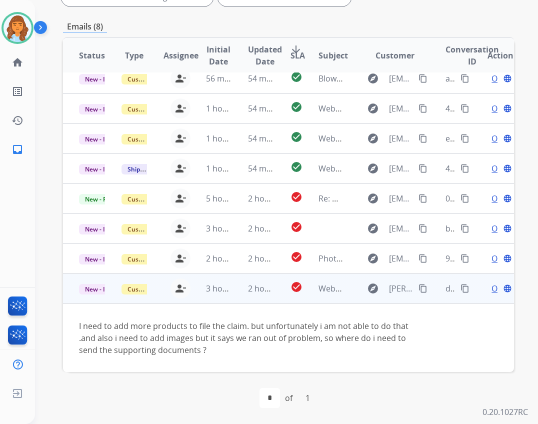
click at [491, 291] on span "Open" at bounding box center [501, 288] width 20 height 12
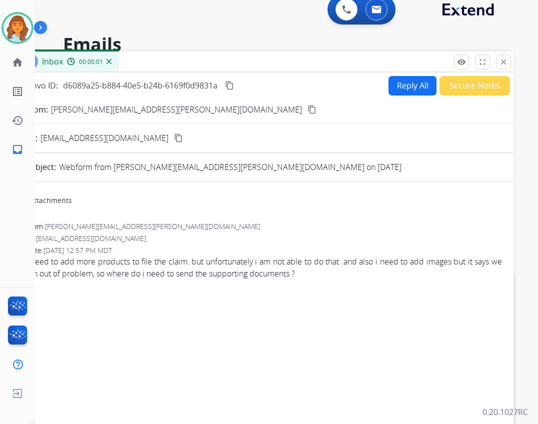
scroll to position [0, 0]
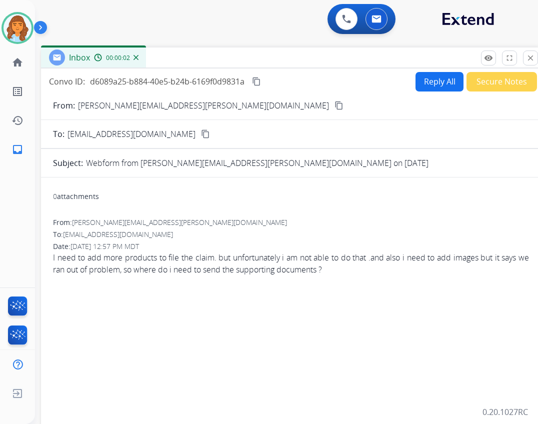
drag, startPoint x: 205, startPoint y: 79, endPoint x: 248, endPoint y: 54, distance: 49.7
click at [248, 54] on div "Inbox 00:00:02" at bounding box center [291, 57] width 500 height 21
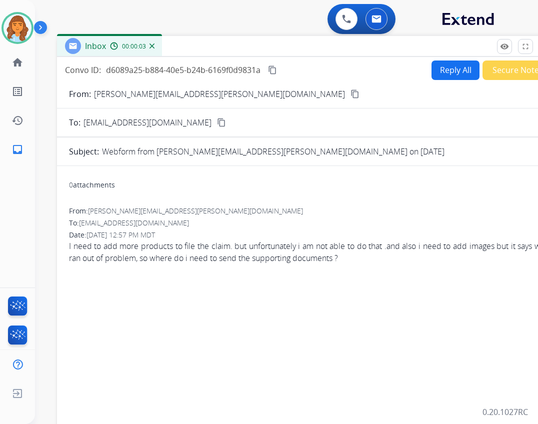
click at [446, 64] on button "Reply All" at bounding box center [455, 69] width 48 height 19
select select "**********"
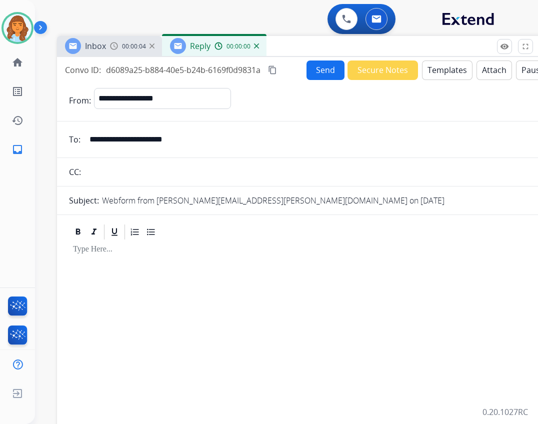
click at [457, 71] on button "Templates" at bounding box center [447, 69] width 50 height 19
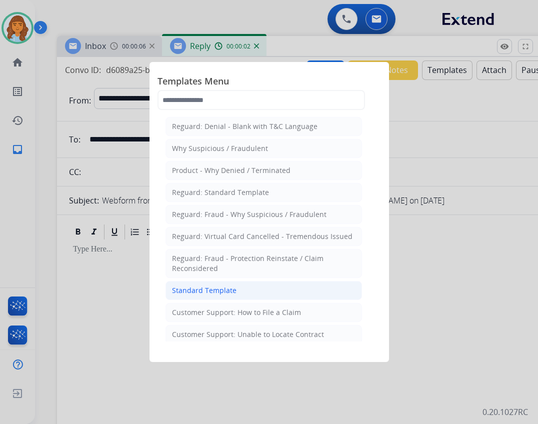
click at [236, 294] on li "Standard Template" at bounding box center [263, 290] width 196 height 19
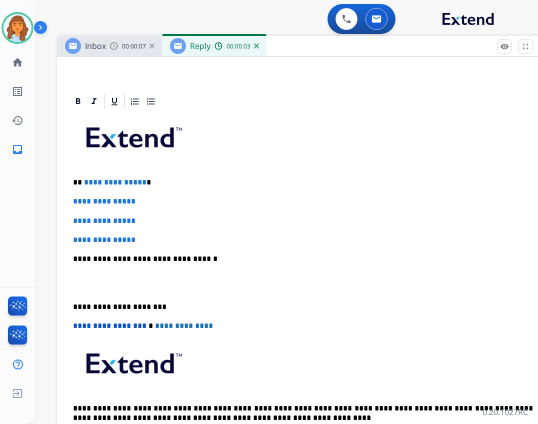
scroll to position [200, 0]
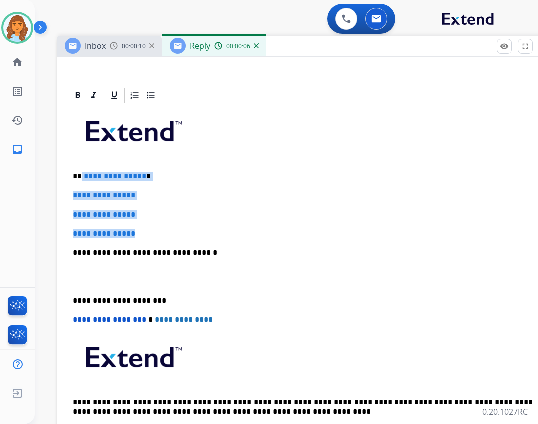
drag, startPoint x: 81, startPoint y: 174, endPoint x: 143, endPoint y: 234, distance: 86.6
click at [143, 234] on div "**********" at bounding box center [307, 276] width 476 height 344
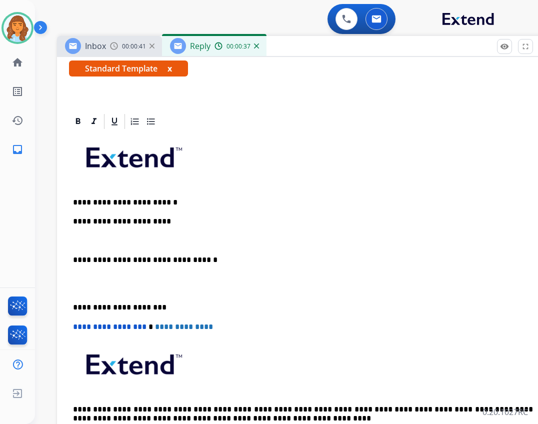
scroll to position [193, 0]
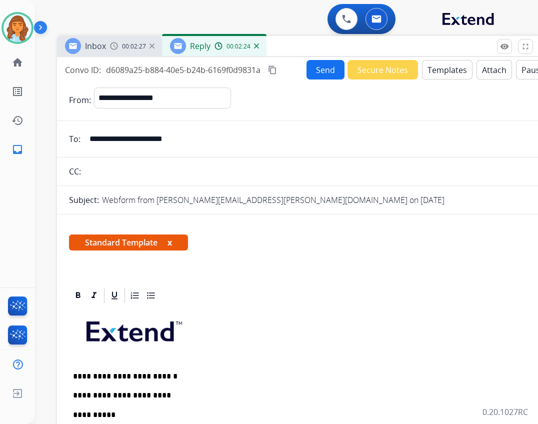
select select "**********"
drag, startPoint x: 225, startPoint y: 138, endPoint x: 66, endPoint y: 139, distance: 158.9
click at [49, 134] on div "**********" at bounding box center [274, 248] width 479 height 424
click at [223, 140] on input "**********" at bounding box center [313, 139] width 461 height 20
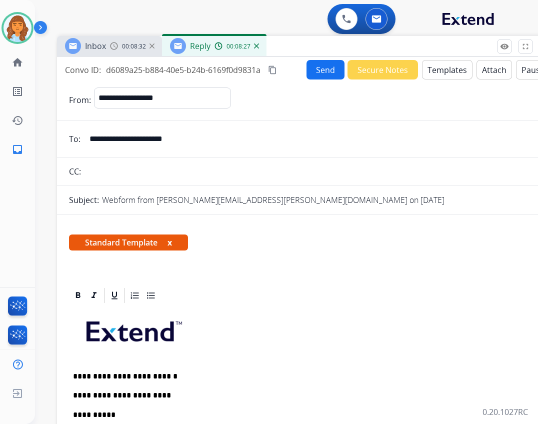
click at [223, 140] on input "**********" at bounding box center [313, 139] width 461 height 20
drag, startPoint x: 221, startPoint y: 141, endPoint x: 85, endPoint y: 141, distance: 136.0
click at [85, 141] on input "**********" at bounding box center [313, 139] width 461 height 20
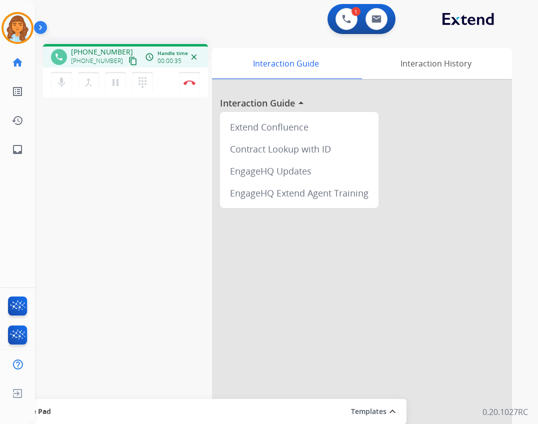
click at [128, 62] on mat-icon "content_copy" at bounding box center [132, 60] width 9 height 9
click at [122, 86] on button "pause Hold" at bounding box center [115, 82] width 21 height 21
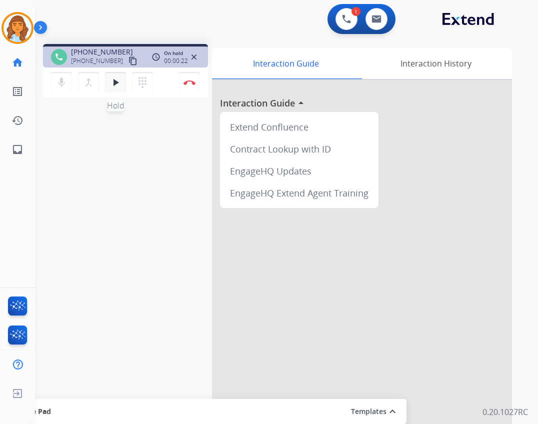
click at [117, 84] on mat-icon "play_arrow" at bounding box center [115, 82] width 12 height 12
click at [117, 84] on mat-icon "pause" at bounding box center [115, 82] width 12 height 12
click at [117, 81] on mat-icon "play_arrow" at bounding box center [115, 82] width 12 height 12
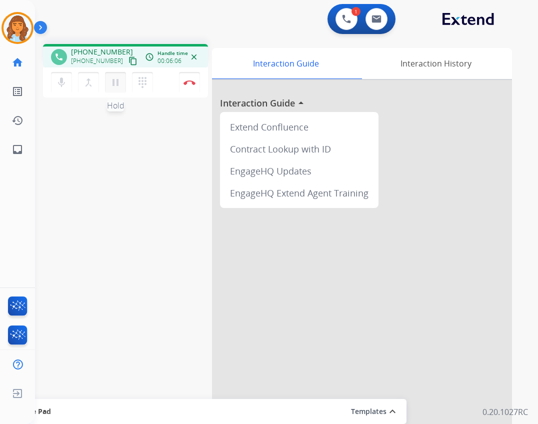
click at [117, 81] on mat-icon "pause" at bounding box center [115, 82] width 12 height 12
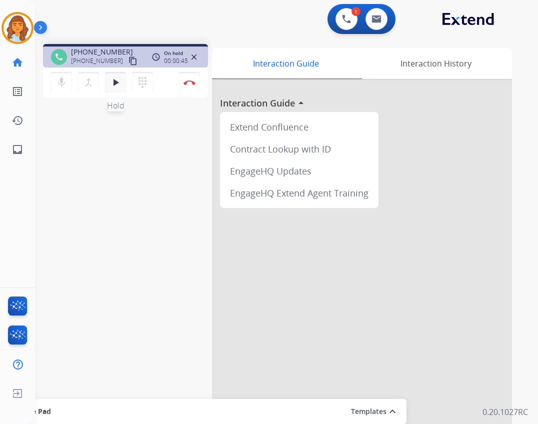
click at [114, 82] on mat-icon "play_arrow" at bounding box center [115, 82] width 12 height 12
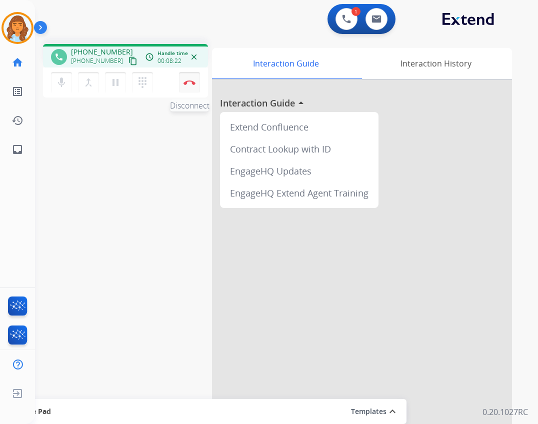
click at [192, 81] on img at bounding box center [189, 82] width 12 height 5
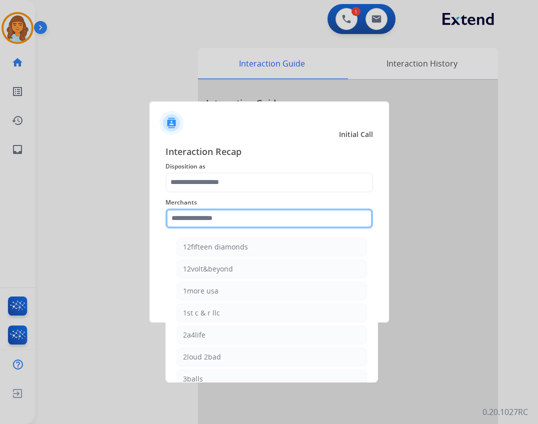
click at [259, 223] on input "text" at bounding box center [268, 218] width 207 height 20
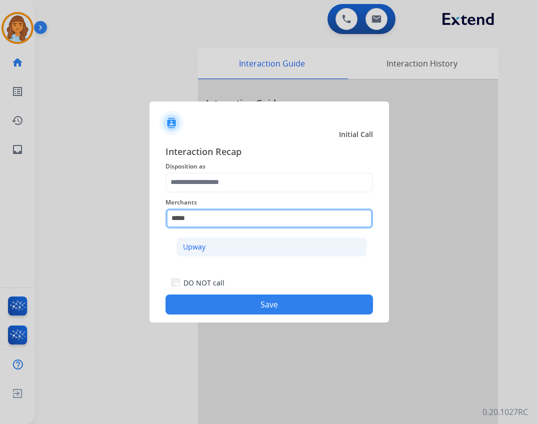
type input "*****"
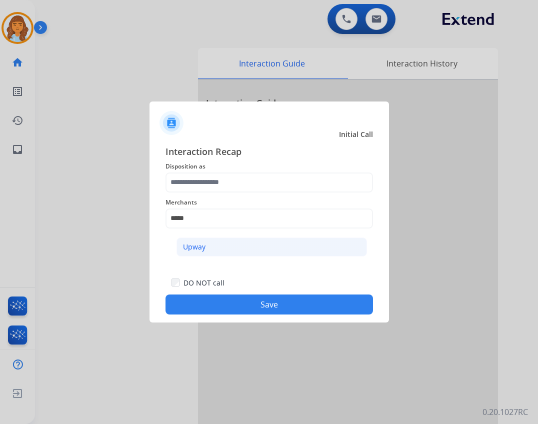
click at [327, 240] on li "Upway" at bounding box center [271, 246] width 190 height 19
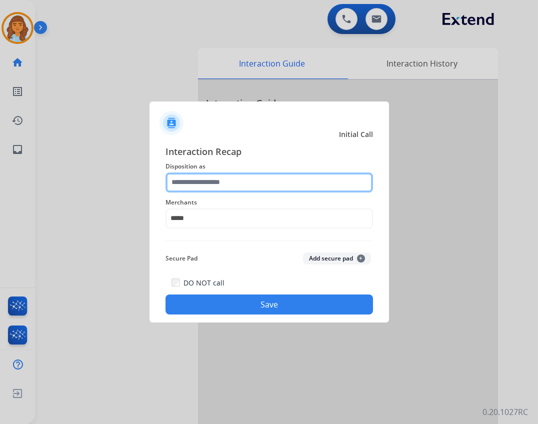
click at [299, 176] on input "text" at bounding box center [268, 182] width 207 height 20
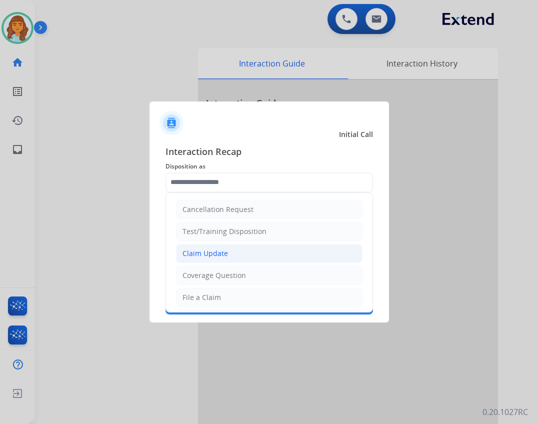
click at [239, 258] on li "Claim Update" at bounding box center [269, 253] width 186 height 19
type input "**********"
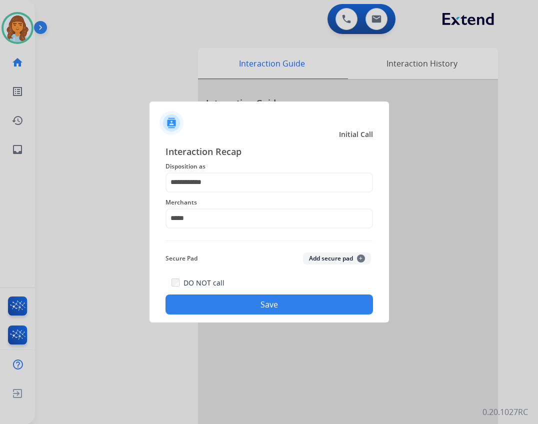
click at [239, 299] on button "Save" at bounding box center [268, 304] width 207 height 20
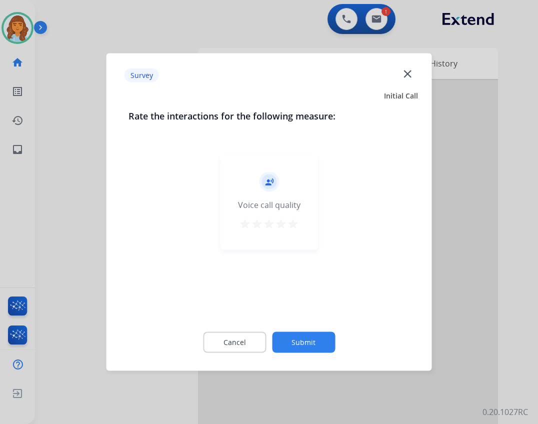
click at [293, 338] on button "Submit" at bounding box center [303, 342] width 63 height 21
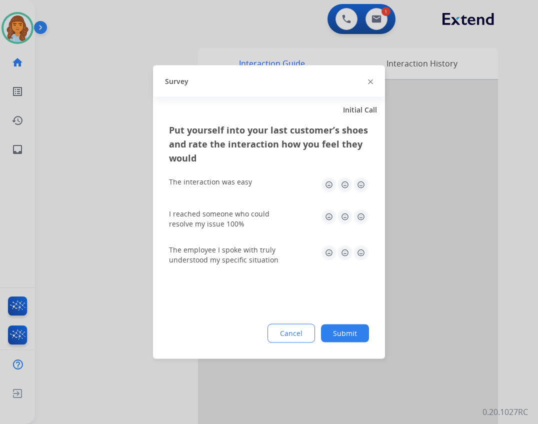
click at [350, 337] on button "Submit" at bounding box center [345, 333] width 48 height 18
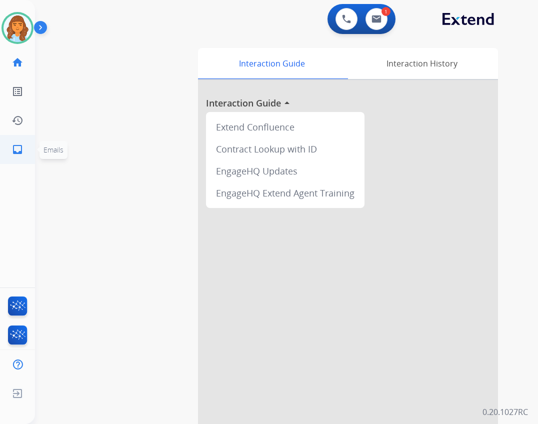
click at [10, 152] on link "inbox Emails" at bounding box center [17, 149] width 28 height 28
select select "**********"
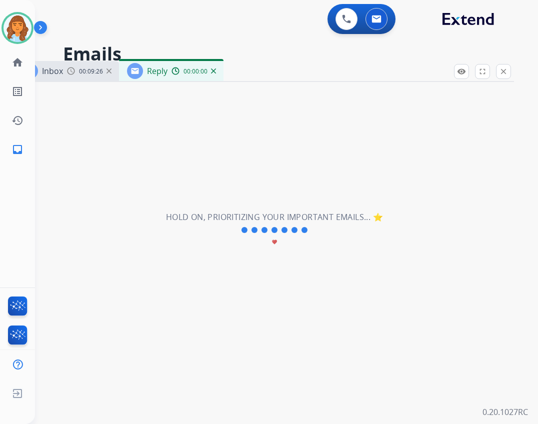
select select "**********"
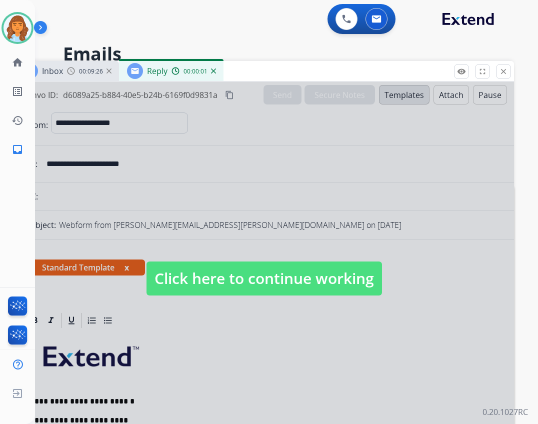
click at [249, 273] on span "Click here to continue working" at bounding box center [263, 278] width 235 height 34
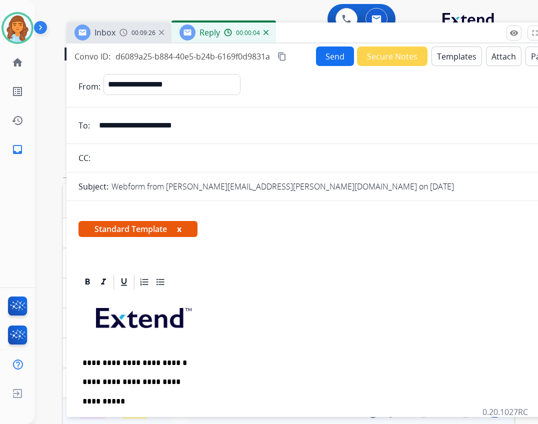
drag, startPoint x: 243, startPoint y: 79, endPoint x: 283, endPoint y: 44, distance: 53.2
click at [295, 40] on div "Inbox 00:09:26 Reply 00:00:04" at bounding box center [316, 32] width 500 height 21
drag, startPoint x: 240, startPoint y: 133, endPoint x: 78, endPoint y: 114, distance: 163.1
click at [78, 114] on form "**********" at bounding box center [316, 377] width 500 height 622
click at [143, 401] on p "**********" at bounding box center [312, 401] width 460 height 9
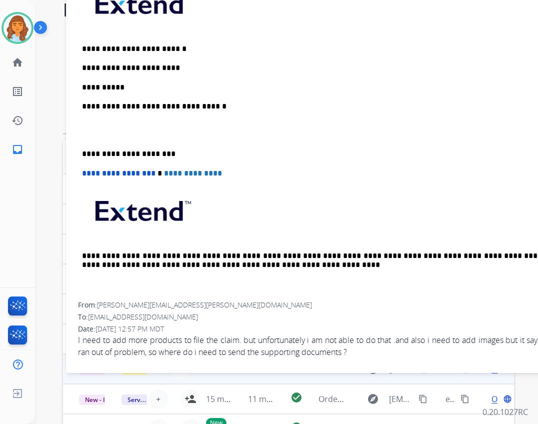
scroll to position [50, 0]
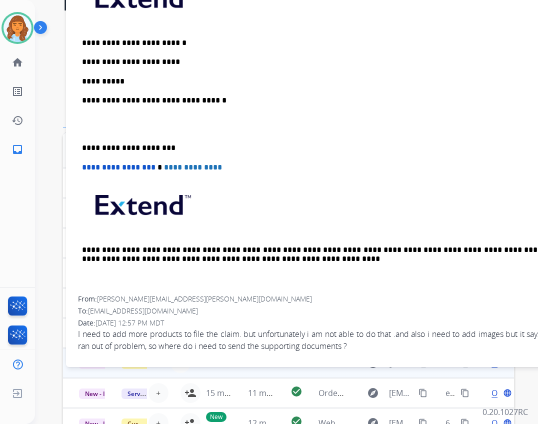
click at [128, 80] on p "**********" at bounding box center [312, 81] width 460 height 9
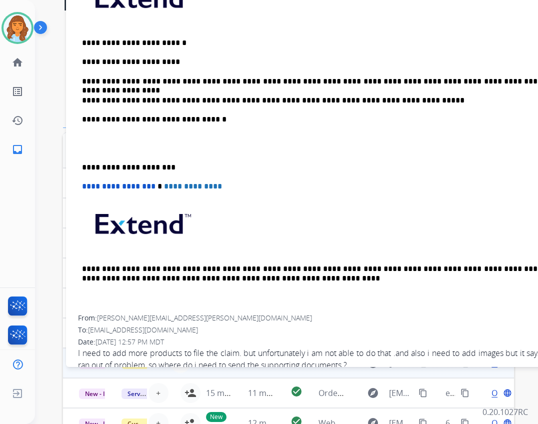
click at [78, 161] on div "**********" at bounding box center [316, 166] width 500 height 426
click at [83, 163] on p "**********" at bounding box center [312, 167] width 460 height 9
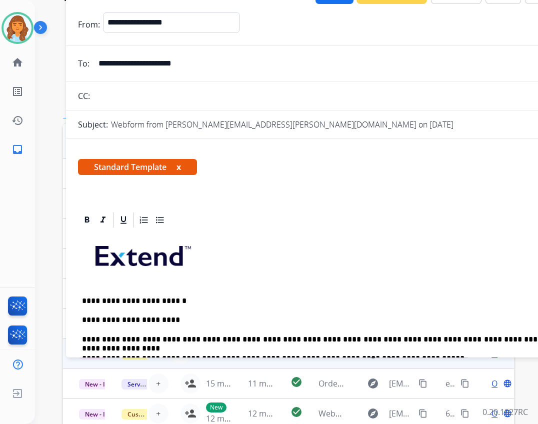
scroll to position [0, 0]
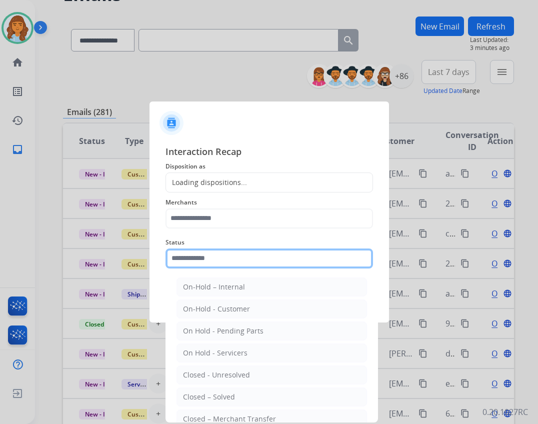
click at [241, 263] on input "text" at bounding box center [268, 258] width 207 height 20
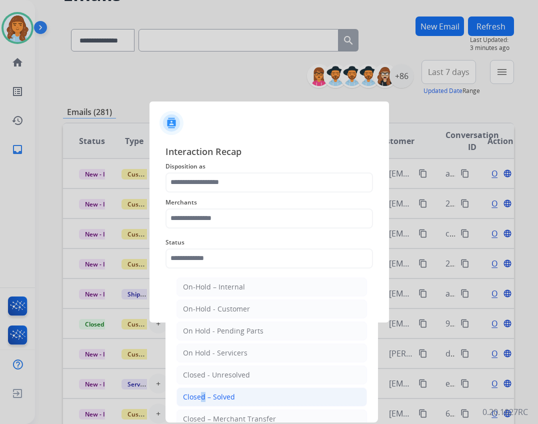
click at [198, 392] on div "Closed – Solved" at bounding box center [209, 397] width 52 height 10
type input "**********"
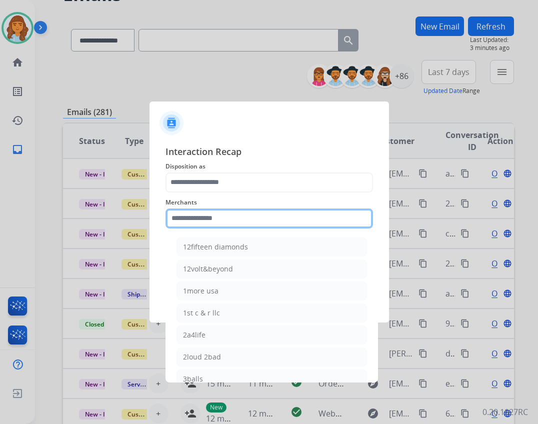
click at [216, 222] on input "text" at bounding box center [268, 218] width 207 height 20
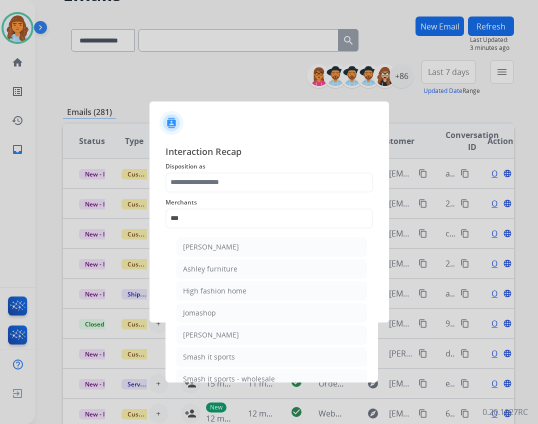
click at [192, 271] on div "Ashley furniture" at bounding box center [210, 269] width 54 height 10
type input "**********"
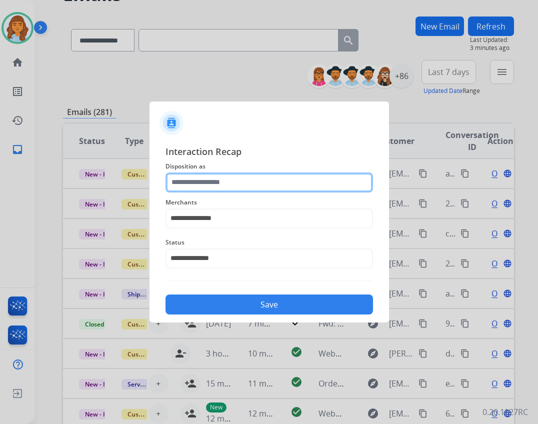
click at [180, 183] on input "text" at bounding box center [268, 182] width 207 height 20
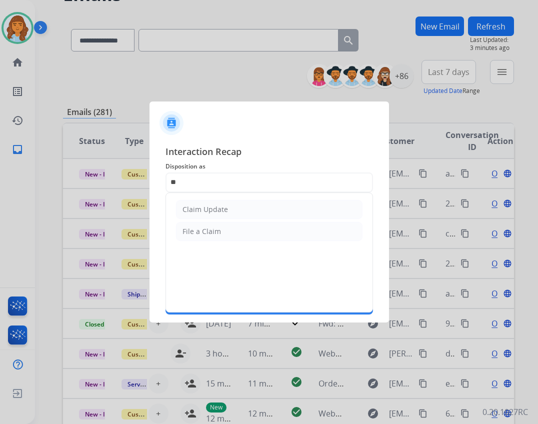
click at [204, 213] on div "Claim Update" at bounding box center [204, 209] width 45 height 10
type input "**********"
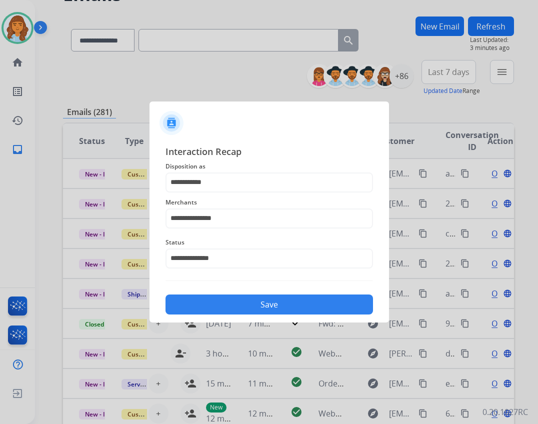
click at [264, 315] on div "**********" at bounding box center [268, 229] width 239 height 186
click at [271, 310] on button "Save" at bounding box center [268, 304] width 207 height 20
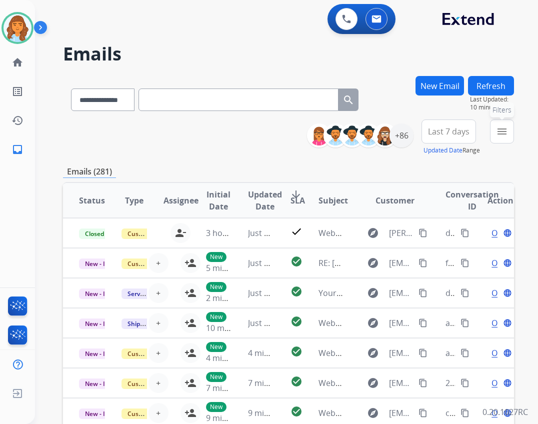
click at [505, 133] on mat-icon "menu" at bounding box center [502, 131] width 12 height 12
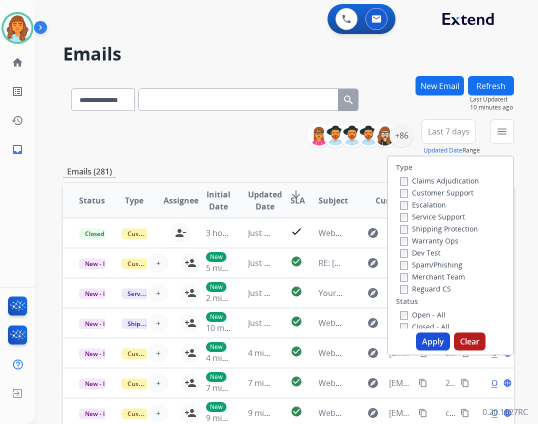
click at [422, 290] on label "Reguard CS" at bounding box center [425, 288] width 51 height 9
click at [426, 313] on label "Open - All" at bounding box center [422, 314] width 45 height 9
click at [419, 215] on label "Service Support" at bounding box center [432, 216] width 65 height 9
click at [413, 221] on label "Service Support" at bounding box center [432, 216] width 65 height 9
click at [414, 222] on div "Shipping Protection" at bounding box center [439, 228] width 79 height 12
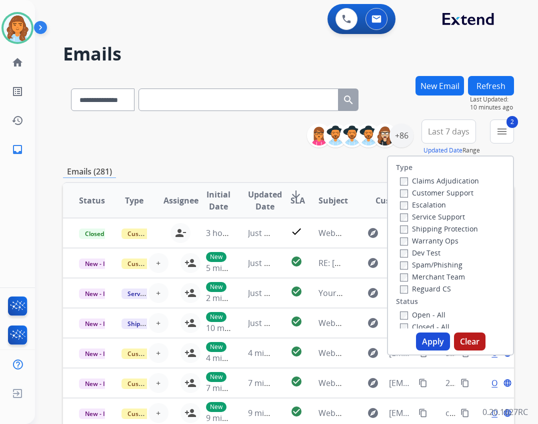
click at [415, 230] on label "Shipping Protection" at bounding box center [439, 228] width 78 height 9
click at [435, 188] on label "Customer Support" at bounding box center [436, 192] width 73 height 9
click at [429, 346] on button "Apply" at bounding box center [433, 341] width 34 height 18
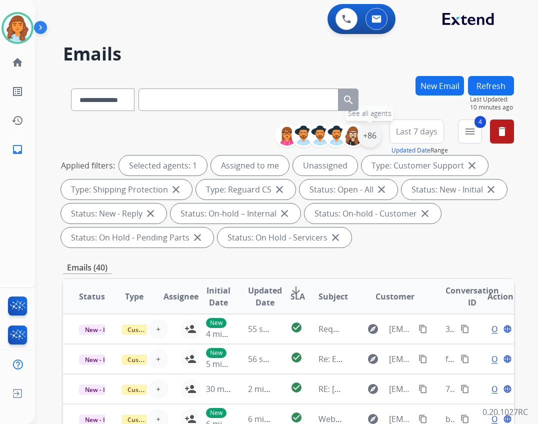
click at [375, 133] on div "+86" at bounding box center [369, 135] width 24 height 24
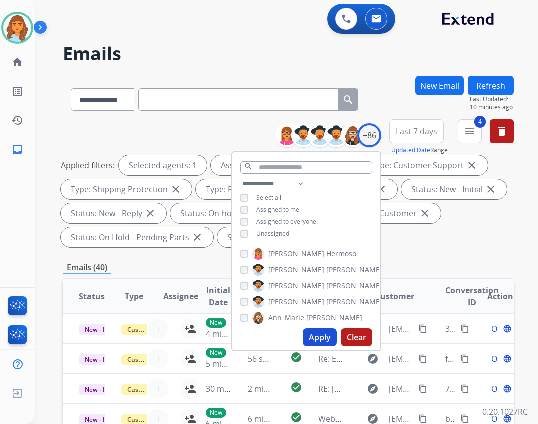
click at [282, 233] on span "Unassigned" at bounding box center [272, 233] width 33 height 8
click at [310, 337] on button "Apply" at bounding box center [320, 337] width 34 height 18
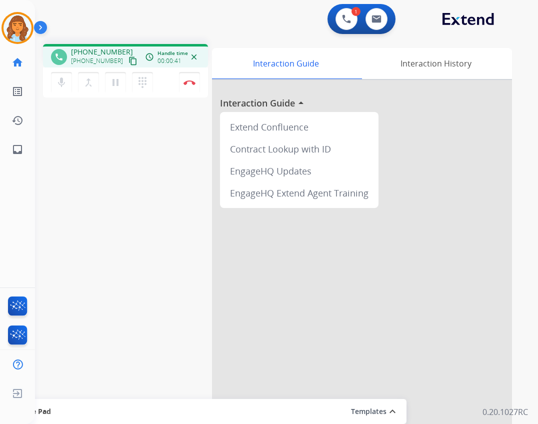
click at [128, 61] on mat-icon "content_copy" at bounding box center [132, 60] width 9 height 9
click at [11, 150] on link "inbox Emails" at bounding box center [17, 149] width 28 height 28
select select "**********"
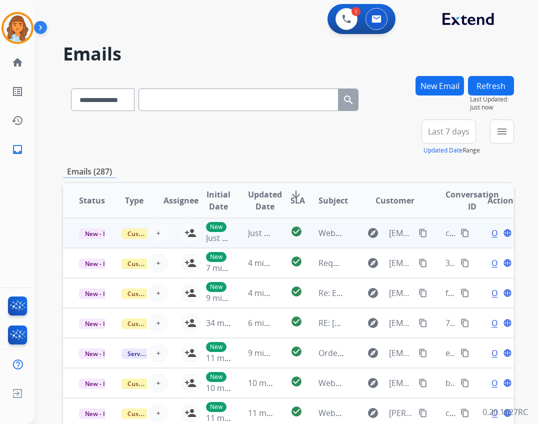
scroll to position [1, 0]
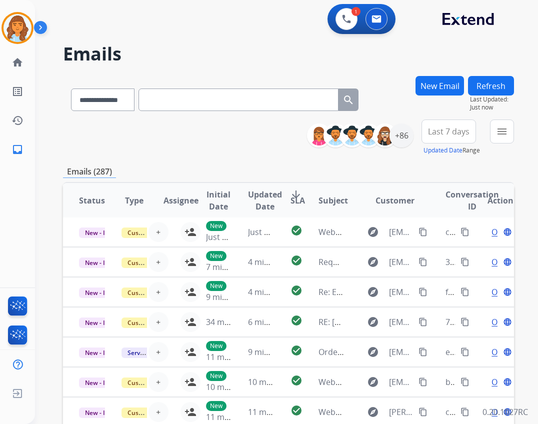
click at [289, 105] on input "text" at bounding box center [238, 99] width 200 height 22
click at [94, 96] on select "**********" at bounding box center [102, 99] width 62 height 22
click at [26, 29] on img at bounding box center [17, 28] width 28 height 28
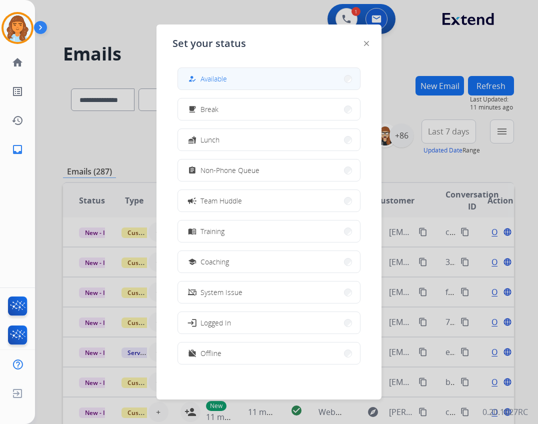
click at [220, 83] on span "Available" at bounding box center [213, 78] width 26 height 10
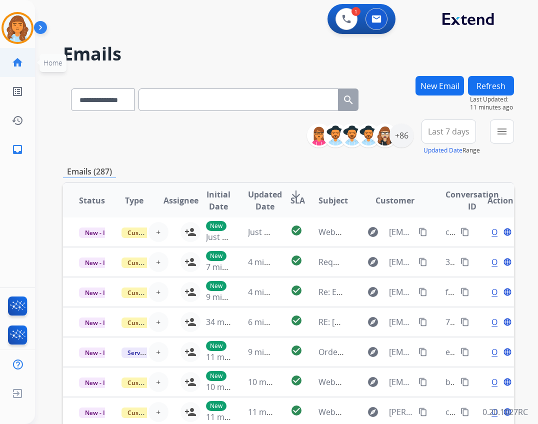
click at [23, 62] on mat-icon "home" at bounding box center [17, 62] width 12 height 12
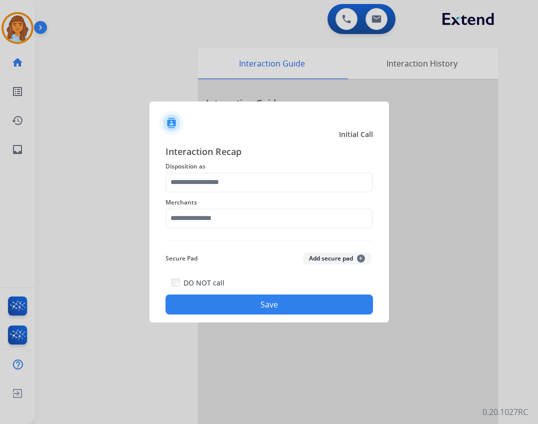
click at [259, 193] on div "Merchants" at bounding box center [268, 212] width 207 height 40
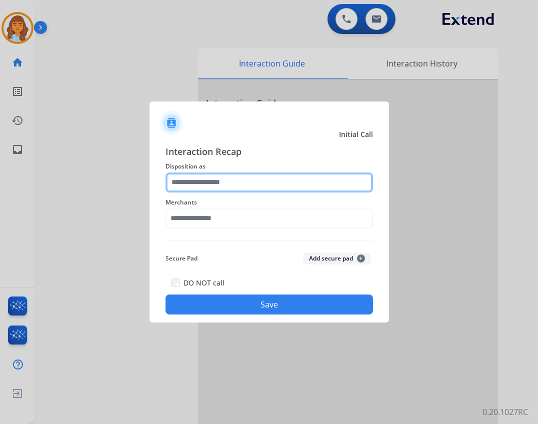
click at [264, 186] on input "text" at bounding box center [268, 182] width 207 height 20
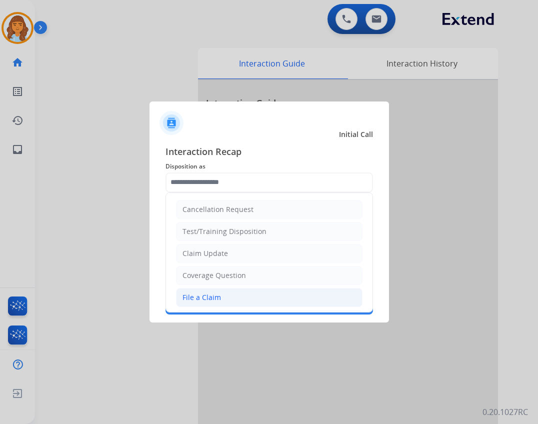
click at [193, 291] on li "File a Claim" at bounding box center [269, 297] width 186 height 19
type input "**********"
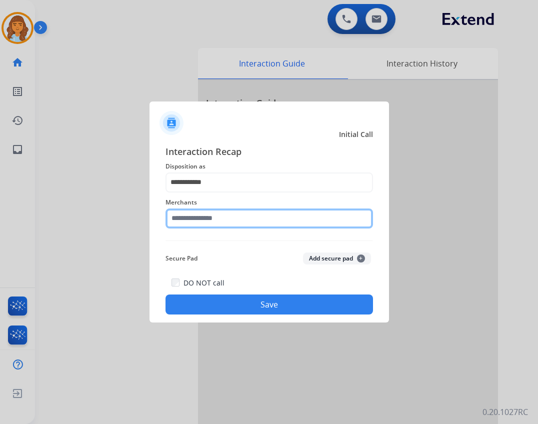
click at [211, 214] on input "text" at bounding box center [268, 218] width 207 height 20
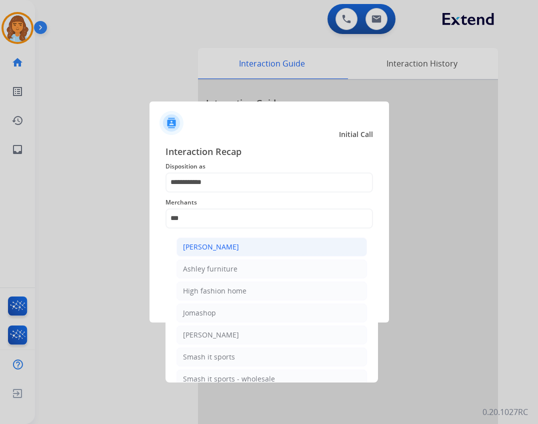
click at [236, 251] on div "[PERSON_NAME]" at bounding box center [211, 247] width 56 height 10
type input "**********"
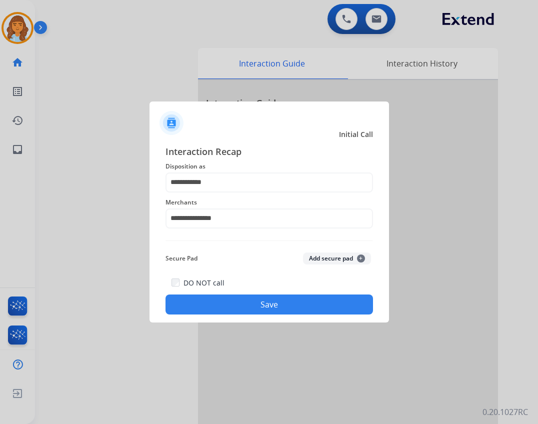
click at [273, 314] on div "DO NOT call Save" at bounding box center [268, 295] width 207 height 38
click at [295, 306] on button "Save" at bounding box center [268, 304] width 207 height 20
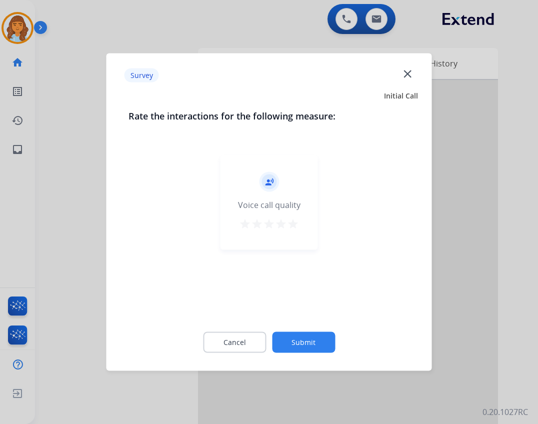
click at [300, 328] on div "Cancel Submit" at bounding box center [268, 342] width 281 height 45
click at [300, 331] on div "Cancel Submit" at bounding box center [268, 342] width 281 height 45
click at [305, 345] on button "Submit" at bounding box center [303, 342] width 63 height 21
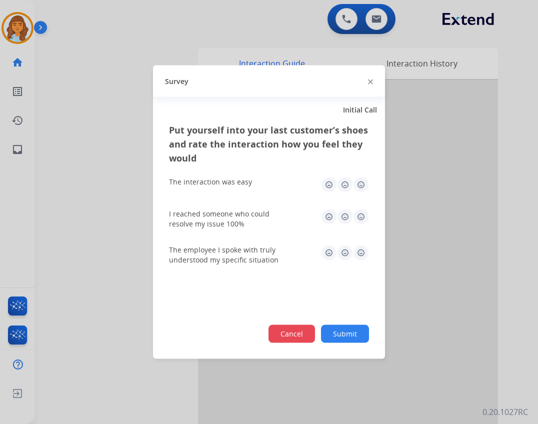
click at [312, 333] on button "Cancel" at bounding box center [291, 334] width 46 height 18
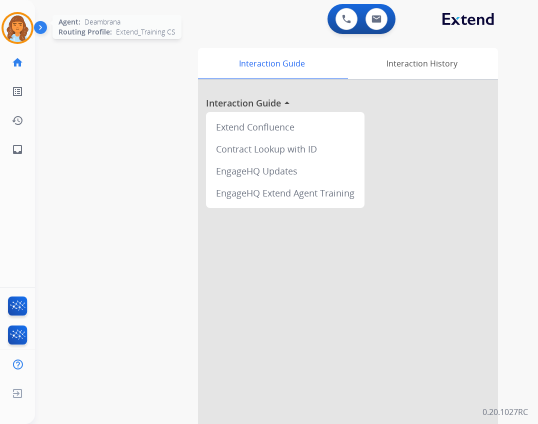
click at [33, 34] on div "Agent: Deambrana Routing Profile: Extend_Training CS" at bounding box center [17, 28] width 32 height 32
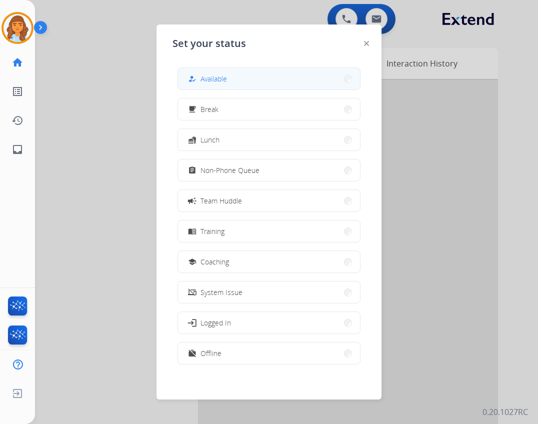
click at [180, 78] on div "how_to_reg Available" at bounding box center [268, 78] width 183 height 22
click at [209, 80] on span "Available" at bounding box center [213, 78] width 26 height 10
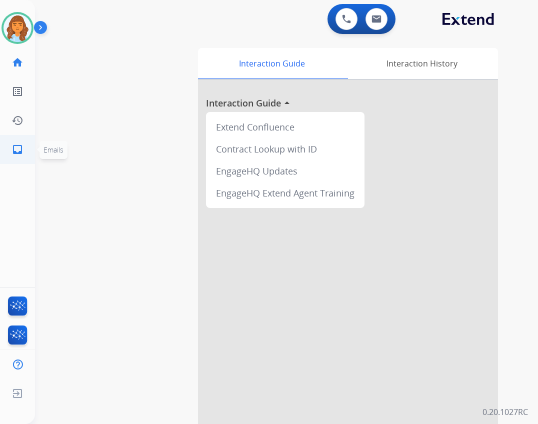
click at [32, 145] on ul "inbox Emails Emails" at bounding box center [17, 149] width 35 height 29
click at [19, 137] on link "inbox Emails" at bounding box center [17, 149] width 28 height 28
select select "**********"
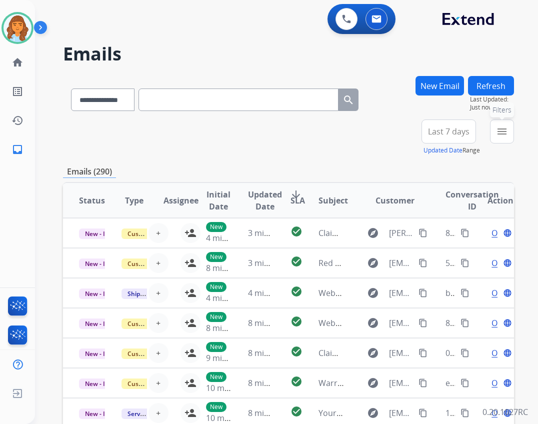
click at [498, 128] on mat-icon "menu" at bounding box center [502, 131] width 12 height 12
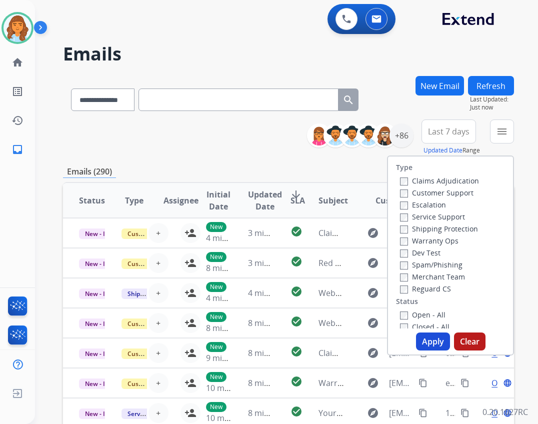
click at [432, 293] on label "Reguard CS" at bounding box center [425, 288] width 51 height 9
click at [421, 224] on label "Shipping Protection" at bounding box center [439, 228] width 78 height 9
click at [427, 191] on label "Customer Support" at bounding box center [436, 192] width 73 height 9
click at [420, 335] on button "Apply" at bounding box center [433, 341] width 34 height 18
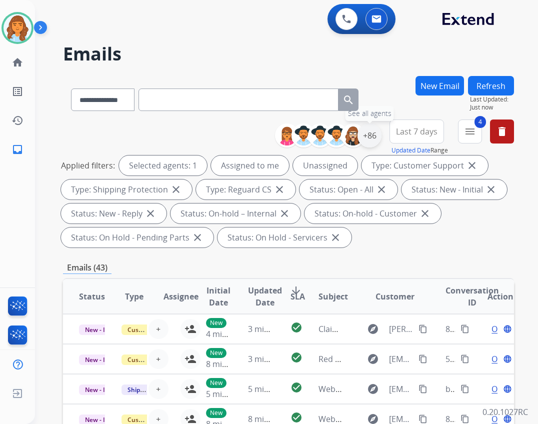
click at [368, 137] on div "+86" at bounding box center [369, 135] width 24 height 24
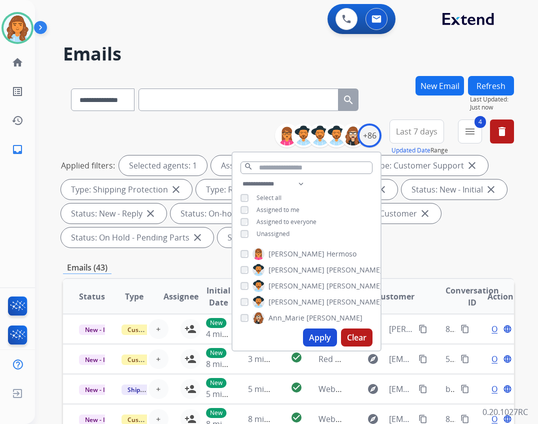
click at [276, 229] on span "Unassigned" at bounding box center [272, 233] width 33 height 8
click at [314, 336] on button "Apply" at bounding box center [320, 337] width 34 height 18
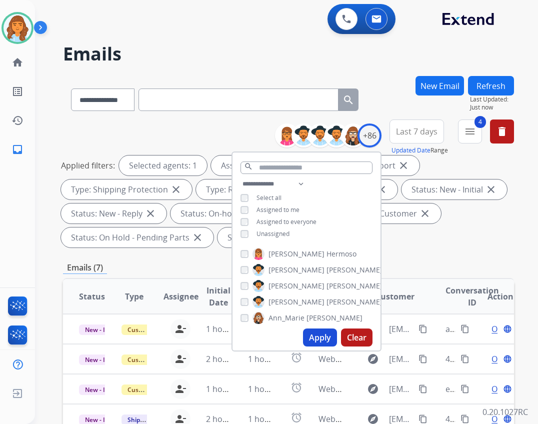
click at [403, 270] on div "Emails (7)" at bounding box center [288, 267] width 451 height 12
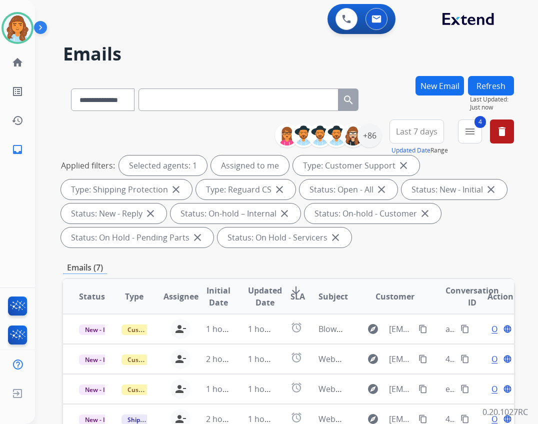
scroll to position [241, 0]
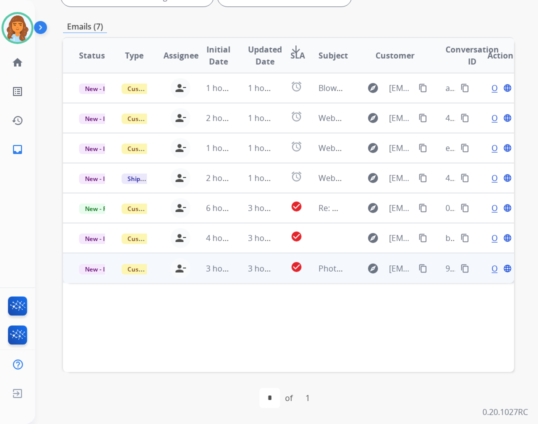
click at [302, 277] on td "Photos for claim" at bounding box center [323, 268] width 42 height 30
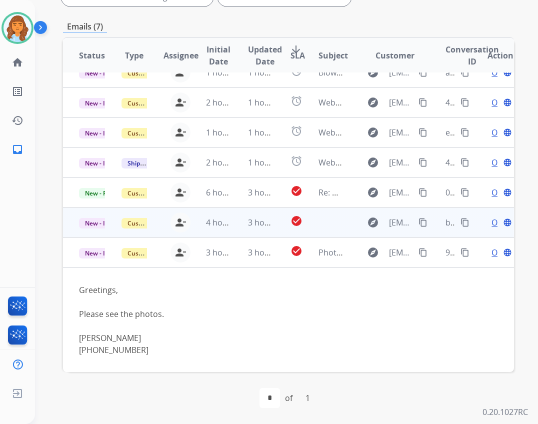
click at [352, 226] on td "explore rjwolfgold68@gmail.com content_copy" at bounding box center [387, 222] width 84 height 30
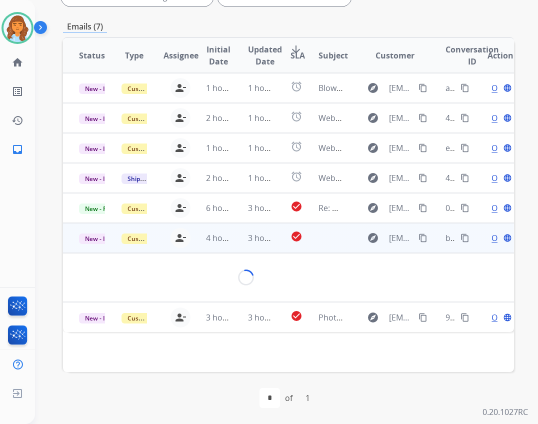
scroll to position [0, 0]
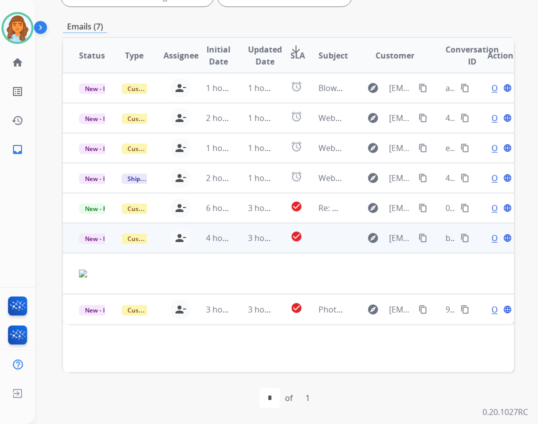
click at [491, 239] on span "Open" at bounding box center [501, 238] width 20 height 12
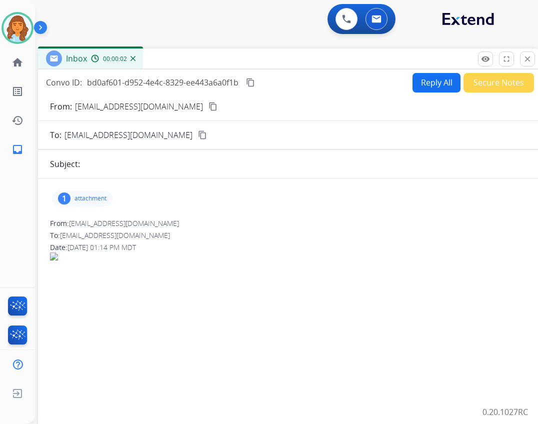
drag, startPoint x: 135, startPoint y: 79, endPoint x: 158, endPoint y: 67, distance: 26.6
click at [158, 67] on div "Inbox 00:00:02" at bounding box center [288, 58] width 500 height 21
click at [97, 199] on p "attachment" at bounding box center [90, 198] width 32 height 8
click at [182, 108] on div "From: rjwolfgold68@gmail.com content_copy" at bounding box center [288, 106] width 500 height 12
click at [208, 108] on mat-icon "content_copy" at bounding box center [212, 106] width 9 height 9
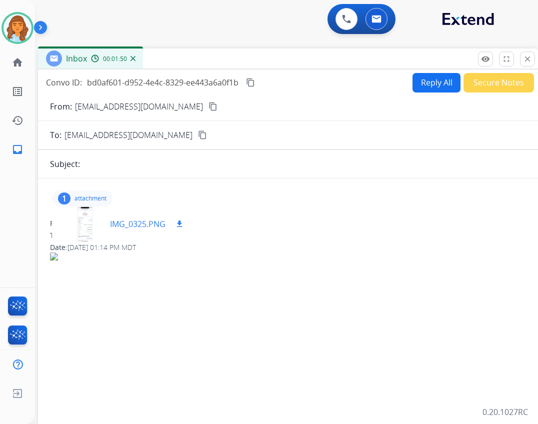
click at [72, 228] on div at bounding box center [85, 223] width 50 height 35
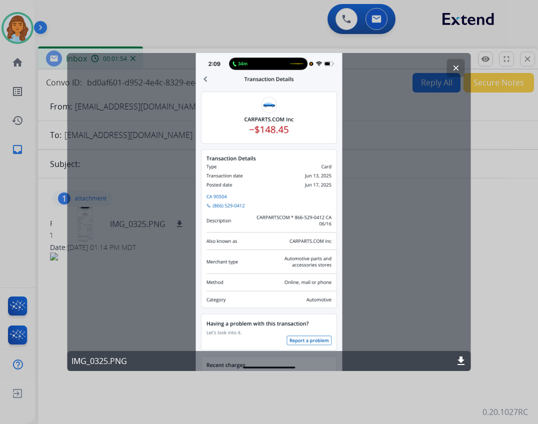
click at [456, 72] on button "clear" at bounding box center [456, 68] width 18 height 18
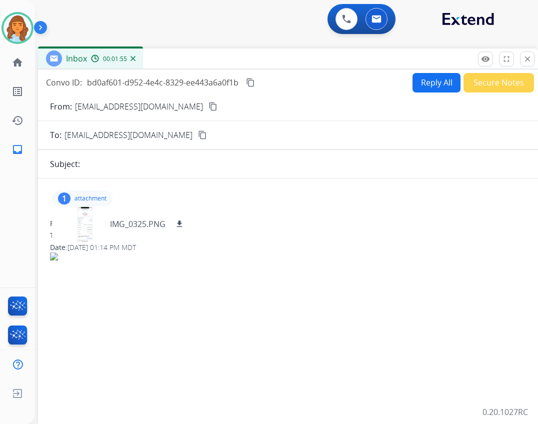
click at [208, 104] on mat-icon "content_copy" at bounding box center [212, 106] width 9 height 9
click at [432, 85] on button "Reply All" at bounding box center [436, 82] width 48 height 19
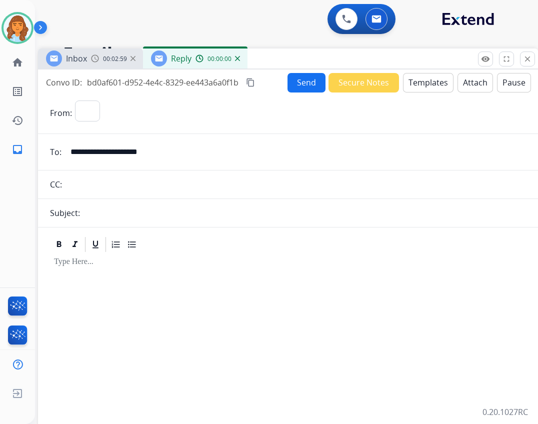
select select "**********"
click at [403, 79] on button "Templates" at bounding box center [428, 82] width 50 height 19
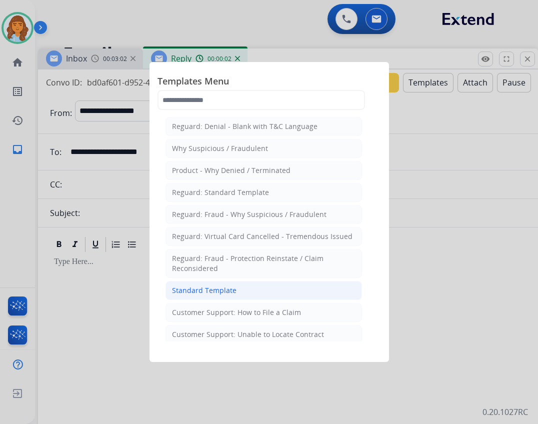
click at [284, 282] on li "Standard Template" at bounding box center [263, 290] width 196 height 19
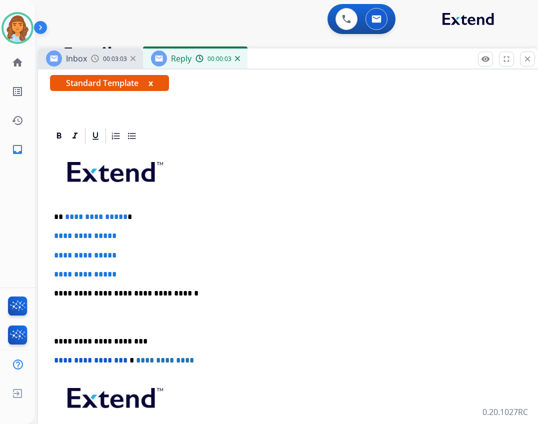
scroll to position [196, 0]
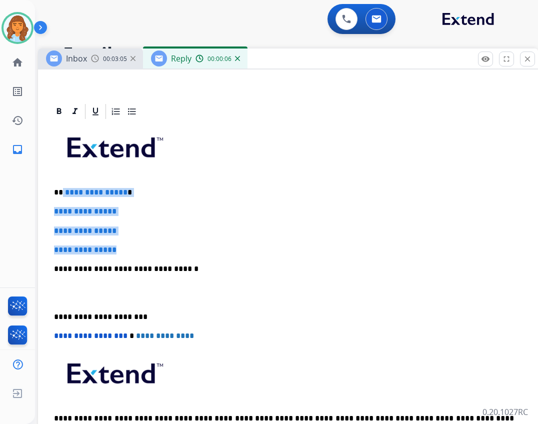
drag, startPoint x: 63, startPoint y: 191, endPoint x: 123, endPoint y: 249, distance: 83.1
click at [123, 249] on div "**********" at bounding box center [288, 292] width 476 height 344
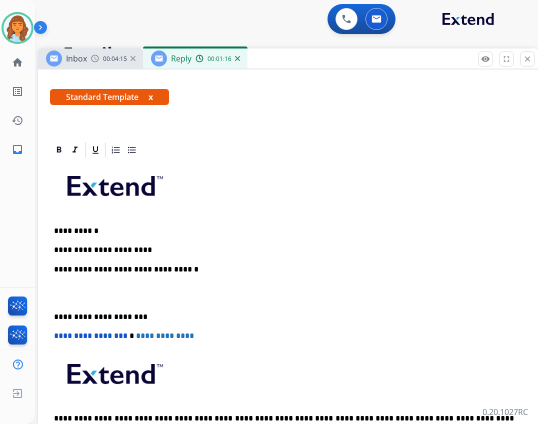
scroll to position [177, 0]
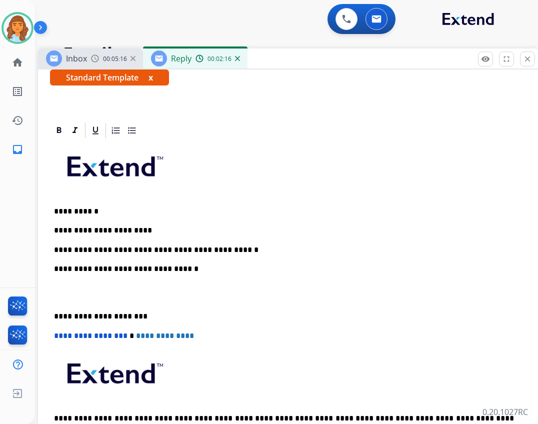
click at [231, 248] on p "**********" at bounding box center [284, 249] width 460 height 9
click at [55, 313] on p "**********" at bounding box center [284, 316] width 460 height 9
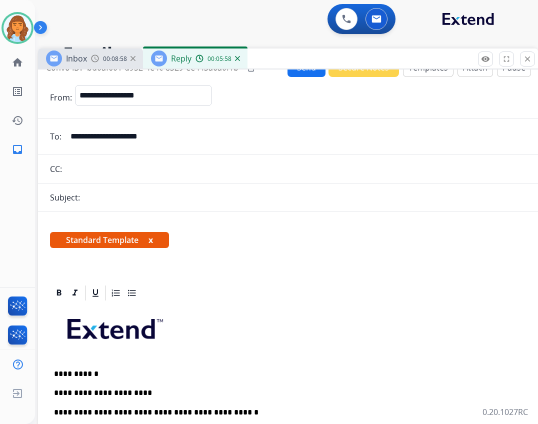
scroll to position [0, 0]
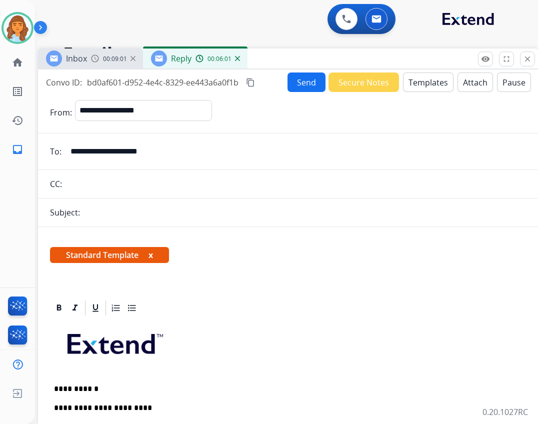
click at [171, 218] on div "Subject:" at bounding box center [288, 212] width 500 height 12
click at [172, 214] on div "Subject:" at bounding box center [288, 212] width 500 height 12
click at [297, 83] on button "Send" at bounding box center [306, 81] width 38 height 19
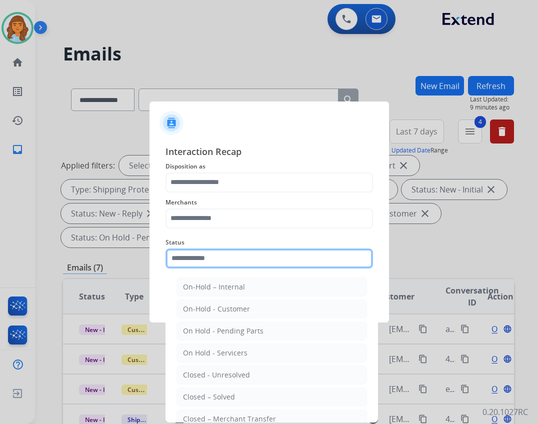
click at [194, 256] on input "text" at bounding box center [268, 258] width 207 height 20
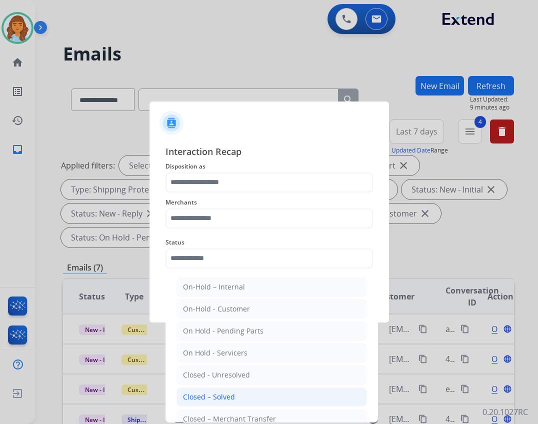
click at [224, 395] on div "Closed – Solved" at bounding box center [209, 397] width 52 height 10
type input "**********"
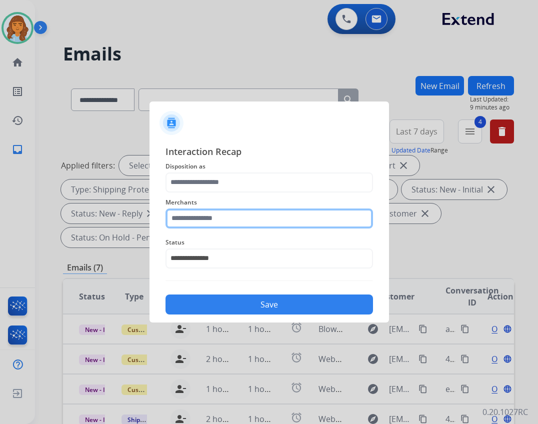
click at [223, 216] on input "text" at bounding box center [268, 218] width 207 height 20
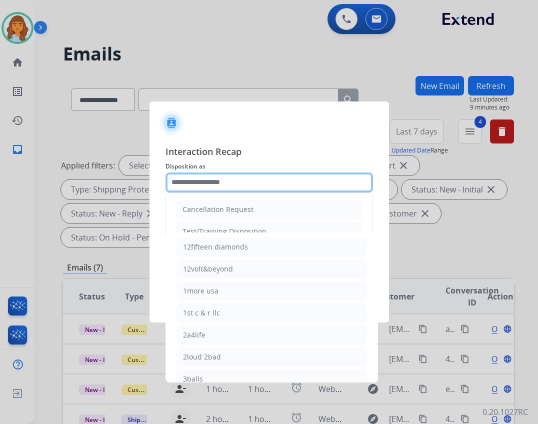
click at [220, 182] on input "text" at bounding box center [268, 182] width 207 height 20
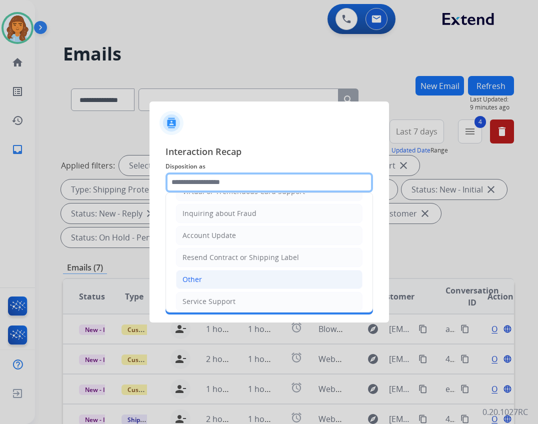
scroll to position [156, 0]
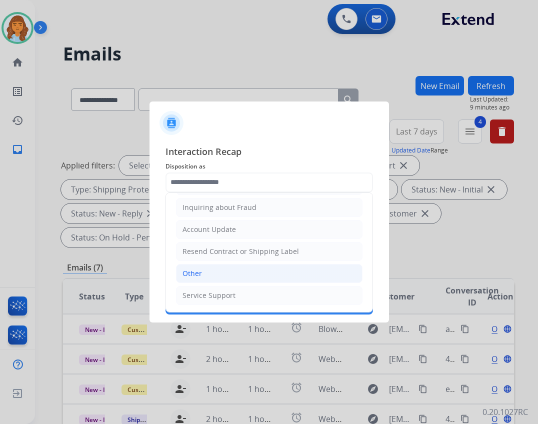
click at [225, 268] on li "Other" at bounding box center [269, 273] width 186 height 19
type input "*****"
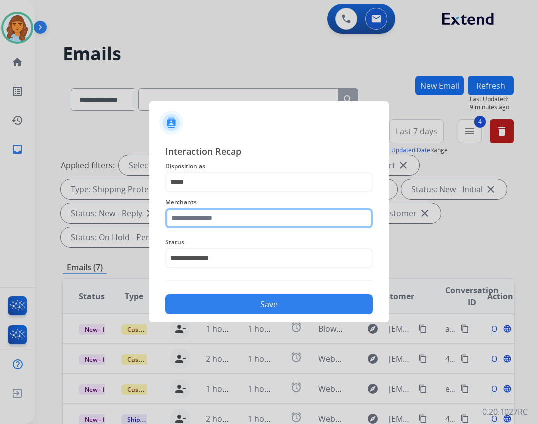
click at [236, 219] on input "text" at bounding box center [268, 218] width 207 height 20
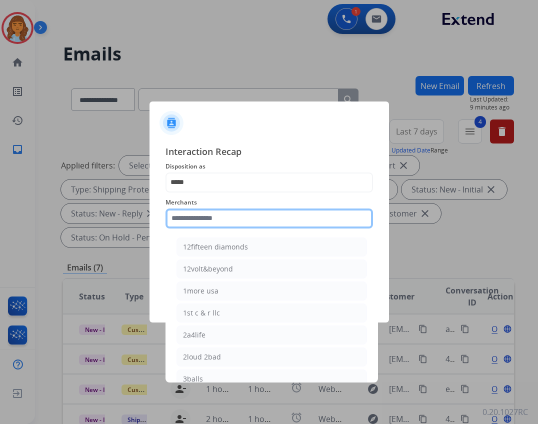
click at [218, 222] on input "text" at bounding box center [268, 218] width 207 height 20
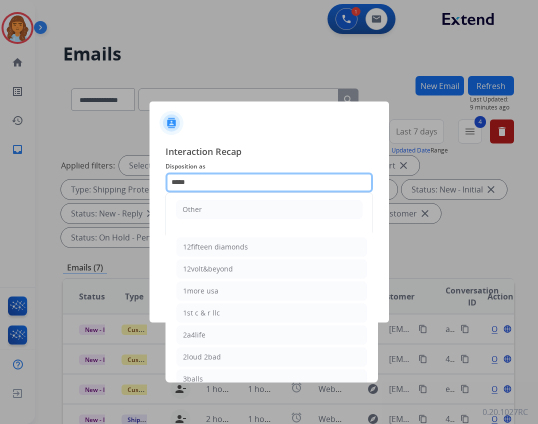
click at [217, 178] on input "*****" at bounding box center [268, 182] width 207 height 20
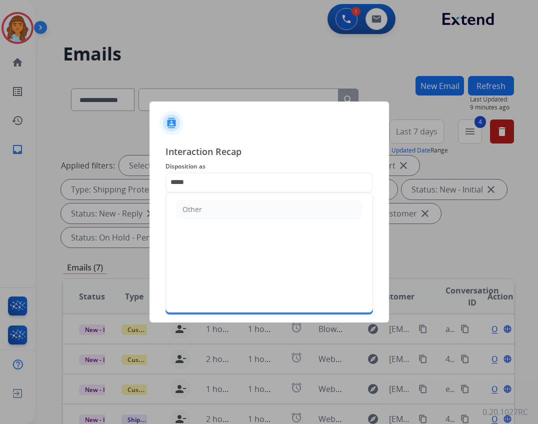
click at [222, 199] on ul "Other" at bounding box center [269, 209] width 206 height 33
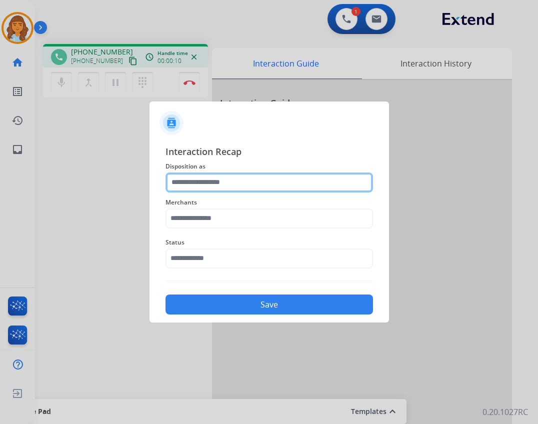
click at [302, 191] on input "text" at bounding box center [268, 182] width 207 height 20
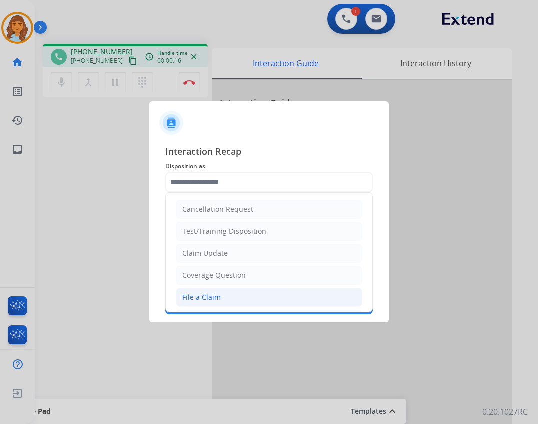
click at [269, 303] on li "File a Claim" at bounding box center [269, 297] width 186 height 19
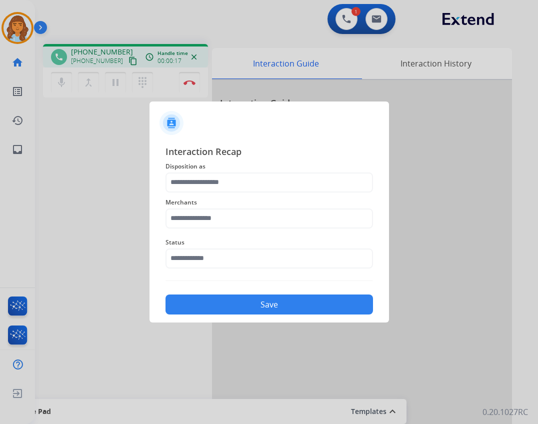
type input "**********"
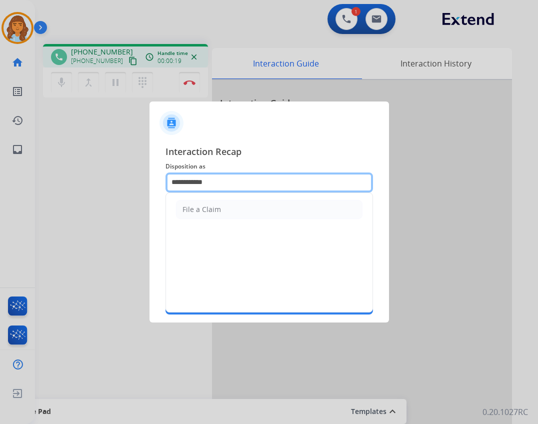
drag, startPoint x: 236, startPoint y: 172, endPoint x: 140, endPoint y: 177, distance: 96.1
click at [0, 177] on app-contact-recap-modal "**********" at bounding box center [0, 212] width 0 height 424
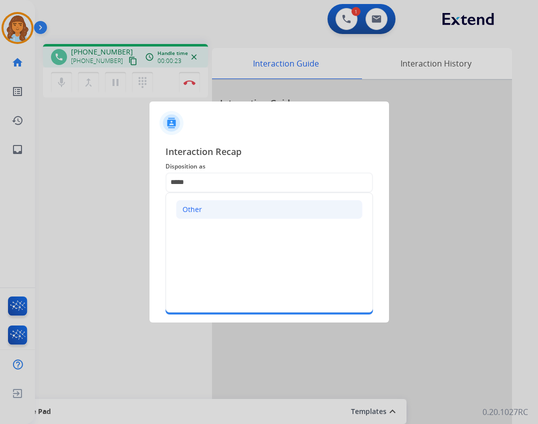
click at [228, 214] on li "Other" at bounding box center [269, 209] width 186 height 19
type input "*****"
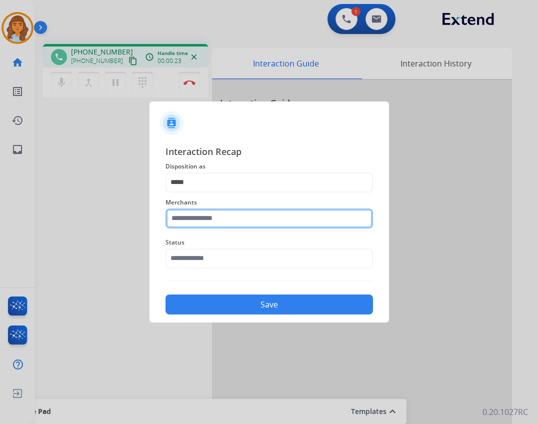
click at [223, 213] on input "text" at bounding box center [268, 218] width 207 height 20
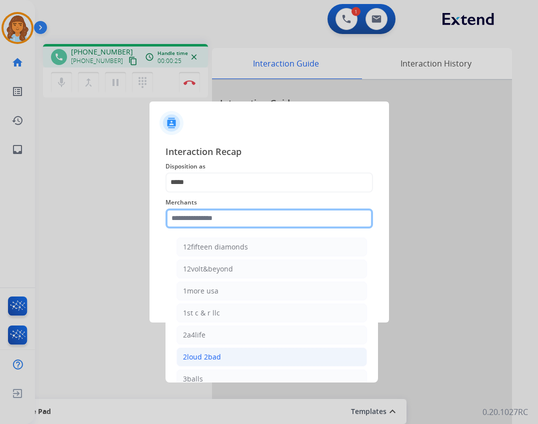
type input "*"
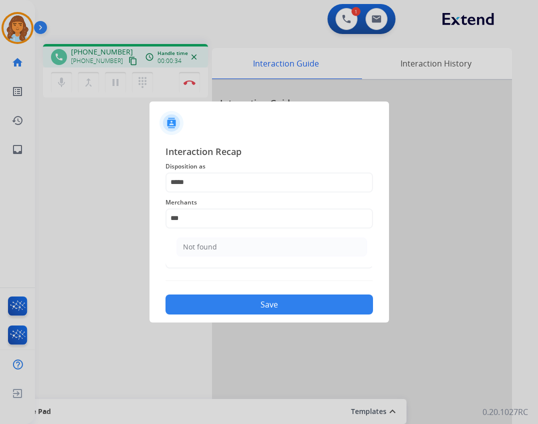
drag, startPoint x: 266, startPoint y: 231, endPoint x: 264, endPoint y: 236, distance: 5.4
click at [265, 230] on div "Merchants *** Not found" at bounding box center [268, 212] width 207 height 40
click at [263, 246] on li "Not found" at bounding box center [271, 246] width 190 height 19
type input "*********"
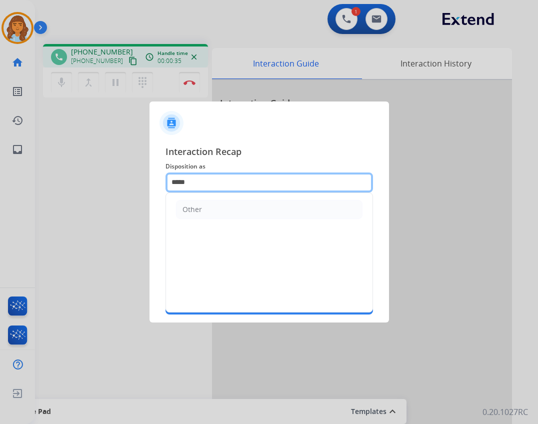
click at [258, 186] on input "*****" at bounding box center [268, 182] width 207 height 20
type input "*"
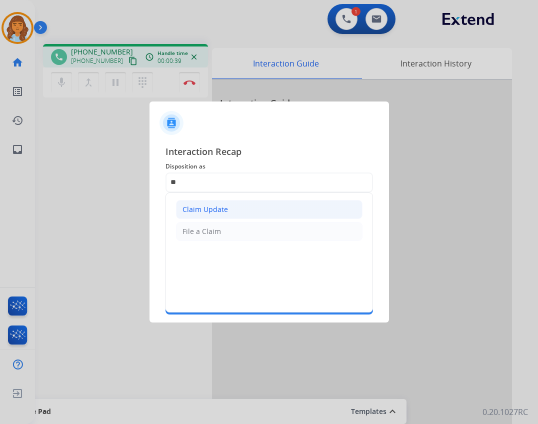
click at [277, 209] on li "Claim Update" at bounding box center [269, 209] width 186 height 19
type input "**********"
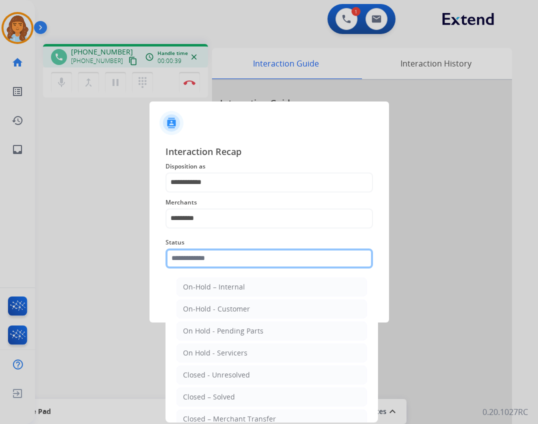
click at [269, 263] on input "text" at bounding box center [268, 258] width 207 height 20
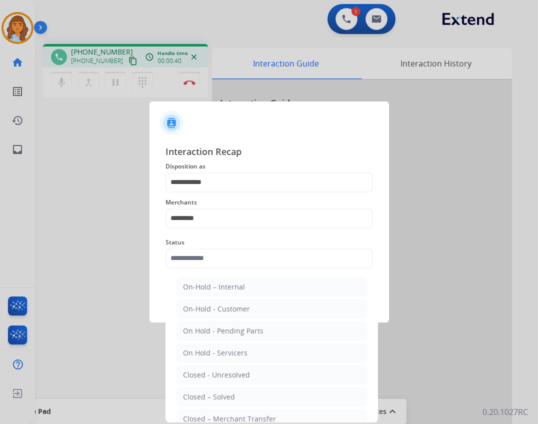
click at [246, 403] on li "Closed – Solved" at bounding box center [271, 396] width 190 height 19
type input "**********"
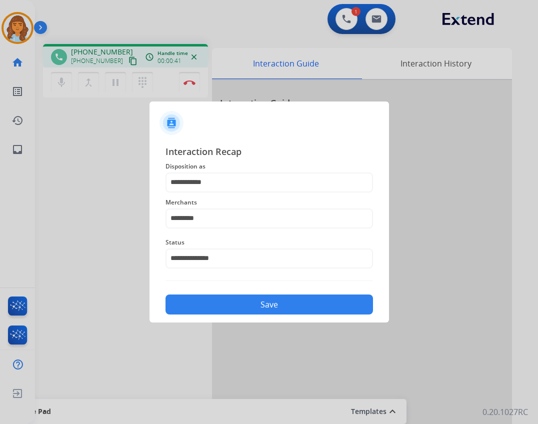
click at [267, 301] on button "Save" at bounding box center [268, 304] width 207 height 20
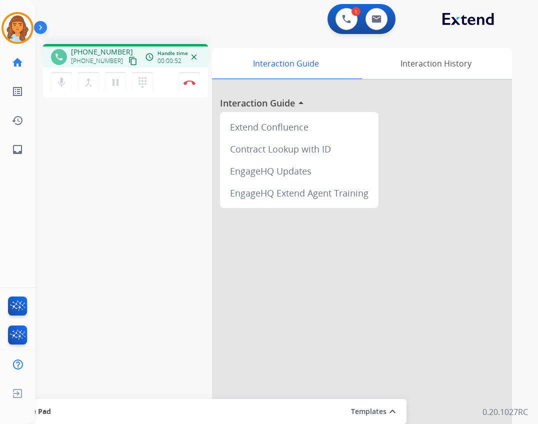
click at [128, 60] on mat-icon "content_copy" at bounding box center [132, 60] width 9 height 9
click at [146, 83] on mat-icon "dialpad" at bounding box center [142, 82] width 12 height 12
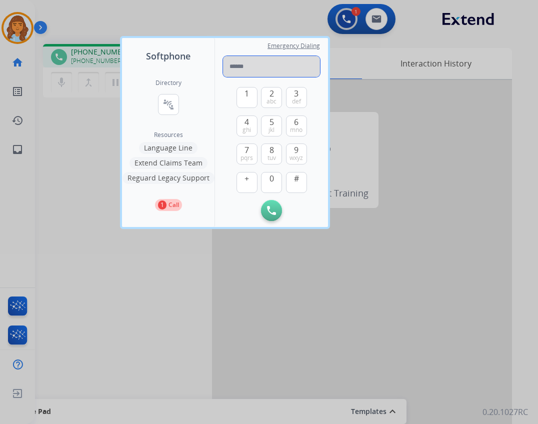
click at [239, 67] on input "tel" at bounding box center [271, 66] width 97 height 21
paste input "**********"
type input "**********"
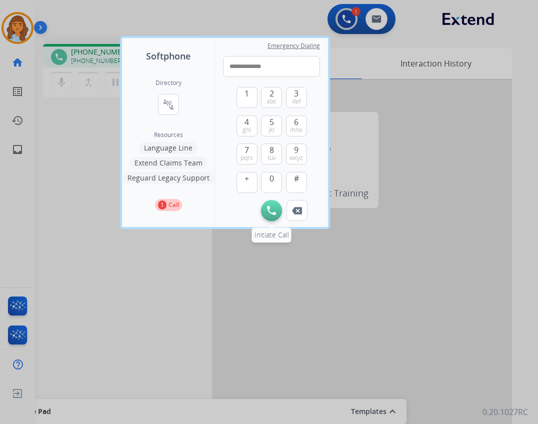
click at [269, 208] on img at bounding box center [271, 210] width 9 height 9
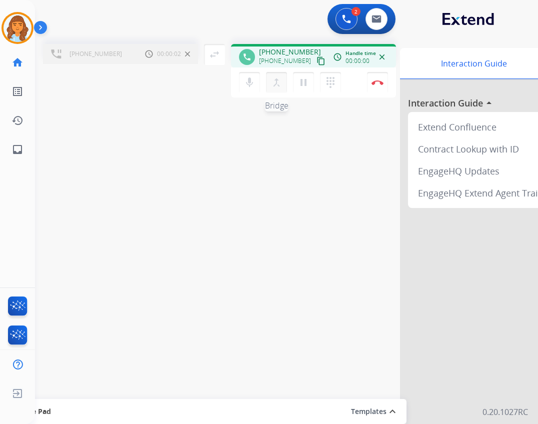
click at [282, 82] on button "merge_type Bridge" at bounding box center [276, 82] width 21 height 21
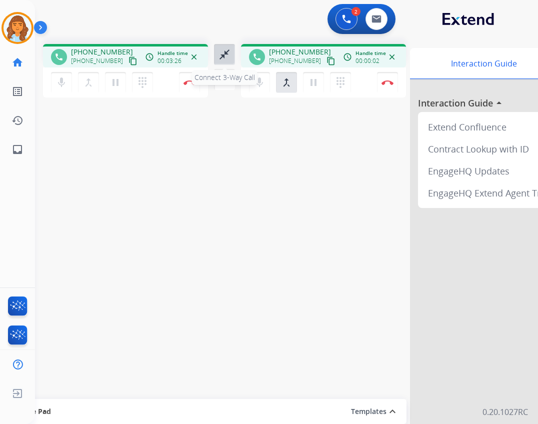
click at [226, 57] on mat-icon "close_fullscreen" at bounding box center [224, 54] width 12 height 12
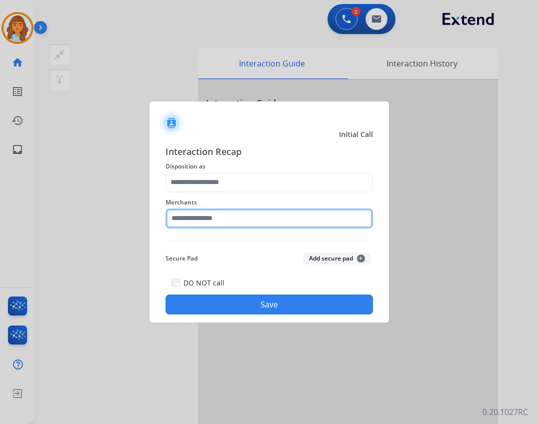
click at [213, 219] on input "text" at bounding box center [268, 218] width 207 height 20
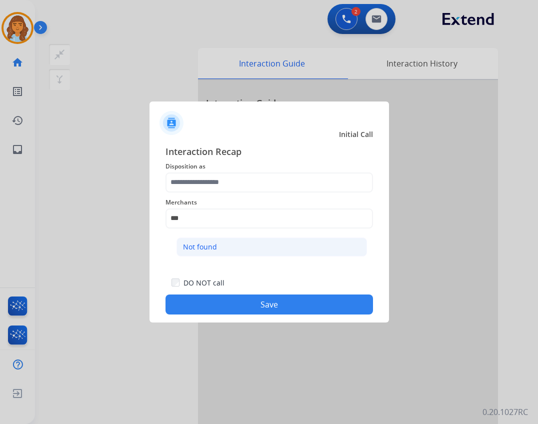
click at [234, 251] on li "Not found" at bounding box center [271, 246] width 190 height 19
type input "*********"
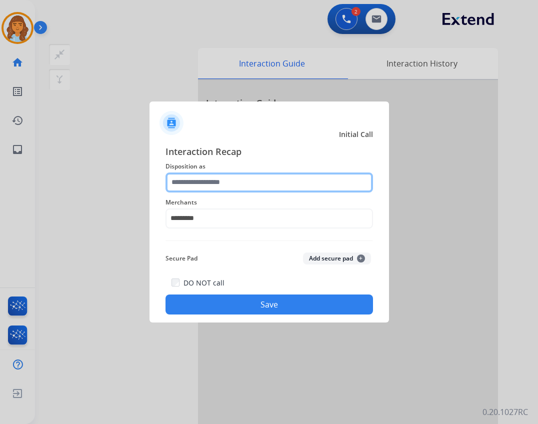
click at [245, 178] on input "text" at bounding box center [268, 182] width 207 height 20
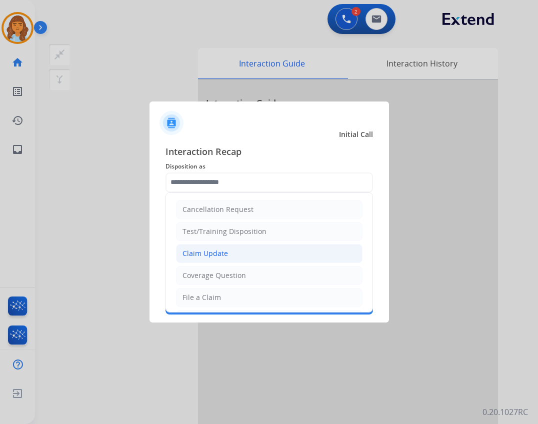
click at [255, 256] on li "Claim Update" at bounding box center [269, 253] width 186 height 19
type input "**********"
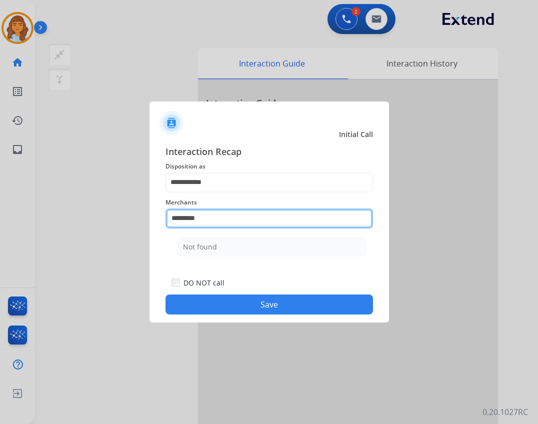
click at [240, 210] on input "*********" at bounding box center [268, 218] width 207 height 20
type input "*"
click at [291, 216] on input "text" at bounding box center [268, 218] width 207 height 20
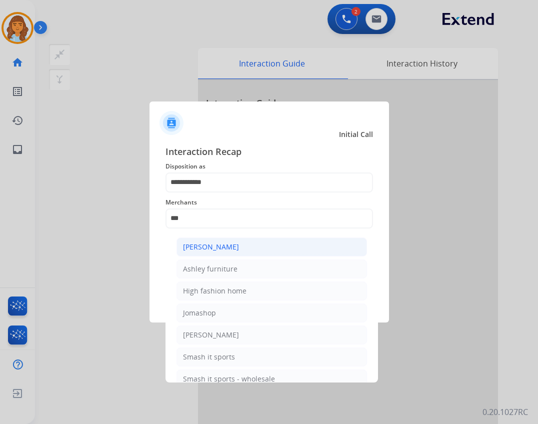
click at [278, 253] on li "[PERSON_NAME]" at bounding box center [271, 246] width 190 height 19
type input "**********"
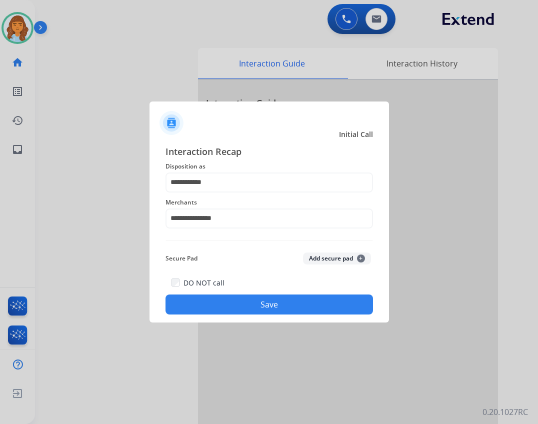
click at [289, 304] on button "Save" at bounding box center [268, 304] width 207 height 20
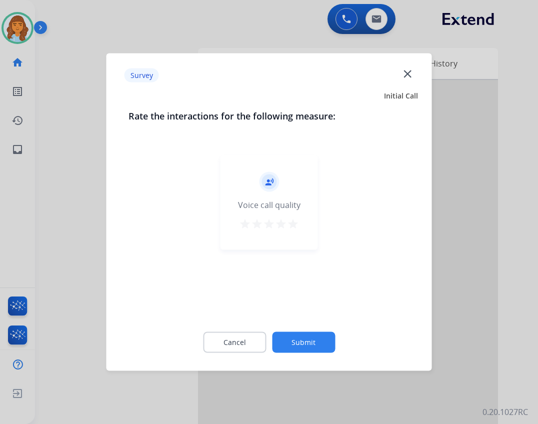
click at [316, 336] on button "Submit" at bounding box center [303, 342] width 63 height 21
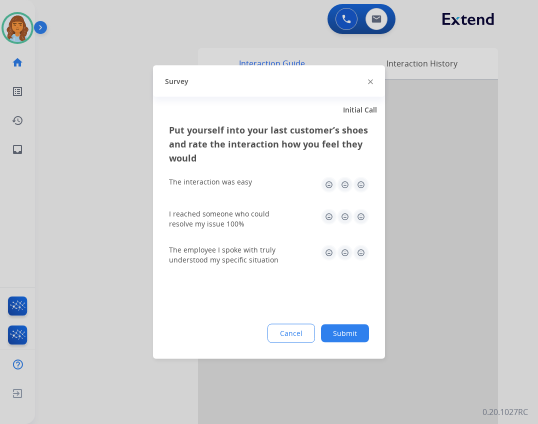
click at [331, 329] on button "Submit" at bounding box center [345, 333] width 48 height 18
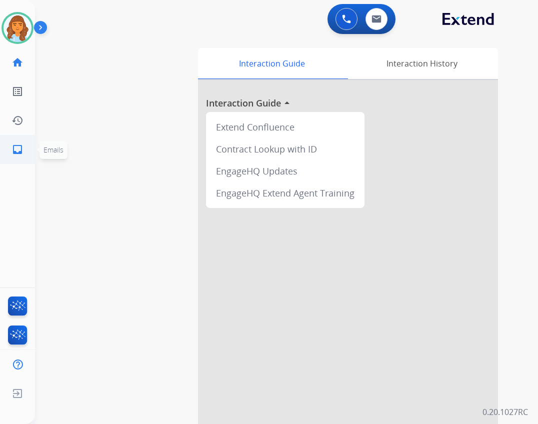
click at [6, 152] on link "inbox Emails" at bounding box center [17, 149] width 28 height 28
select select "**********"
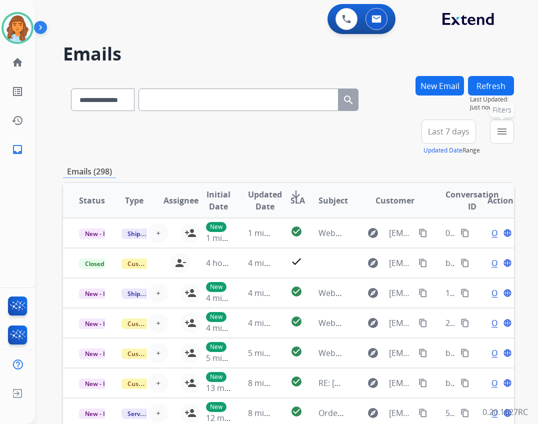
drag, startPoint x: 509, startPoint y: 140, endPoint x: 506, endPoint y: 145, distance: 5.7
click at [507, 143] on div "menu Filters Type Claims Adjudication Customer Support Escalation Service Suppo…" at bounding box center [502, 137] width 24 height 36
click at [510, 132] on button "menu Filters" at bounding box center [502, 131] width 24 height 24
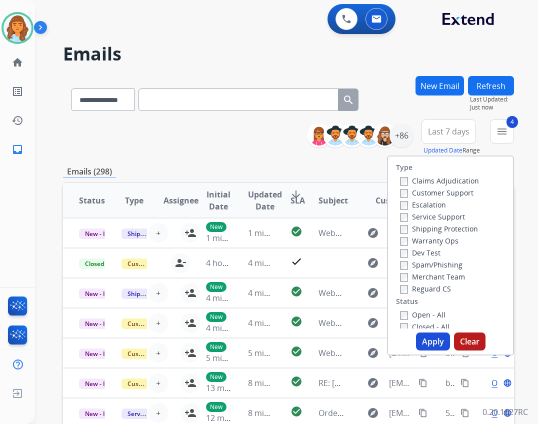
click at [422, 342] on button "Apply" at bounding box center [433, 341] width 34 height 18
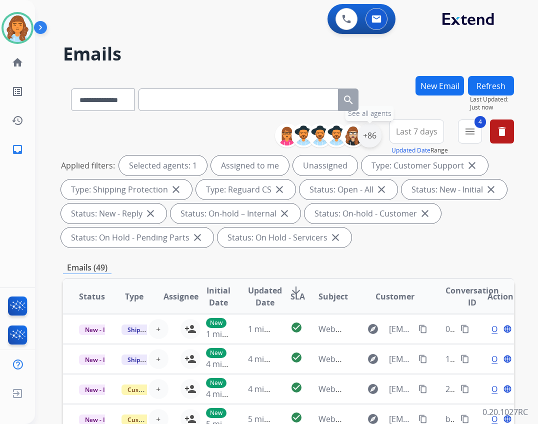
click at [374, 136] on div "+86" at bounding box center [369, 135] width 24 height 24
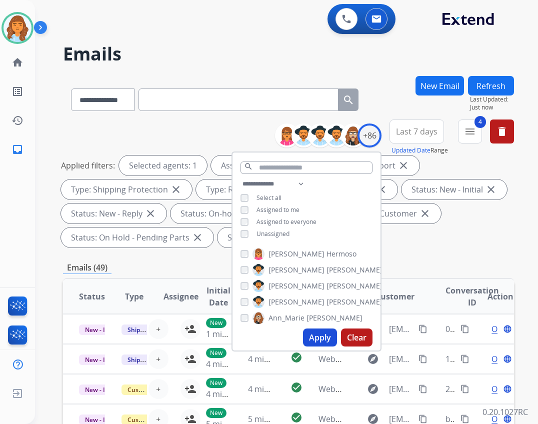
click at [308, 335] on button "Apply" at bounding box center [320, 337] width 34 height 18
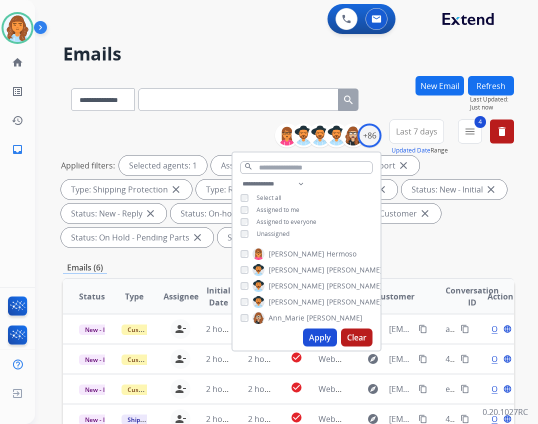
click at [438, 248] on div "**********" at bounding box center [288, 185] width 451 height 132
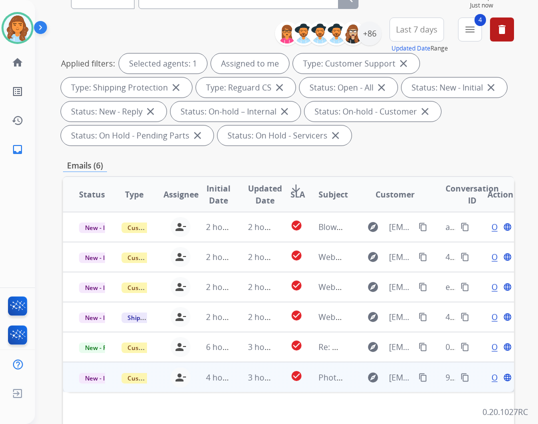
scroll to position [241, 0]
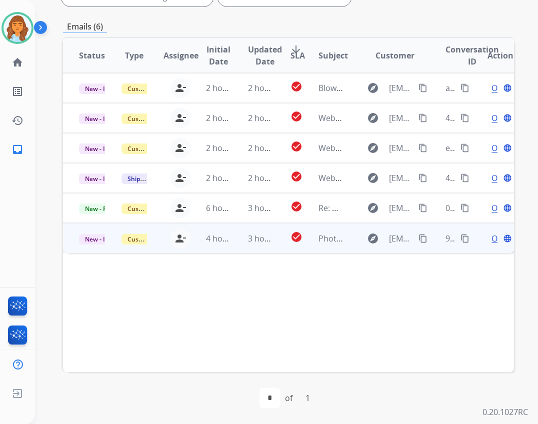
click at [346, 242] on td "explore jorhan35@gmail.com content_copy" at bounding box center [387, 238] width 84 height 30
click at [491, 239] on span "Open" at bounding box center [501, 238] width 20 height 12
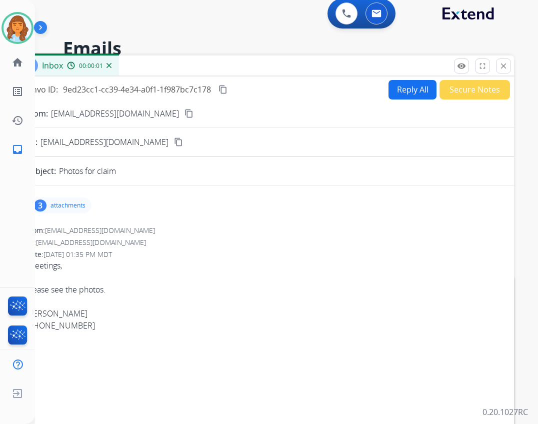
scroll to position [0, 0]
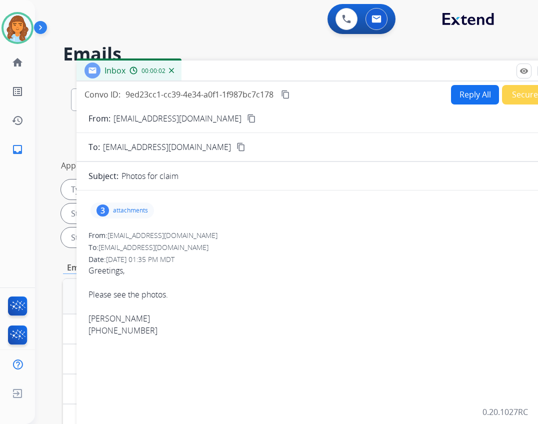
drag, startPoint x: 134, startPoint y: 73, endPoint x: 193, endPoint y: 76, distance: 58.5
click at [196, 70] on div "Inbox 00:00:02" at bounding box center [326, 70] width 500 height 21
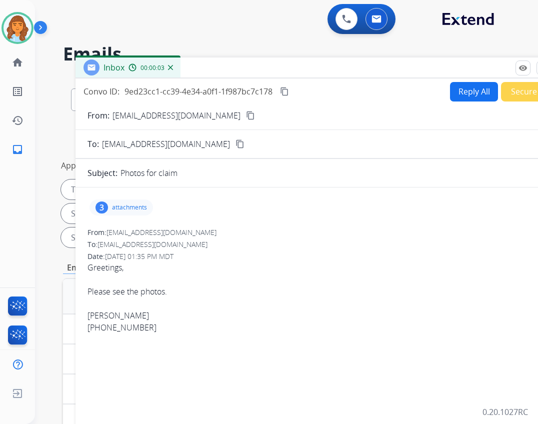
click at [128, 206] on p "attachments" at bounding box center [129, 207] width 35 height 8
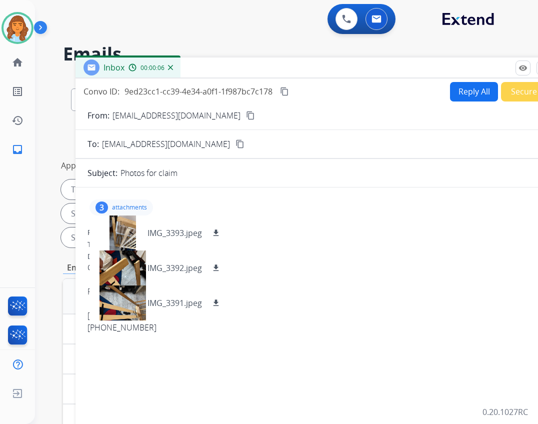
click at [246, 117] on mat-icon "content_copy" at bounding box center [250, 115] width 9 height 9
click at [212, 269] on mat-icon "download" at bounding box center [215, 267] width 9 height 9
click at [215, 235] on mat-icon "download" at bounding box center [215, 232] width 9 height 9
click at [476, 206] on div "3 attachments IMG_3393.jpeg download IMG_3392.jpeg download IMG_3391.jpeg downl…" at bounding box center [325, 207] width 476 height 24
click at [461, 95] on button "Reply All" at bounding box center [474, 91] width 48 height 19
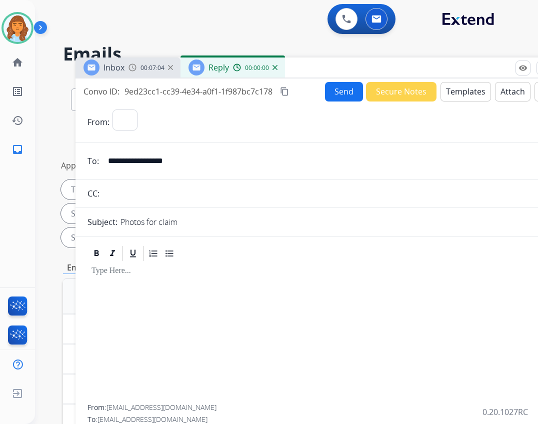
select select "**********"
click at [470, 91] on button "Templates" at bounding box center [465, 91] width 50 height 19
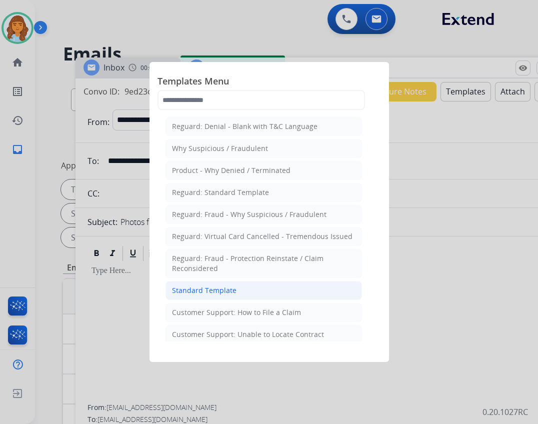
click at [238, 291] on li "Standard Template" at bounding box center [263, 290] width 196 height 19
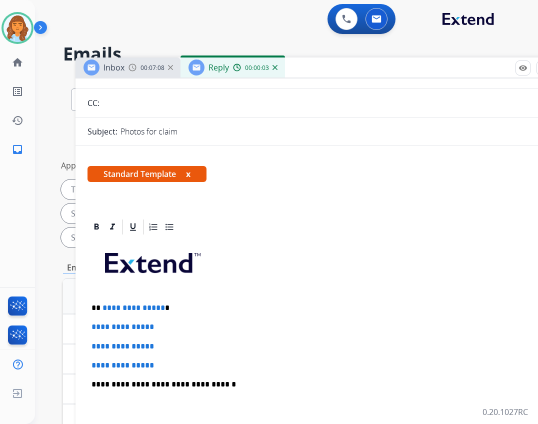
scroll to position [200, 0]
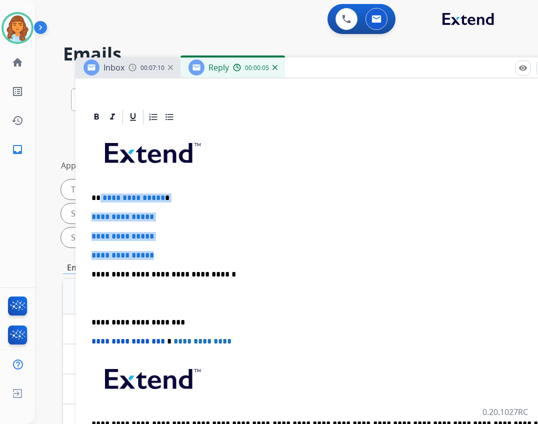
drag, startPoint x: 98, startPoint y: 196, endPoint x: 172, endPoint y: 248, distance: 90.4
click at [172, 248] on div "**********" at bounding box center [325, 298] width 476 height 344
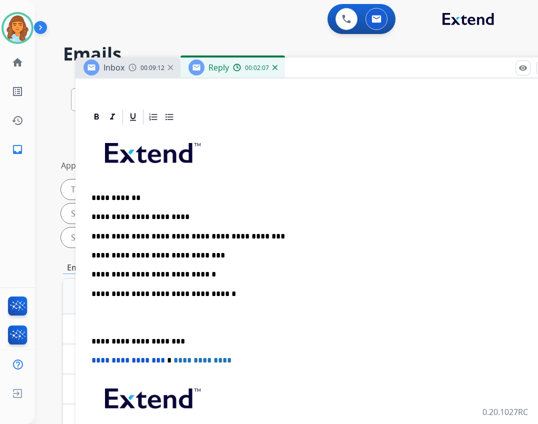
click at [90, 339] on div "**********" at bounding box center [325, 307] width 476 height 363
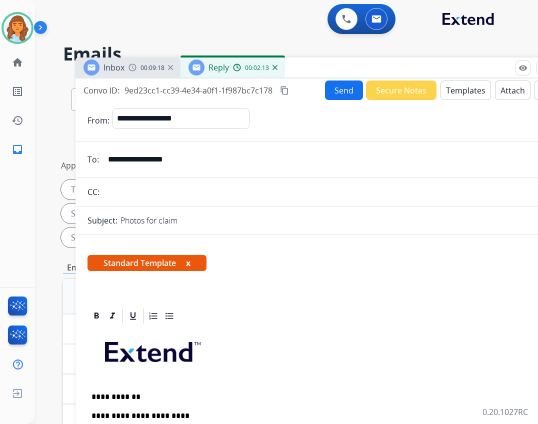
scroll to position [0, 0]
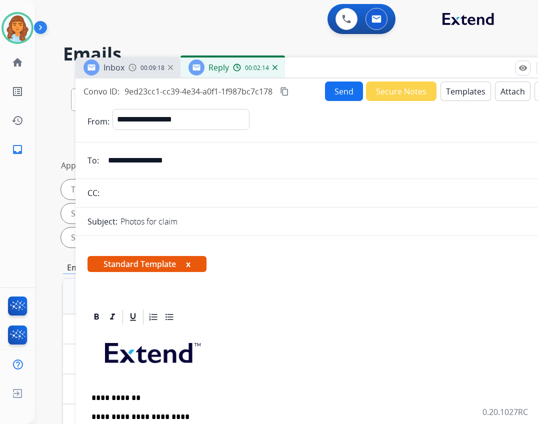
click at [337, 98] on button "Send" at bounding box center [344, 90] width 38 height 19
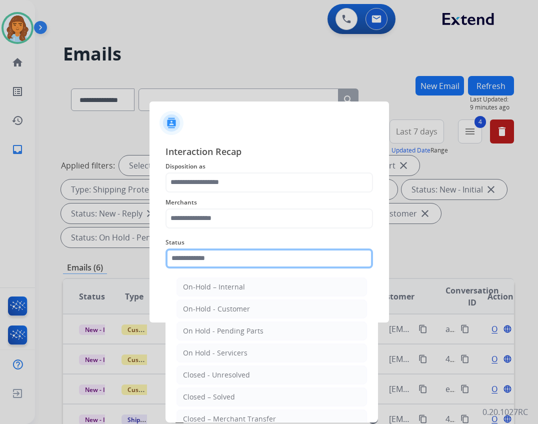
click at [219, 258] on input "text" at bounding box center [268, 258] width 207 height 20
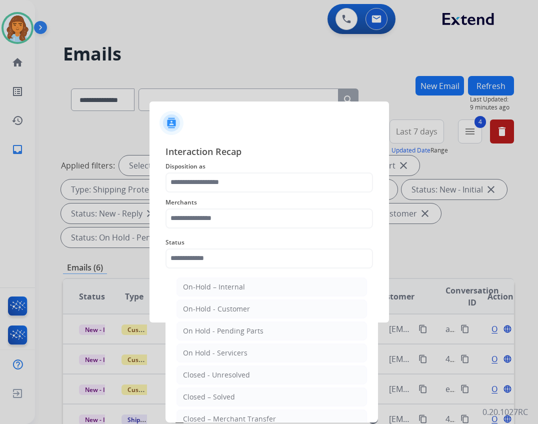
click at [224, 400] on div "Closed – Solved" at bounding box center [209, 397] width 52 height 10
type input "**********"
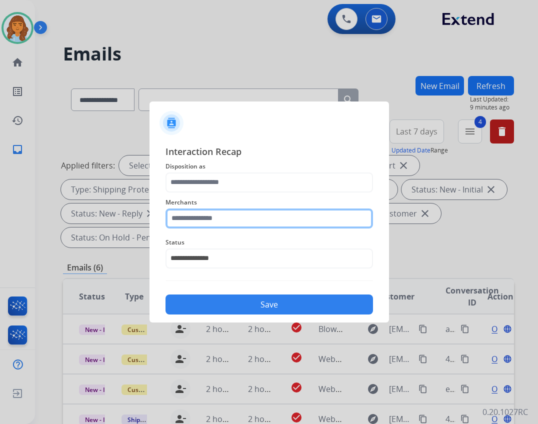
click at [211, 218] on input "text" at bounding box center [268, 218] width 207 height 20
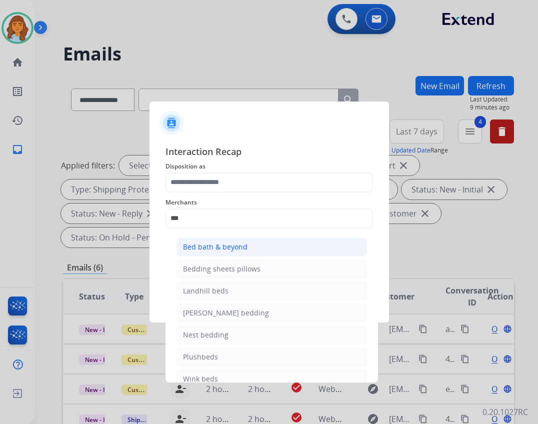
click at [270, 238] on li "Bed bath & beyond" at bounding box center [271, 246] width 190 height 19
type input "**********"
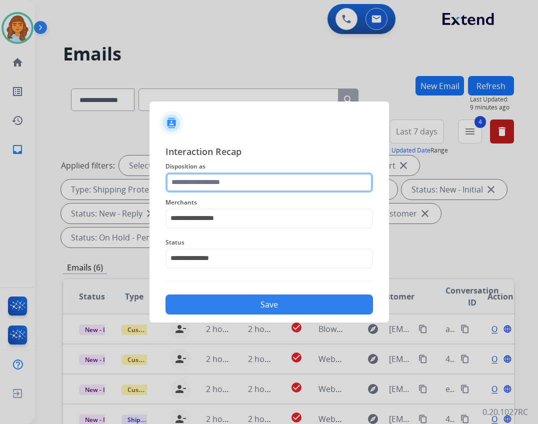
click at [257, 181] on input "text" at bounding box center [268, 182] width 207 height 20
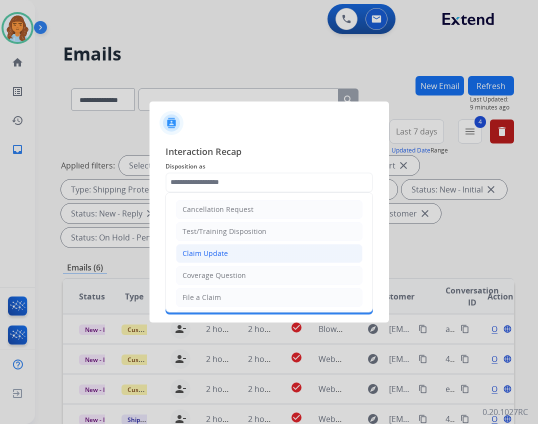
click at [221, 261] on li "Claim Update" at bounding box center [269, 253] width 186 height 19
type input "**********"
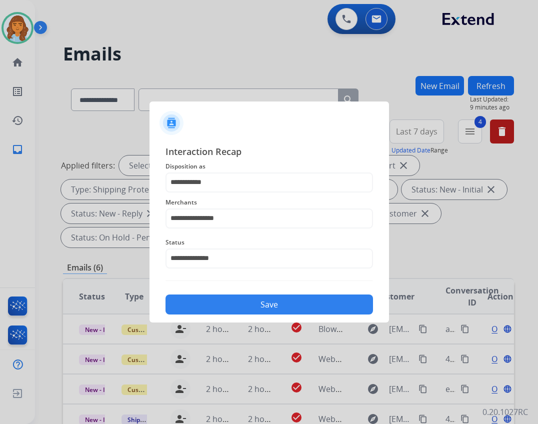
click at [288, 308] on button "Save" at bounding box center [268, 304] width 207 height 20
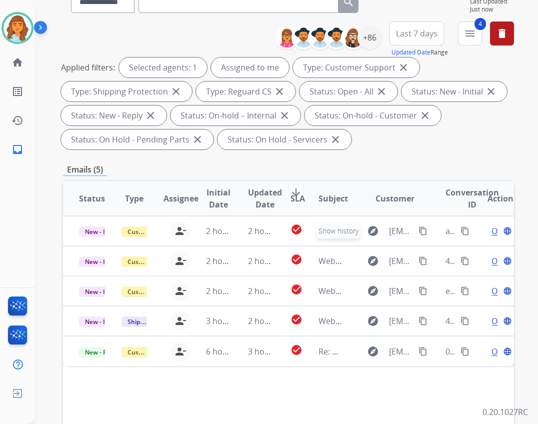
scroll to position [241, 0]
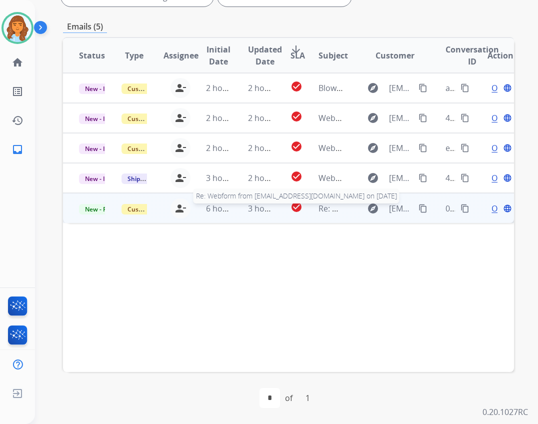
click at [318, 209] on span "Re: Webform from [EMAIL_ADDRESS][DOMAIN_NAME] on [DATE]" at bounding box center [438, 208] width 240 height 11
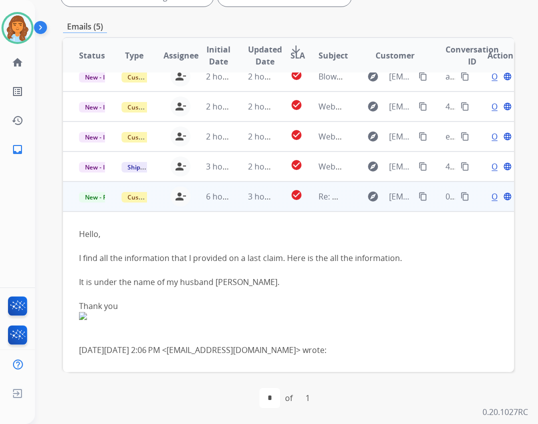
click at [491, 196] on span "Open" at bounding box center [501, 196] width 20 height 12
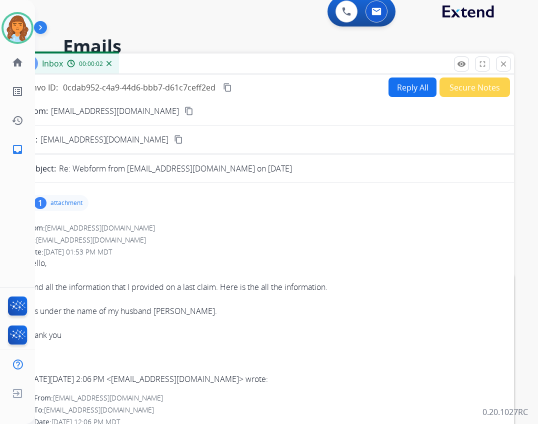
scroll to position [0, 0]
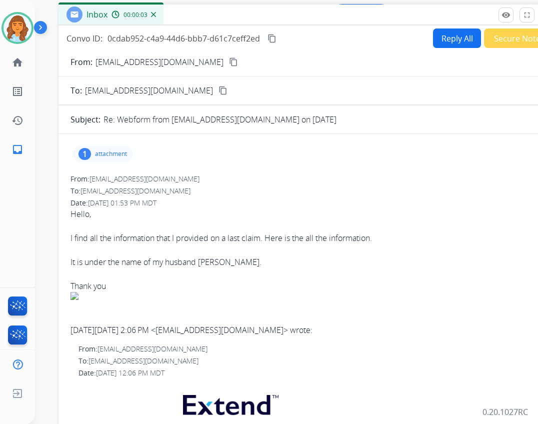
drag, startPoint x: 255, startPoint y: 69, endPoint x: 288, endPoint y: 14, distance: 64.5
click at [288, 14] on div "Inbox 00:00:03" at bounding box center [308, 14] width 500 height 21
click at [116, 155] on p "attachment" at bounding box center [111, 154] width 32 height 8
click at [108, 179] on div at bounding box center [105, 179] width 50 height 35
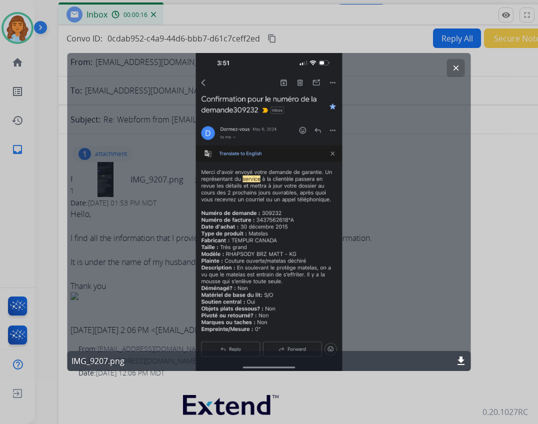
click at [454, 74] on button "clear" at bounding box center [456, 68] width 18 height 18
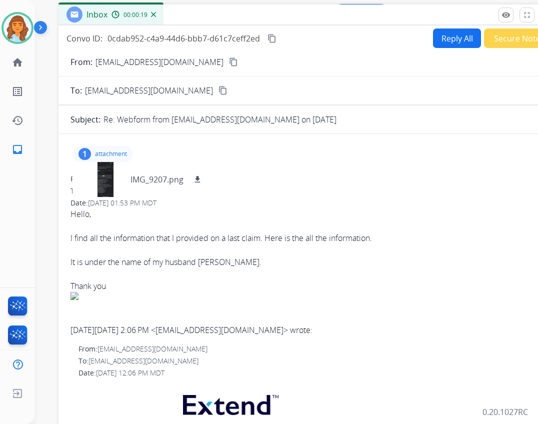
click at [469, 33] on button "Reply All" at bounding box center [457, 37] width 48 height 19
select select "**********"
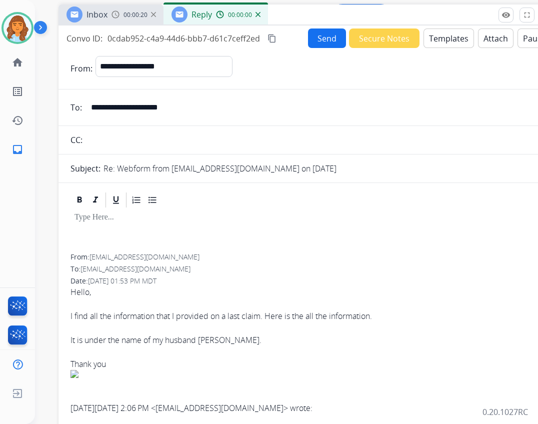
click at [430, 41] on button "Templates" at bounding box center [448, 37] width 50 height 19
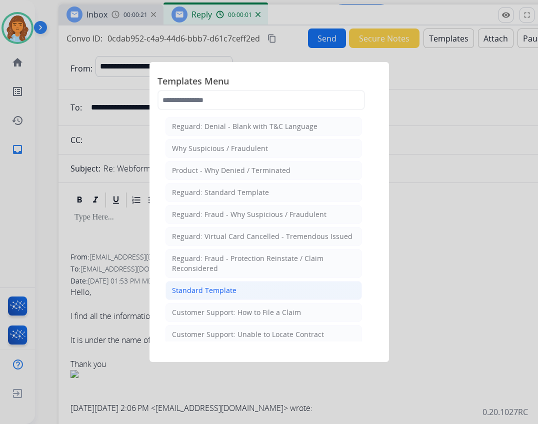
click at [240, 293] on li "Standard Template" at bounding box center [263, 290] width 196 height 19
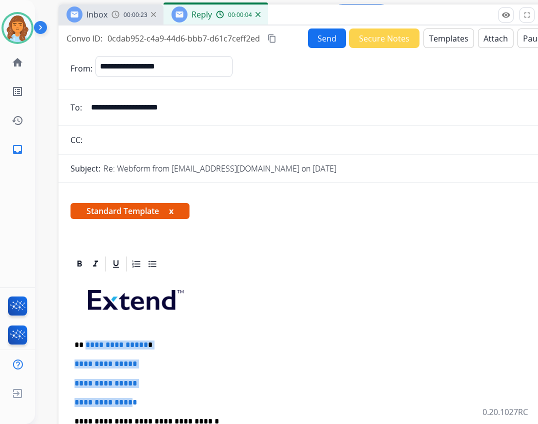
drag, startPoint x: 84, startPoint y: 345, endPoint x: 167, endPoint y: 404, distance: 101.5
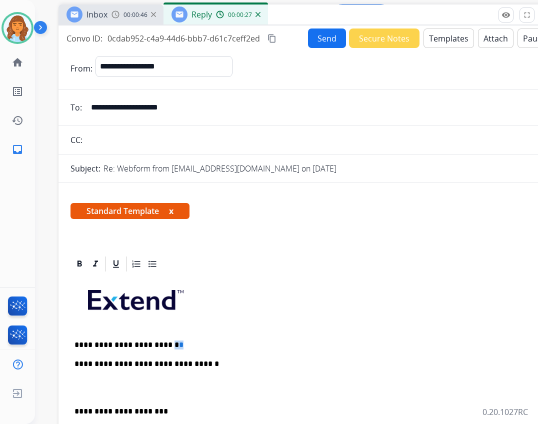
drag, startPoint x: 165, startPoint y: 345, endPoint x: 171, endPoint y: 347, distance: 6.8
click at [171, 347] on p "**********" at bounding box center [304, 344] width 460 height 9
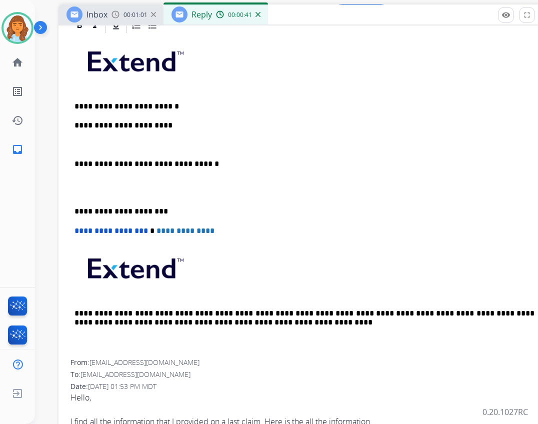
scroll to position [250, 0]
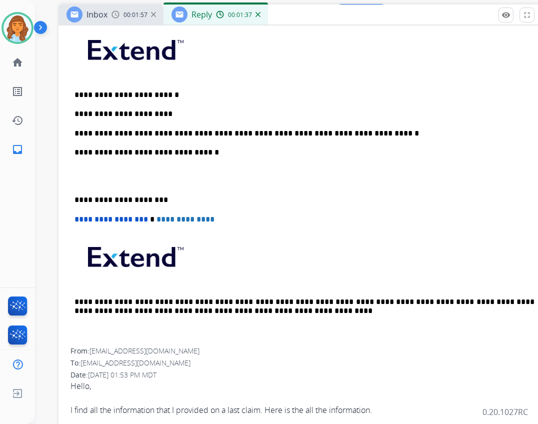
click at [157, 118] on p "**********" at bounding box center [304, 113] width 460 height 9
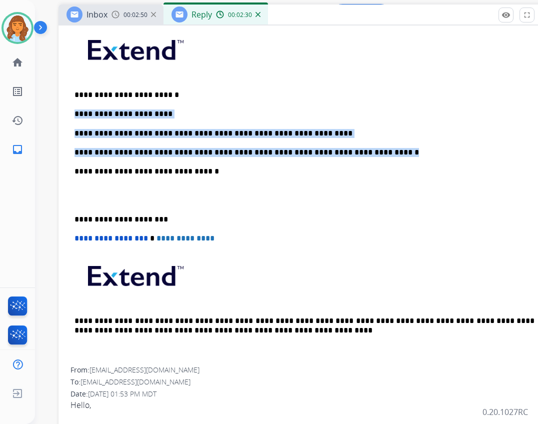
drag, startPoint x: 72, startPoint y: 111, endPoint x: 347, endPoint y: 150, distance: 277.2
click at [347, 150] on div "**********" at bounding box center [308, 195] width 476 height 344
copy div "**********"
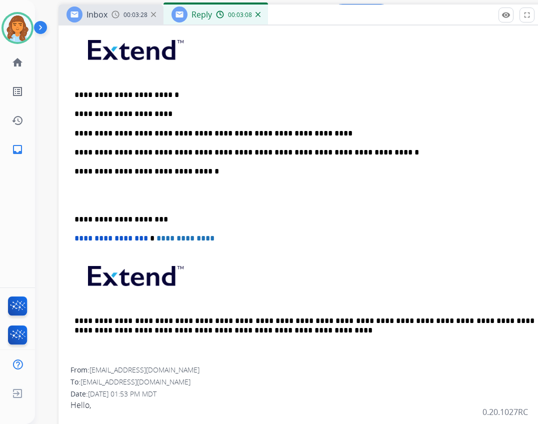
click at [390, 157] on div "**********" at bounding box center [308, 195] width 476 height 344
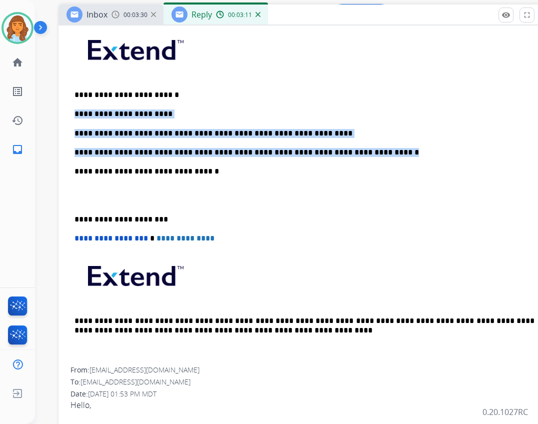
drag, startPoint x: 358, startPoint y: 149, endPoint x: 66, endPoint y: 105, distance: 295.7
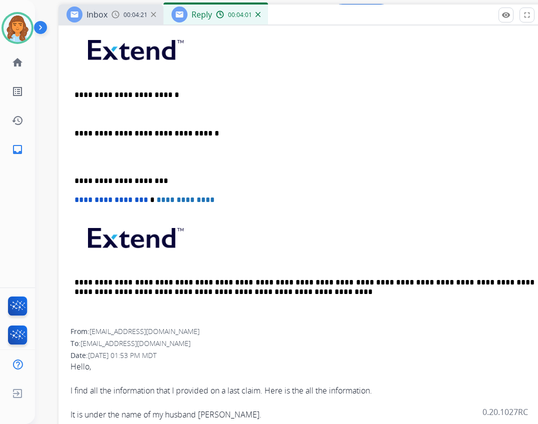
click at [176, 102] on div "**********" at bounding box center [308, 175] width 476 height 305
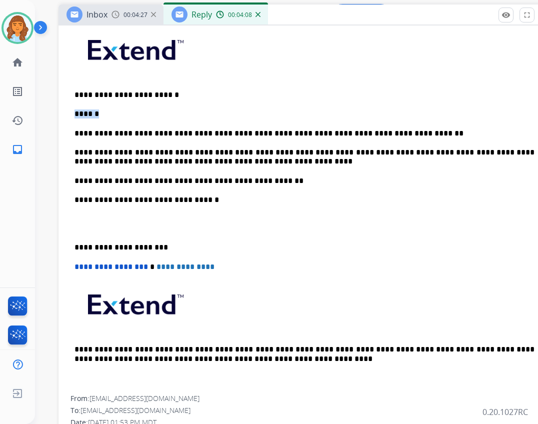
drag, startPoint x: 105, startPoint y: 115, endPoint x: 59, endPoint y: 105, distance: 47.0
click at [72, 130] on div "**********" at bounding box center [308, 209] width 476 height 372
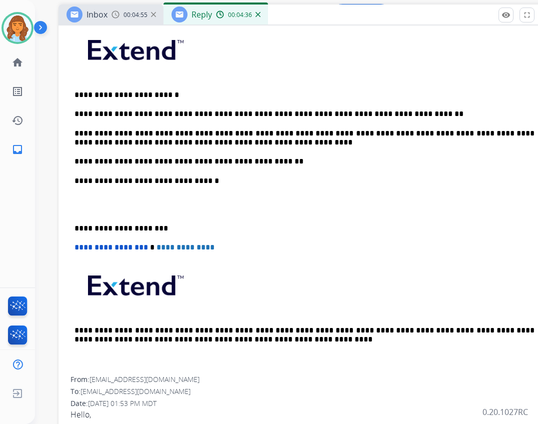
click at [74, 231] on p "**********" at bounding box center [304, 228] width 460 height 9
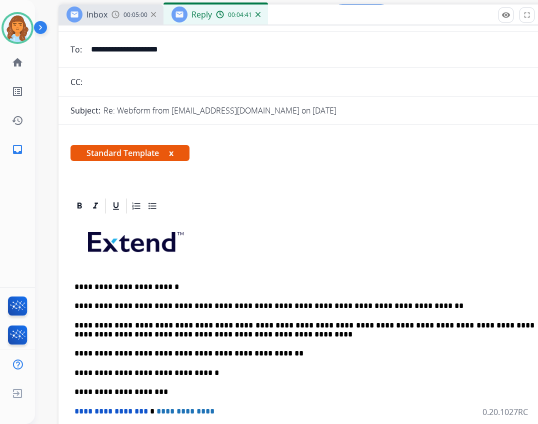
scroll to position [0, 0]
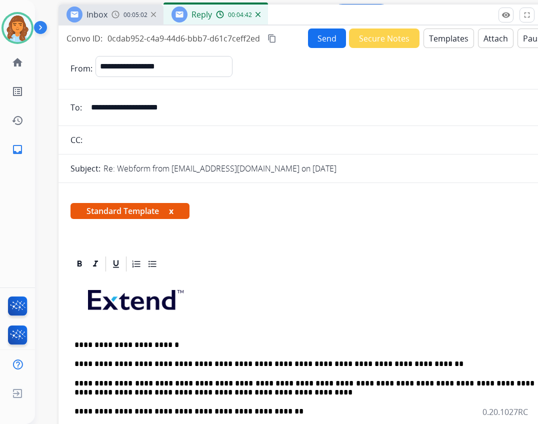
click at [320, 37] on button "Send" at bounding box center [327, 37] width 38 height 19
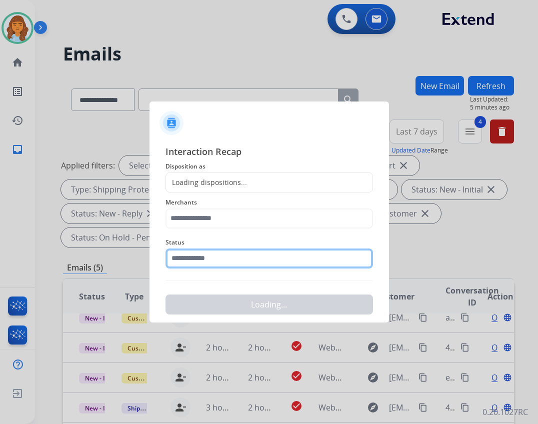
click at [244, 256] on input "text" at bounding box center [268, 258] width 207 height 20
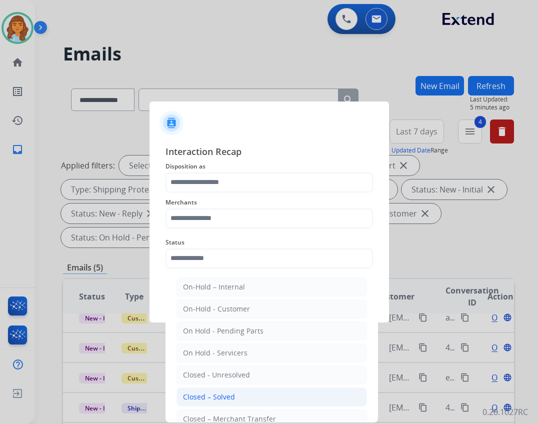
click at [223, 393] on div "Closed – Solved" at bounding box center [209, 397] width 52 height 10
type input "**********"
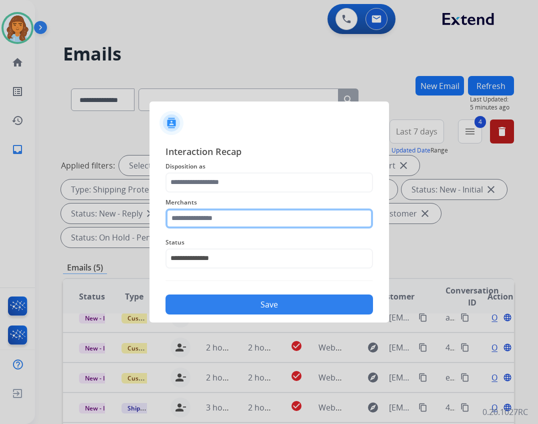
click at [225, 227] on input "text" at bounding box center [268, 218] width 207 height 20
click at [251, 221] on input "text" at bounding box center [268, 218] width 207 height 20
type input "*"
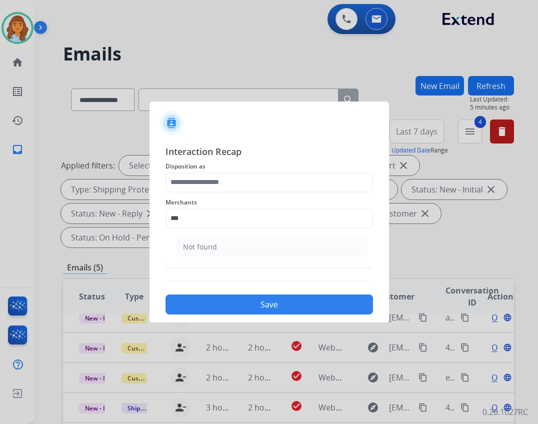
drag, startPoint x: 241, startPoint y: 252, endPoint x: 239, endPoint y: 247, distance: 5.2
click at [240, 249] on li "Not found" at bounding box center [271, 246] width 190 height 19
type input "*********"
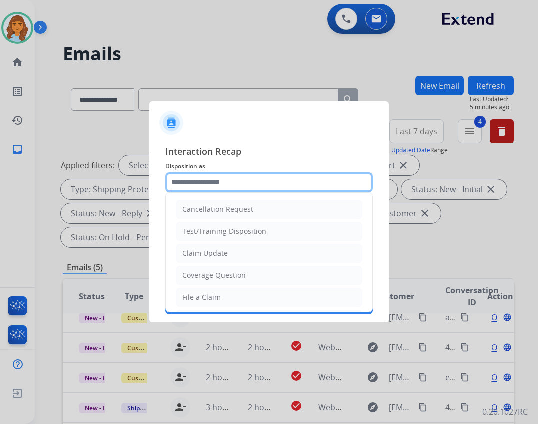
click at [234, 179] on input "text" at bounding box center [268, 182] width 207 height 20
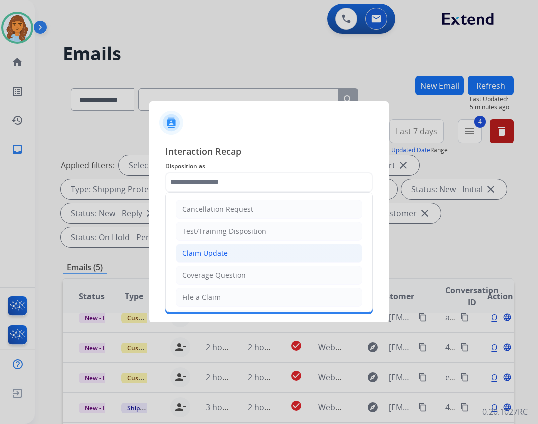
click at [234, 255] on li "Claim Update" at bounding box center [269, 253] width 186 height 19
type input "**********"
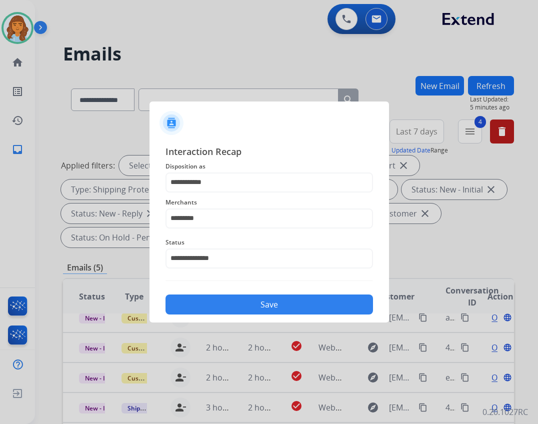
click at [265, 304] on button "Save" at bounding box center [268, 304] width 207 height 20
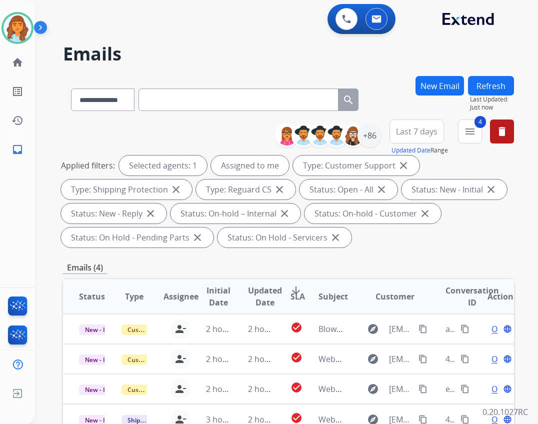
scroll to position [200, 0]
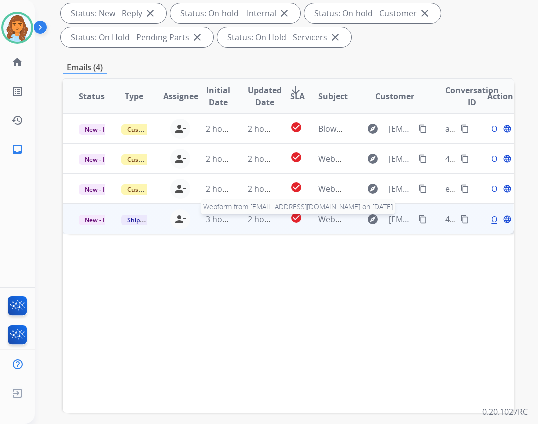
click at [318, 219] on span "Webform from Nathanielyork702@gmail.com on 08/25/2025" at bounding box center [431, 219] width 226 height 11
click at [491, 219] on span "Open" at bounding box center [501, 219] width 20 height 12
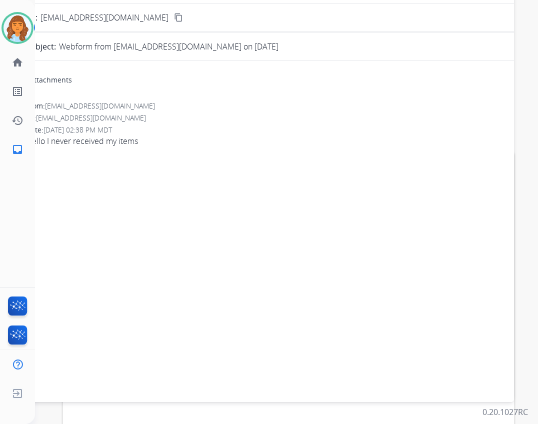
scroll to position [0, 0]
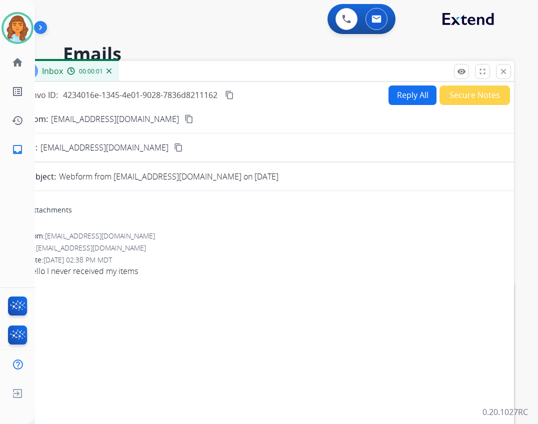
click at [400, 95] on button "Reply All" at bounding box center [412, 94] width 48 height 19
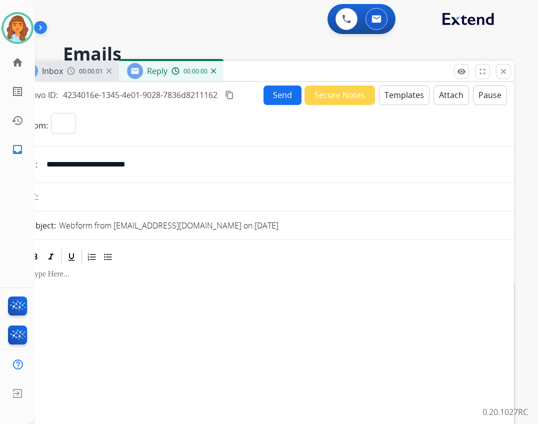
select select "**********"
click at [393, 97] on button "Templates" at bounding box center [404, 94] width 50 height 19
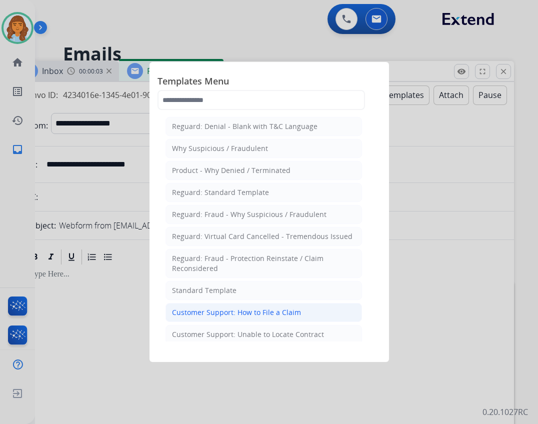
click at [267, 309] on div "Customer Support: How to File a Claim" at bounding box center [236, 312] width 129 height 10
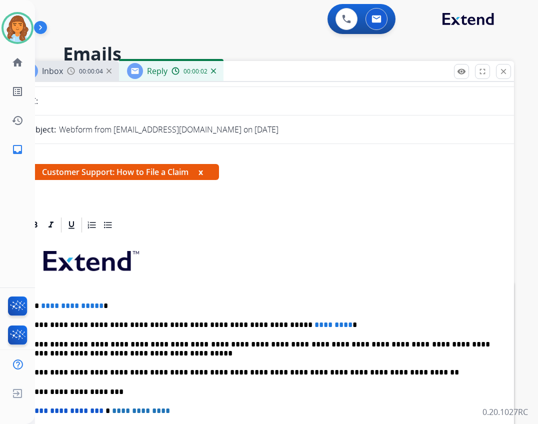
scroll to position [100, 0]
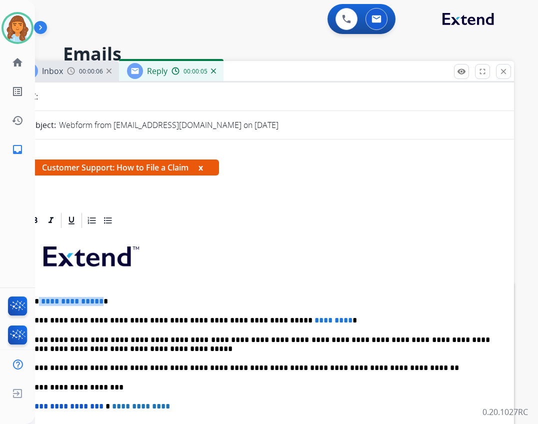
drag, startPoint x: 39, startPoint y: 300, endPoint x: 98, endPoint y: 304, distance: 59.6
click at [98, 304] on p "**********" at bounding box center [260, 301] width 460 height 9
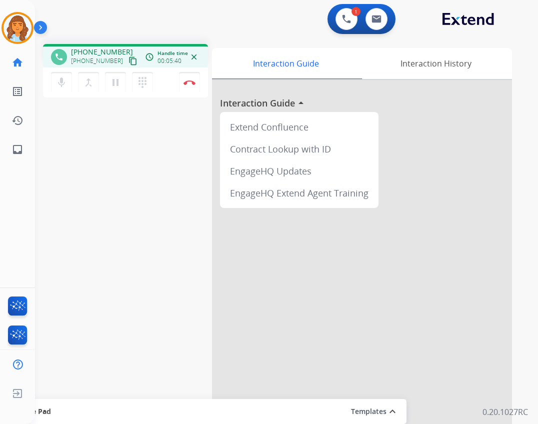
click at [128, 60] on mat-icon "content_copy" at bounding box center [132, 60] width 9 height 9
click at [19, 147] on mat-icon "inbox" at bounding box center [17, 149] width 12 height 12
select select "**********"
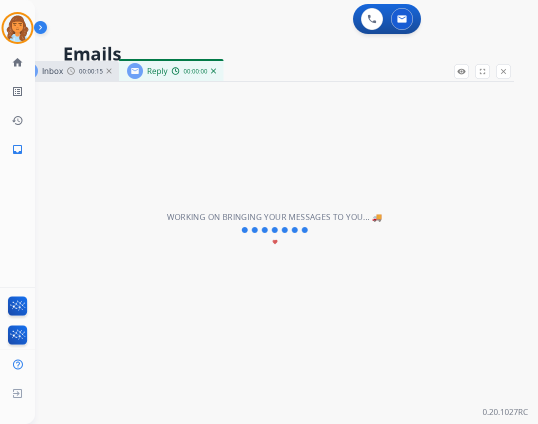
select select "**********"
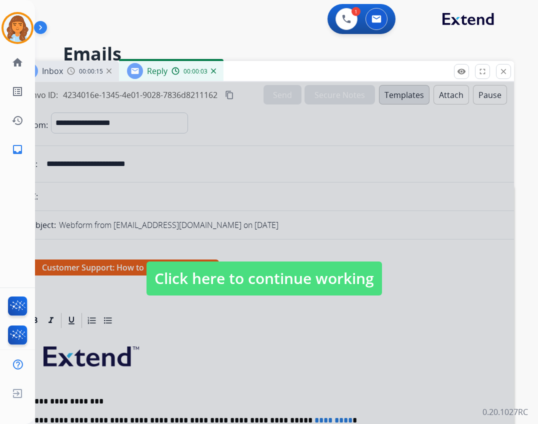
click at [237, 259] on div at bounding box center [264, 268] width 500 height 373
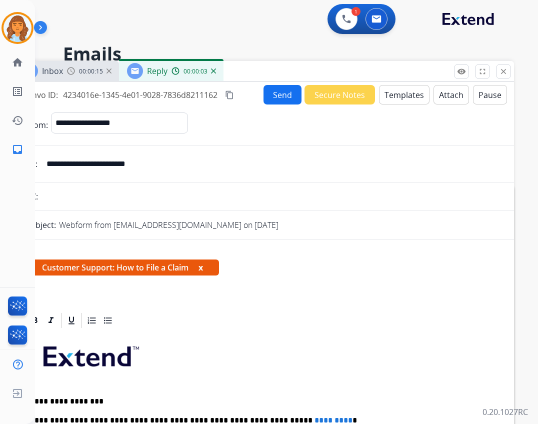
scroll to position [200, 0]
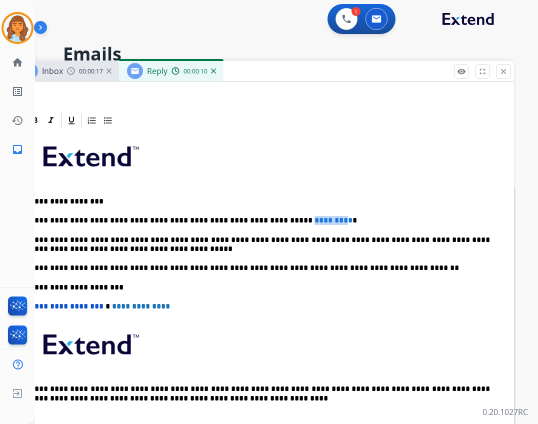
drag, startPoint x: 259, startPoint y: 220, endPoint x: 301, endPoint y: 221, distance: 42.0
click at [301, 221] on p "**********" at bounding box center [260, 220] width 460 height 9
click at [314, 221] on span "*" at bounding box center [316, 219] width 4 height 7
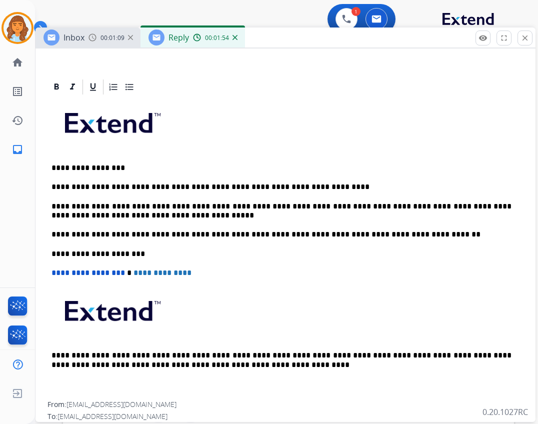
drag, startPoint x: 318, startPoint y: 72, endPoint x: 339, endPoint y: 38, distance: 39.8
click at [339, 38] on div "Inbox 00:01:09 Reply 00:01:54" at bounding box center [285, 37] width 500 height 21
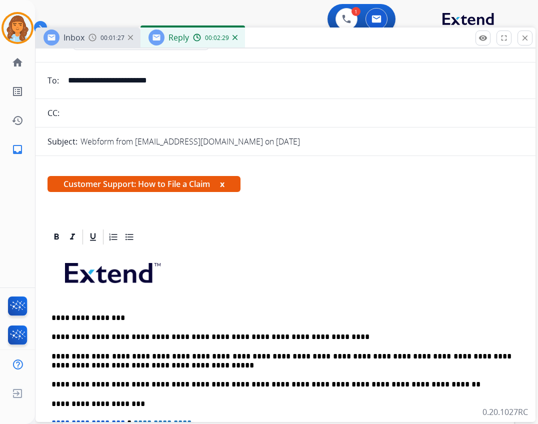
scroll to position [0, 0]
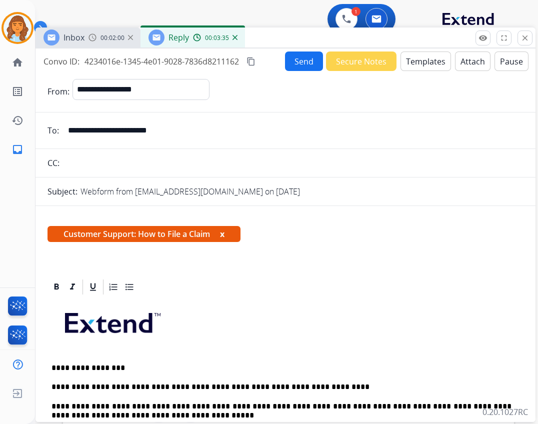
click at [303, 59] on button "Send" at bounding box center [304, 60] width 38 height 19
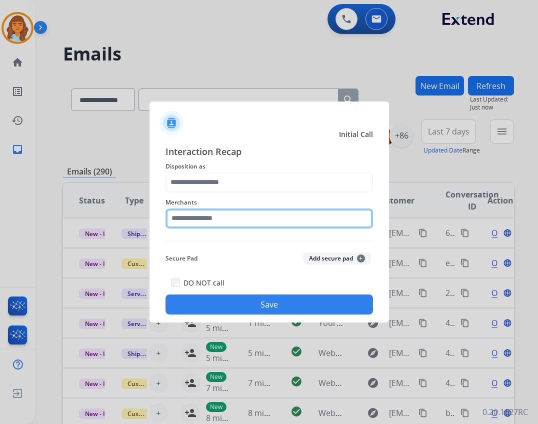
click at [295, 220] on input "text" at bounding box center [268, 218] width 207 height 20
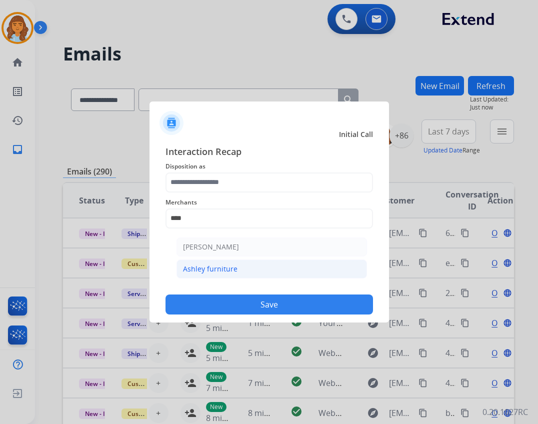
click at [283, 272] on li "Ashley furniture" at bounding box center [271, 268] width 190 height 19
type input "**********"
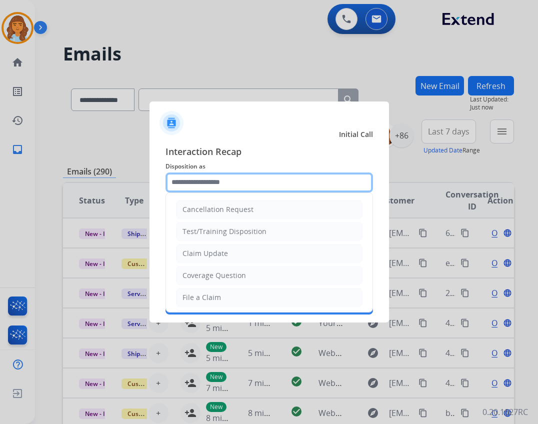
click at [252, 184] on input "text" at bounding box center [268, 182] width 207 height 20
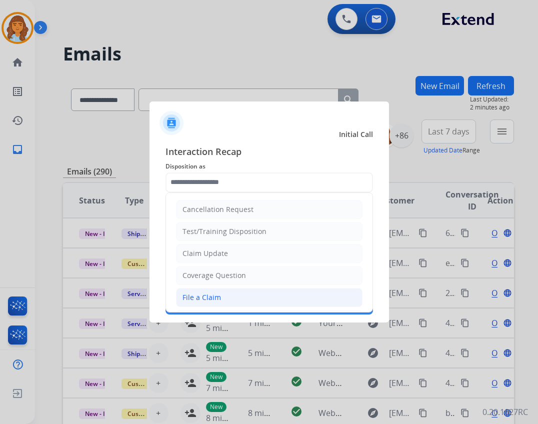
click at [240, 292] on li "File a Claim" at bounding box center [269, 297] width 186 height 19
type input "**********"
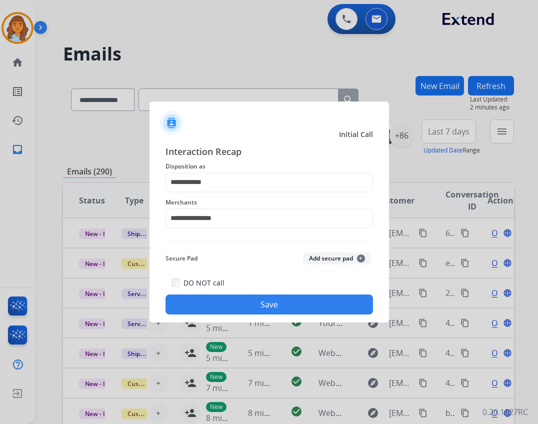
click at [285, 297] on button "Save" at bounding box center [268, 304] width 207 height 20
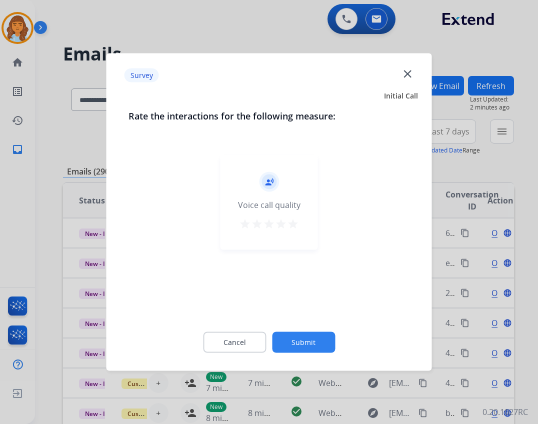
click at [305, 333] on button "Submit" at bounding box center [303, 342] width 63 height 21
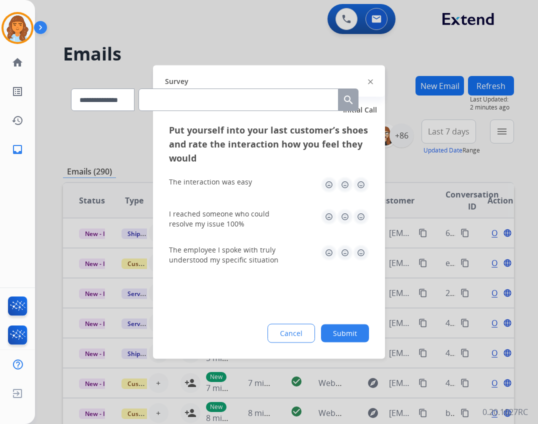
click at [344, 336] on button "Submit" at bounding box center [345, 333] width 48 height 18
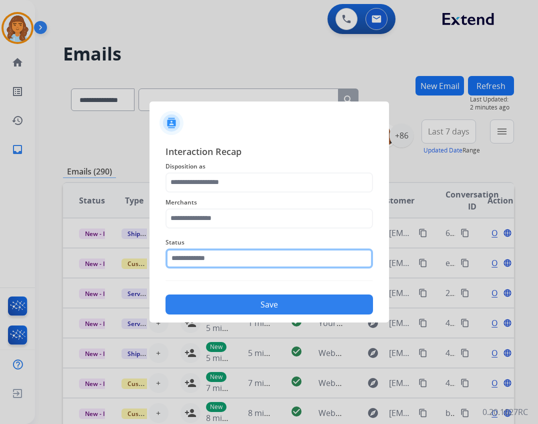
click at [256, 257] on input "text" at bounding box center [268, 258] width 207 height 20
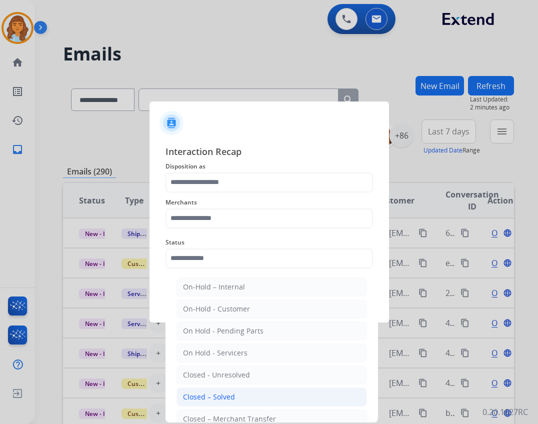
click at [248, 393] on li "Closed – Solved" at bounding box center [271, 396] width 190 height 19
type input "**********"
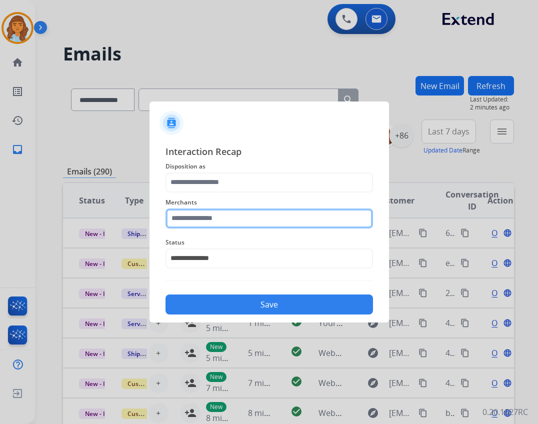
click at [245, 227] on input "text" at bounding box center [268, 218] width 207 height 20
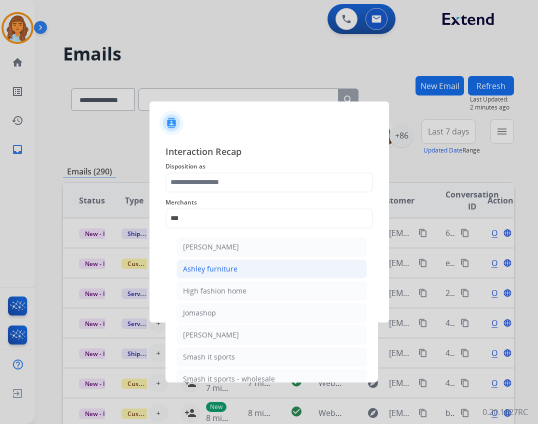
click at [235, 268] on li "Ashley furniture" at bounding box center [271, 268] width 190 height 19
type input "**********"
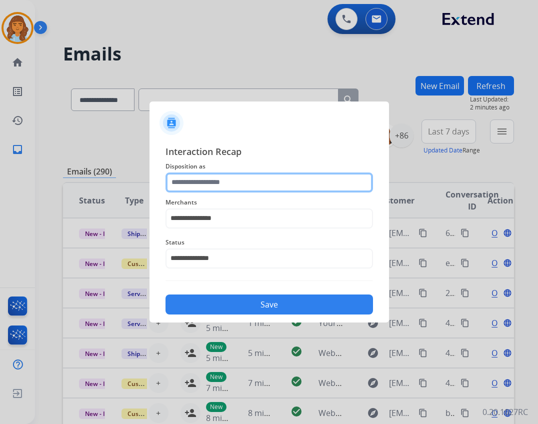
click at [222, 187] on input "text" at bounding box center [268, 182] width 207 height 20
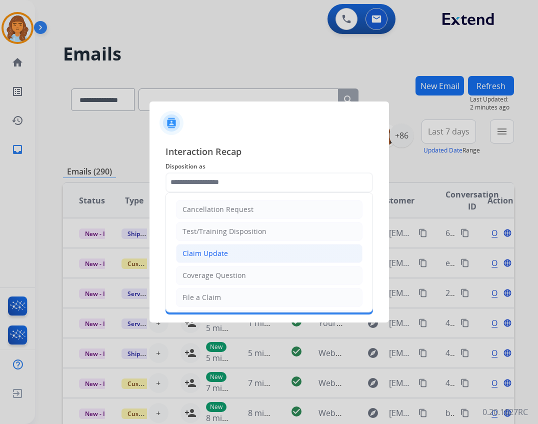
click at [221, 257] on div "Claim Update" at bounding box center [204, 253] width 45 height 10
type input "**********"
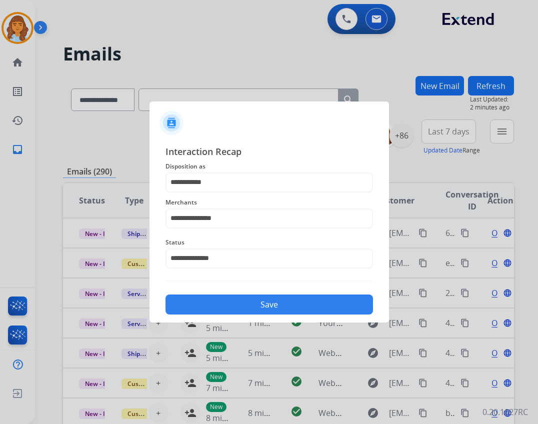
click at [248, 315] on div "**********" at bounding box center [268, 229] width 239 height 186
click at [248, 306] on button "Save" at bounding box center [268, 304] width 207 height 20
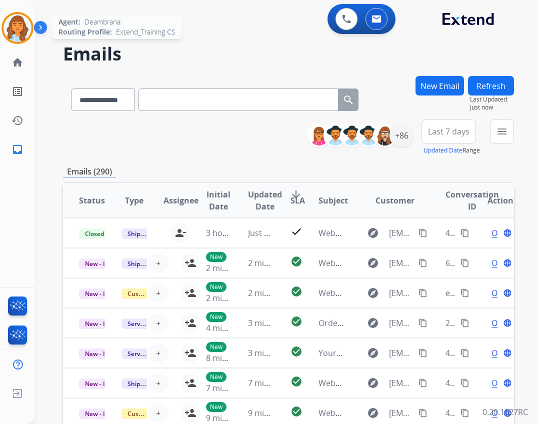
click at [32, 30] on div at bounding box center [17, 28] width 32 height 32
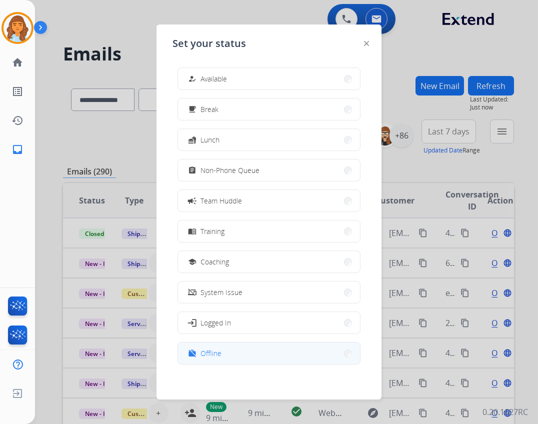
click at [231, 348] on button "work_off Offline" at bounding box center [269, 352] width 182 height 21
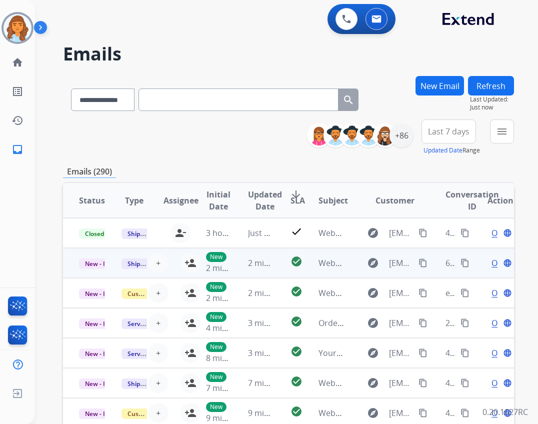
scroll to position [1, 0]
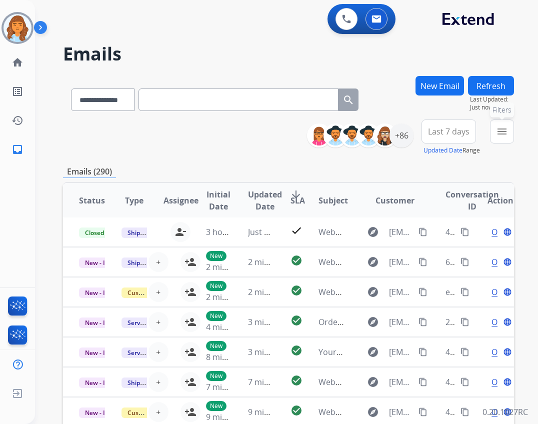
drag, startPoint x: 496, startPoint y: 131, endPoint x: 477, endPoint y: 141, distance: 21.9
click at [495, 131] on button "menu Filters" at bounding box center [502, 131] width 24 height 24
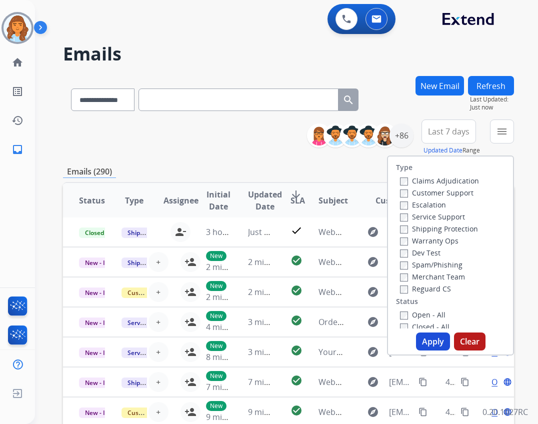
click at [421, 318] on label "Open - All" at bounding box center [422, 314] width 45 height 9
click at [412, 290] on label "Reguard CS" at bounding box center [425, 288] width 51 height 9
click at [431, 212] on div "Service Support" at bounding box center [439, 216] width 79 height 12
click at [430, 215] on label "Service Support" at bounding box center [432, 216] width 65 height 9
click at [439, 198] on div "Customer Support" at bounding box center [439, 192] width 79 height 12
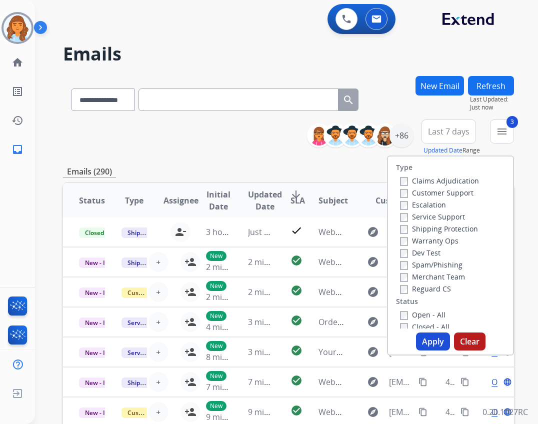
click at [442, 193] on label "Customer Support" at bounding box center [436, 192] width 73 height 9
drag, startPoint x: 9, startPoint y: 20, endPoint x: 15, endPoint y: 20, distance: 6.0
click at [9, 20] on img at bounding box center [17, 28] width 28 height 28
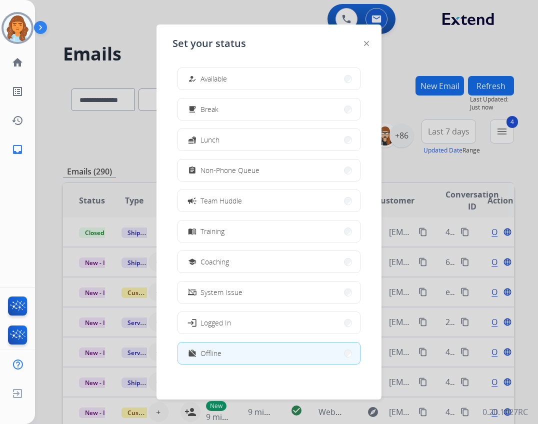
click at [230, 71] on button "how_to_reg Available" at bounding box center [269, 78] width 182 height 21
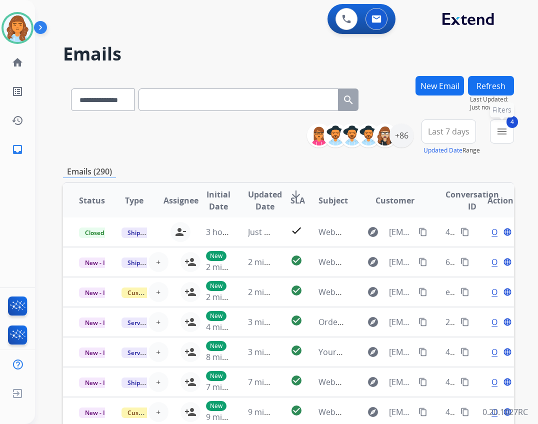
click at [512, 125] on span "4" at bounding box center [511, 122] width 11 height 12
drag, startPoint x: 495, startPoint y: 136, endPoint x: 488, endPoint y: 146, distance: 12.5
click at [495, 136] on button "4 menu Filters" at bounding box center [502, 131] width 24 height 24
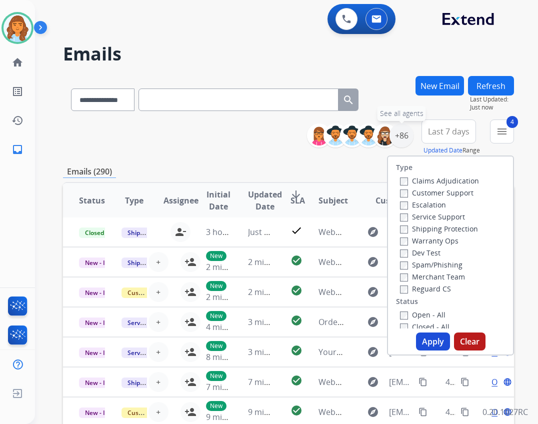
click at [407, 134] on div "+86" at bounding box center [401, 135] width 24 height 24
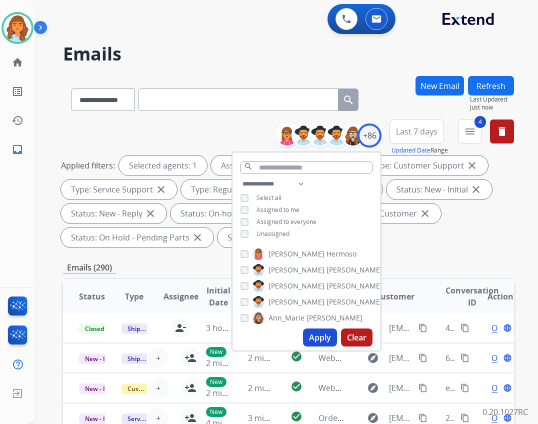
click at [271, 233] on span "Unassigned" at bounding box center [272, 233] width 33 height 8
click at [314, 333] on button "Apply" at bounding box center [320, 337] width 34 height 18
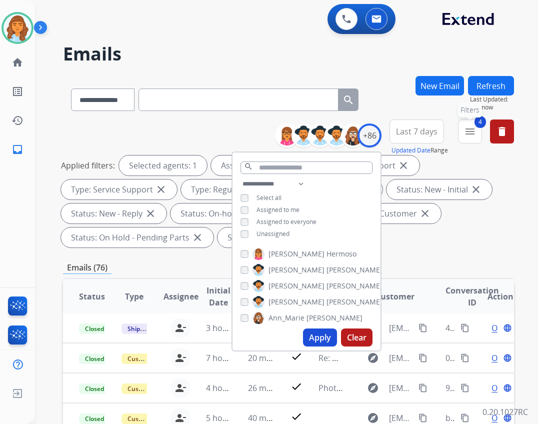
click at [468, 134] on mat-icon "menu" at bounding box center [470, 131] width 12 height 12
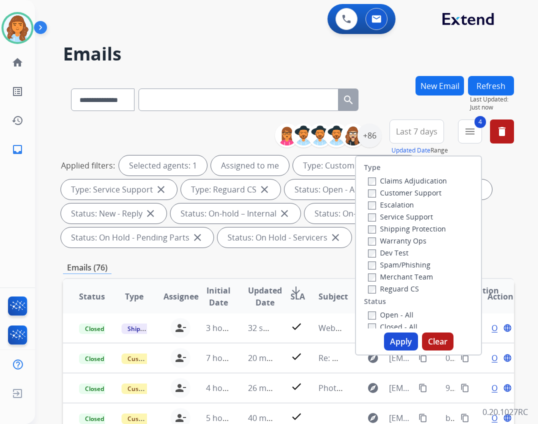
click at [404, 216] on label "Service Support" at bounding box center [400, 216] width 65 height 9
click at [404, 227] on label "Shipping Protection" at bounding box center [407, 228] width 78 height 9
click at [390, 341] on button "Apply" at bounding box center [401, 341] width 34 height 18
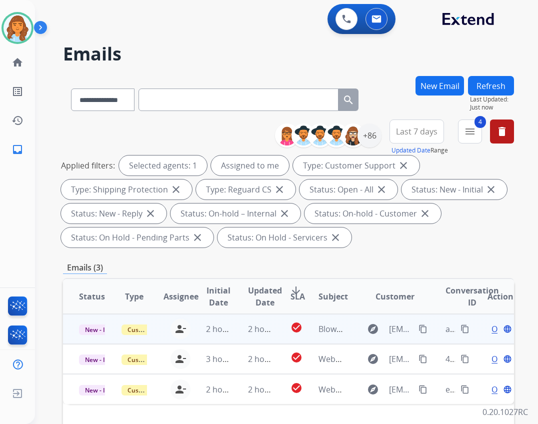
scroll to position [100, 0]
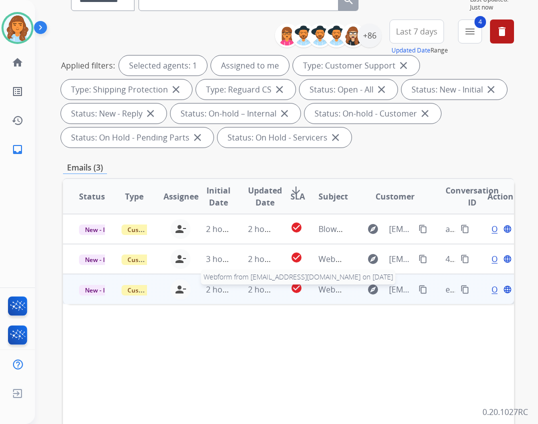
click at [331, 288] on span "Webform from [EMAIL_ADDRESS][DOMAIN_NAME] on [DATE]" at bounding box center [431, 289] width 226 height 11
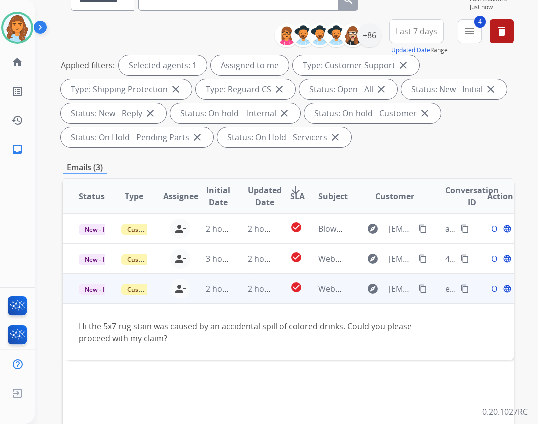
click at [491, 289] on span "Open" at bounding box center [501, 289] width 20 height 12
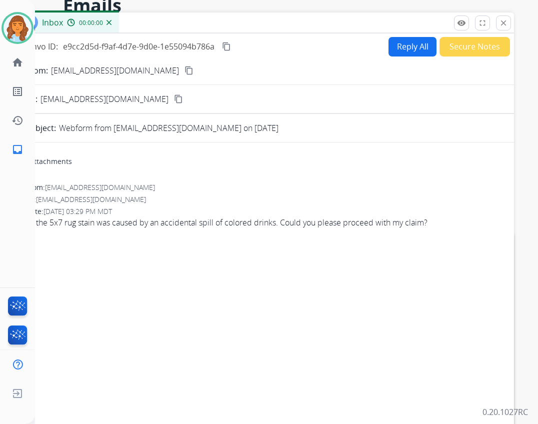
scroll to position [0, 0]
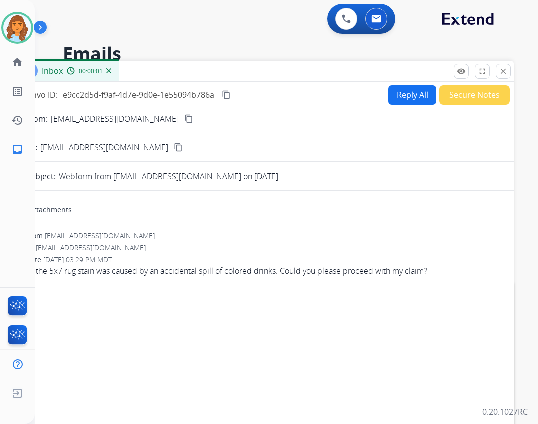
click at [388, 95] on button "Reply All" at bounding box center [412, 94] width 48 height 19
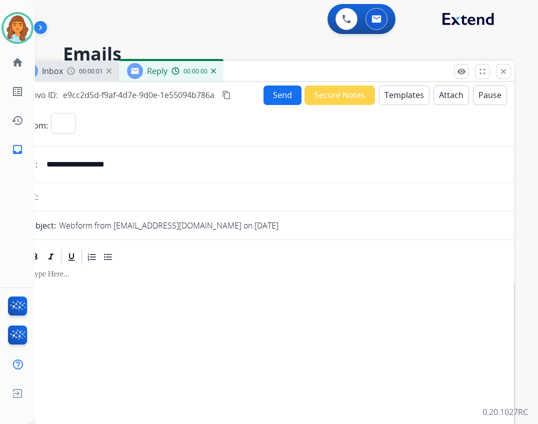
select select "**********"
click at [396, 96] on button "Templates" at bounding box center [404, 94] width 50 height 19
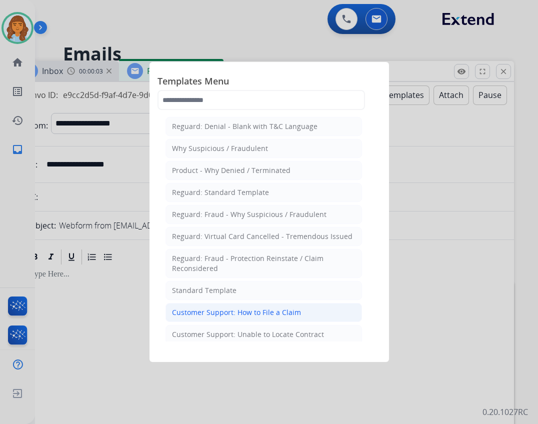
click at [259, 313] on div "Customer Support: How to File a Claim" at bounding box center [236, 312] width 129 height 10
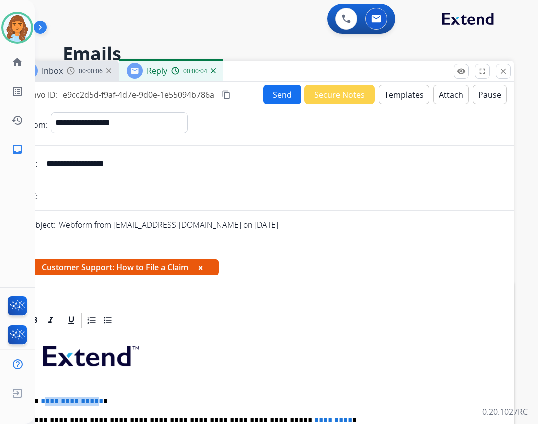
drag, startPoint x: 41, startPoint y: 399, endPoint x: 94, endPoint y: 398, distance: 53.0
click at [94, 398] on span "**********" at bounding box center [72, 400] width 62 height 7
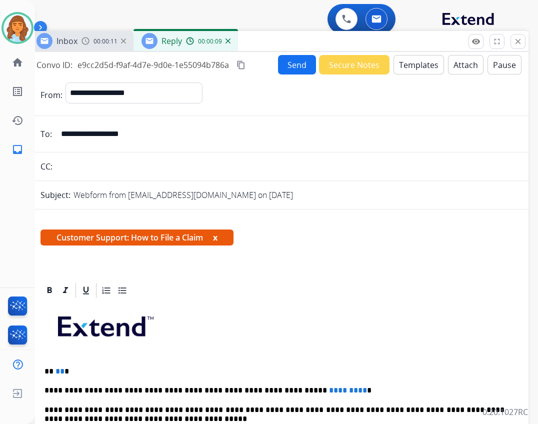
drag, startPoint x: 233, startPoint y: 62, endPoint x: 249, endPoint y: 25, distance: 40.3
click at [249, 31] on div "Inbox 00:00:11 Reply 00:00:09" at bounding box center [278, 41] width 500 height 21
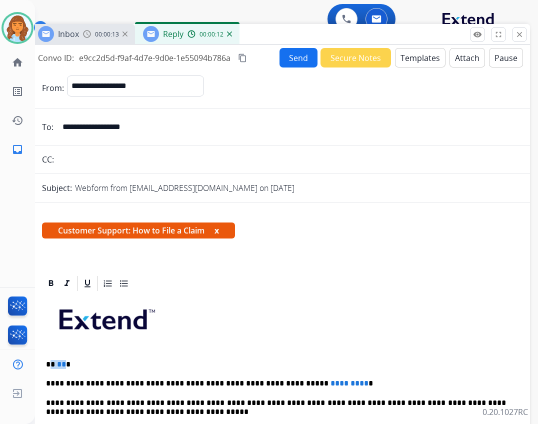
drag, startPoint x: 52, startPoint y: 364, endPoint x: 62, endPoint y: 365, distance: 9.5
click at [62, 365] on p "** ** *" at bounding box center [276, 364] width 460 height 9
drag, startPoint x: 274, startPoint y: 382, endPoint x: 317, endPoint y: 386, distance: 42.7
click at [317, 386] on p "**********" at bounding box center [276, 383] width 460 height 9
drag, startPoint x: 273, startPoint y: 384, endPoint x: 278, endPoint y: 383, distance: 5.1
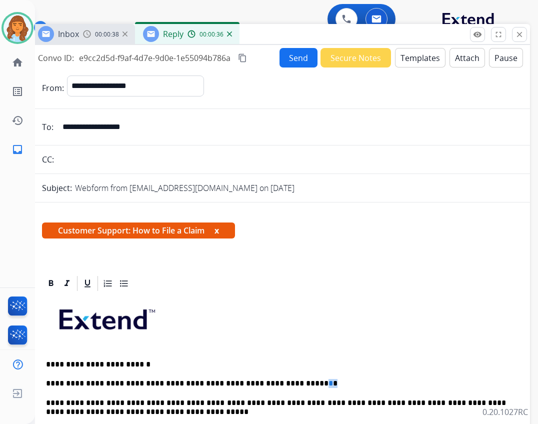
click at [278, 383] on p "**********" at bounding box center [276, 383] width 460 height 9
click at [301, 56] on button "Send" at bounding box center [298, 57] width 38 height 19
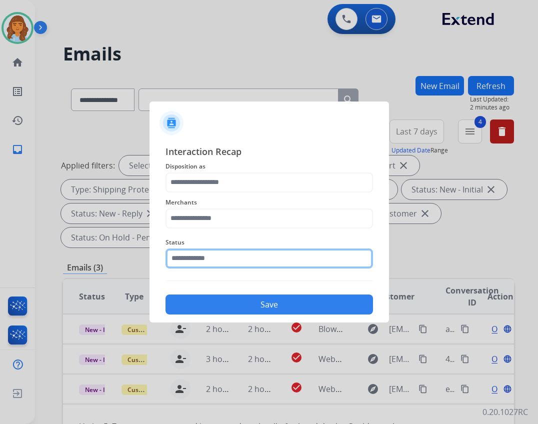
click at [272, 261] on input "text" at bounding box center [268, 258] width 207 height 20
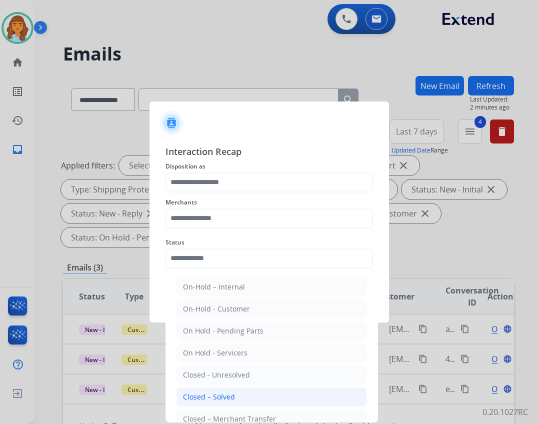
click at [267, 400] on li "Closed – Solved" at bounding box center [271, 396] width 190 height 19
type input "**********"
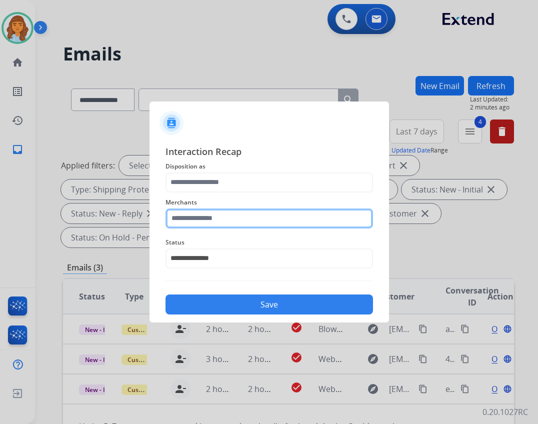
click at [228, 223] on input "text" at bounding box center [268, 218] width 207 height 20
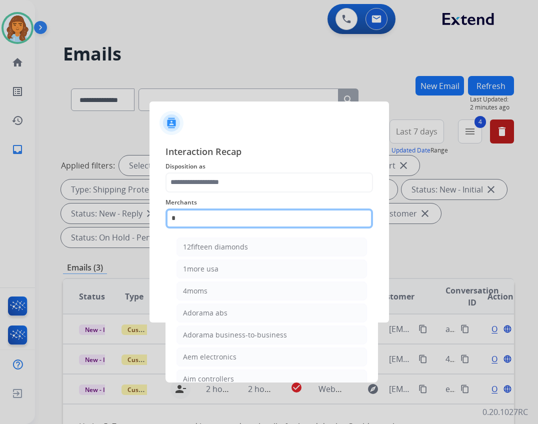
type input "*"
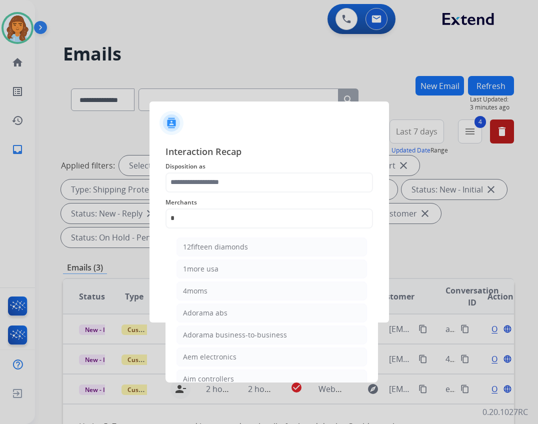
click at [262, 229] on div "Merchants * 12fifteen diamonds 1more usa 4moms Adorama abs Adorama business-to-…" at bounding box center [268, 212] width 207 height 40
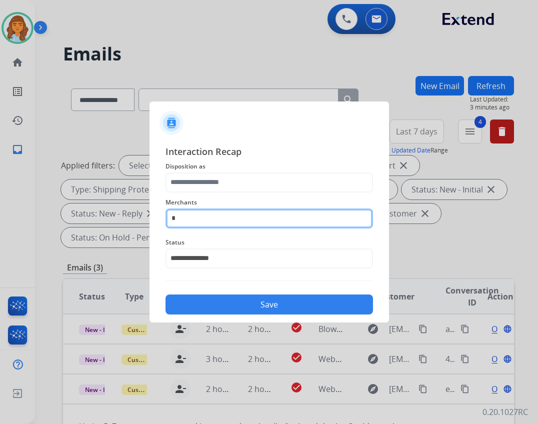
click at [253, 218] on input "*" at bounding box center [268, 218] width 207 height 20
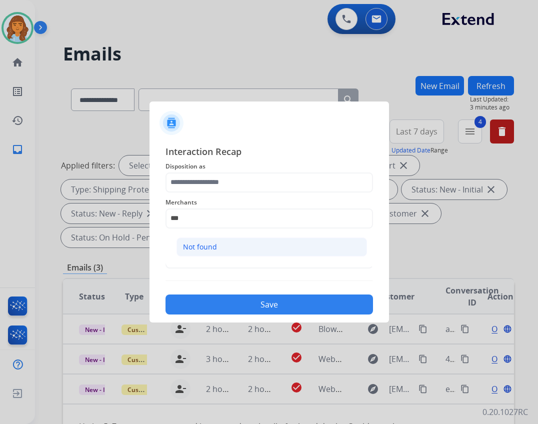
click at [256, 255] on li "Not found" at bounding box center [271, 246] width 190 height 19
type input "*********"
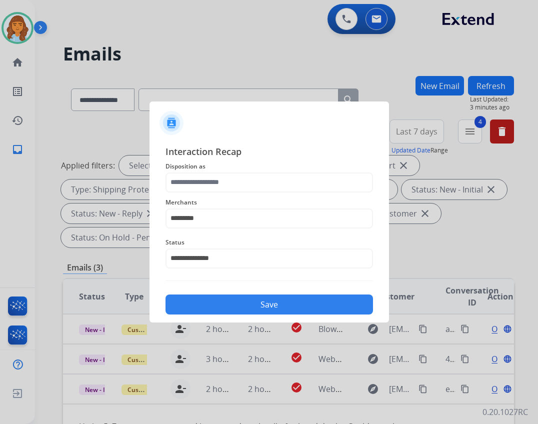
click at [256, 240] on span "Status" at bounding box center [268, 242] width 207 height 12
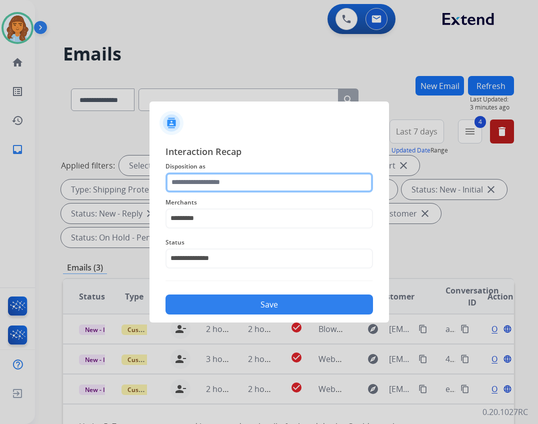
click at [251, 180] on input "text" at bounding box center [268, 182] width 207 height 20
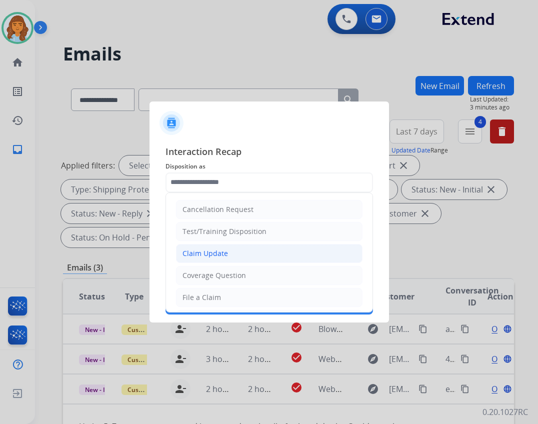
click at [246, 252] on li "Claim Update" at bounding box center [269, 253] width 186 height 19
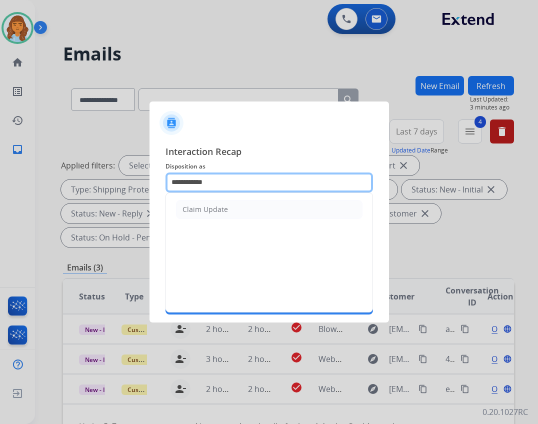
drag, startPoint x: 238, startPoint y: 184, endPoint x: 178, endPoint y: 184, distance: 60.0
click at [178, 184] on input "**********" at bounding box center [268, 182] width 207 height 20
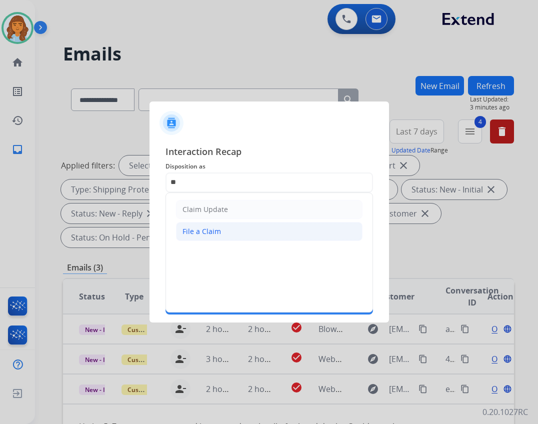
click at [205, 228] on div "File a Claim" at bounding box center [201, 231] width 38 height 10
type input "**********"
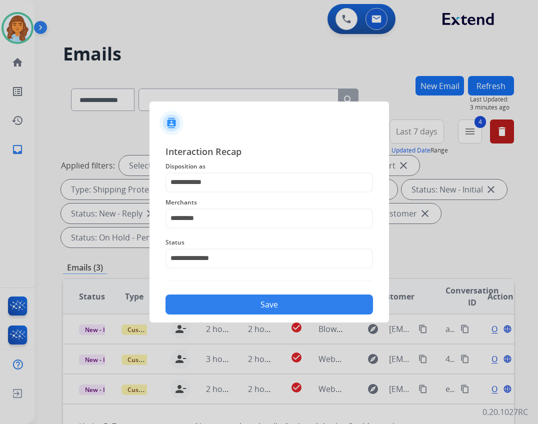
click at [225, 303] on button "Save" at bounding box center [268, 304] width 207 height 20
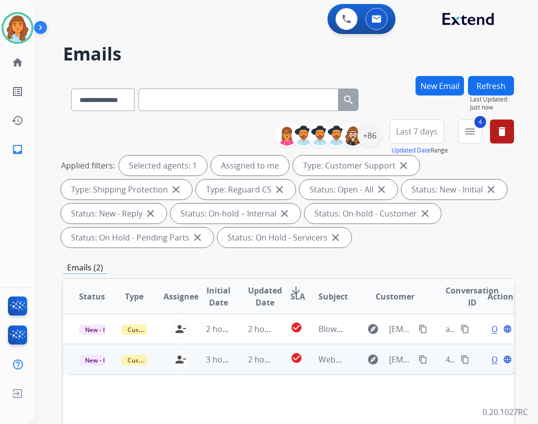
click at [313, 350] on td "Webform from Jordancarrerop@hotmail.com on 08/25/2025" at bounding box center [323, 359] width 42 height 30
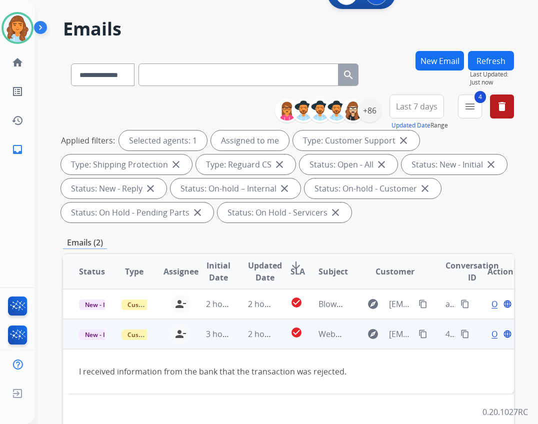
scroll to position [50, 0]
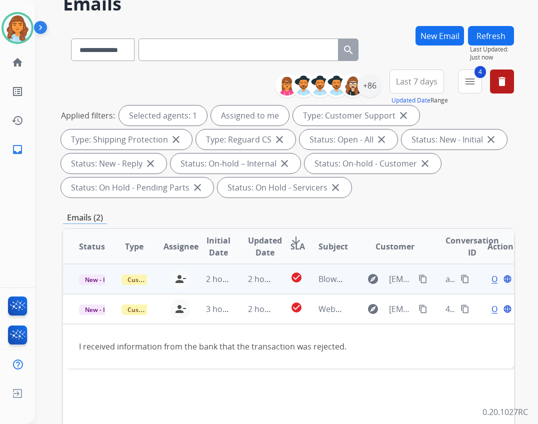
click at [471, 285] on td "Open language" at bounding box center [492, 279] width 42 height 30
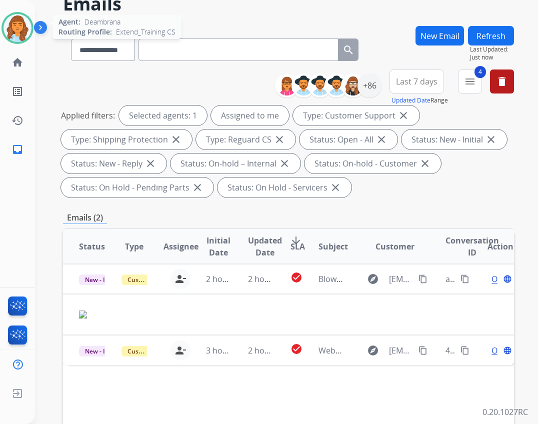
click at [6, 26] on img at bounding box center [17, 28] width 28 height 28
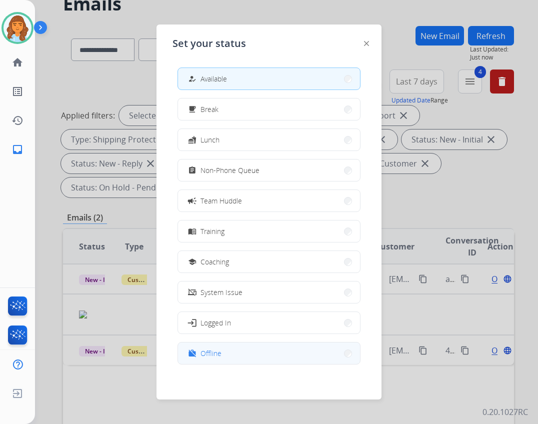
click at [275, 345] on button "work_off Offline" at bounding box center [269, 352] width 182 height 21
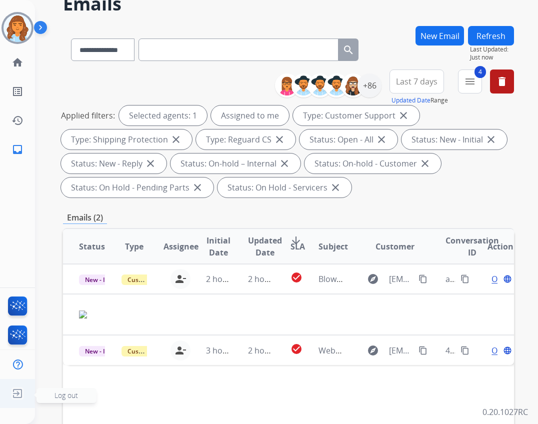
click at [18, 388] on img at bounding box center [17, 393] width 18 height 19
click at [57, 396] on span "Log out" at bounding box center [65, 394] width 23 height 9
